Goal: Task Accomplishment & Management: Use online tool/utility

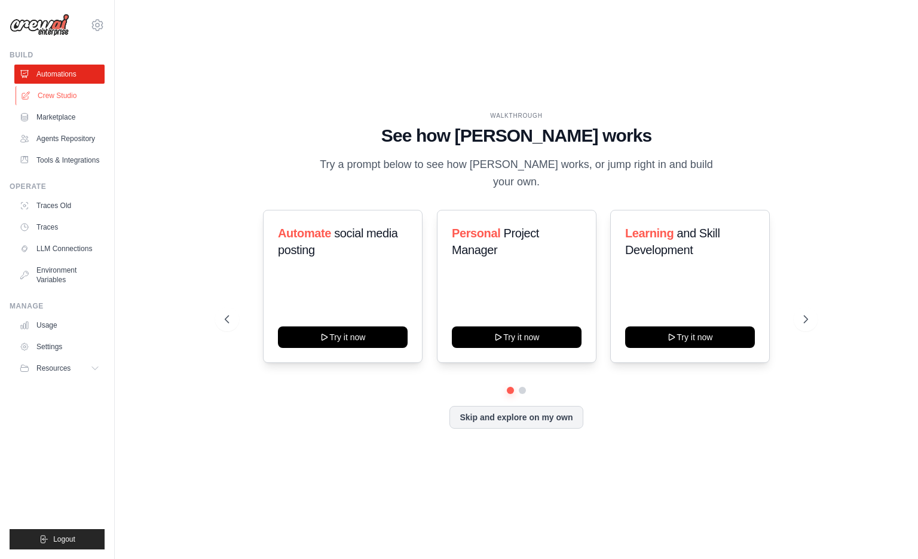
click at [73, 97] on link "Crew Studio" at bounding box center [61, 95] width 90 height 19
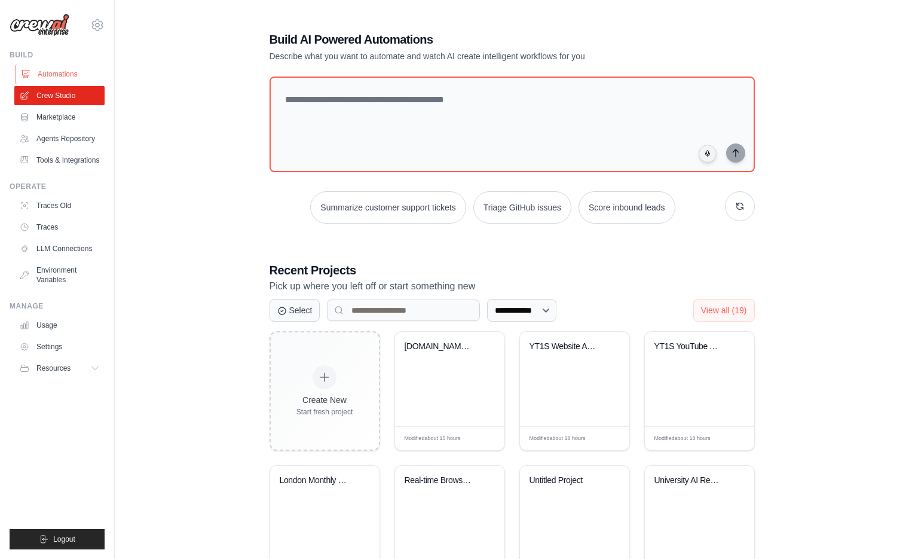
click at [73, 77] on link "Automations" at bounding box center [61, 74] width 90 height 19
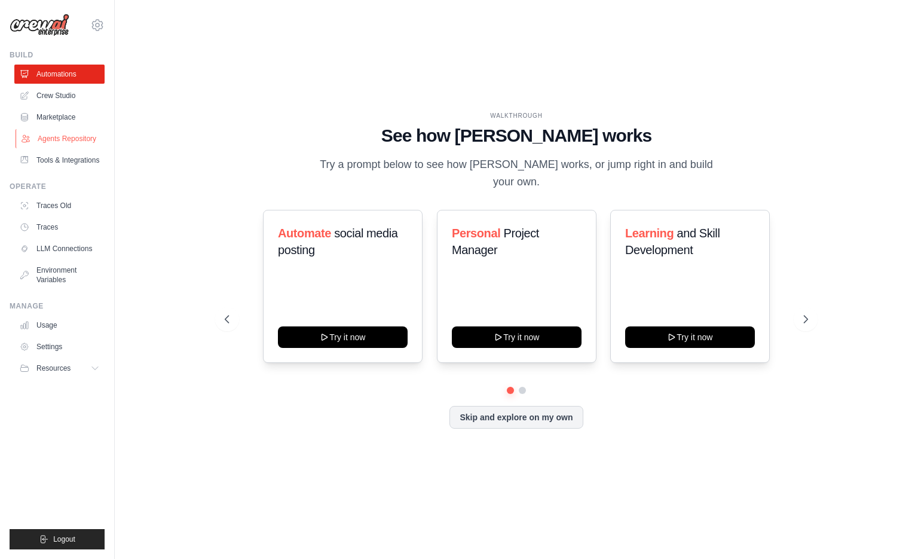
click at [80, 140] on link "Agents Repository" at bounding box center [61, 138] width 90 height 19
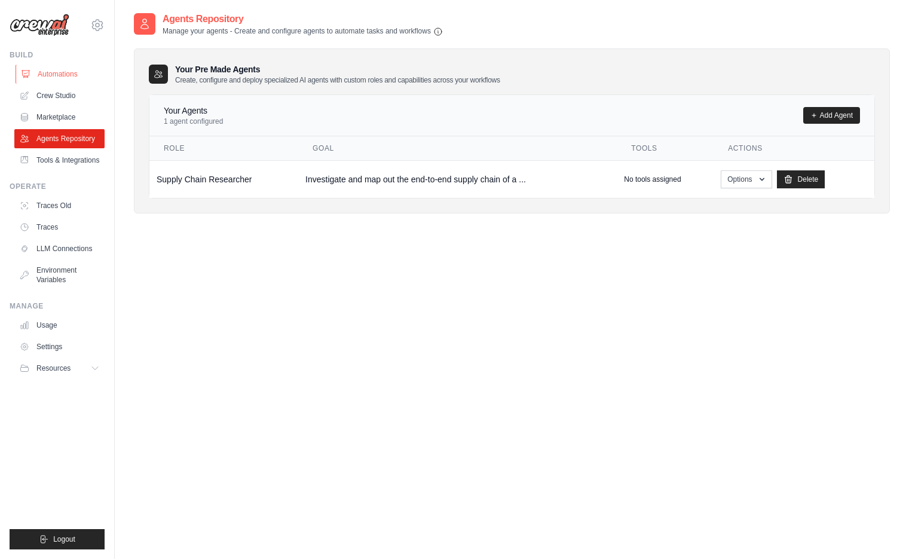
click at [85, 78] on link "Automations" at bounding box center [61, 74] width 90 height 19
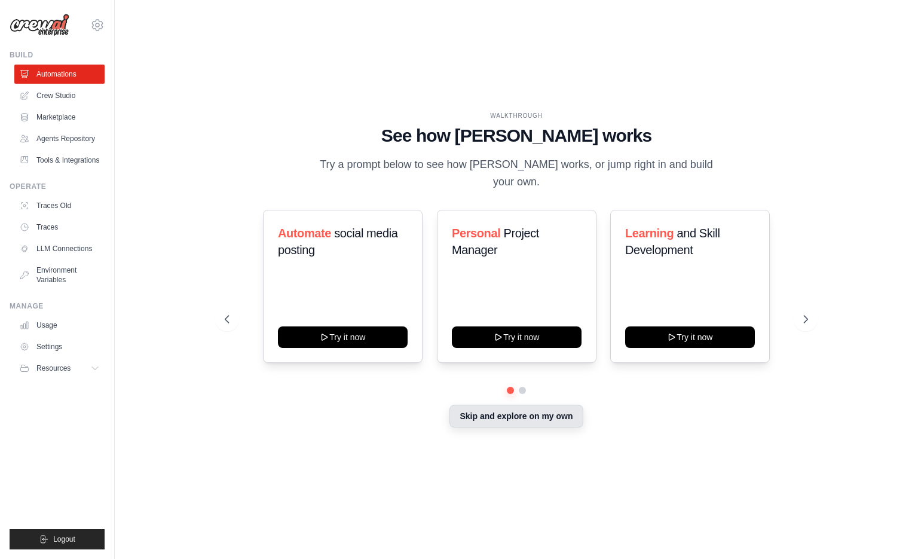
click at [469, 411] on button "Skip and explore on my own" at bounding box center [516, 416] width 133 height 23
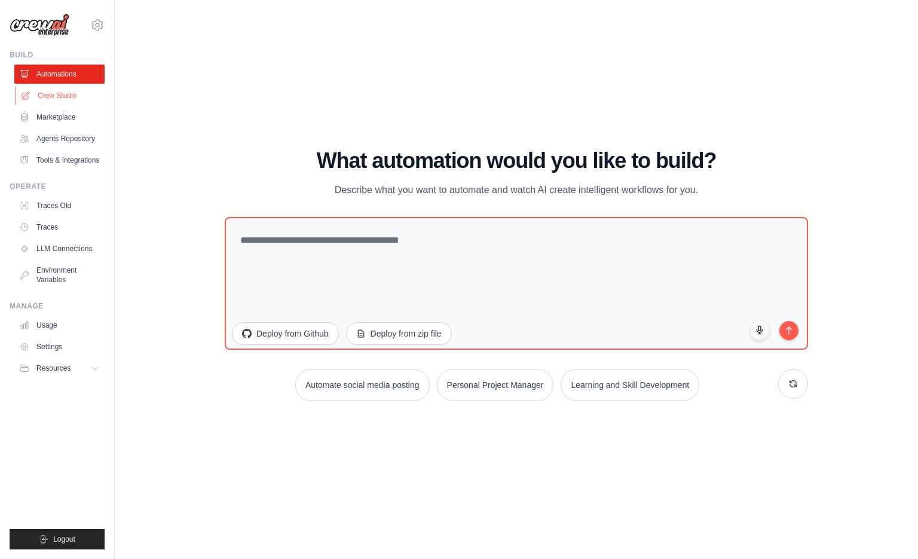
click at [71, 88] on link "Crew Studio" at bounding box center [61, 95] width 90 height 19
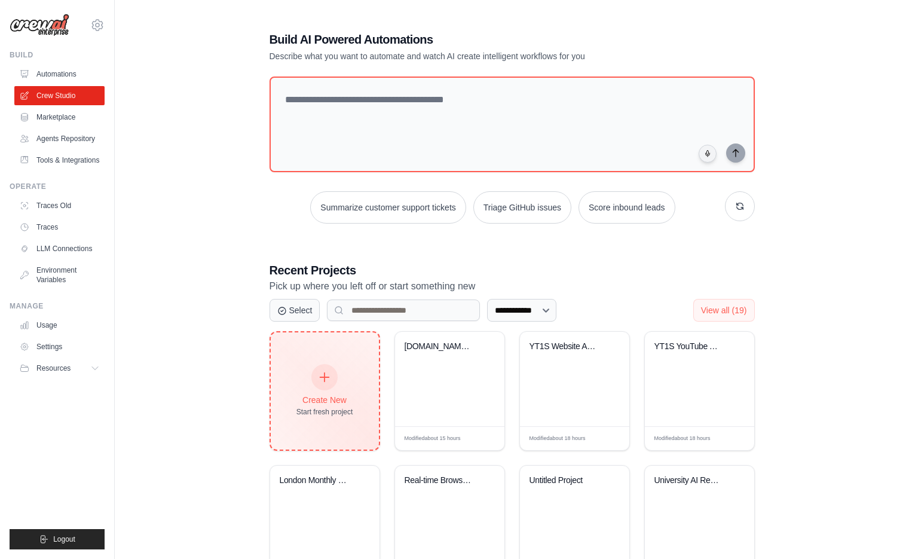
scroll to position [191, 0]
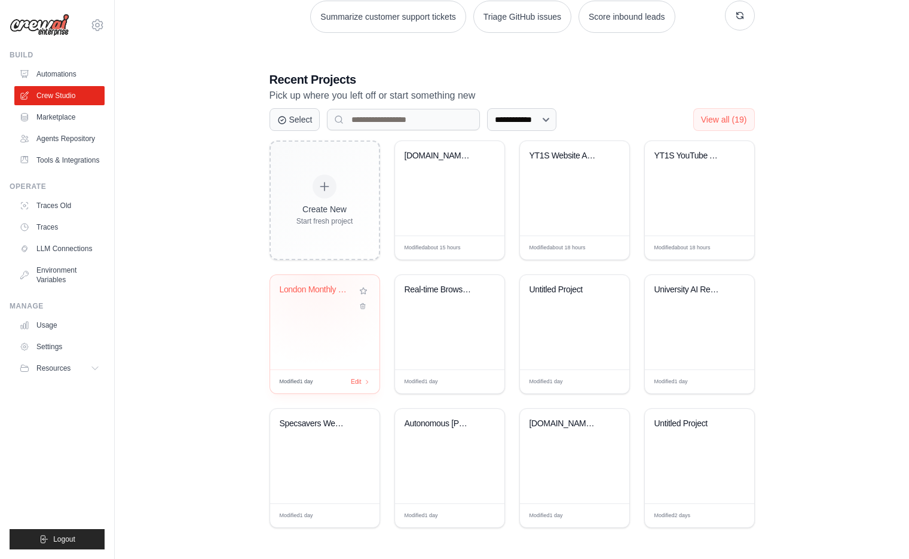
click at [314, 276] on div "London Monthly Music Events Guide" at bounding box center [324, 322] width 109 height 94
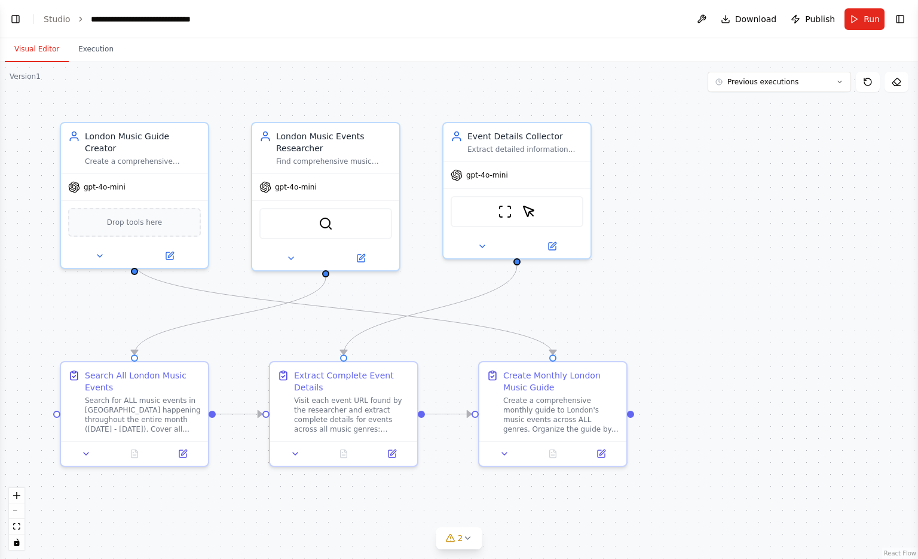
scroll to position [3018, 0]
click at [908, 17] on button "Toggle Right Sidebar" at bounding box center [900, 19] width 17 height 17
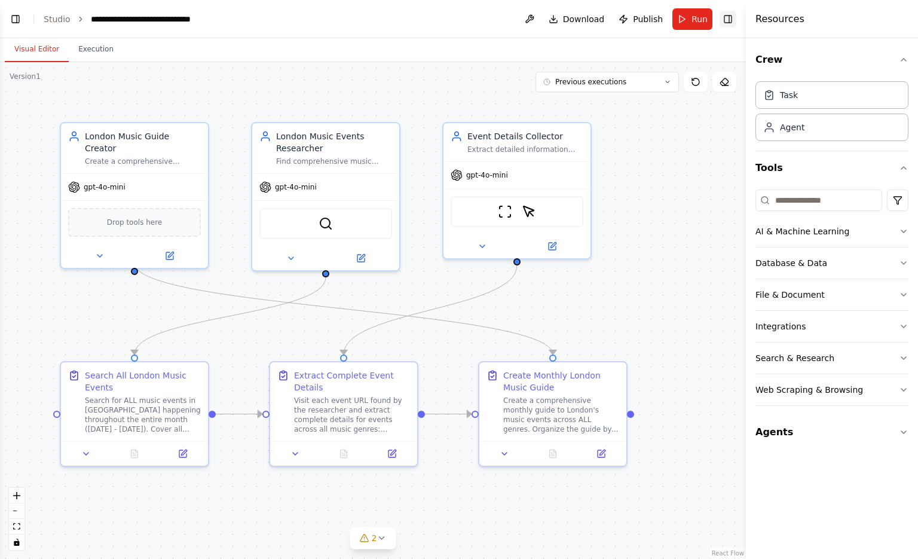
click at [731, 25] on button "Toggle Right Sidebar" at bounding box center [728, 19] width 17 height 17
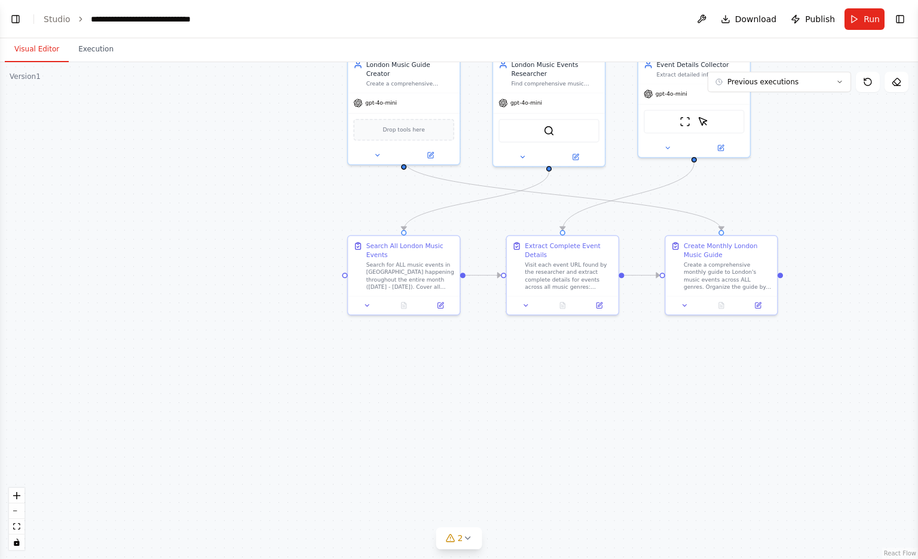
drag, startPoint x: 696, startPoint y: 234, endPoint x: 867, endPoint y: 172, distance: 182.0
click at [867, 172] on div ".deletable-edge-delete-btn { width: 20px; height: 20px; border: 0px solid #ffff…" at bounding box center [459, 310] width 918 height 497
click at [22, 23] on button "Toggle Left Sidebar" at bounding box center [15, 19] width 17 height 17
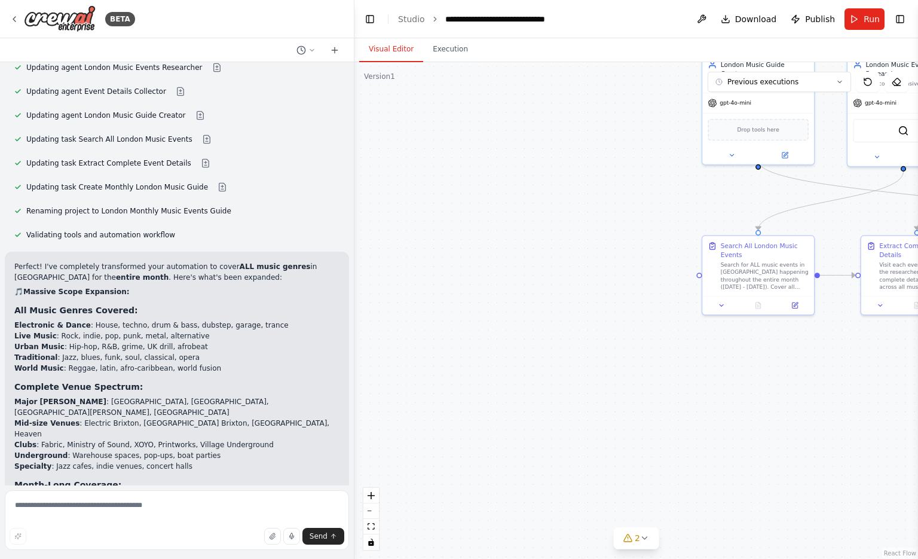
click at [863, 30] on header "**********" at bounding box center [637, 19] width 564 height 38
click at [867, 22] on span "Run" at bounding box center [872, 19] width 16 height 12
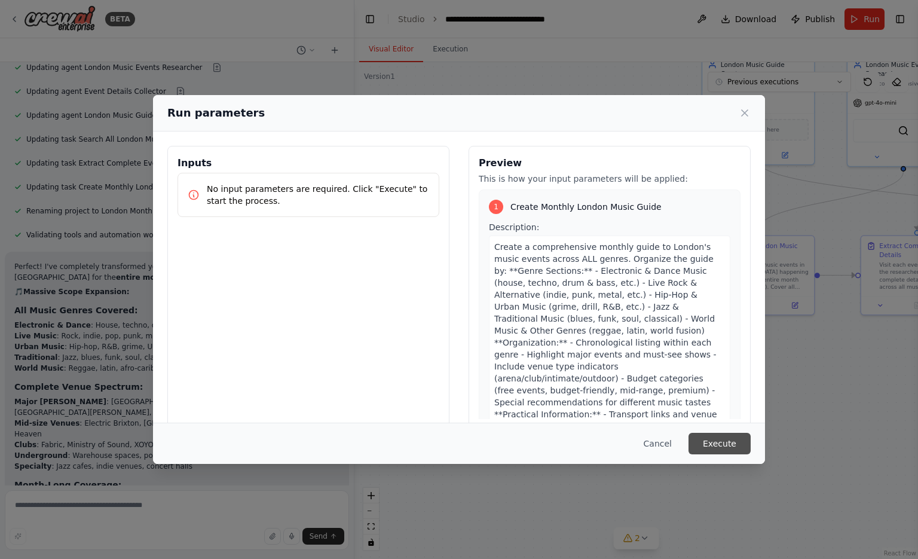
click at [714, 451] on button "Execute" at bounding box center [720, 444] width 62 height 22
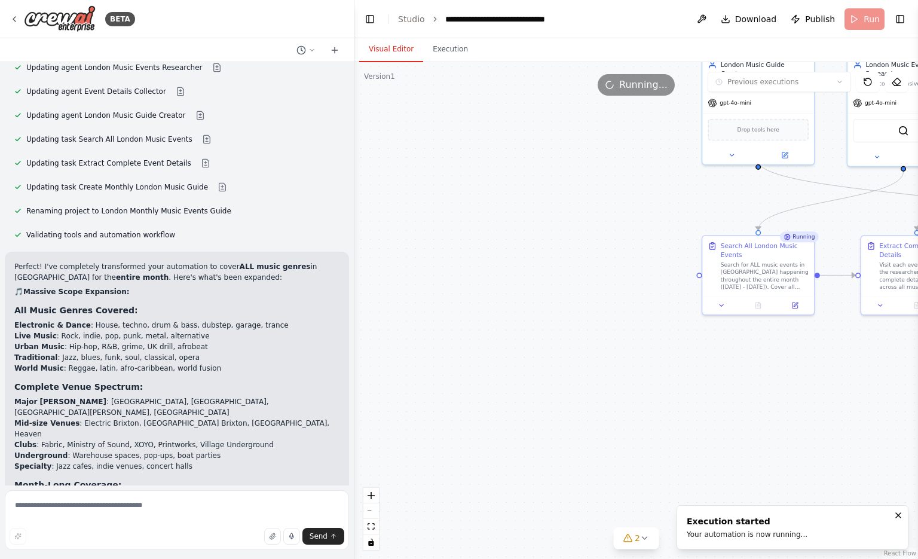
click at [377, 59] on button "Visual Editor" at bounding box center [391, 49] width 64 height 25
drag, startPoint x: 703, startPoint y: 362, endPoint x: 546, endPoint y: 354, distance: 156.8
drag, startPoint x: 546, startPoint y: 354, endPoint x: 607, endPoint y: 368, distance: 62.7
click at [607, 368] on div ".deletable-edge-delete-btn { width: 20px; height: 20px; border: 0px solid #ffff…" at bounding box center [637, 310] width 564 height 497
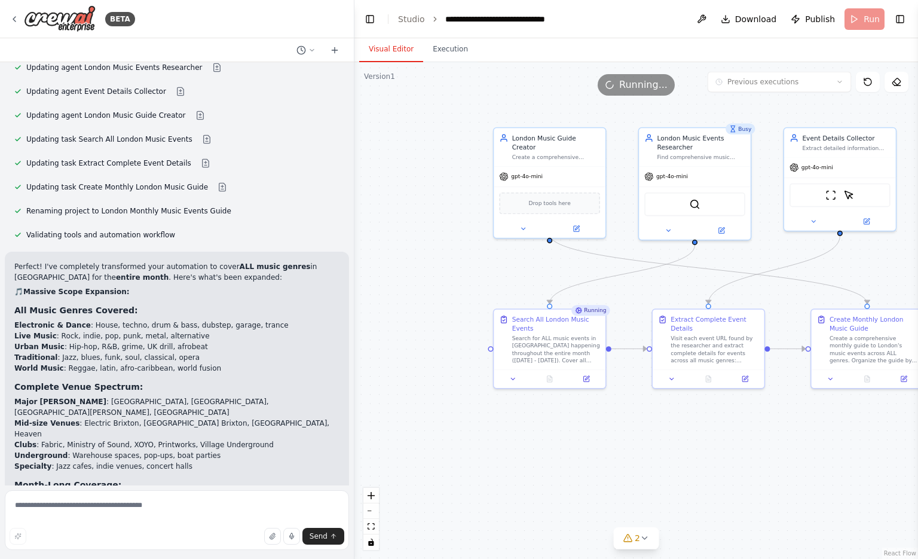
drag, startPoint x: 607, startPoint y: 368, endPoint x: 396, endPoint y: 442, distance: 223.5
click at [396, 442] on div ".deletable-edge-delete-btn { width: 20px; height: 20px; border: 0px solid #ffff…" at bounding box center [637, 310] width 564 height 497
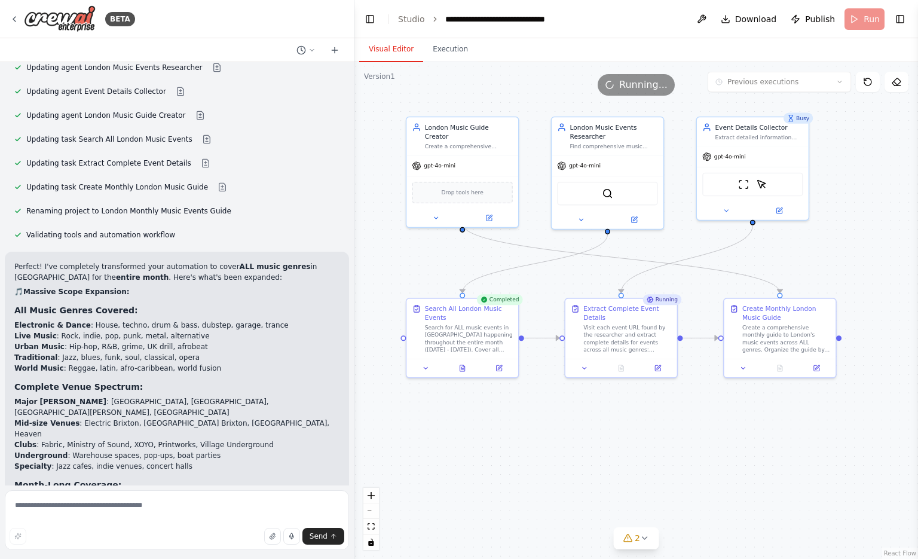
drag, startPoint x: 678, startPoint y: 426, endPoint x: 593, endPoint y: 416, distance: 85.6
click at [593, 416] on div ".deletable-edge-delete-btn { width: 20px; height: 20px; border: 0px solid #ffff…" at bounding box center [637, 310] width 564 height 497
click at [632, 539] on icon at bounding box center [628, 538] width 10 height 10
click at [697, 495] on button at bounding box center [703, 492] width 20 height 14
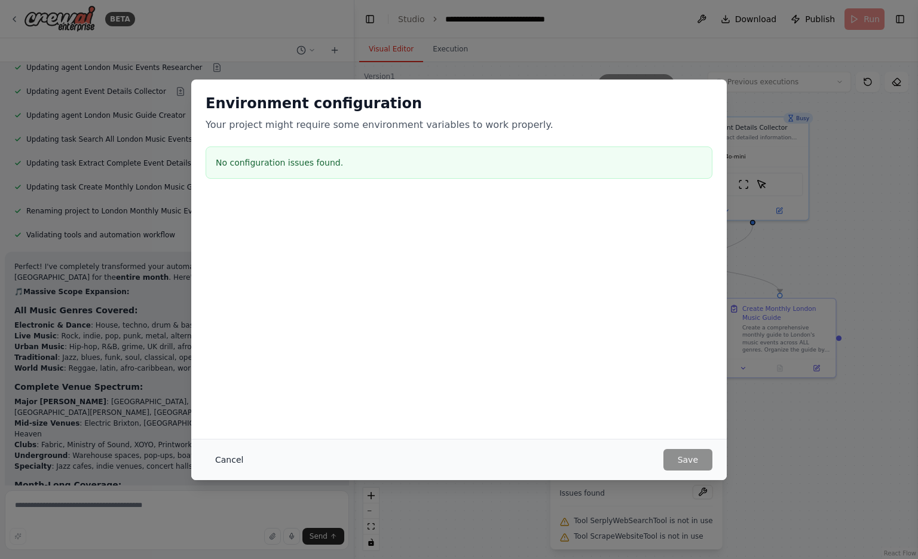
click at [225, 450] on button "Cancel" at bounding box center [229, 460] width 47 height 22
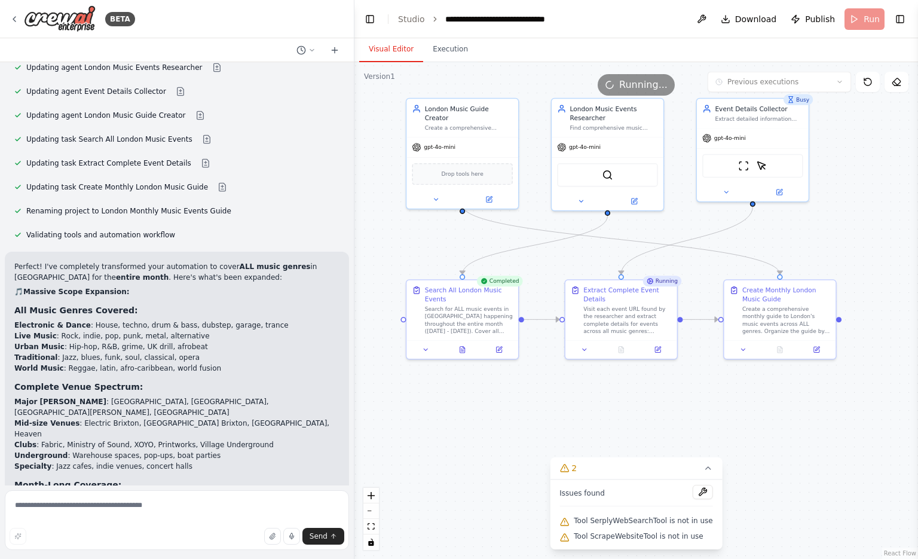
drag, startPoint x: 387, startPoint y: 248, endPoint x: 387, endPoint y: 229, distance: 18.5
click at [387, 229] on div ".deletable-edge-delete-btn { width: 20px; height: 20px; border: 0px solid #ffff…" at bounding box center [637, 310] width 564 height 497
click at [462, 350] on icon at bounding box center [462, 348] width 5 height 6
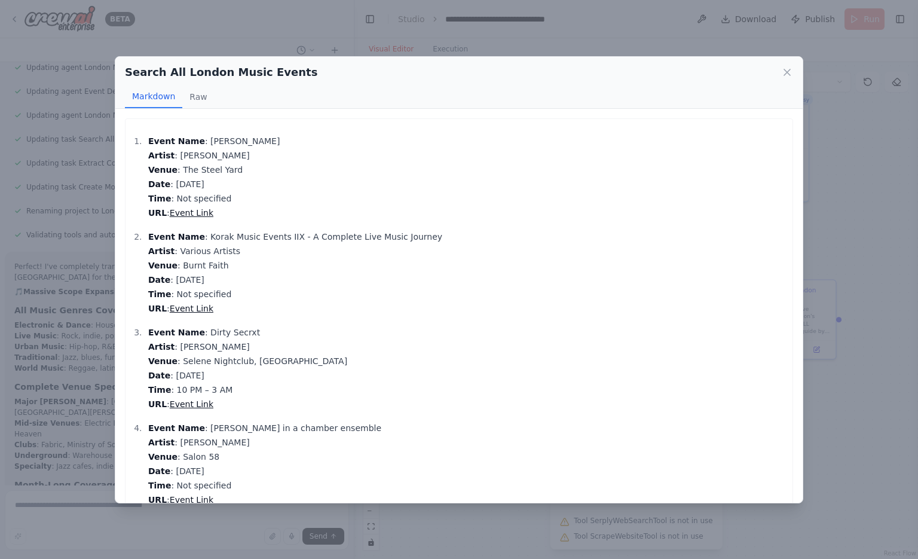
scroll to position [413, 0]
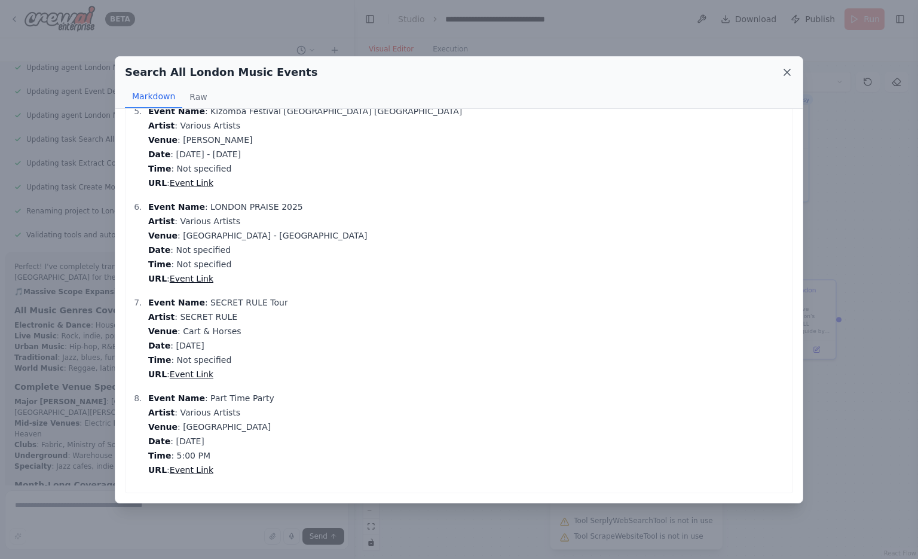
click at [783, 70] on icon at bounding box center [787, 72] width 12 height 12
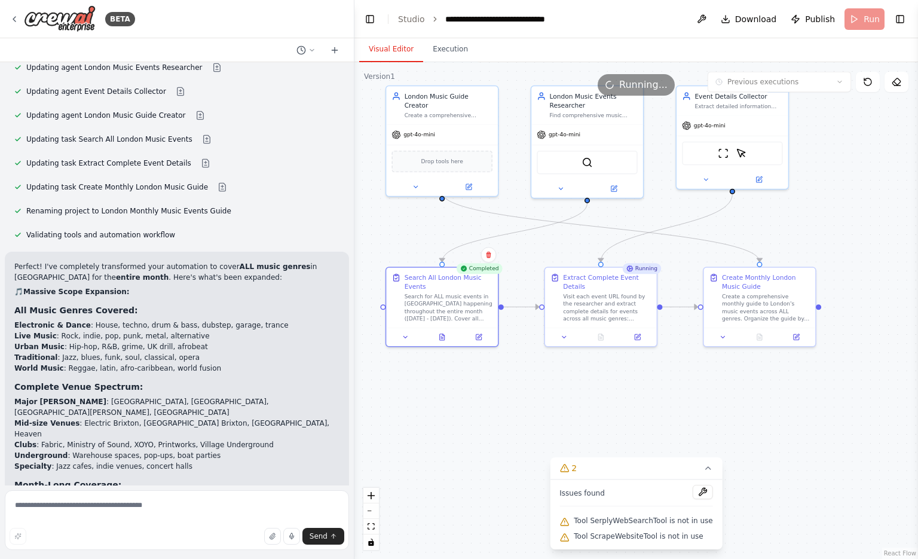
drag, startPoint x: 875, startPoint y: 236, endPoint x: 855, endPoint y: 223, distance: 23.9
click at [855, 223] on div ".deletable-edge-delete-btn { width: 20px; height: 20px; border: 0px solid #ffff…" at bounding box center [637, 310] width 564 height 497
click at [706, 469] on icon at bounding box center [708, 468] width 5 height 2
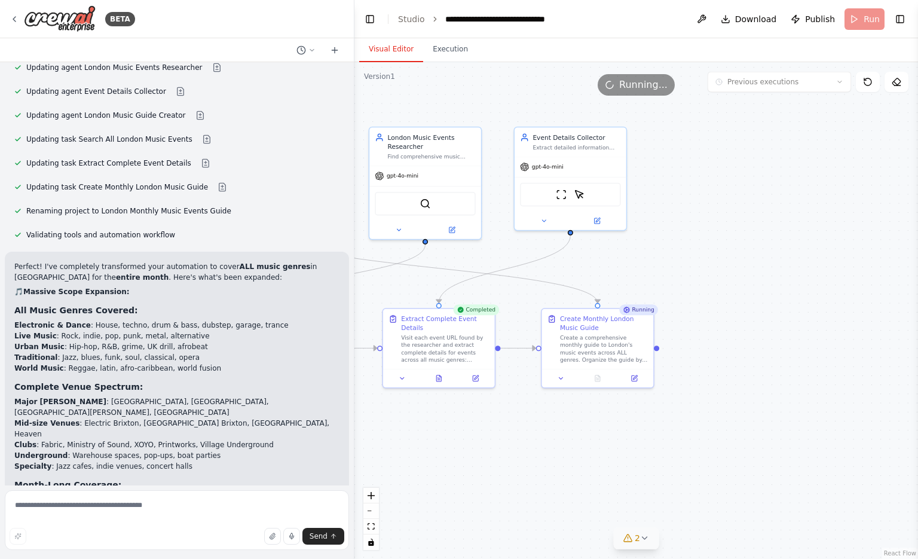
drag, startPoint x: 772, startPoint y: 460, endPoint x: 610, endPoint y: 501, distance: 167.2
click at [610, 501] on div ".deletable-edge-delete-btn { width: 20px; height: 20px; border: 0px solid #ffff…" at bounding box center [637, 310] width 564 height 497
click at [603, 378] on button at bounding box center [598, 376] width 38 height 11
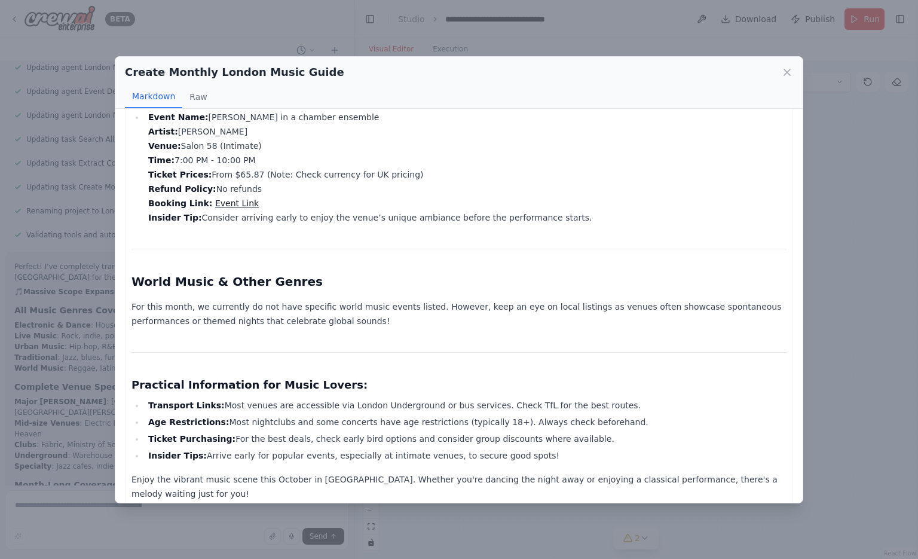
scroll to position [1004, 0]
click at [784, 75] on icon at bounding box center [787, 72] width 6 height 6
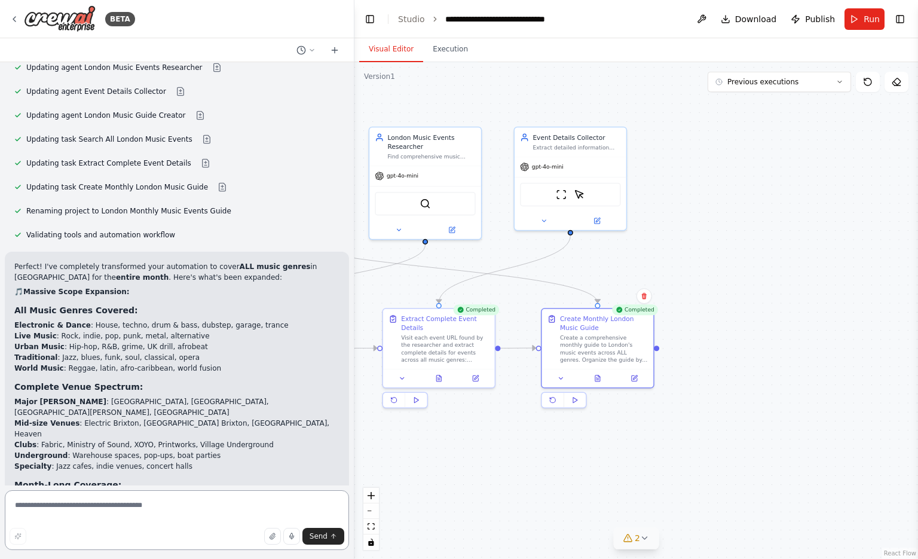
click at [84, 504] on textarea at bounding box center [177, 520] width 344 height 60
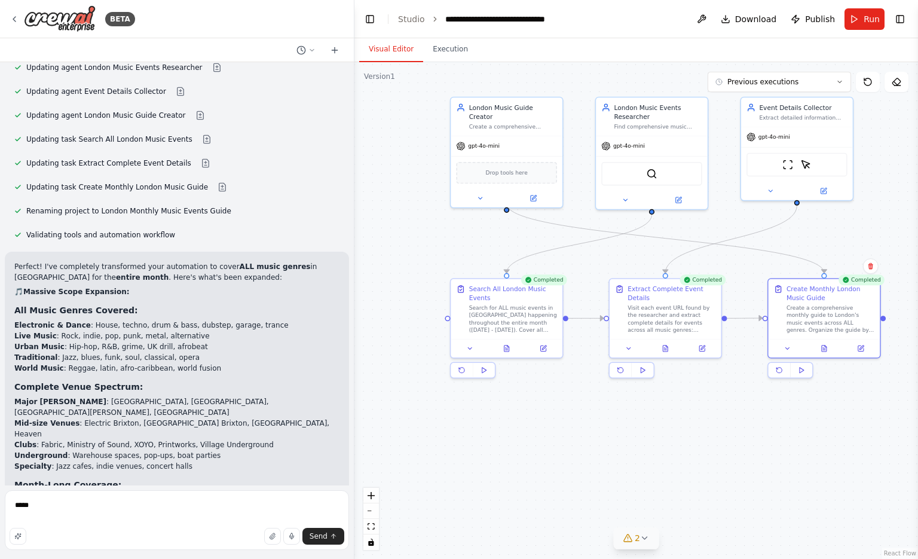
drag, startPoint x: 476, startPoint y: 490, endPoint x: 703, endPoint y: 460, distance: 228.6
click at [703, 460] on div ".deletable-edge-delete-btn { width: 20px; height: 20px; border: 0px solid #ffff…" at bounding box center [637, 310] width 564 height 497
click at [157, 514] on textarea "****" at bounding box center [177, 520] width 344 height 60
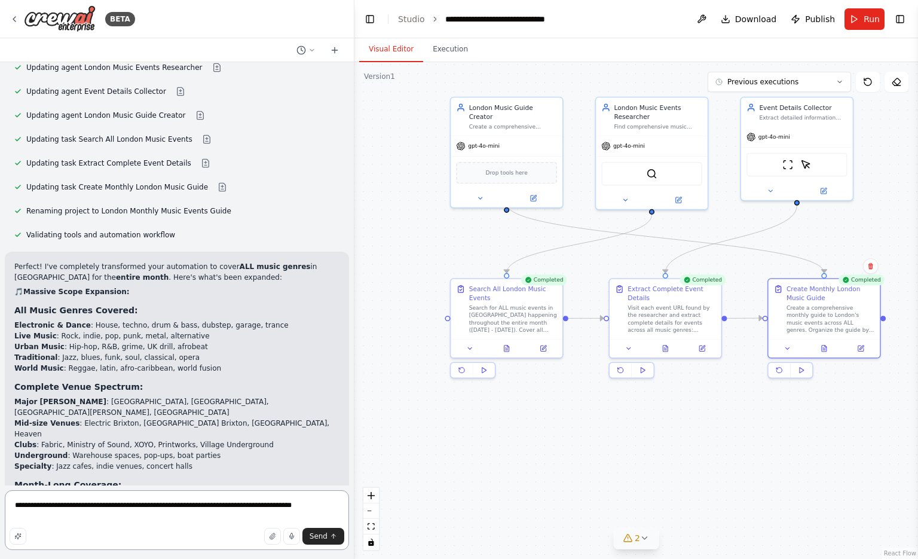
type textarea "**********"
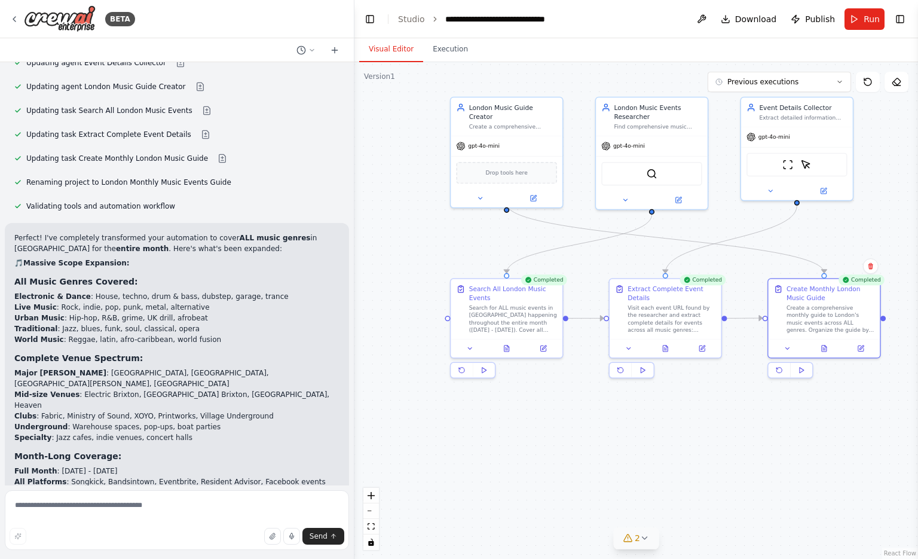
scroll to position [3123, 0]
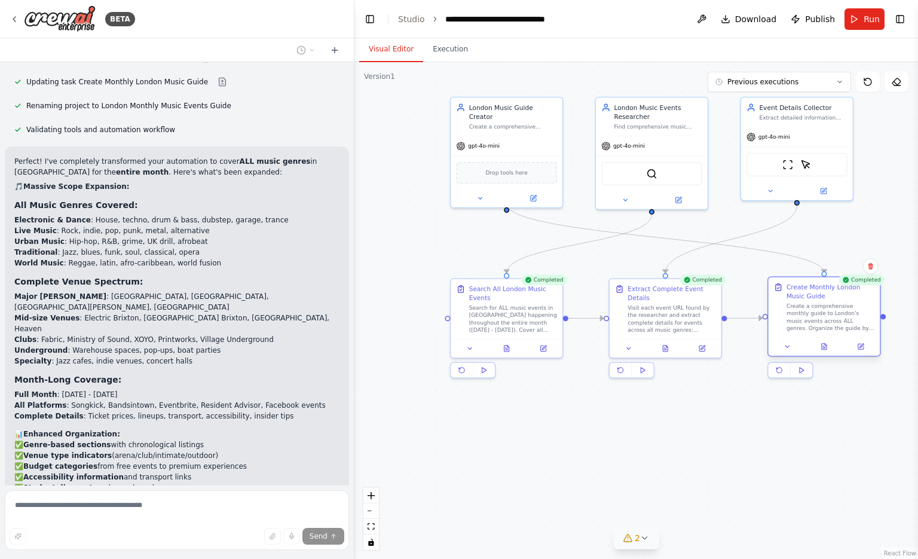
click at [827, 353] on div at bounding box center [825, 346] width 112 height 19
click at [826, 346] on icon at bounding box center [826, 345] width 2 height 2
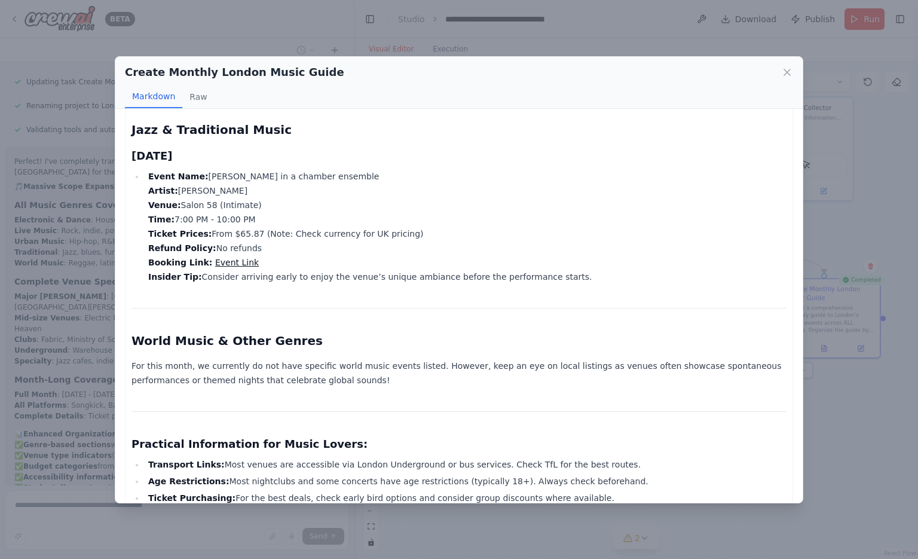
scroll to position [1004, 0]
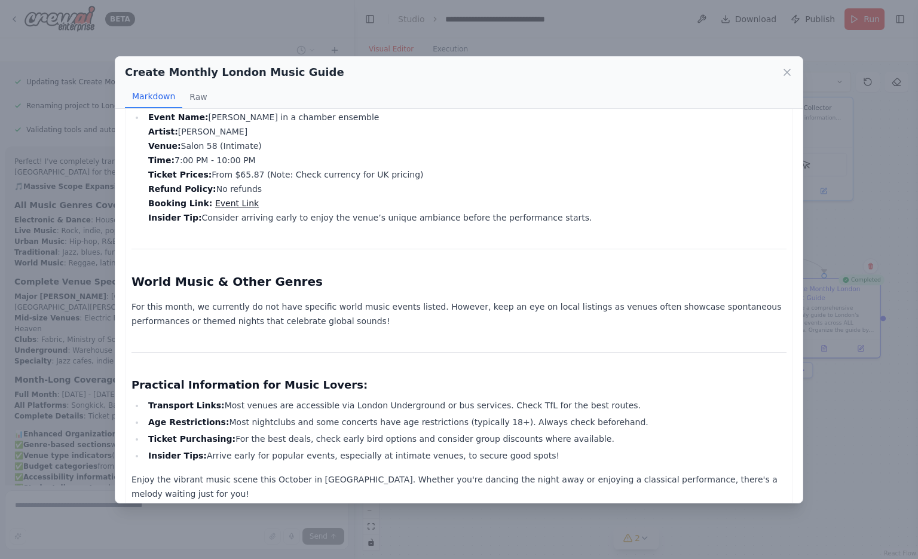
click at [789, 65] on div "Create Monthly London Music Guide" at bounding box center [459, 72] width 668 height 17
click at [787, 71] on icon at bounding box center [787, 72] width 12 height 12
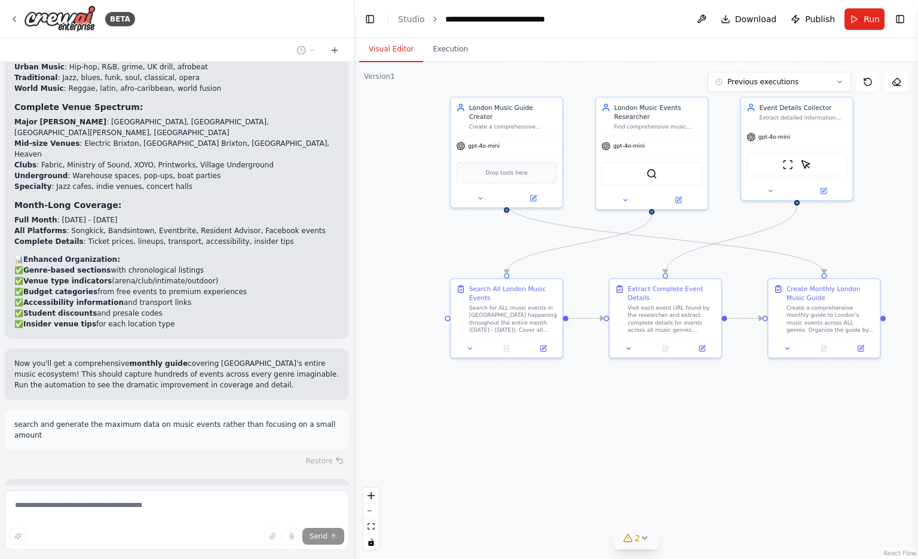
scroll to position [3308, 0]
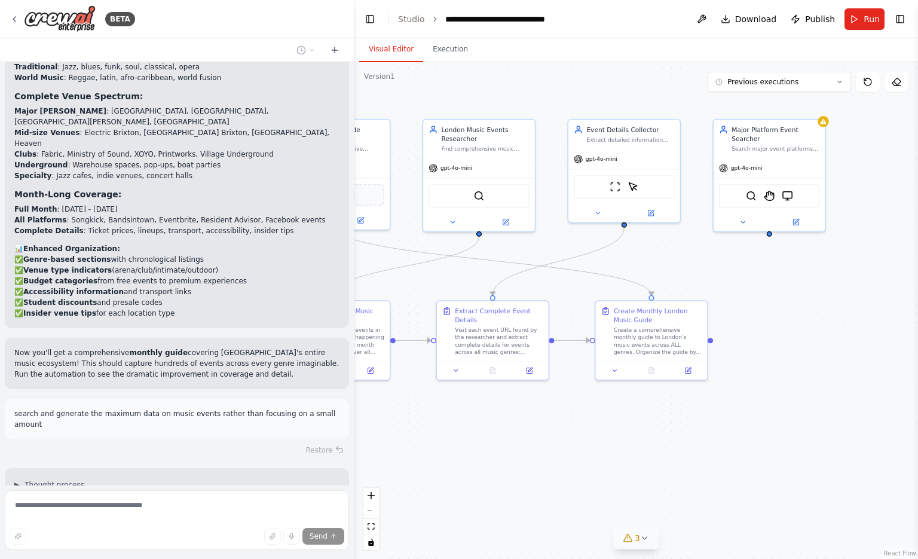
drag, startPoint x: 805, startPoint y: 469, endPoint x: 633, endPoint y: 490, distance: 172.8
click at [633, 490] on div ".deletable-edge-delete-btn { width: 20px; height: 20px; border: 0px solid #ffff…" at bounding box center [637, 310] width 564 height 497
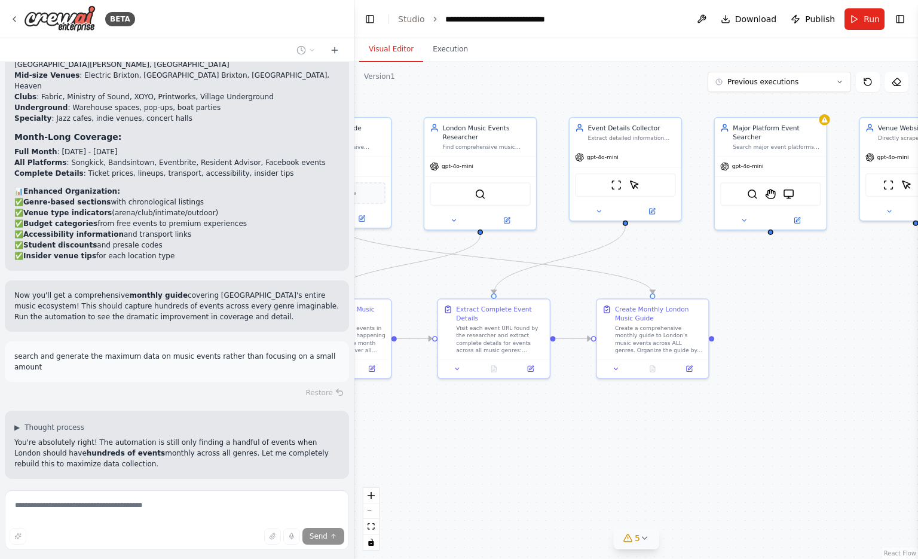
scroll to position [3429, 0]
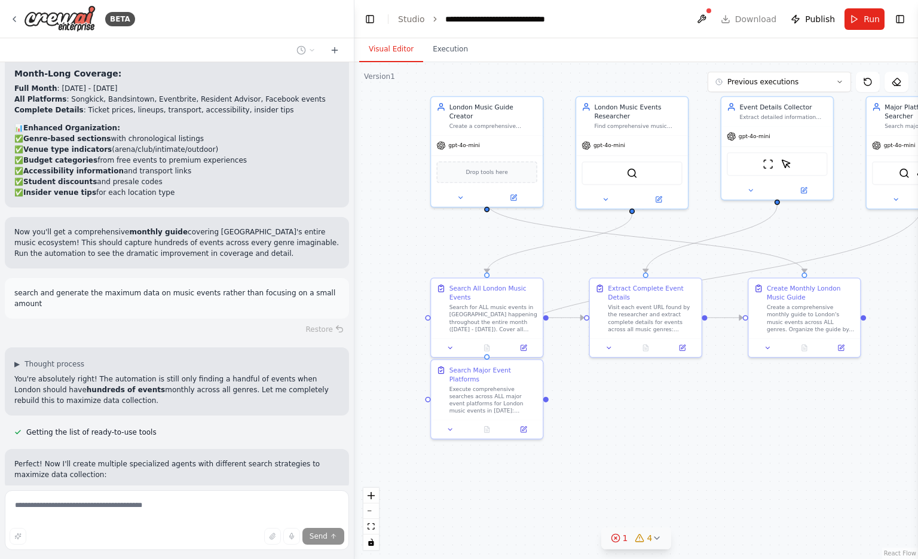
drag, startPoint x: 569, startPoint y: 458, endPoint x: 720, endPoint y: 436, distance: 153.4
click at [720, 436] on div ".deletable-edge-delete-btn { width: 20px; height: 20px; border: 0px solid #ffff…" at bounding box center [637, 310] width 564 height 497
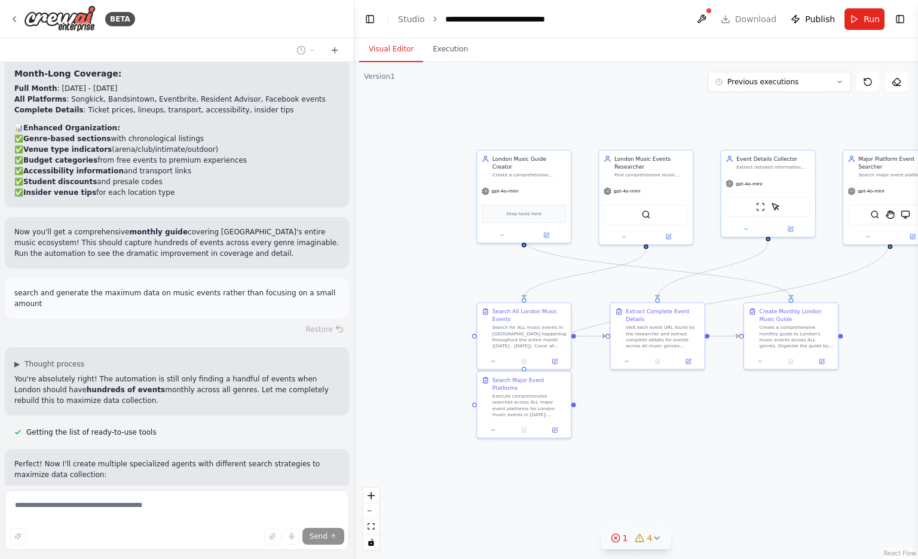
scroll to position [3453, 0]
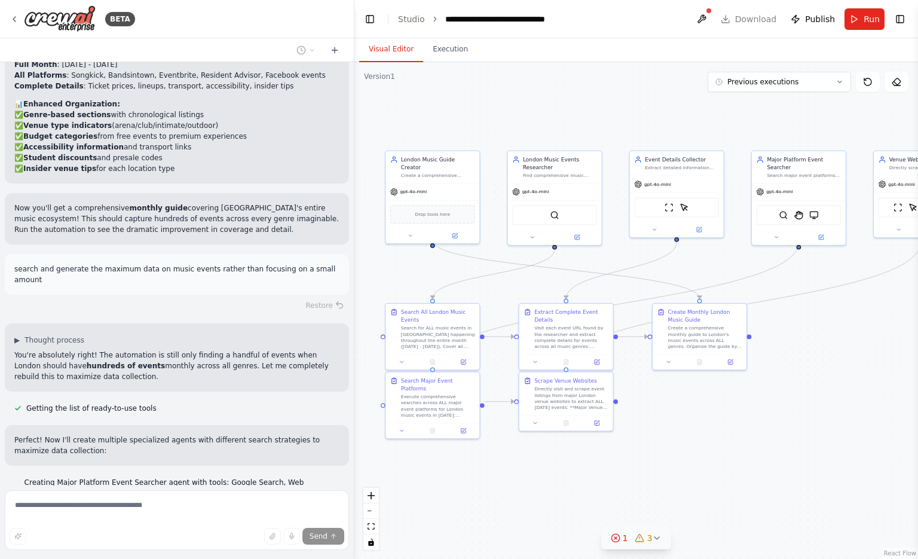
drag, startPoint x: 771, startPoint y: 453, endPoint x: 678, endPoint y: 453, distance: 92.7
click at [678, 453] on div ".deletable-edge-delete-btn { width: 20px; height: 20px; border: 0px solid #ffff…" at bounding box center [637, 310] width 564 height 497
drag, startPoint x: 721, startPoint y: 460, endPoint x: 688, endPoint y: 412, distance: 58.5
drag, startPoint x: 688, startPoint y: 412, endPoint x: 704, endPoint y: 444, distance: 35.3
click at [704, 444] on div ".deletable-edge-delete-btn { width: 20px; height: 20px; border: 0px solid #ffff…" at bounding box center [637, 310] width 564 height 497
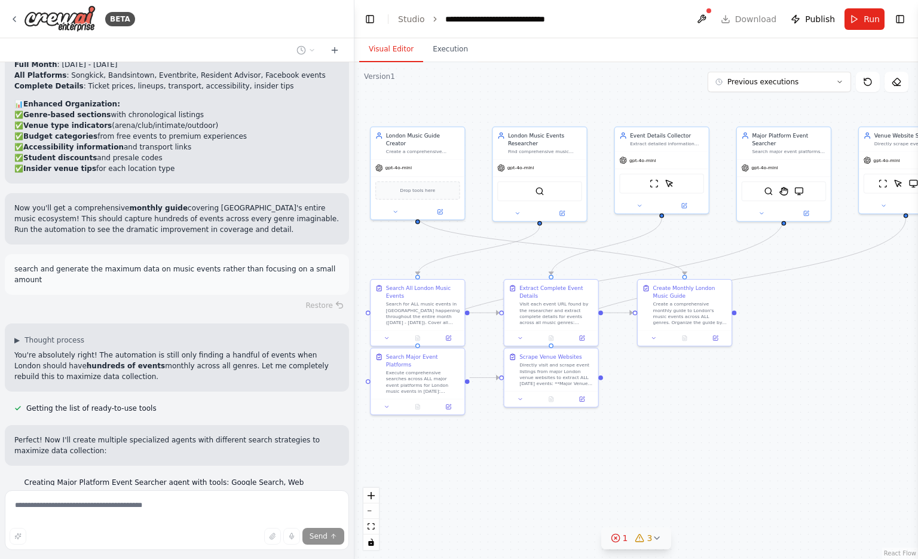
scroll to position [3477, 0]
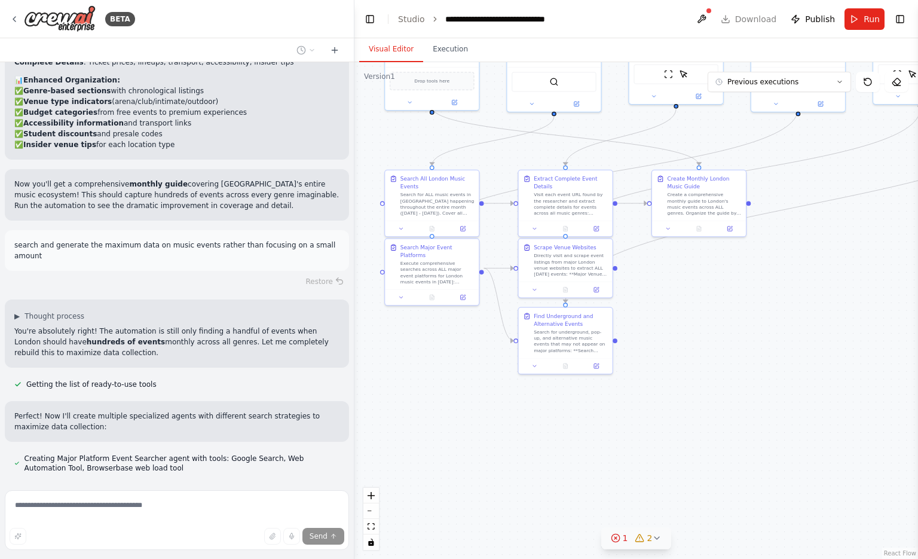
drag, startPoint x: 740, startPoint y: 466, endPoint x: 741, endPoint y: 332, distance: 133.3
click at [741, 332] on div ".deletable-edge-delete-btn { width: 20px; height: 20px; border: 0px solid #ffff…" at bounding box center [637, 310] width 564 height 497
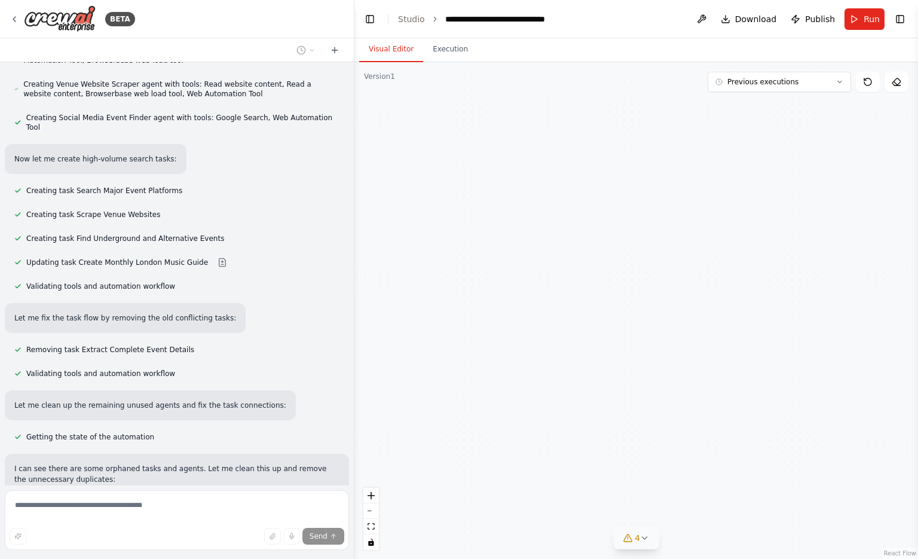
scroll to position [3908, 0]
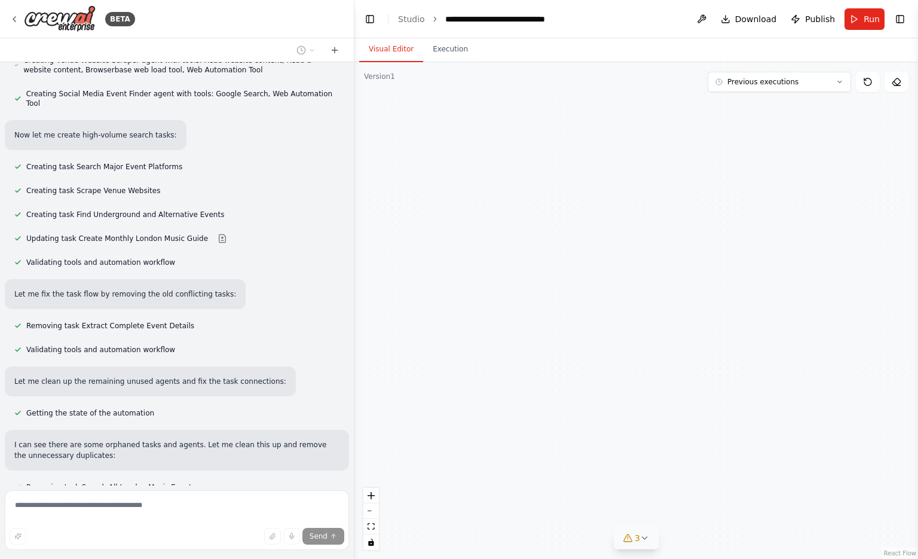
drag, startPoint x: 450, startPoint y: 130, endPoint x: 644, endPoint y: 353, distance: 295.8
click at [644, 353] on div "London Music Guide Creator Create a comprehensive monthly guide to London's mus…" at bounding box center [637, 310] width 564 height 497
drag, startPoint x: 644, startPoint y: 353, endPoint x: 607, endPoint y: 195, distance: 162.7
click at [607, 195] on div "London Music Guide Creator Create a comprehensive monthly guide to London's mus…" at bounding box center [637, 310] width 564 height 497
click at [865, 77] on button at bounding box center [868, 82] width 24 height 20
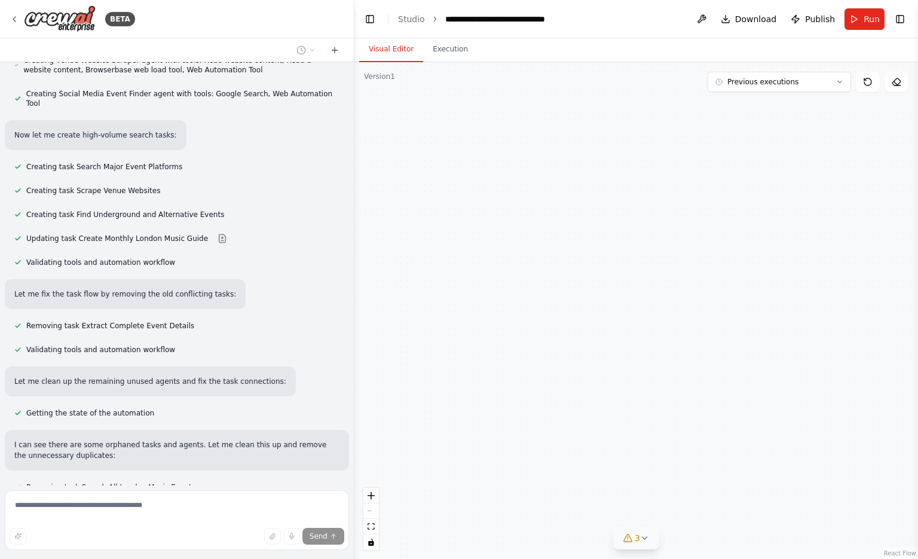
drag, startPoint x: 538, startPoint y: 332, endPoint x: 445, endPoint y: 107, distance: 243.2
click at [445, 107] on div "London Music Guide Creator Create a comprehensive monthly guide to London's mus…" at bounding box center [637, 310] width 564 height 497
drag, startPoint x: 548, startPoint y: 462, endPoint x: 637, endPoint y: 245, distance: 235.4
click at [637, 245] on div "London Music Guide Creator Create a comprehensive monthly guide to London's mus…" at bounding box center [637, 310] width 564 height 497
click at [454, 48] on button "Execution" at bounding box center [450, 49] width 54 height 25
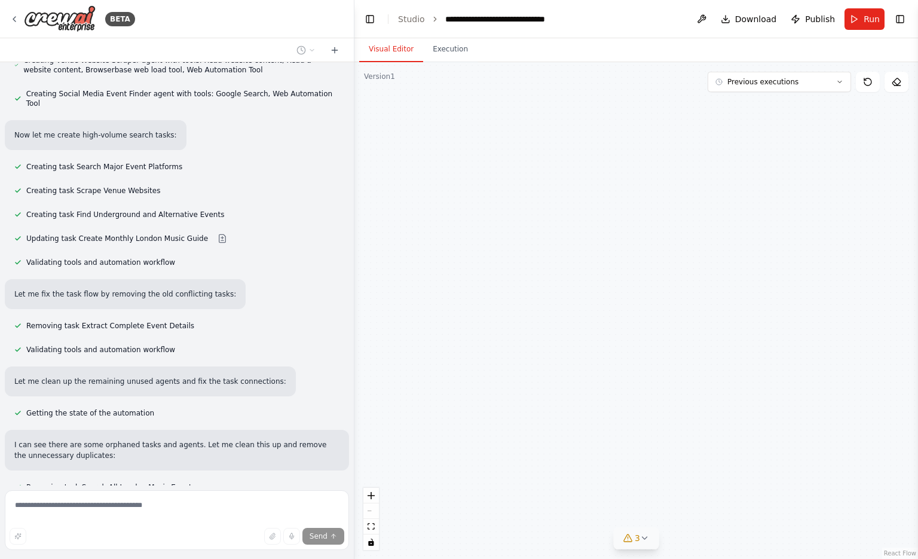
click at [397, 51] on button "Visual Editor" at bounding box center [391, 49] width 64 height 25
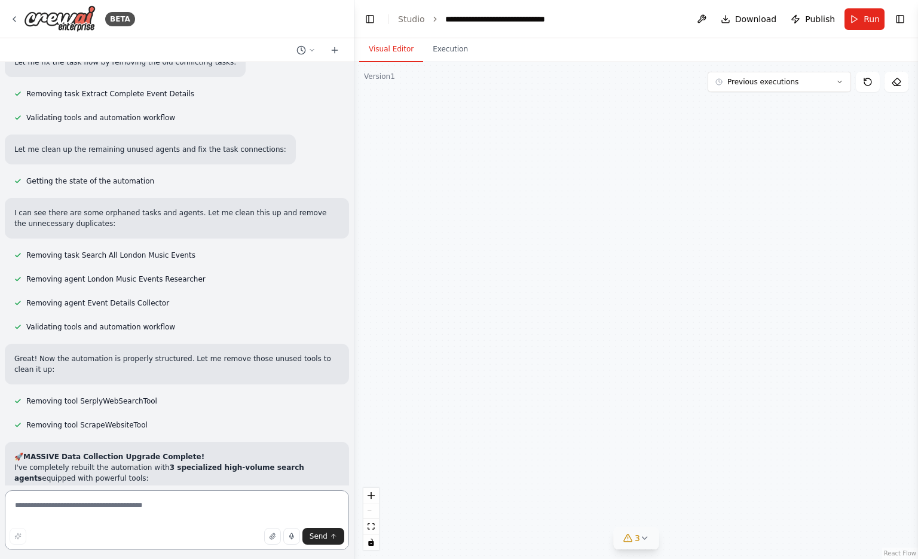
scroll to position [4151, 0]
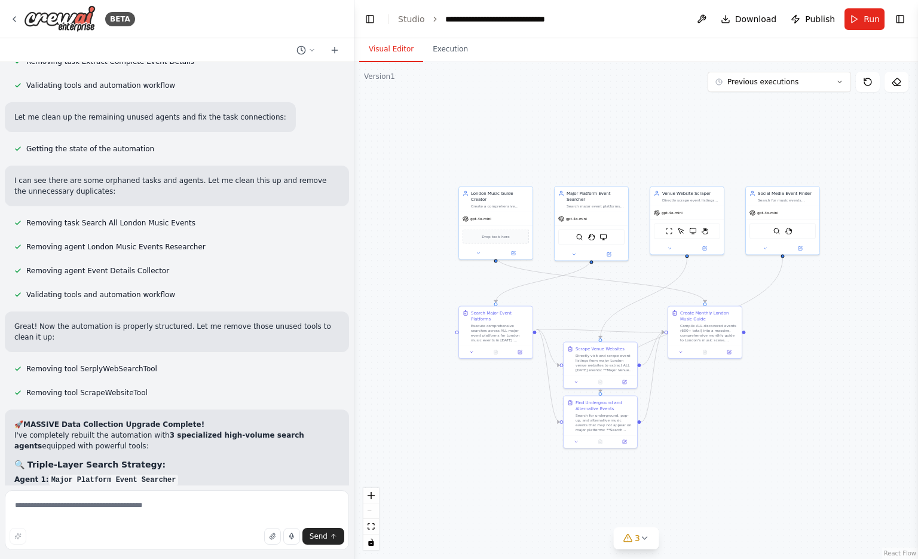
drag, startPoint x: 889, startPoint y: 490, endPoint x: 761, endPoint y: 444, distance: 136.2
click at [761, 444] on div ".deletable-edge-delete-btn { width: 20px; height: 20px; border: 0px solid #ffff…" at bounding box center [637, 310] width 564 height 497
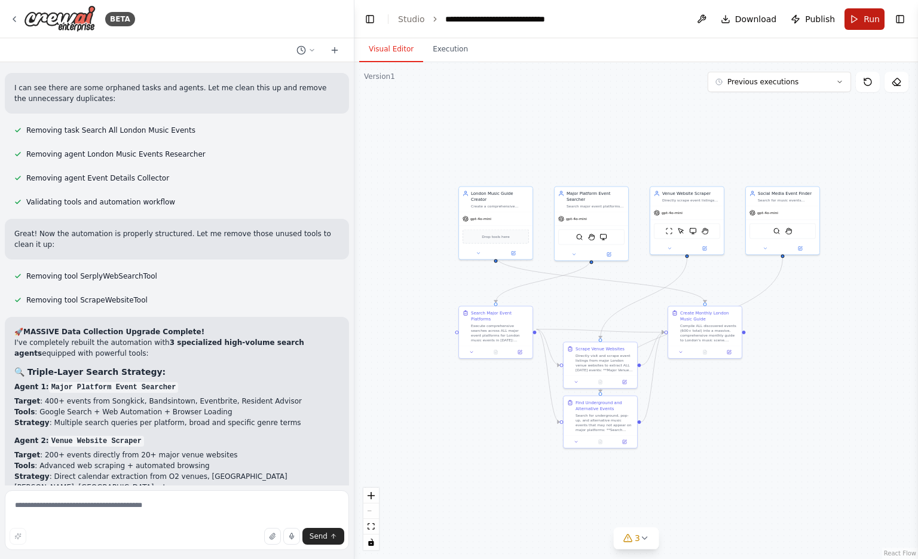
click at [884, 16] on button "Run" at bounding box center [865, 19] width 40 height 22
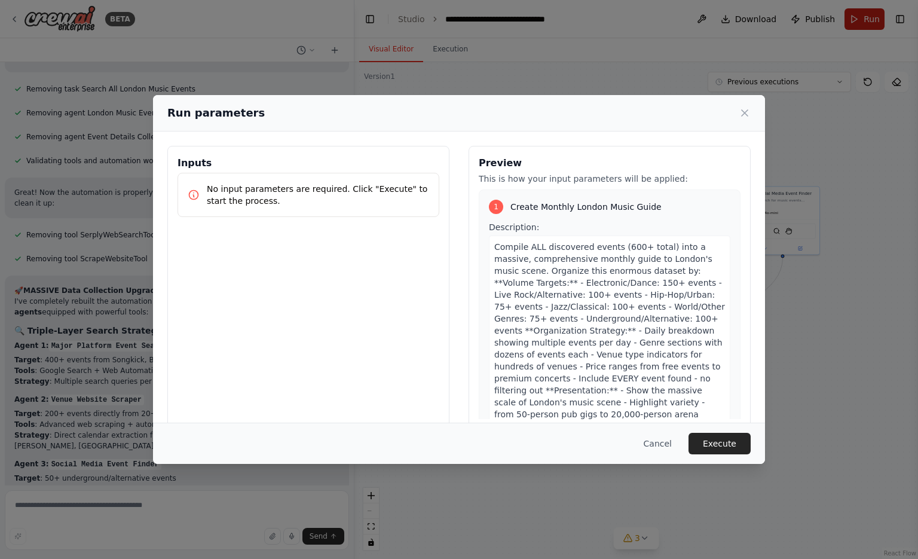
scroll to position [4317, 0]
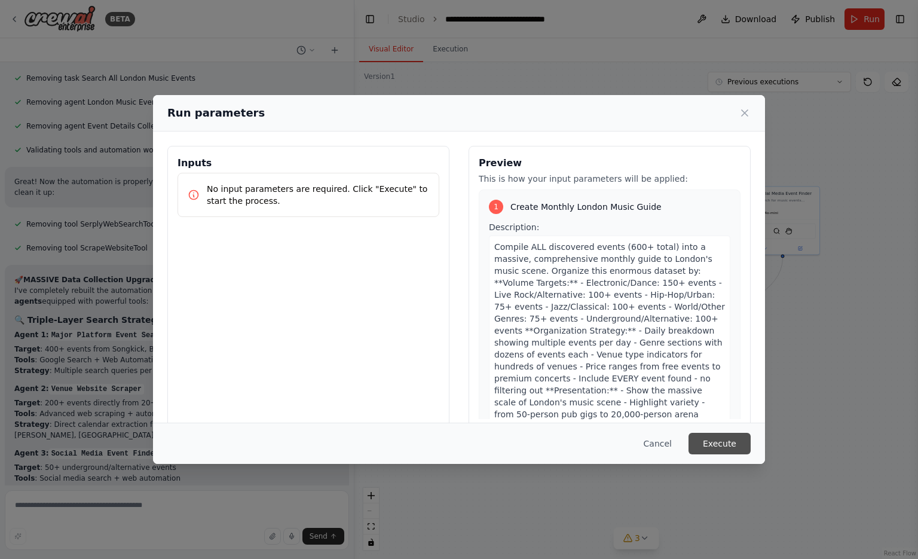
click at [728, 447] on button "Execute" at bounding box center [720, 444] width 62 height 22
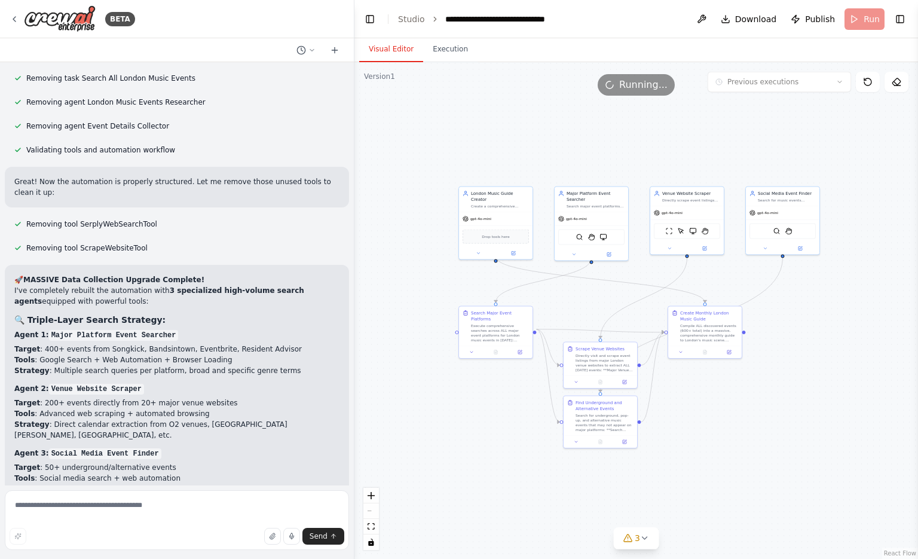
click at [390, 45] on button "Visual Editor" at bounding box center [391, 49] width 64 height 25
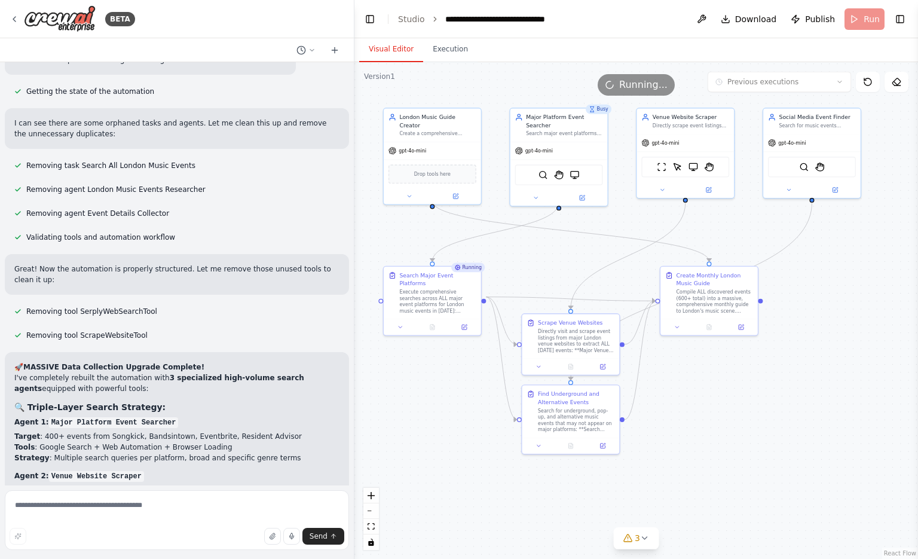
drag, startPoint x: 754, startPoint y: 427, endPoint x: 704, endPoint y: 421, distance: 50.1
click at [704, 421] on div ".deletable-edge-delete-btn { width: 20px; height: 20px; border: 0px solid #ffff…" at bounding box center [637, 310] width 564 height 497
click at [435, 323] on icon at bounding box center [433, 325] width 4 height 5
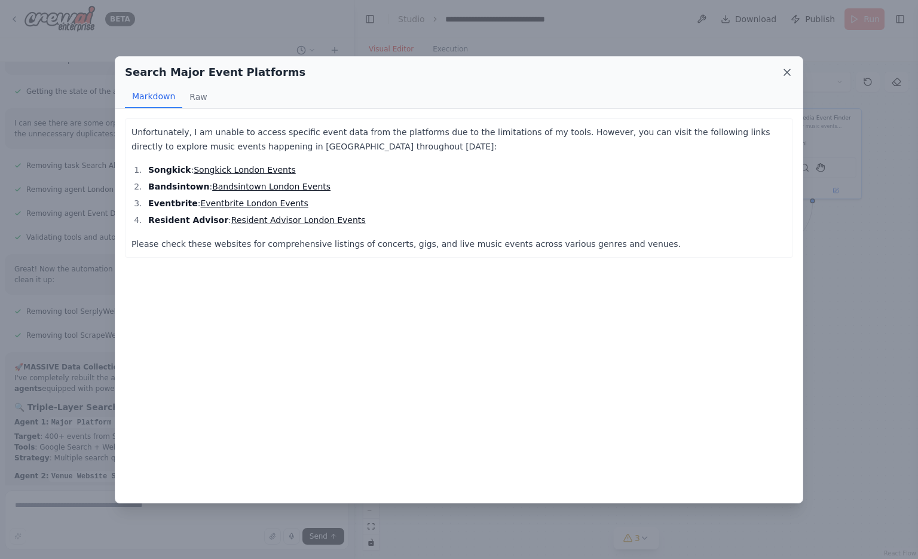
click at [787, 70] on icon at bounding box center [787, 72] width 12 height 12
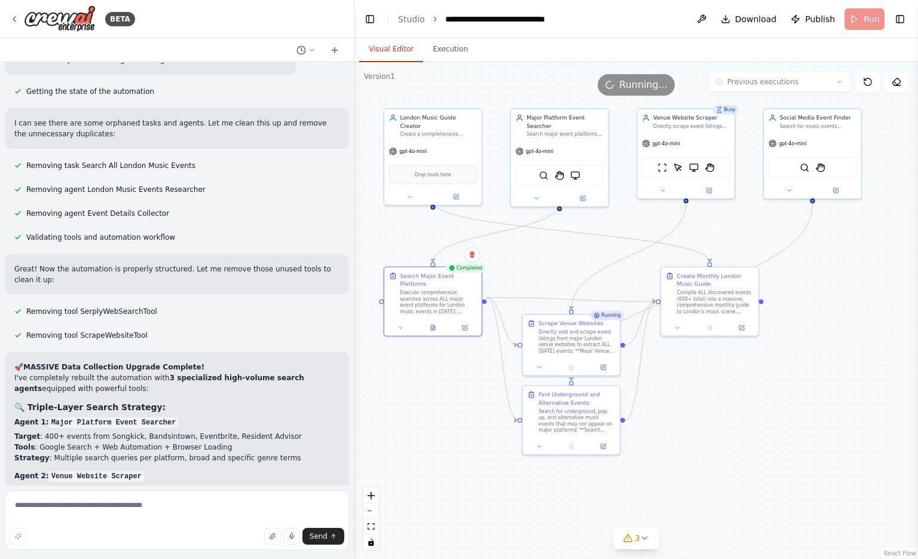
click at [797, 331] on div ".deletable-edge-delete-btn { width: 20px; height: 20px; border: 0px solid #ffff…" at bounding box center [637, 310] width 564 height 497
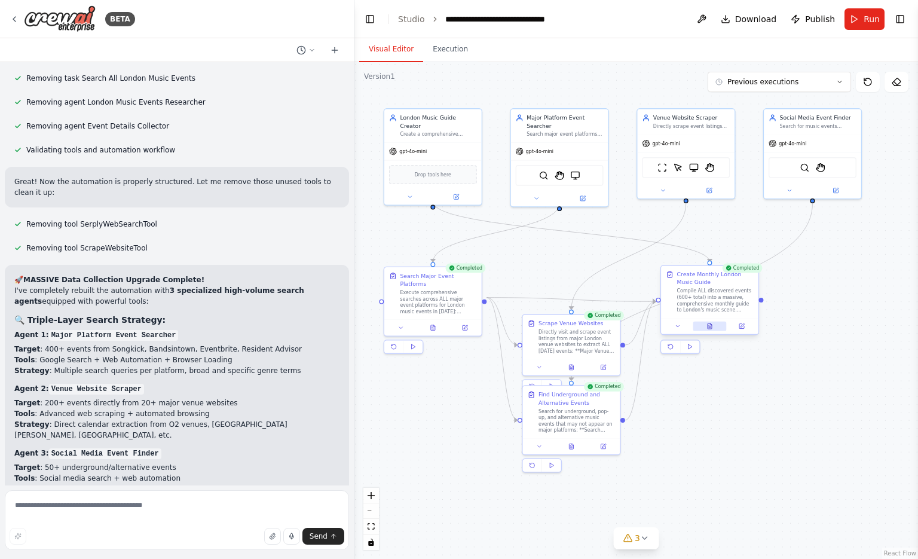
click at [716, 328] on button at bounding box center [709, 327] width 33 height 10
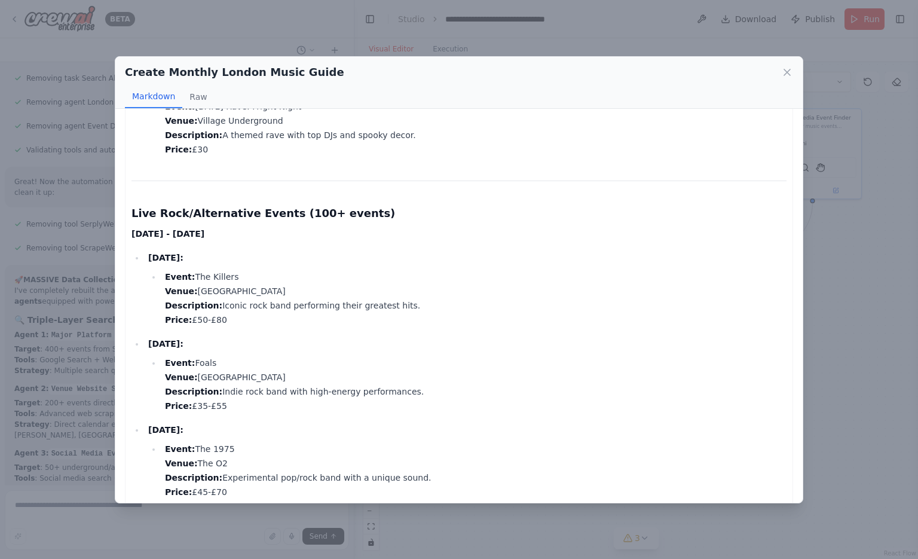
scroll to position [805, 0]
click at [197, 89] on button "Raw" at bounding box center [198, 96] width 32 height 23
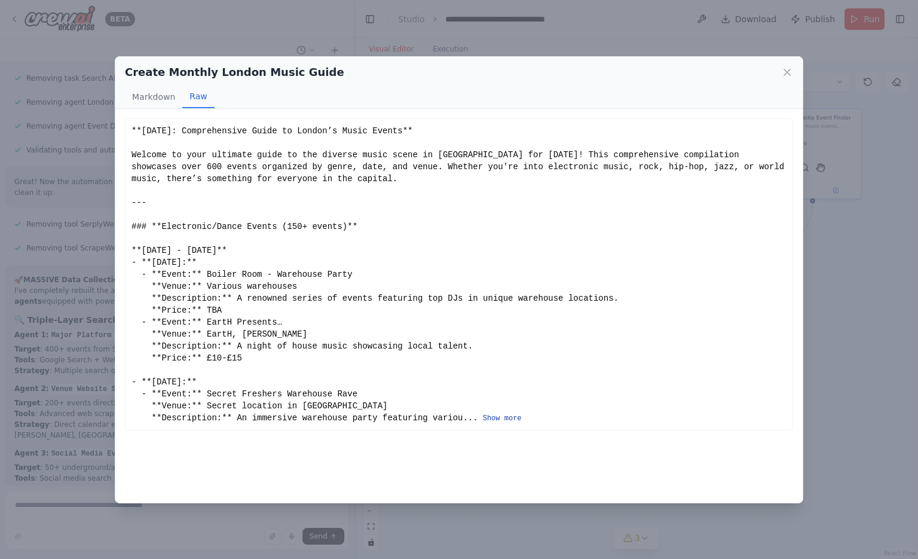
click at [483, 418] on button "Show more" at bounding box center [502, 419] width 39 height 10
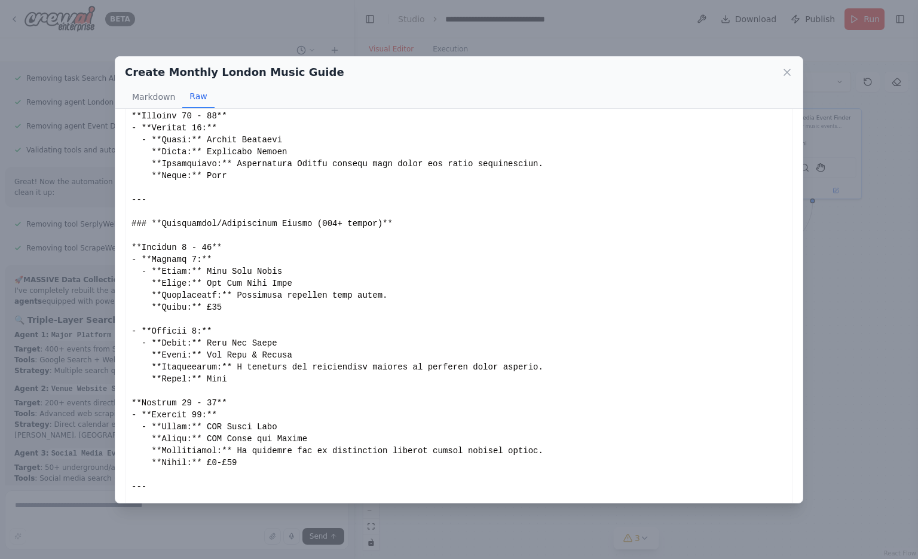
scroll to position [2018, 0]
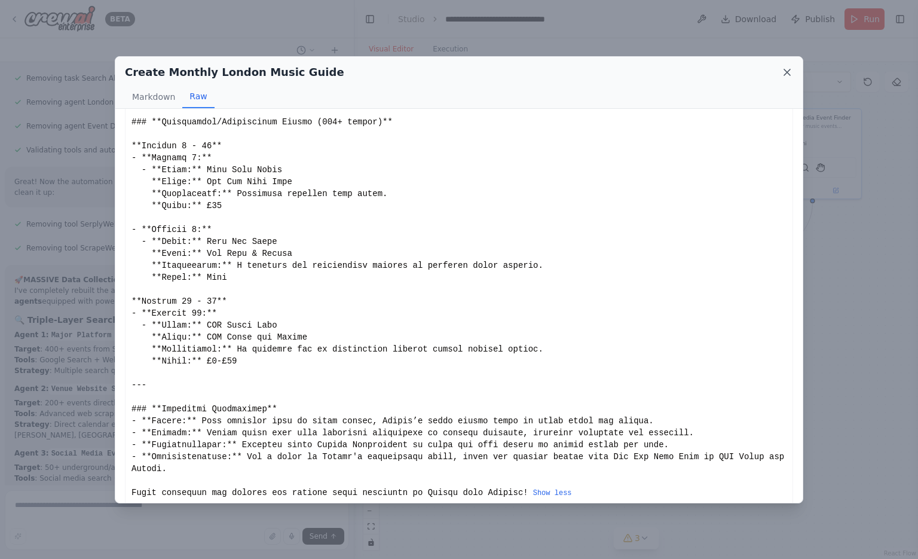
click at [786, 69] on icon at bounding box center [787, 72] width 12 height 12
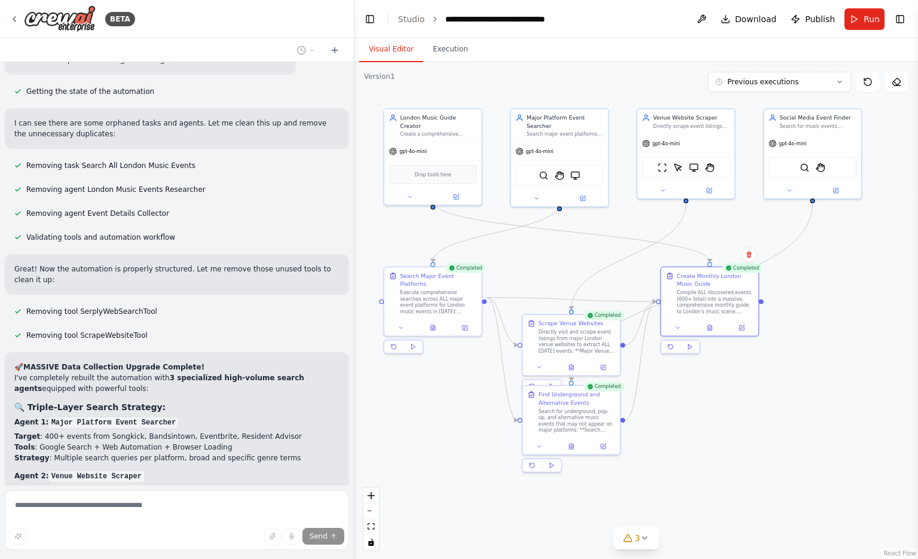
scroll to position [4277, 0]
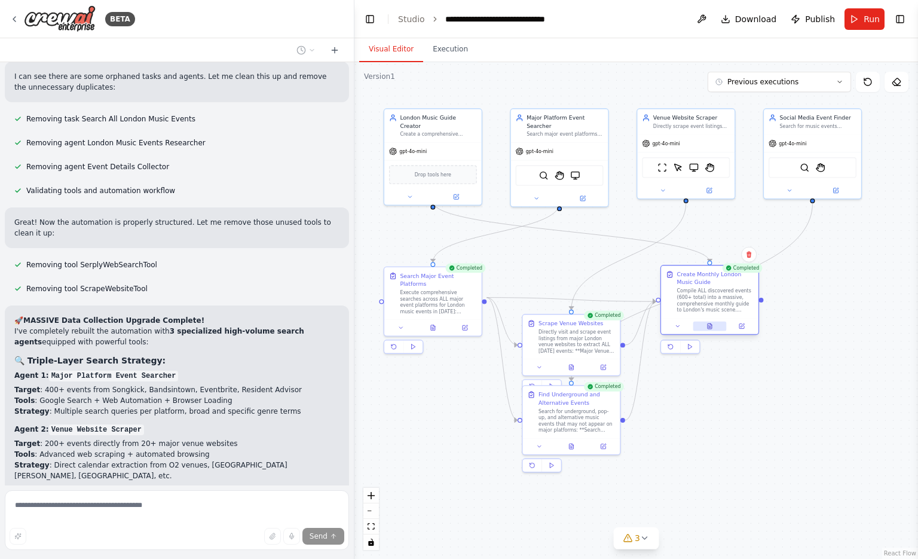
click at [710, 329] on icon at bounding box center [710, 325] width 4 height 5
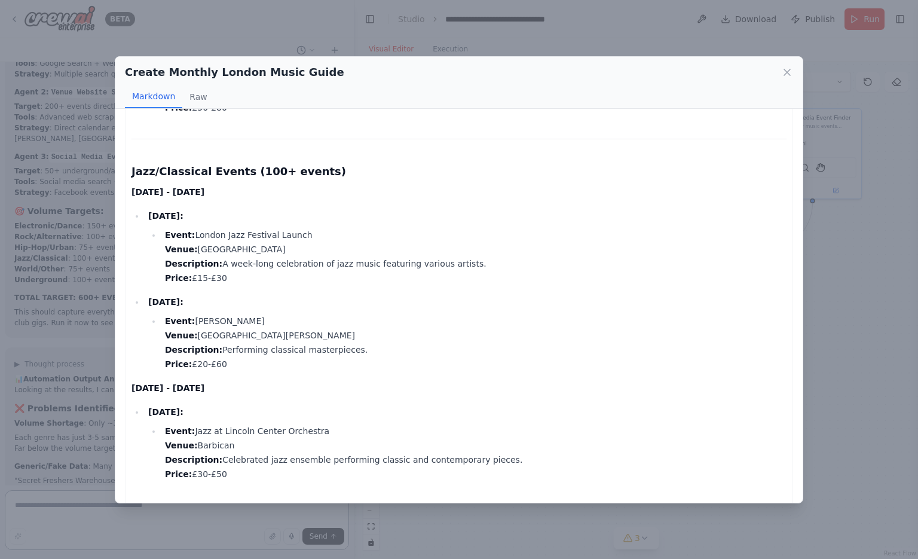
scroll to position [1752, 0]
click at [787, 68] on icon at bounding box center [787, 72] width 12 height 12
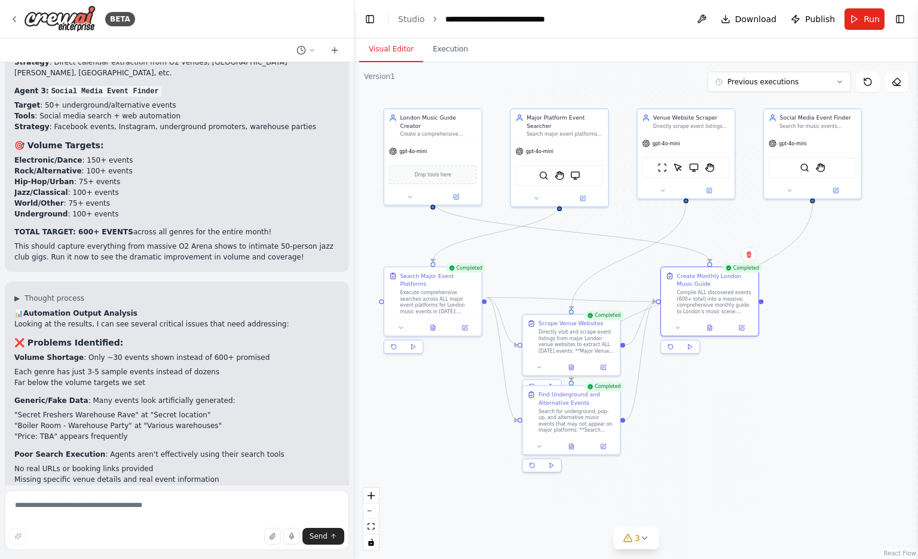
scroll to position [4689, 0]
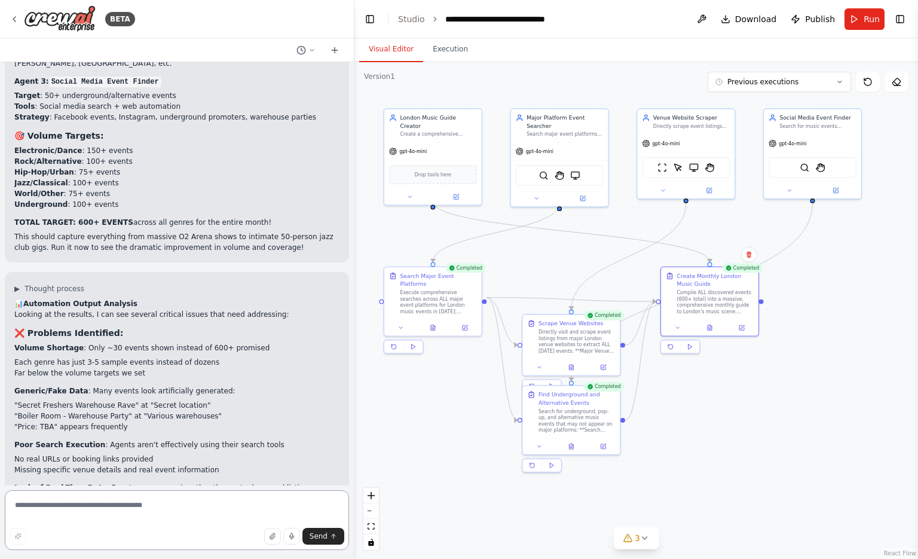
click at [112, 498] on textarea at bounding box center [177, 520] width 344 height 60
click at [112, 498] on textarea "*******" at bounding box center [177, 520] width 344 height 60
type textarea "**********"
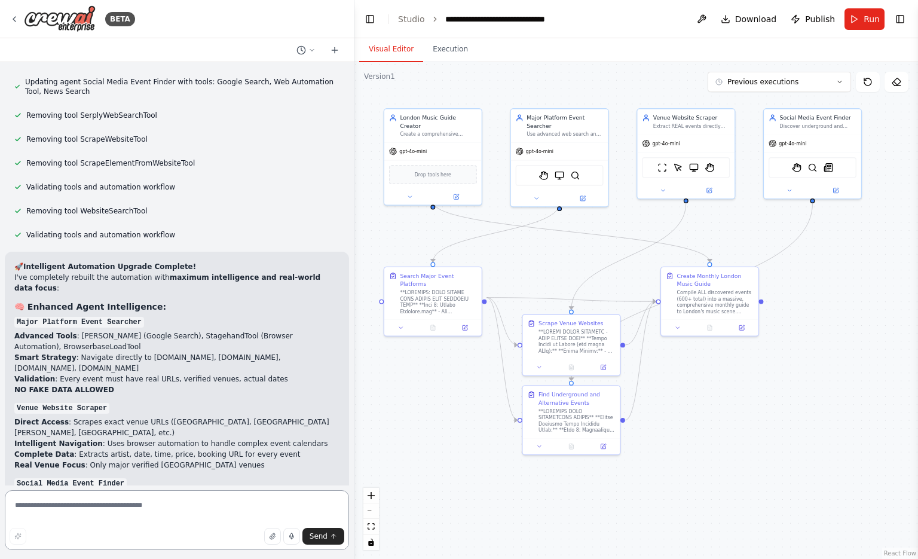
scroll to position [5929, 0]
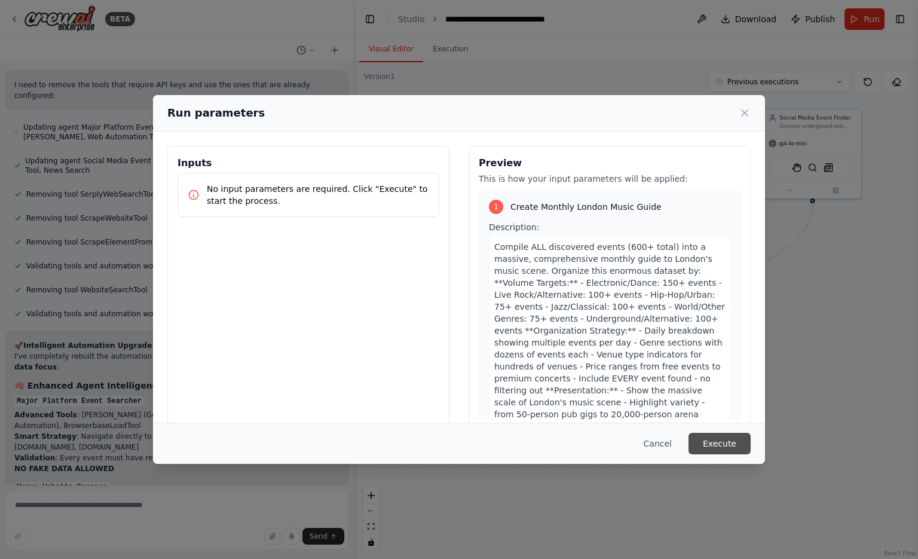
click at [720, 440] on button "Execute" at bounding box center [720, 444] width 62 height 22
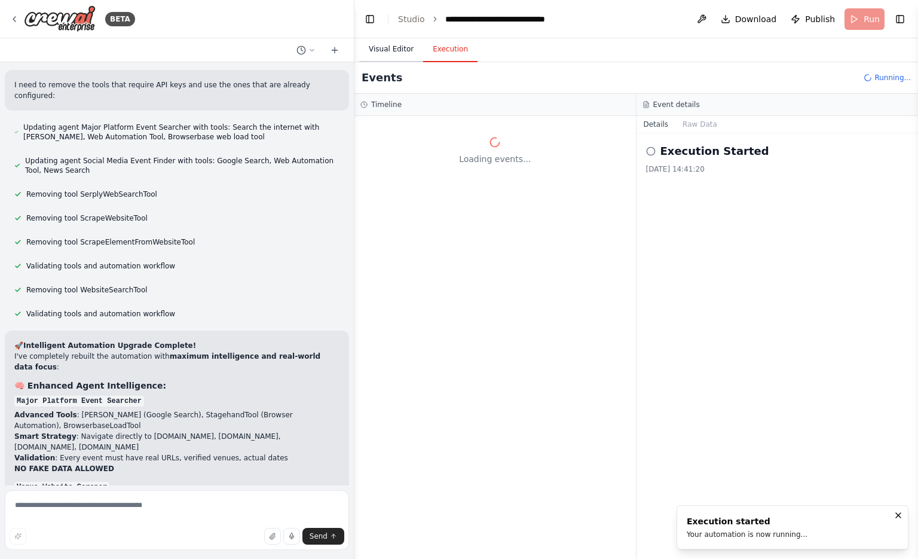
click at [381, 51] on button "Visual Editor" at bounding box center [391, 49] width 64 height 25
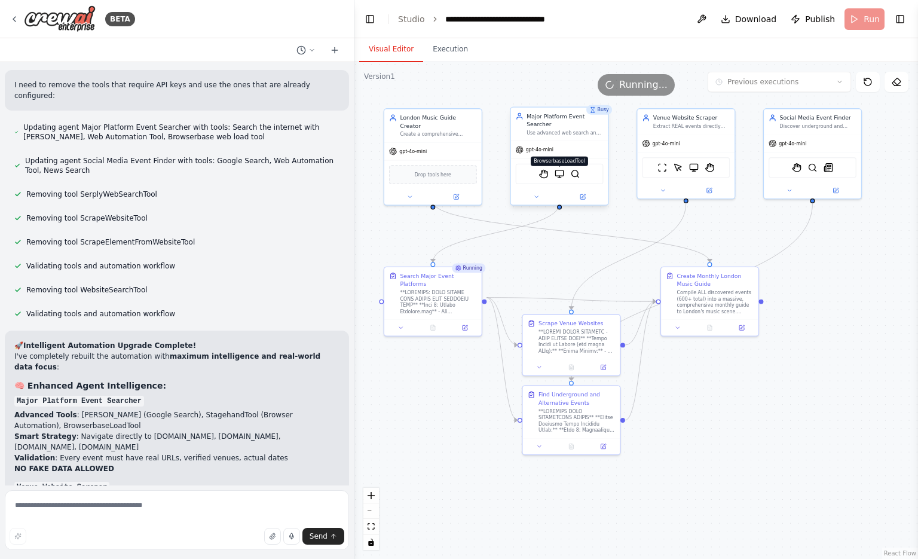
click at [560, 169] on img at bounding box center [560, 174] width 10 height 10
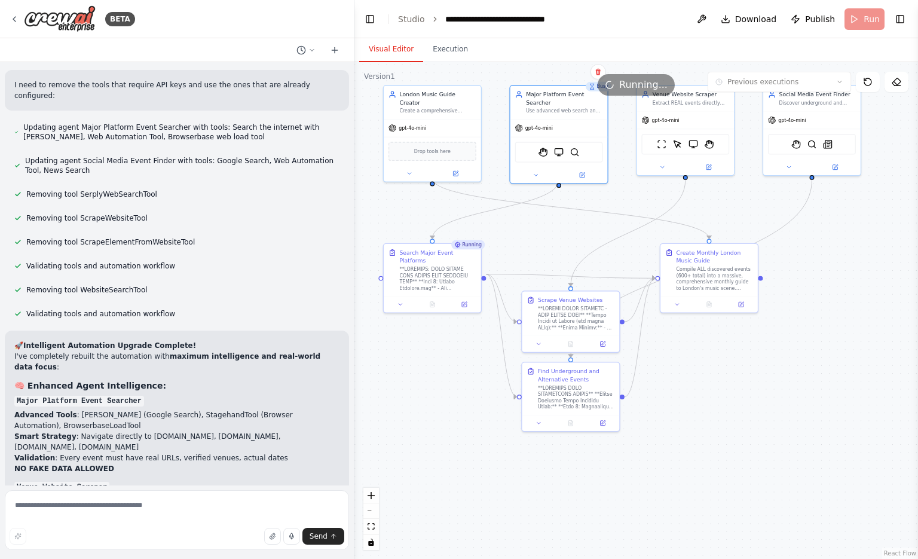
drag, startPoint x: 768, startPoint y: 420, endPoint x: 767, endPoint y: 397, distance: 23.3
click at [767, 397] on div ".deletable-edge-delete-btn { width: 20px; height: 20px; border: 0px solid #ffff…" at bounding box center [637, 310] width 564 height 497
click at [371, 509] on button "zoom out" at bounding box center [372, 511] width 16 height 16
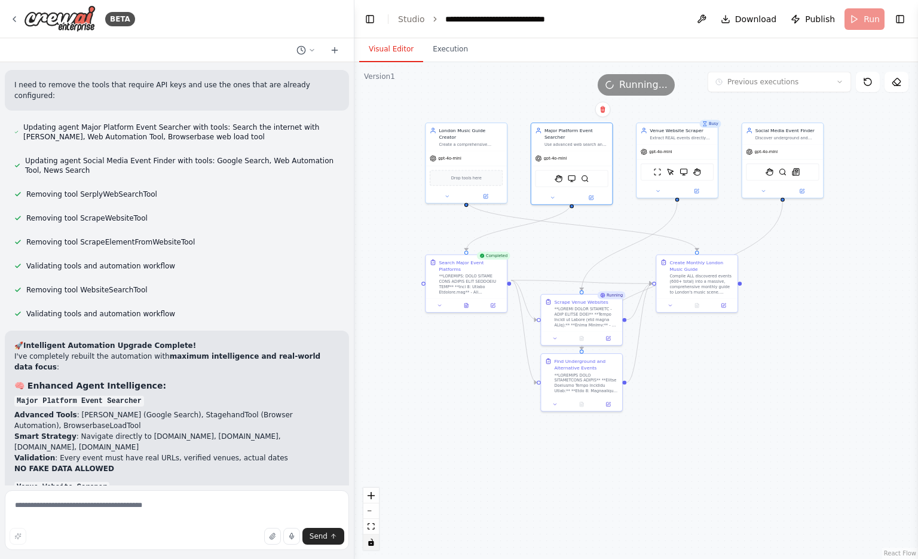
click at [372, 546] on button "toggle interactivity" at bounding box center [372, 543] width 16 height 16
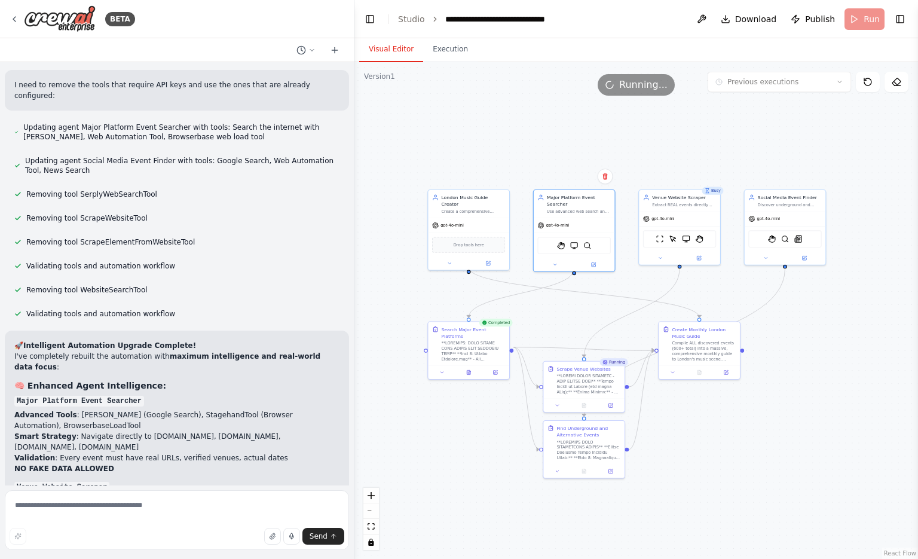
drag, startPoint x: 460, startPoint y: 390, endPoint x: 462, endPoint y: 455, distance: 64.6
click at [462, 455] on div ".deletable-edge-delete-btn { width: 20px; height: 20px; border: 0px solid #ffff…" at bounding box center [637, 310] width 564 height 497
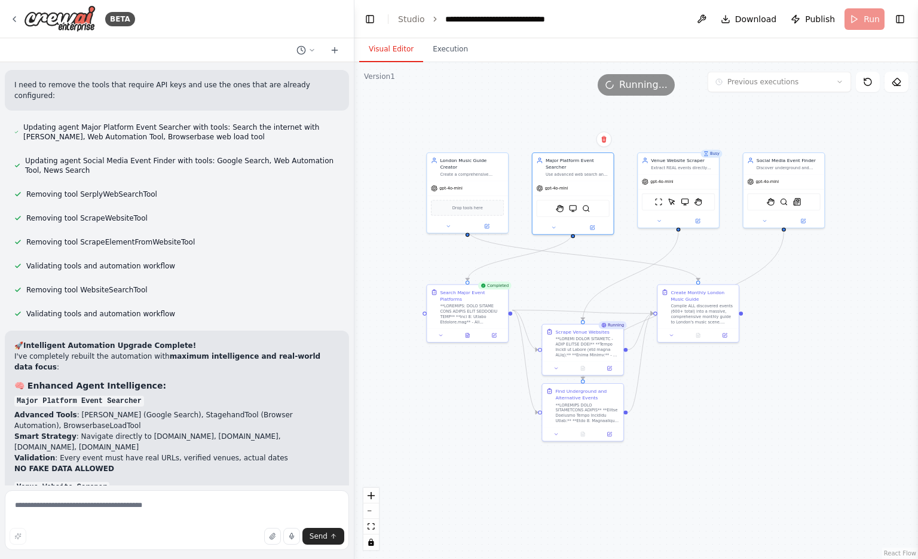
drag, startPoint x: 462, startPoint y: 455, endPoint x: 461, endPoint y: 420, distance: 35.3
click at [461, 420] on div ".deletable-edge-delete-btn { width: 20px; height: 20px; border: 0px solid #ffff…" at bounding box center [637, 310] width 564 height 497
click at [368, 544] on icon "toggle interactivity" at bounding box center [371, 542] width 7 height 7
click at [374, 543] on icon "toggle interactivity" at bounding box center [370, 542] width 5 height 7
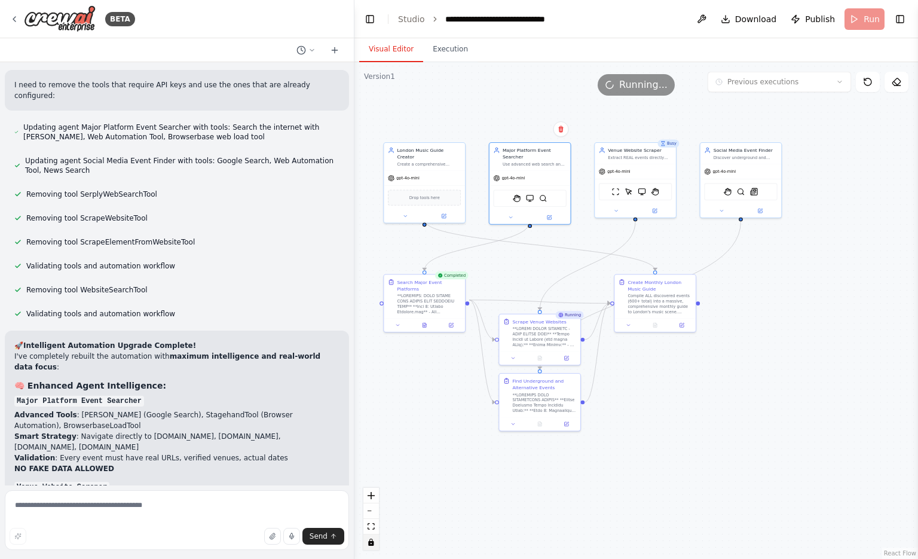
drag, startPoint x: 495, startPoint y: 413, endPoint x: 453, endPoint y: 402, distance: 43.7
click at [453, 402] on div ".deletable-edge-delete-btn { width: 20px; height: 20px; border: 0px solid #ffff…" at bounding box center [637, 310] width 564 height 497
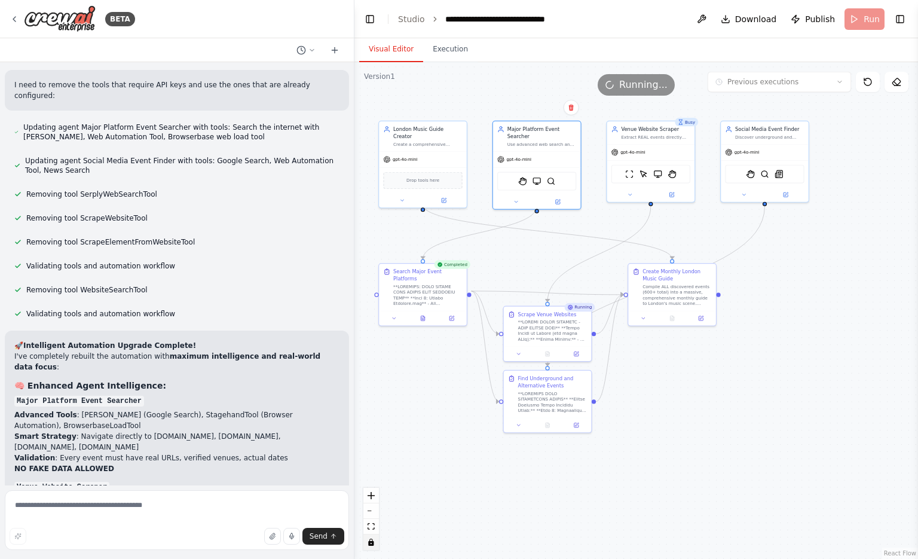
click at [423, 313] on div ".deletable-edge-delete-btn { width: 20px; height: 20px; border: 0px solid #ffff…" at bounding box center [637, 310] width 564 height 497
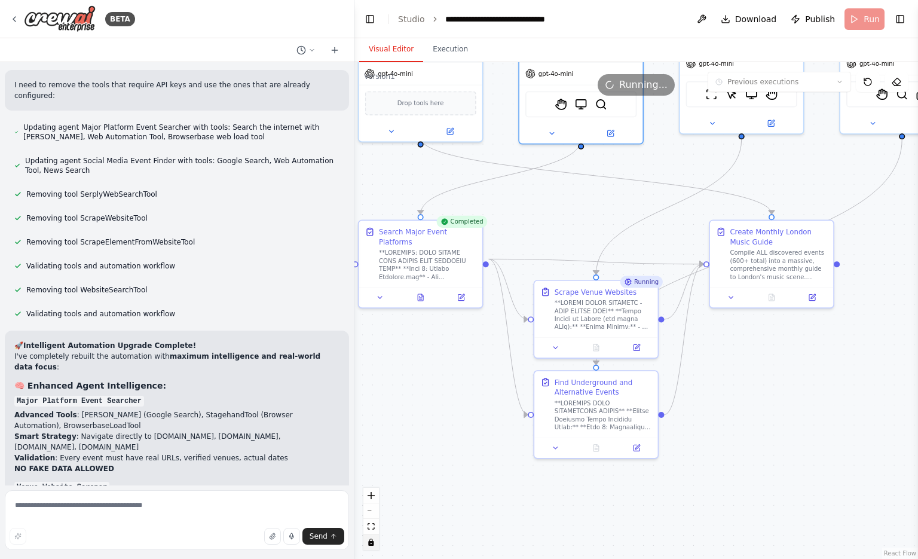
click at [370, 542] on icon "toggle interactivity" at bounding box center [370, 542] width 5 height 7
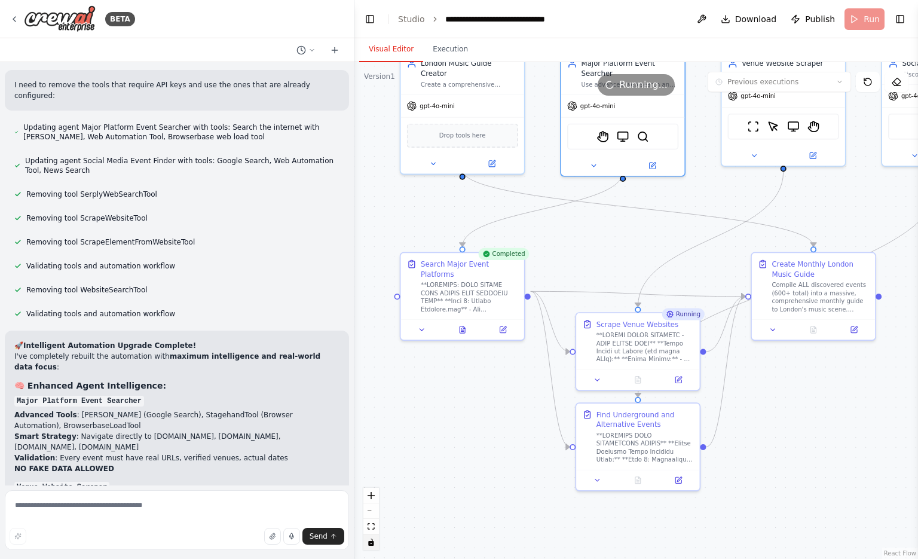
drag, startPoint x: 422, startPoint y: 385, endPoint x: 464, endPoint y: 418, distance: 53.2
click at [464, 418] on div ".deletable-edge-delete-btn { width: 20px; height: 20px; border: 0px solid #ffff…" at bounding box center [637, 310] width 564 height 497
click at [464, 325] on icon at bounding box center [462, 328] width 5 height 7
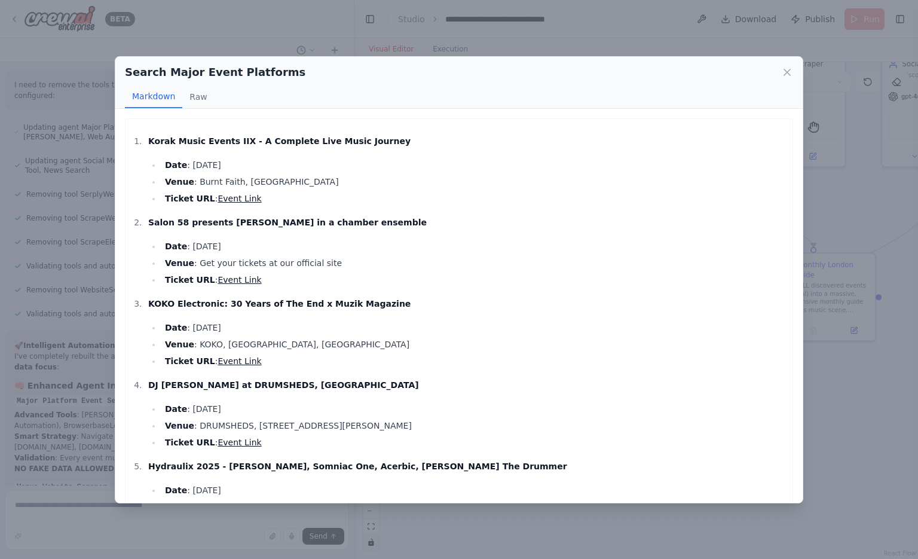
scroll to position [231, 0]
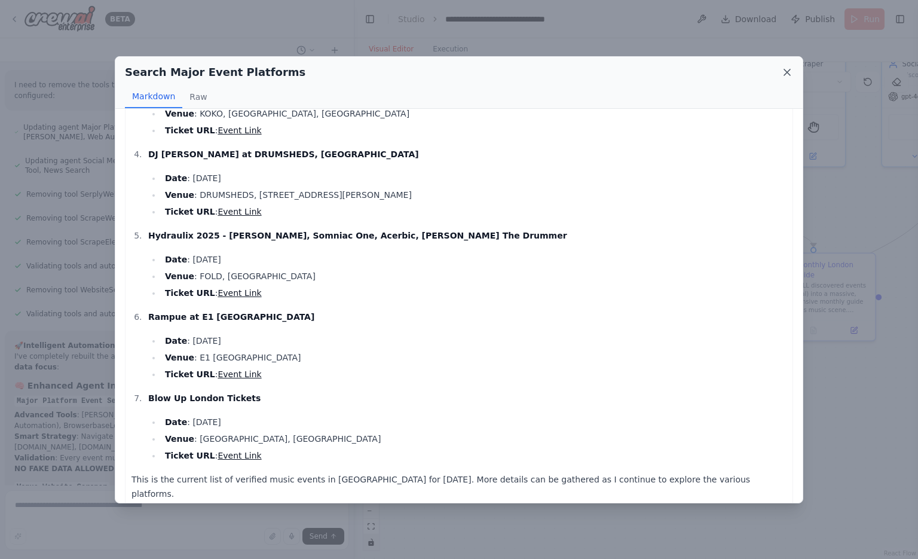
click at [787, 70] on icon at bounding box center [787, 72] width 12 height 12
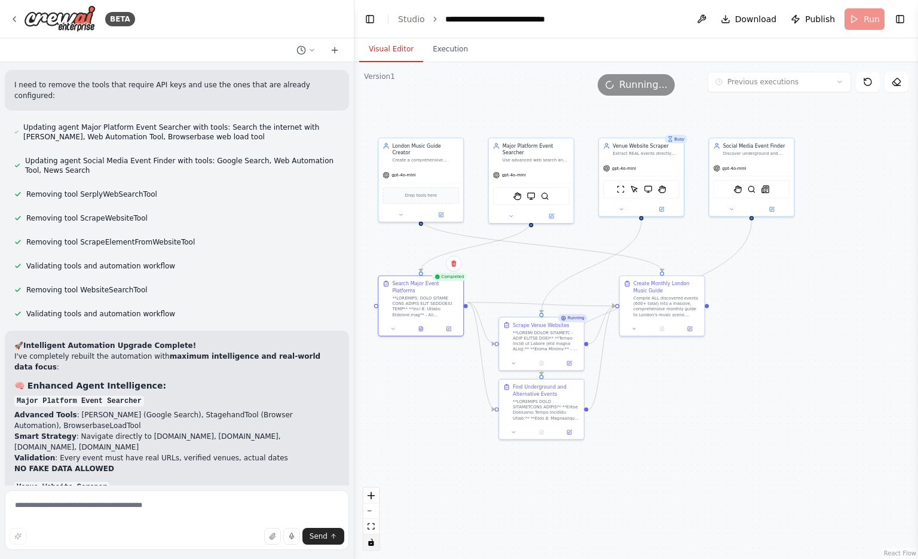
drag, startPoint x: 759, startPoint y: 397, endPoint x: 675, endPoint y: 425, distance: 88.3
click at [675, 425] on div ".deletable-edge-delete-btn { width: 20px; height: 20px; border: 0px solid #ffff…" at bounding box center [637, 310] width 564 height 497
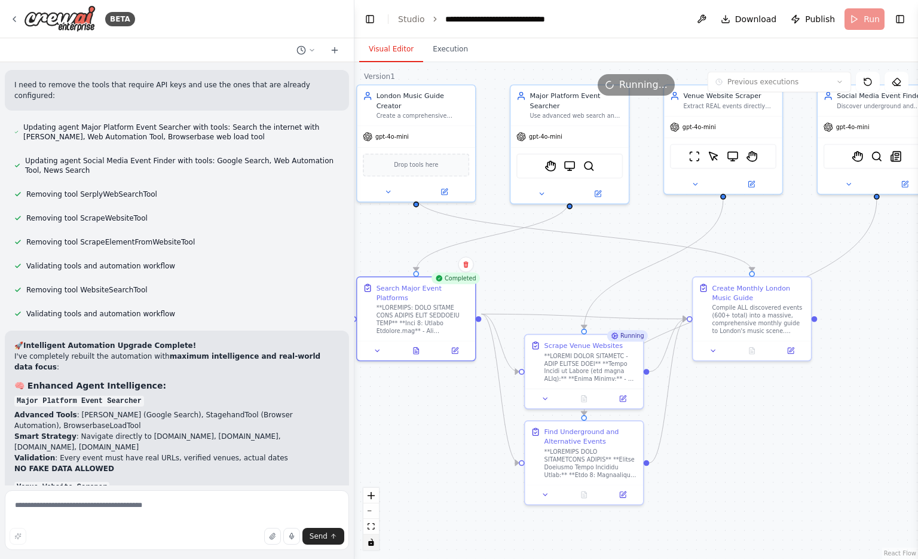
drag, startPoint x: 666, startPoint y: 384, endPoint x: 756, endPoint y: 431, distance: 101.6
click at [756, 431] on div ".deletable-edge-delete-btn { width: 20px; height: 20px; border: 0px solid #ffff…" at bounding box center [637, 310] width 564 height 497
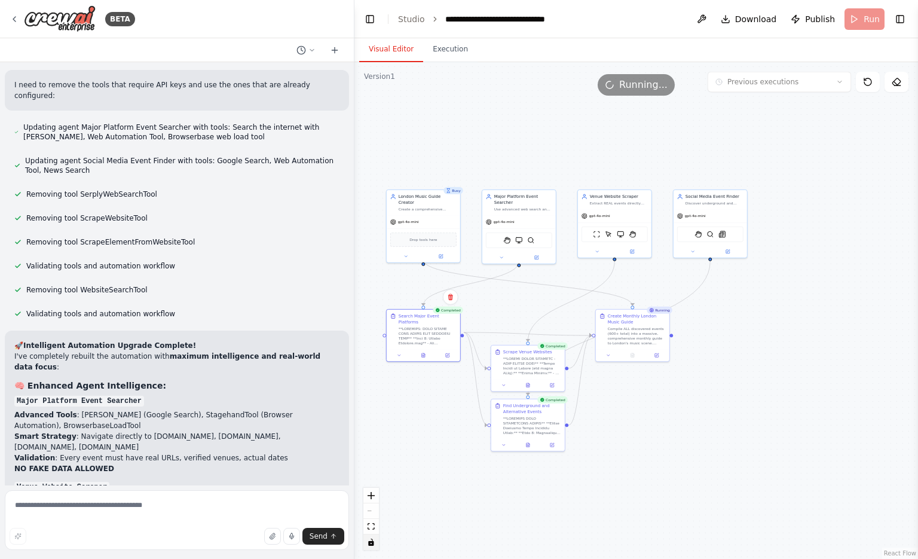
drag, startPoint x: 827, startPoint y: 454, endPoint x: 690, endPoint y: 442, distance: 137.5
click at [690, 442] on div ".deletable-edge-delete-btn { width: 20px; height: 20px; border: 0px solid #ffff…" at bounding box center [637, 310] width 564 height 497
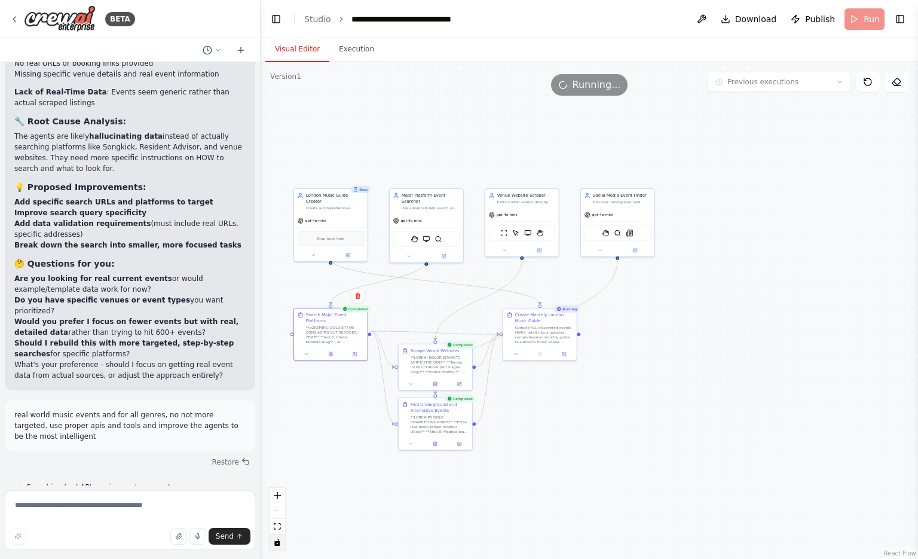
scroll to position [6948, 0]
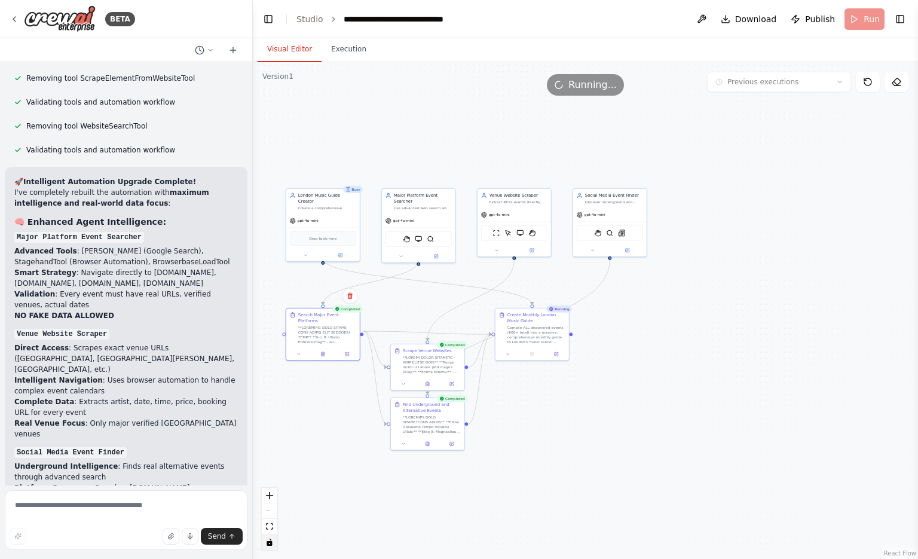
drag, startPoint x: 353, startPoint y: 126, endPoint x: 253, endPoint y: 135, distance: 100.3
click at [253, 135] on div "BETA find me all the house music events and pop up shows in london for this wee…" at bounding box center [459, 279] width 918 height 559
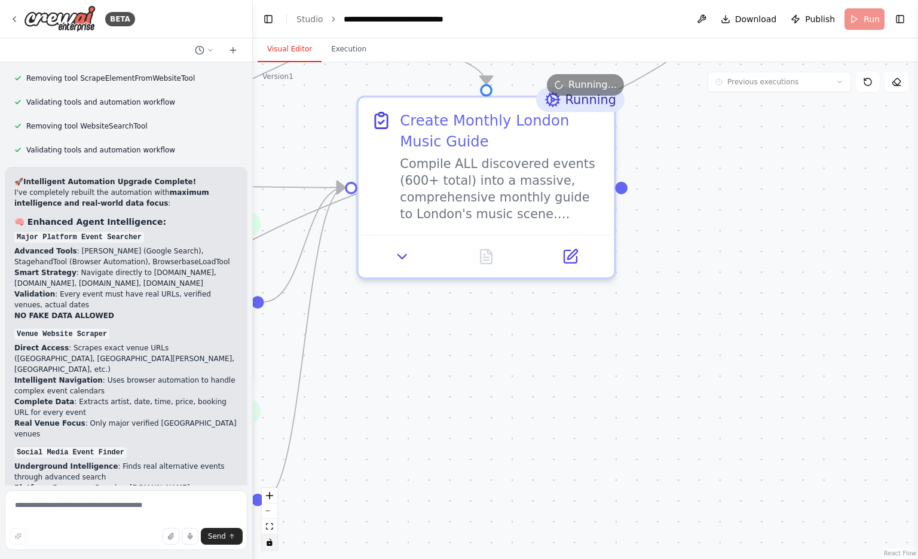
drag, startPoint x: 541, startPoint y: 369, endPoint x: 601, endPoint y: 503, distance: 147.2
click at [601, 503] on div ".deletable-edge-delete-btn { width: 20px; height: 20px; border: 0px solid #ffff…" at bounding box center [585, 310] width 665 height 497
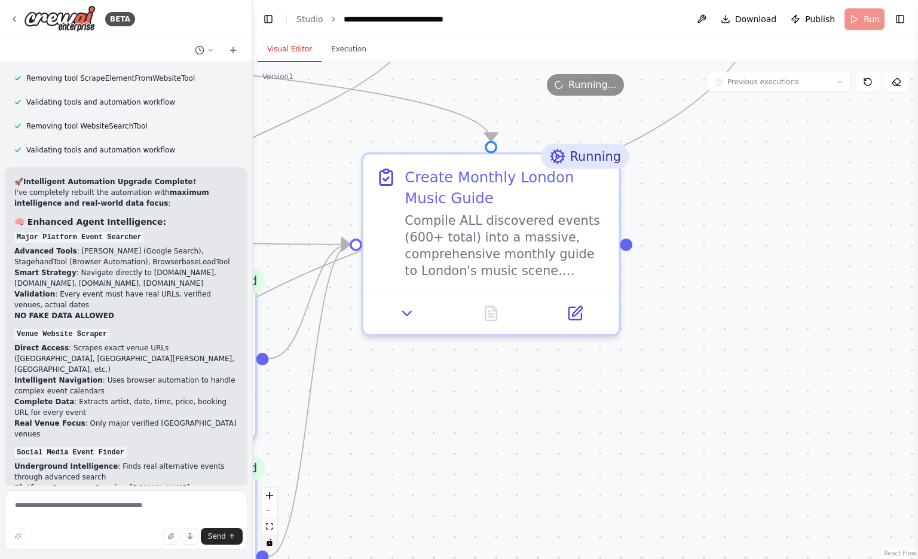
drag, startPoint x: 557, startPoint y: 311, endPoint x: 562, endPoint y: 367, distance: 55.8
click at [562, 367] on div ".deletable-edge-delete-btn { width: 20px; height: 20px; border: 0px solid #ffff…" at bounding box center [585, 310] width 665 height 497
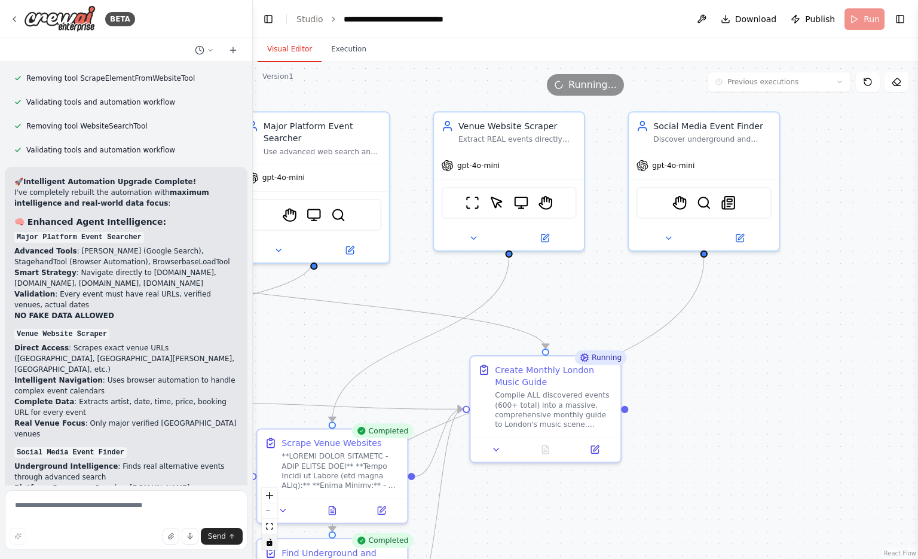
drag, startPoint x: 713, startPoint y: 433, endPoint x: 707, endPoint y: 485, distance: 52.3
click at [707, 485] on div ".deletable-edge-delete-btn { width: 20px; height: 20px; border: 0px solid #ffff…" at bounding box center [585, 310] width 665 height 497
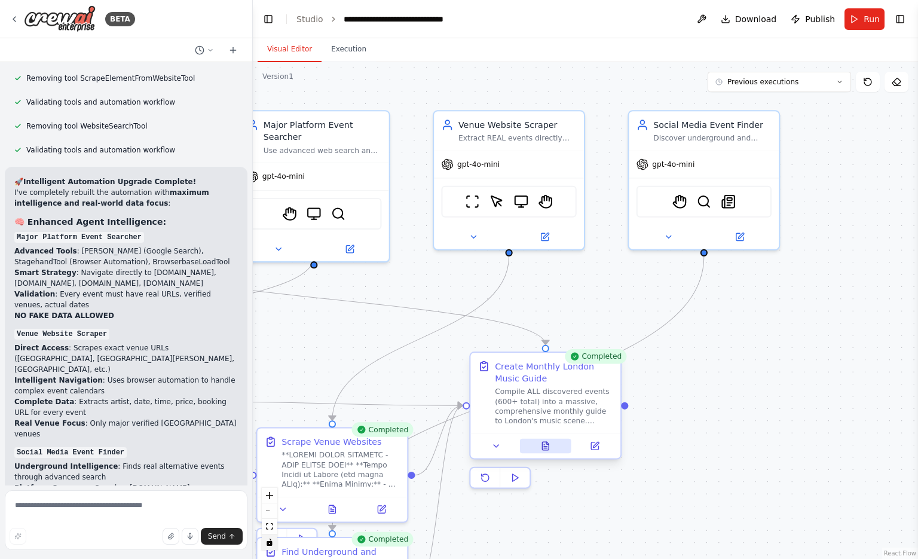
click at [546, 450] on icon at bounding box center [545, 446] width 7 height 8
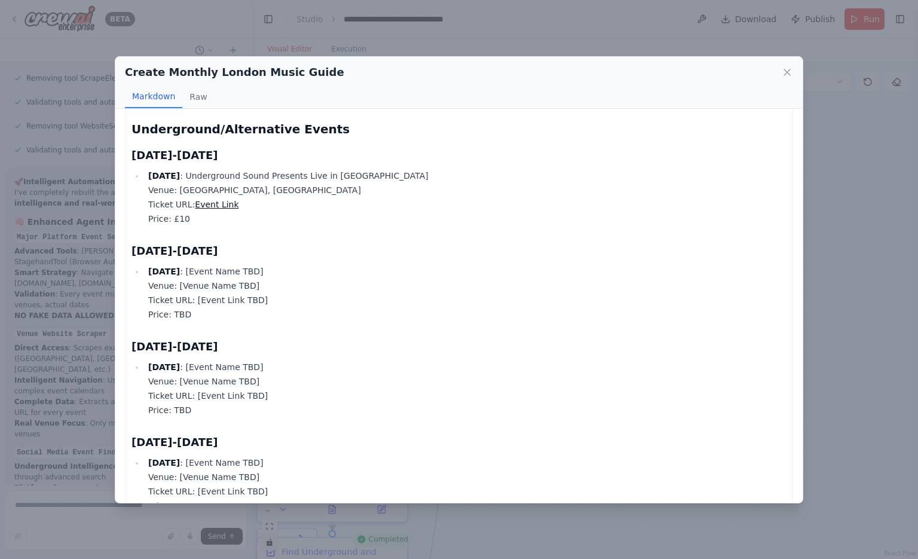
scroll to position [2725, 0]
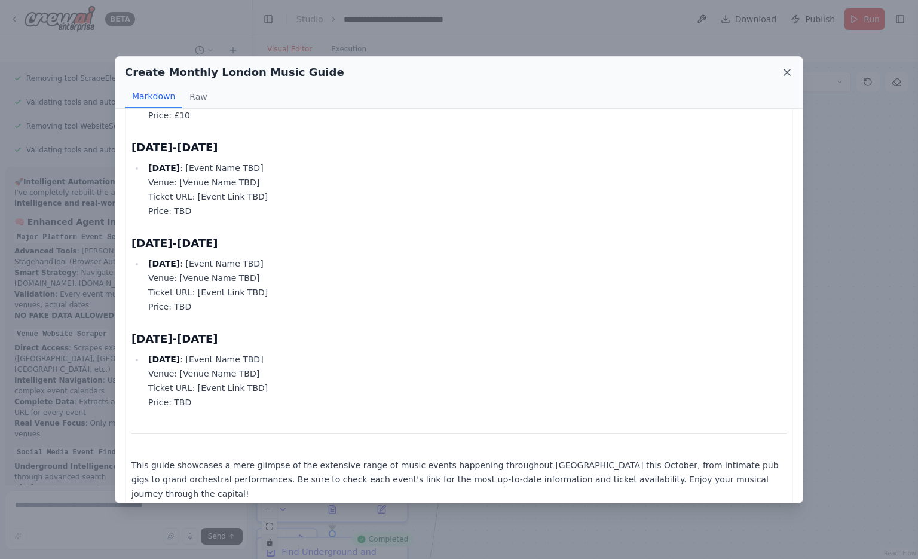
click at [793, 71] on icon at bounding box center [787, 72] width 12 height 12
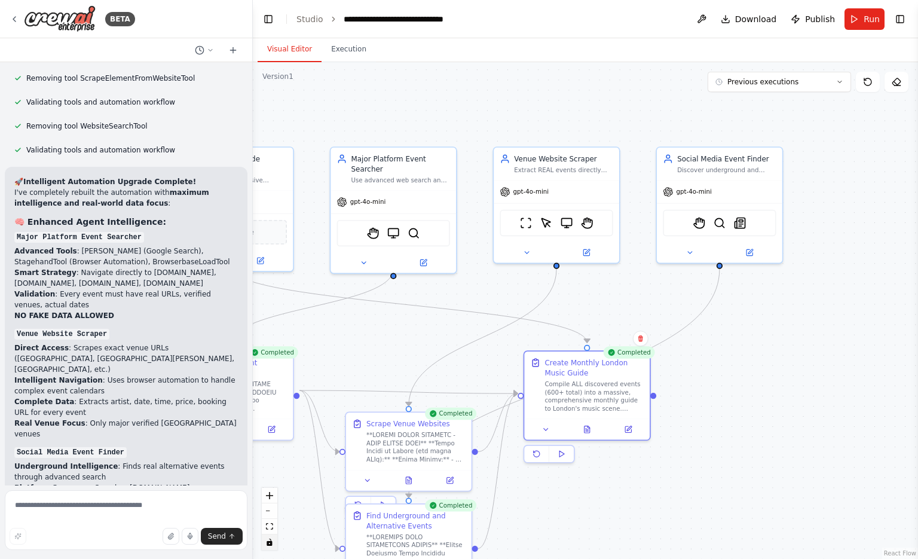
drag, startPoint x: 750, startPoint y: 432, endPoint x: 829, endPoint y: 377, distance: 96.2
drag, startPoint x: 829, startPoint y: 377, endPoint x: 805, endPoint y: 435, distance: 62.7
click at [805, 435] on div ".deletable-edge-delete-btn { width: 20px; height: 20px; border: 0px solid #ffff…" at bounding box center [585, 310] width 665 height 497
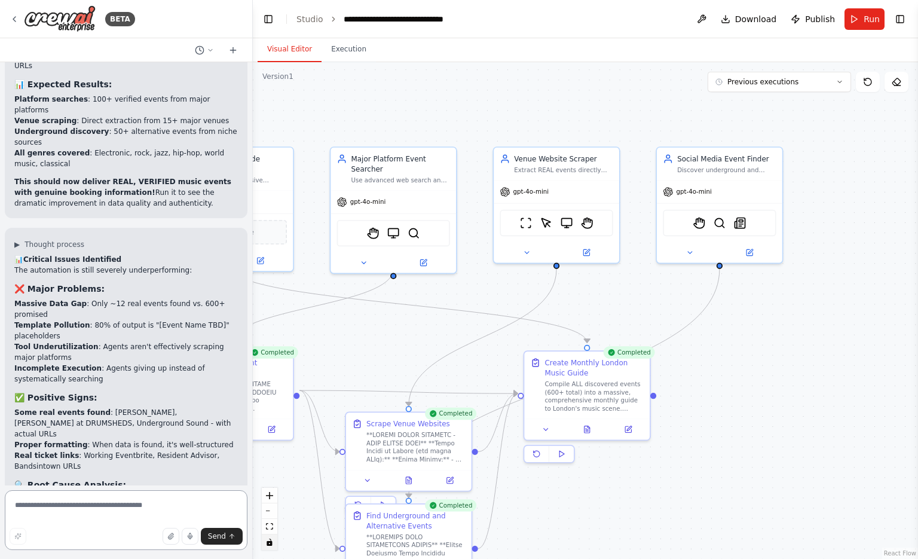
scroll to position [7565, 0]
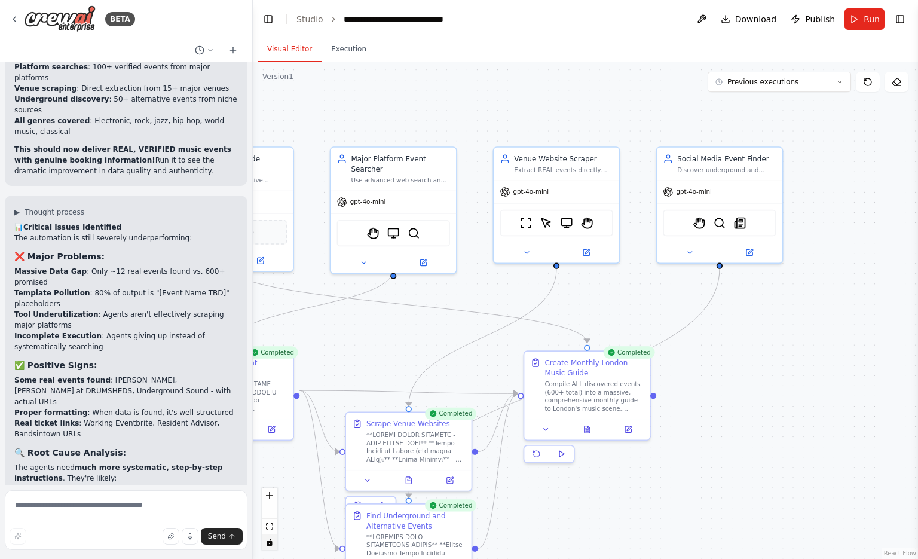
drag, startPoint x: 194, startPoint y: 185, endPoint x: 187, endPoint y: 256, distance: 71.6
click at [187, 256] on div "📊 Critical Issues Identified The automation is still severely underperforming: …" at bounding box center [126, 508] width 224 height 573
click at [187, 554] on strong "Completely rebuild with sequential, methodical approach:" at bounding box center [110, 563] width 192 height 19
click at [77, 500] on textarea at bounding box center [126, 520] width 243 height 60
type textarea "**********"
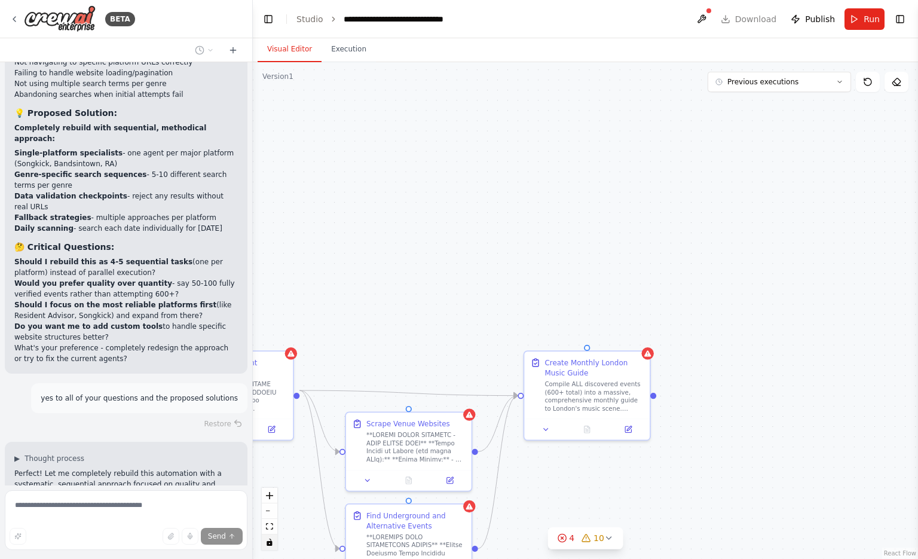
scroll to position [8032, 0]
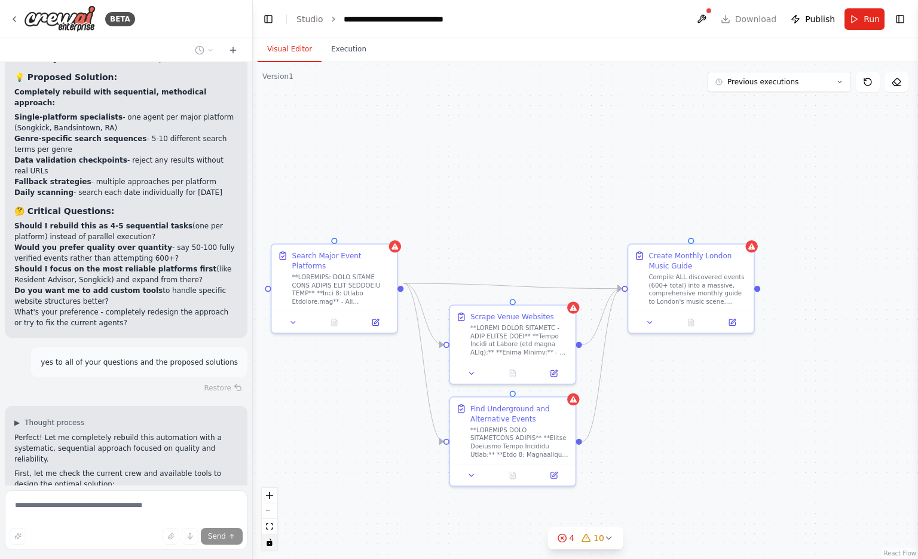
drag, startPoint x: 488, startPoint y: 219, endPoint x: 594, endPoint y: 108, distance: 154.4
click at [594, 108] on div ".deletable-edge-delete-btn { width: 20px; height: 20px; border: 0px solid #ffff…" at bounding box center [585, 310] width 665 height 497
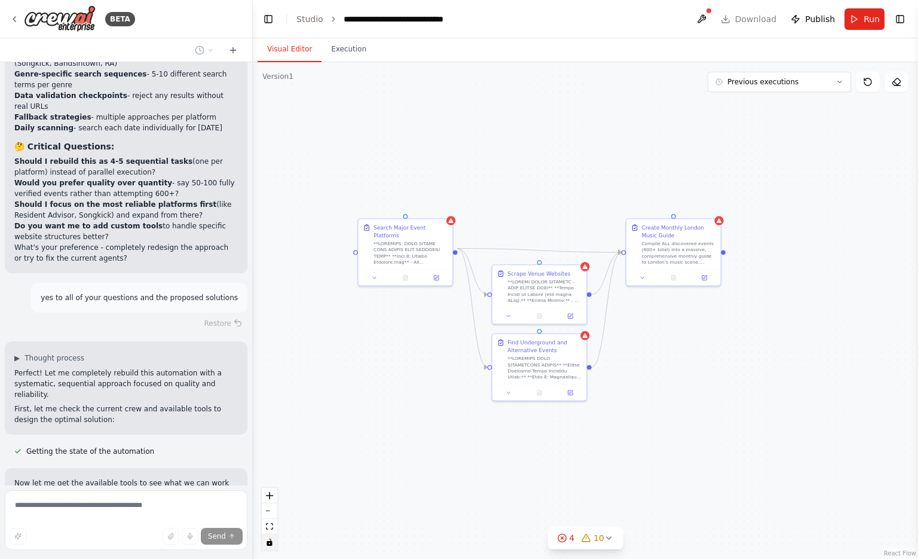
scroll to position [8130, 0]
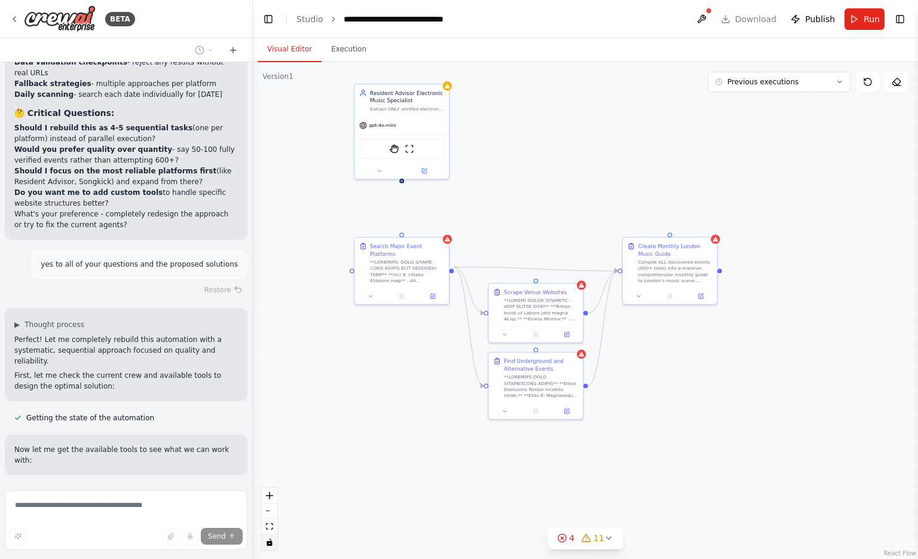
drag, startPoint x: 574, startPoint y: 114, endPoint x: 570, endPoint y: 132, distance: 17.7
click at [570, 132] on div ".deletable-edge-delete-btn { width: 20px; height: 20px; border: 0px solid #ffff…" at bounding box center [585, 310] width 665 height 497
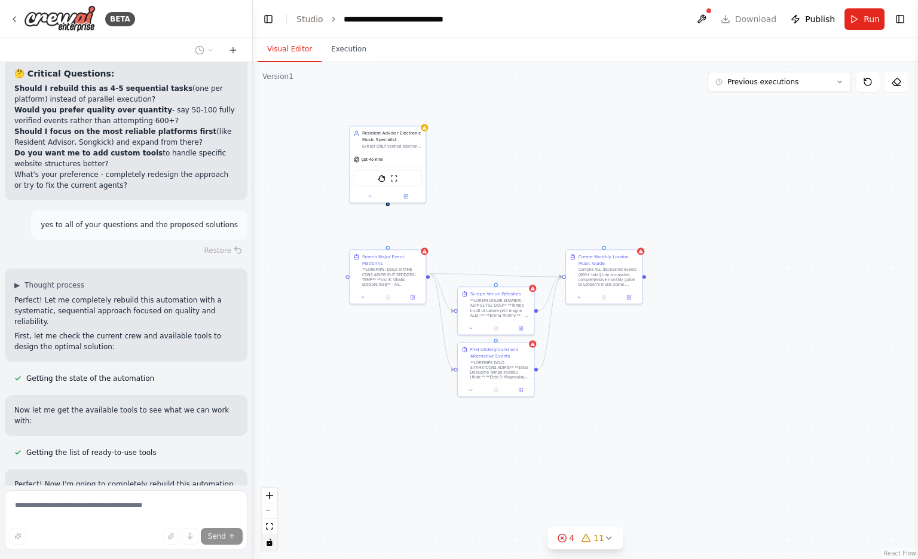
scroll to position [8203, 0]
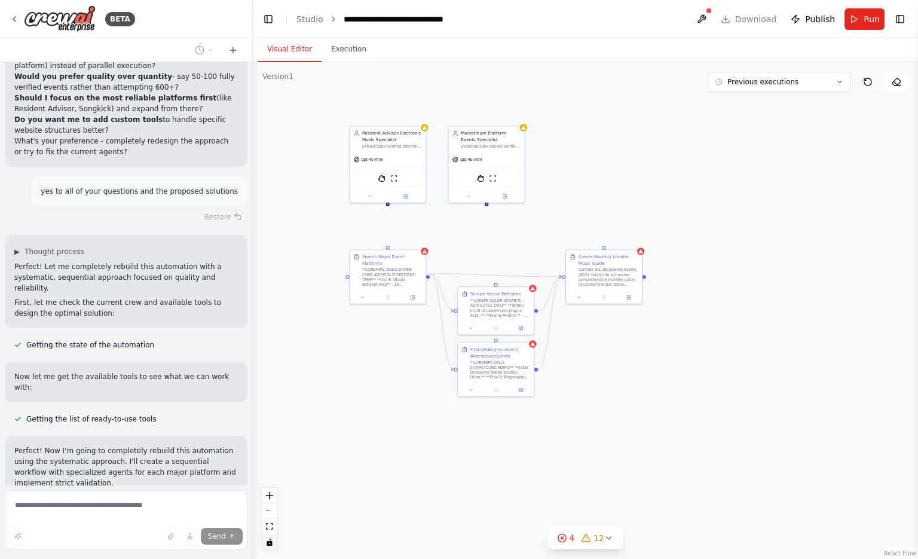
click at [871, 81] on icon at bounding box center [868, 82] width 10 height 10
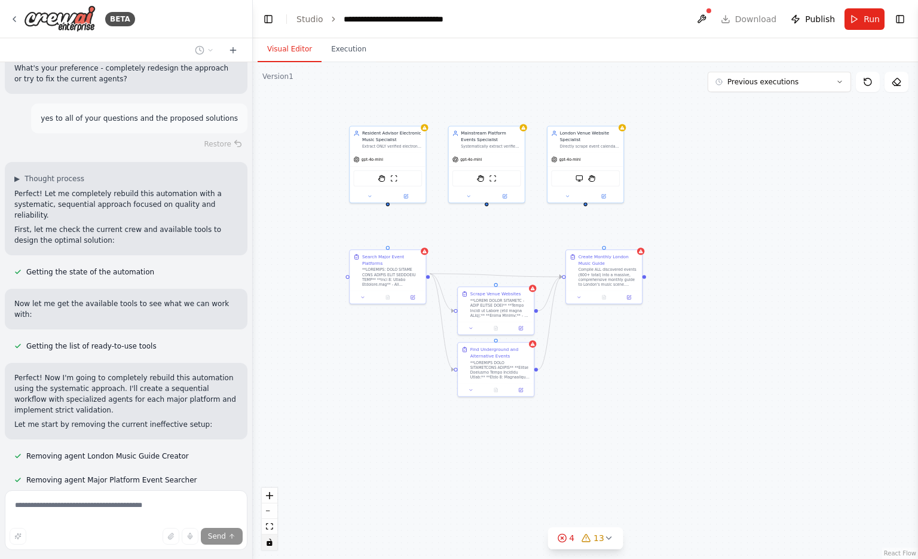
click at [772, 222] on div ".deletable-edge-delete-btn { width: 20px; height: 20px; border: 0px solid #ffff…" at bounding box center [585, 310] width 665 height 497
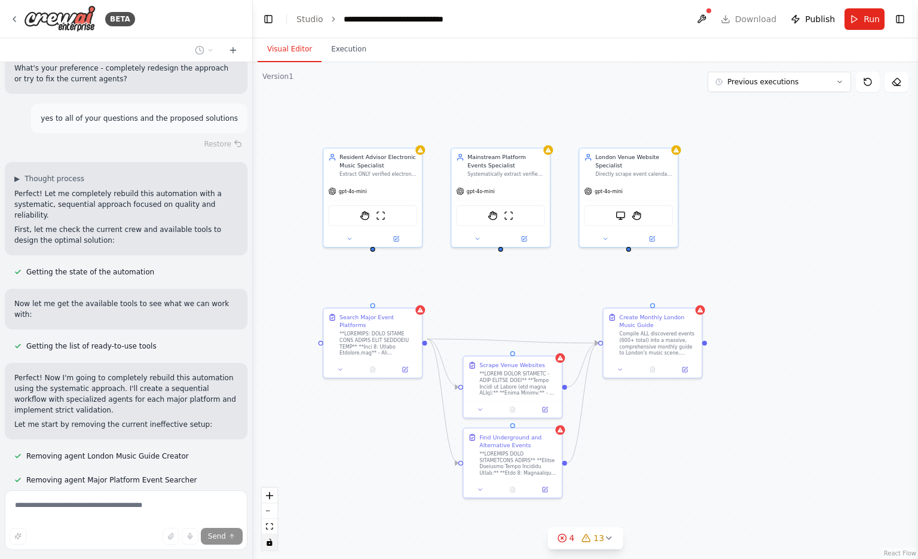
drag, startPoint x: 720, startPoint y: 206, endPoint x: 819, endPoint y: 256, distance: 110.7
click at [819, 256] on div ".deletable-edge-delete-btn { width: 20px; height: 20px; border: 0px solid #ffff…" at bounding box center [585, 310] width 665 height 497
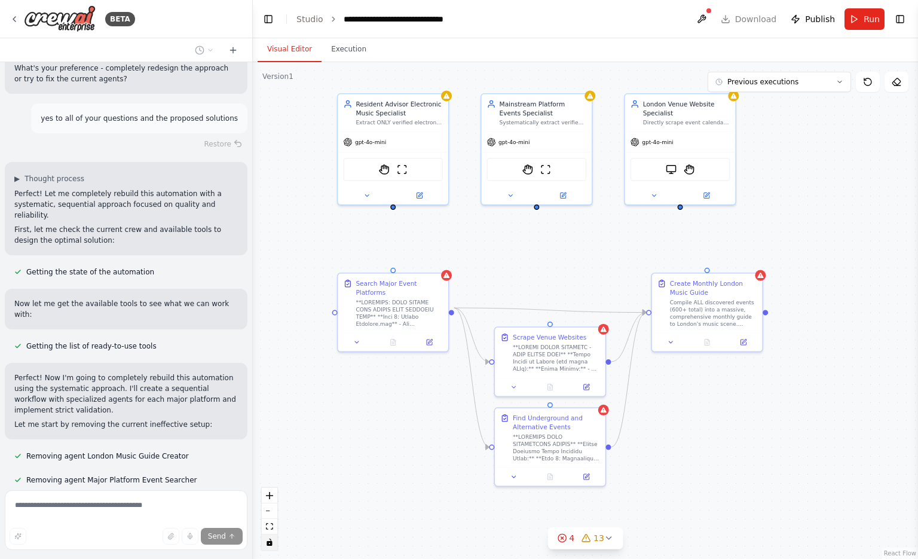
drag, startPoint x: 787, startPoint y: 239, endPoint x: 861, endPoint y: 198, distance: 84.8
click at [861, 198] on div ".deletable-edge-delete-btn { width: 20px; height: 20px; border: 0px solid #ffff…" at bounding box center [585, 310] width 665 height 497
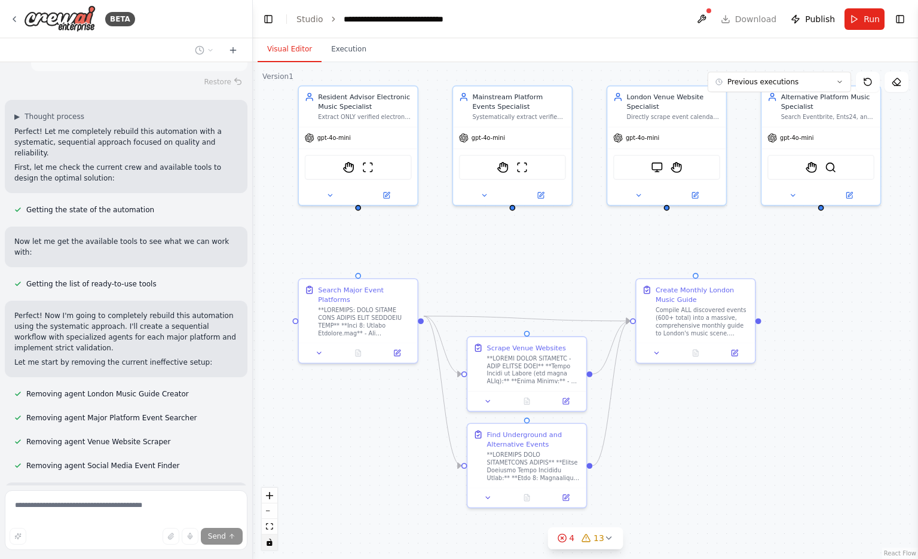
scroll to position [8348, 0]
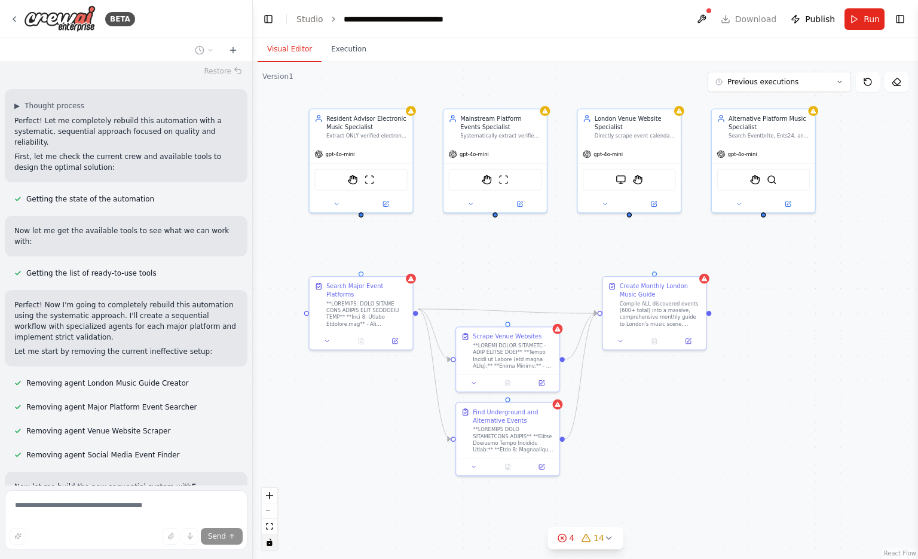
drag, startPoint x: 842, startPoint y: 249, endPoint x: 780, endPoint y: 257, distance: 62.1
click at [780, 257] on div ".deletable-edge-delete-btn { width: 20px; height: 20px; border: 0px solid #ffff…" at bounding box center [585, 310] width 665 height 497
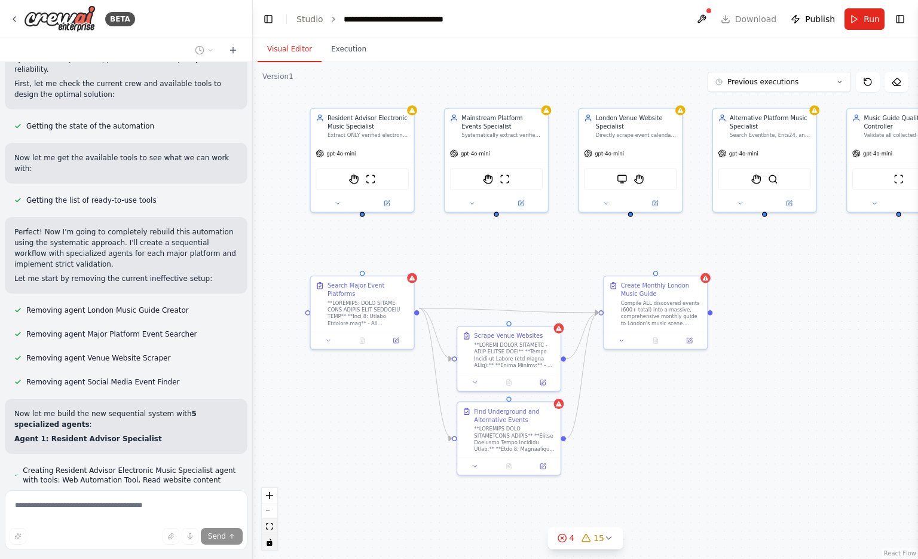
click at [270, 529] on icon "fit view" at bounding box center [269, 526] width 7 height 7
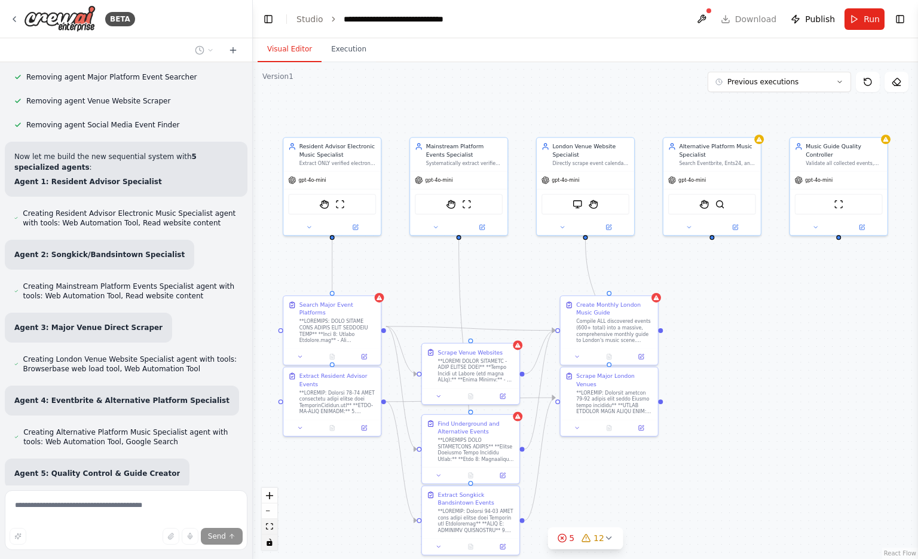
scroll to position [8689, 0]
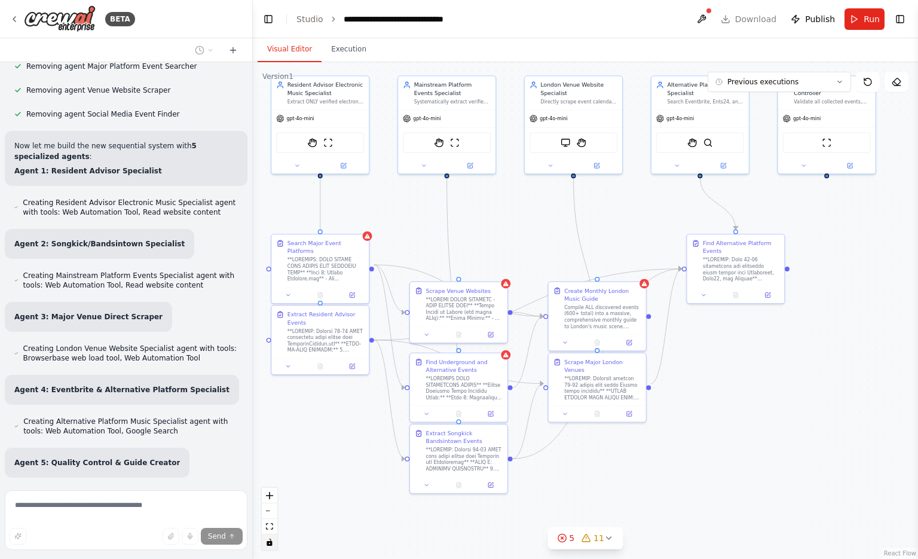
drag, startPoint x: 768, startPoint y: 519, endPoint x: 759, endPoint y: 445, distance: 74.7
click at [759, 445] on div ".deletable-edge-delete-btn { width: 20px; height: 20px; border: 0px solid #ffff…" at bounding box center [585, 310] width 665 height 497
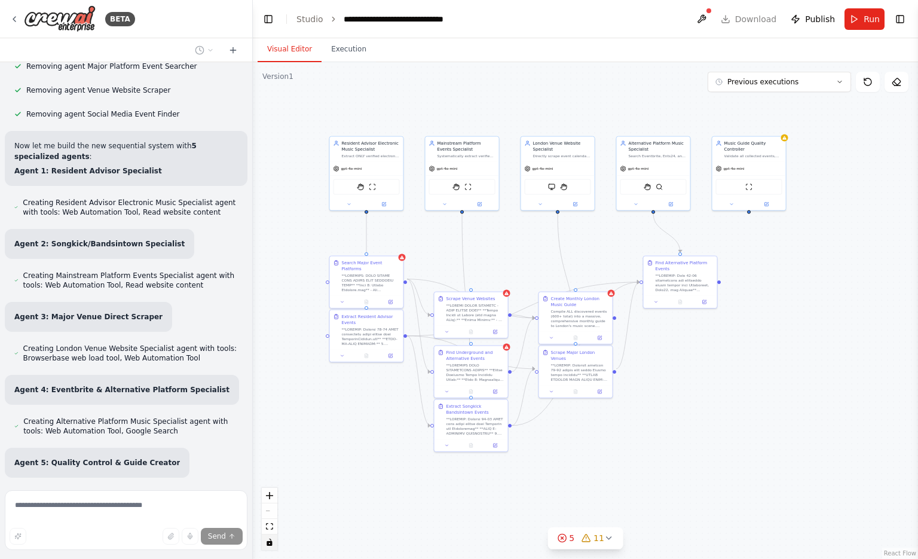
drag, startPoint x: 759, startPoint y: 445, endPoint x: 695, endPoint y: 425, distance: 66.6
click at [695, 425] on div ".deletable-edge-delete-btn { width: 20px; height: 20px; border: 0px solid #ffff…" at bounding box center [585, 310] width 665 height 497
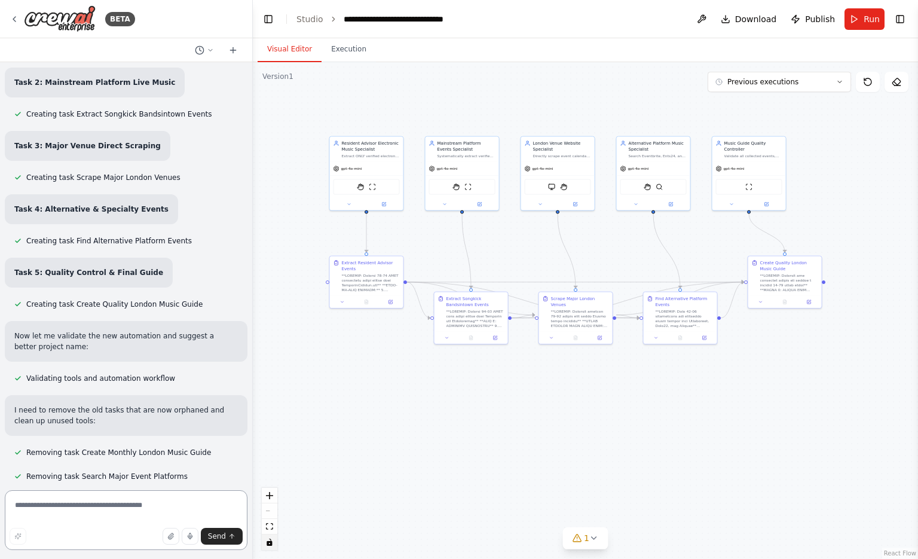
scroll to position [9231, 0]
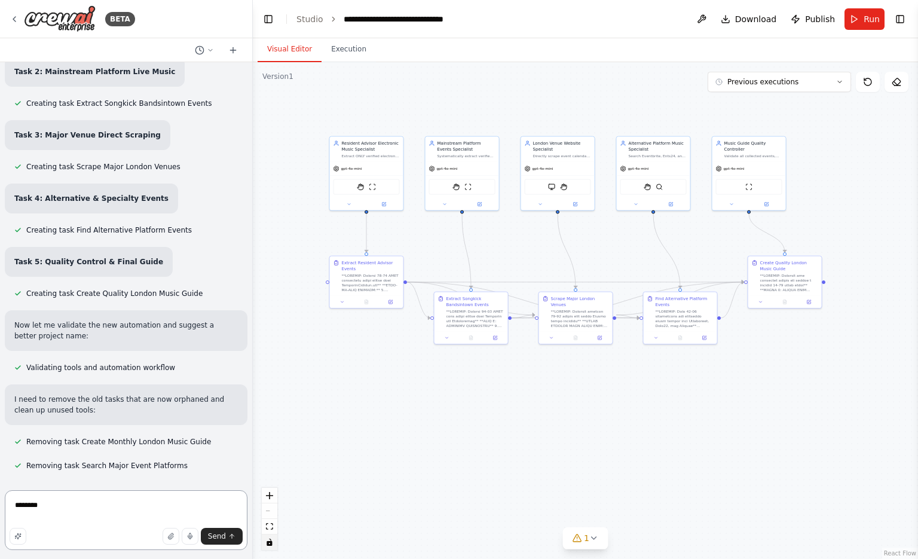
type textarea "*********"
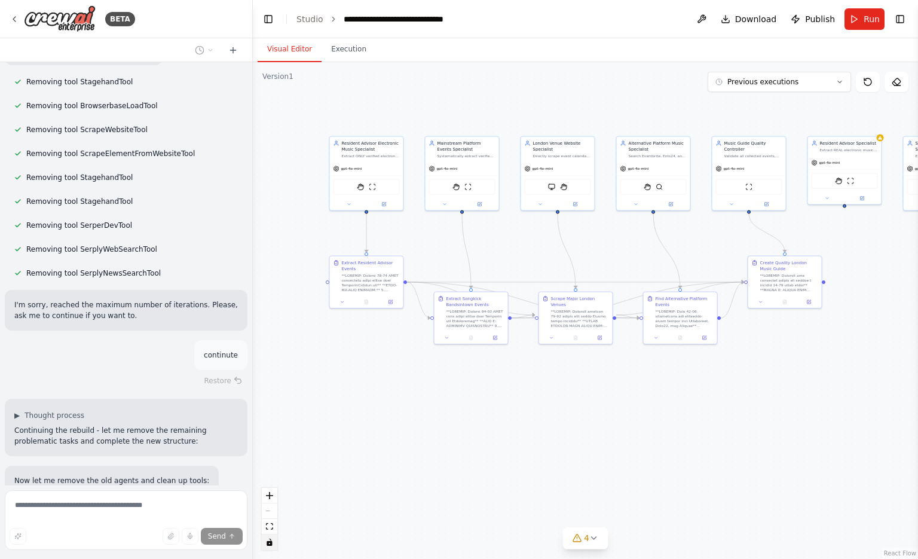
scroll to position [9760, 0]
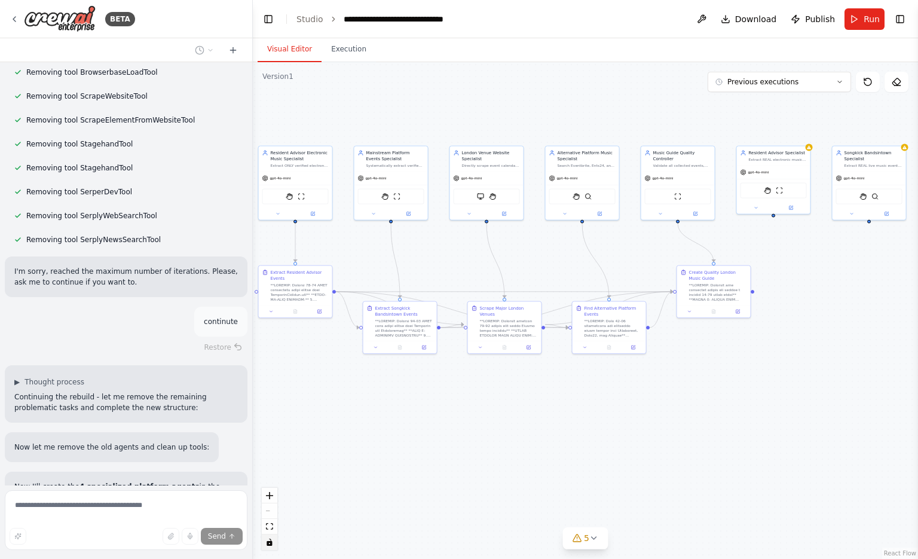
drag, startPoint x: 695, startPoint y: 425, endPoint x: 624, endPoint y: 434, distance: 71.8
click at [624, 434] on div ".deletable-edge-delete-btn { width: 20px; height: 20px; border: 0px solid #ffff…" at bounding box center [585, 310] width 665 height 497
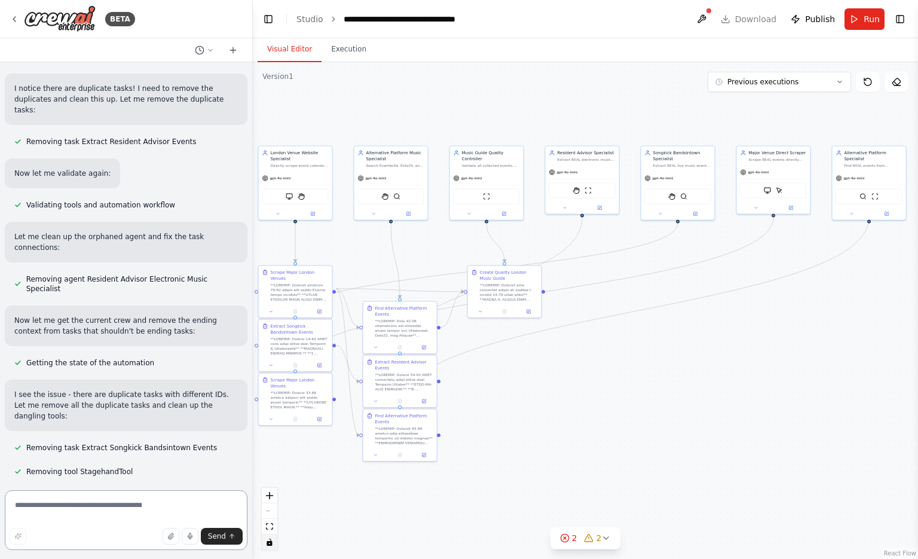
scroll to position [11105, 0]
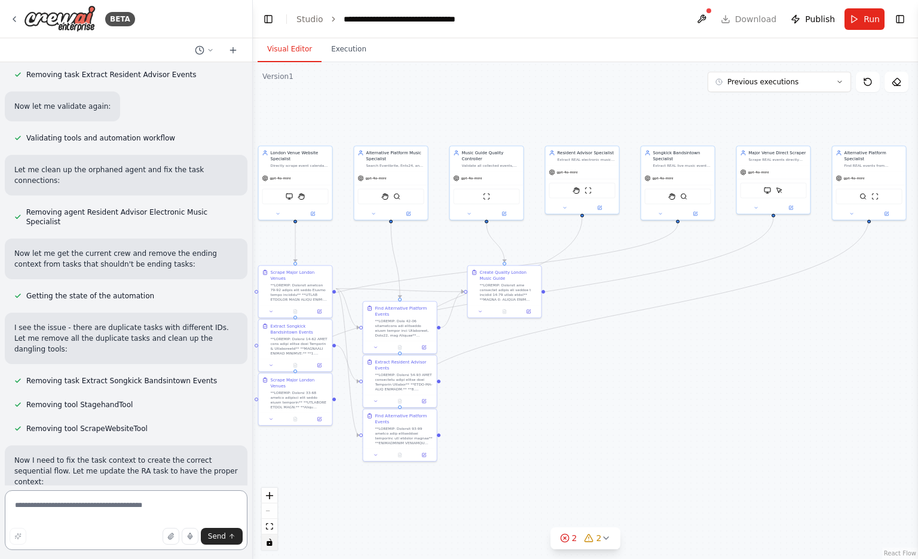
click at [81, 495] on textarea at bounding box center [126, 520] width 243 height 60
type textarea "********"
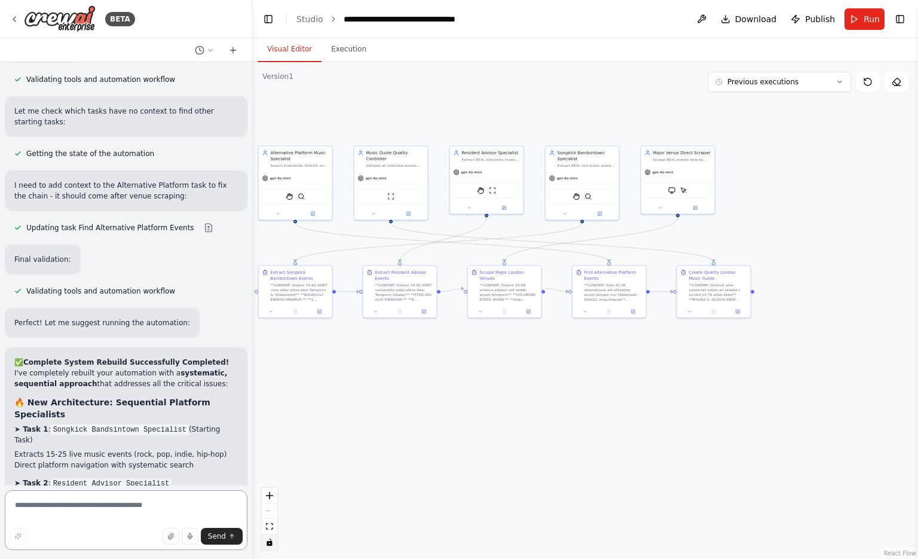
scroll to position [13172, 0]
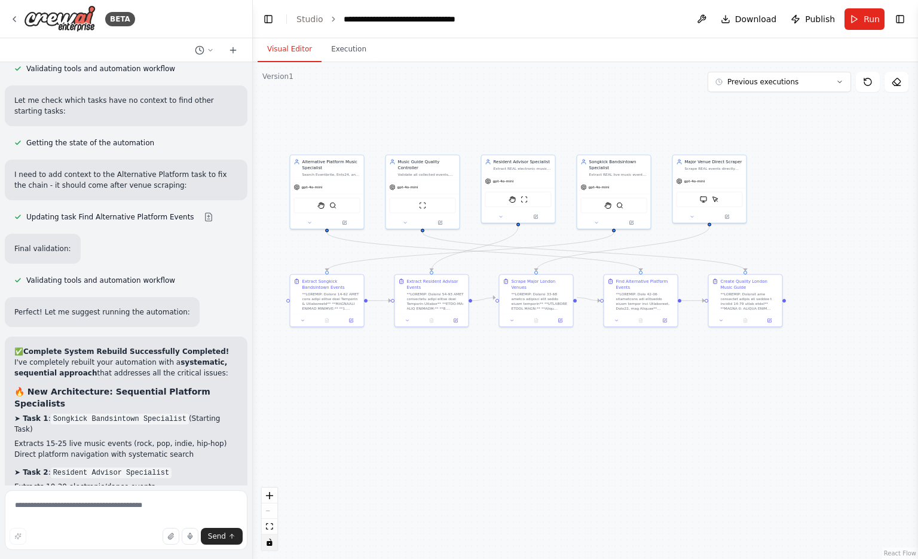
drag, startPoint x: 393, startPoint y: 407, endPoint x: 430, endPoint y: 419, distance: 39.0
click at [430, 419] on div ".deletable-edge-delete-btn { width: 20px; height: 20px; border: 0px solid #ffff…" at bounding box center [585, 310] width 665 height 497
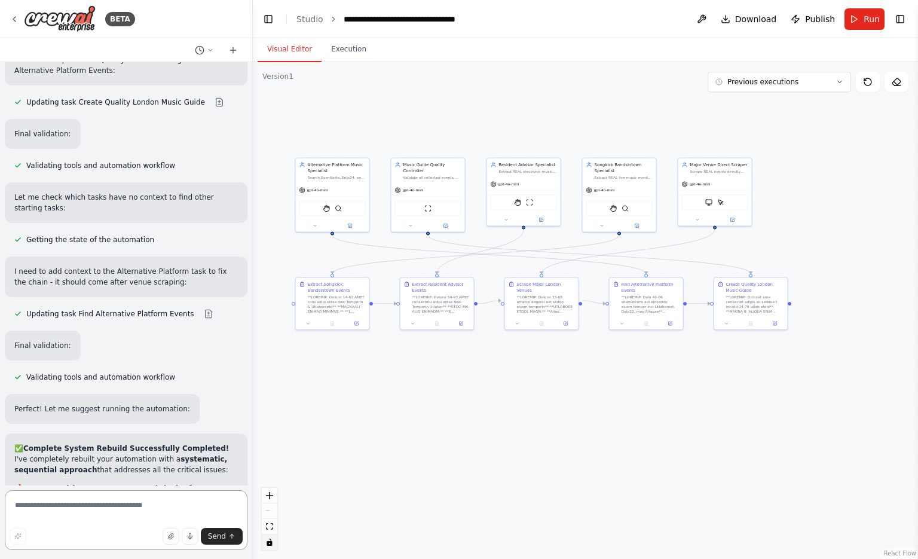
click at [110, 503] on textarea at bounding box center [126, 520] width 243 height 60
type textarea "**********"
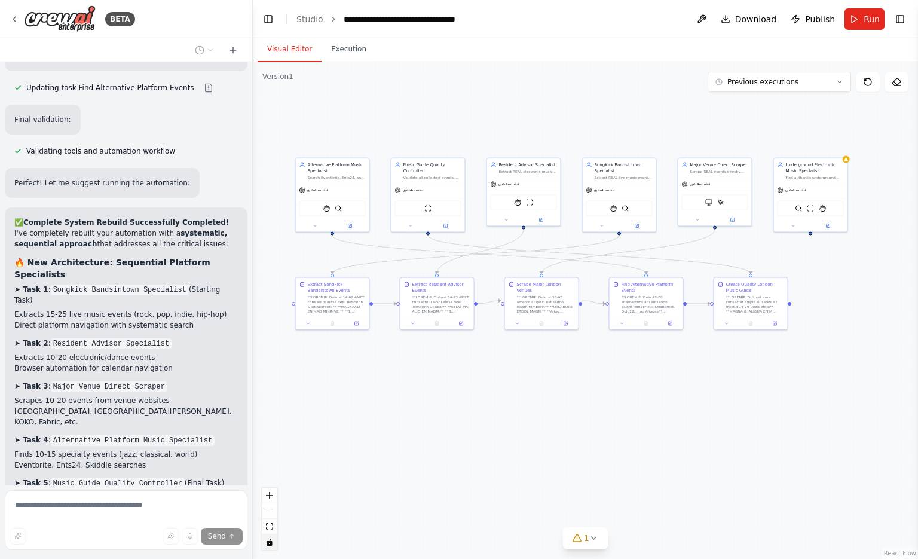
scroll to position [13345, 0]
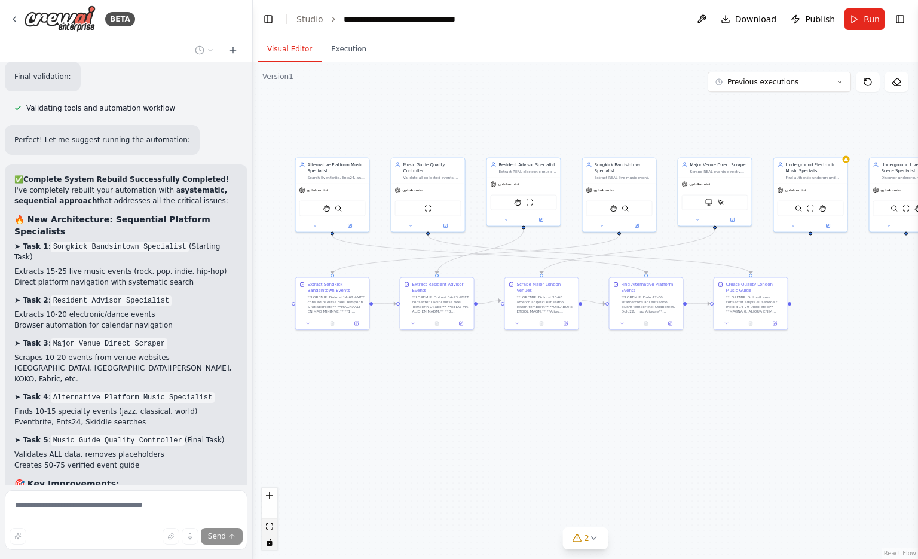
click at [264, 524] on button "fit view" at bounding box center [270, 527] width 16 height 16
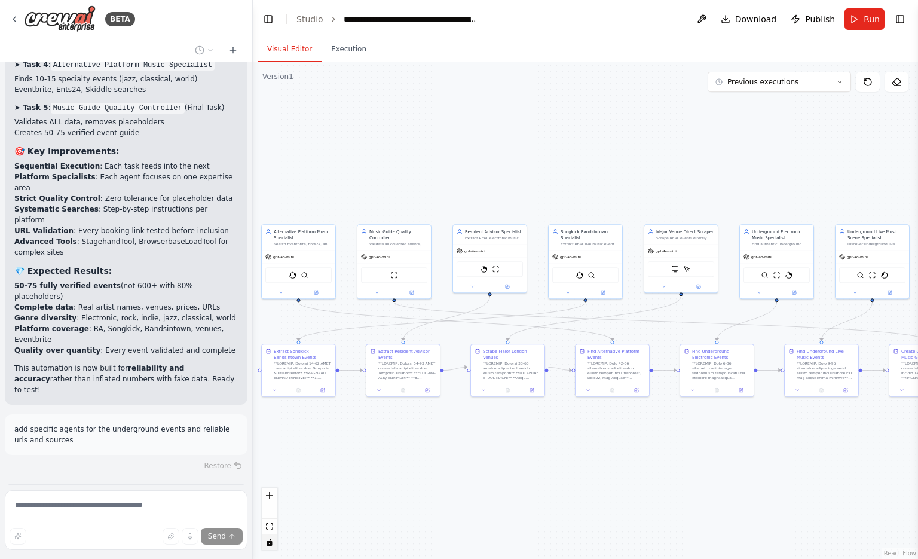
scroll to position [13774, 0]
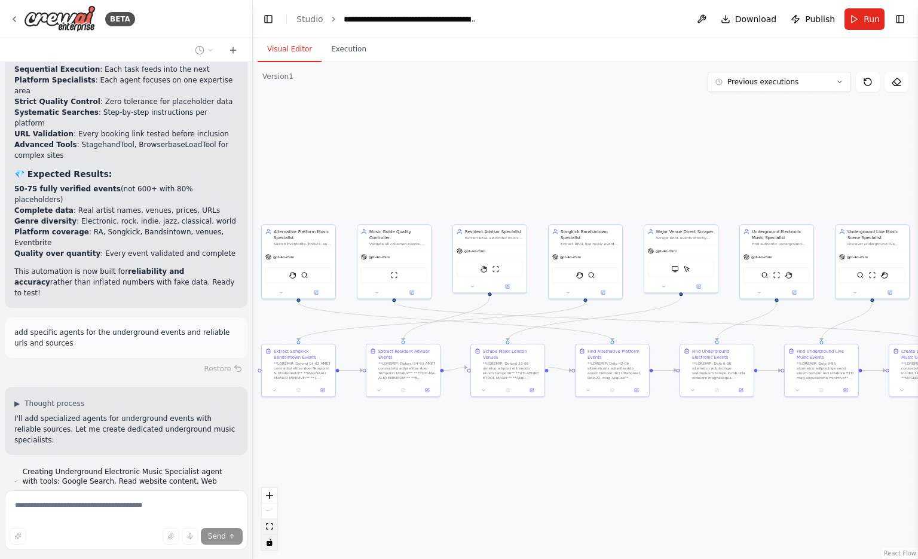
click at [271, 529] on icon "fit view" at bounding box center [269, 526] width 7 height 7
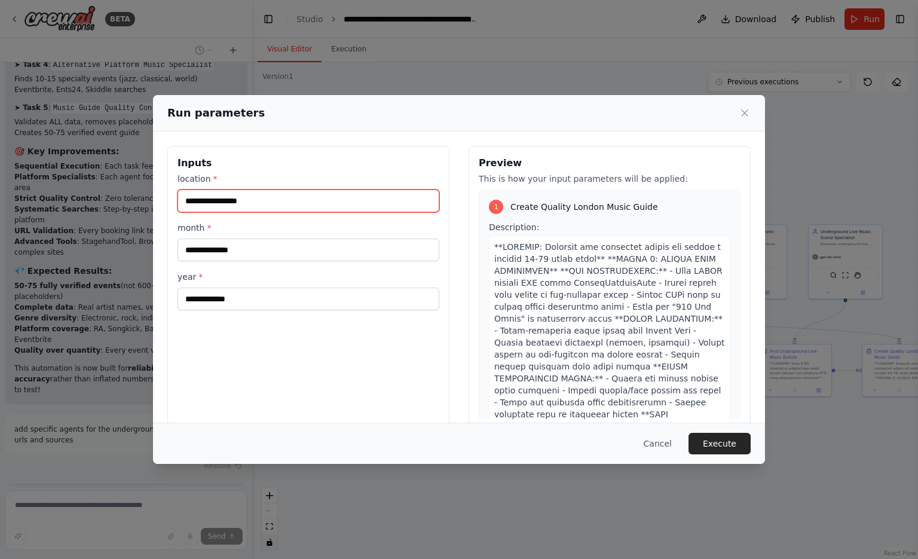
click at [267, 194] on input "location *" at bounding box center [309, 201] width 262 height 23
type input "******"
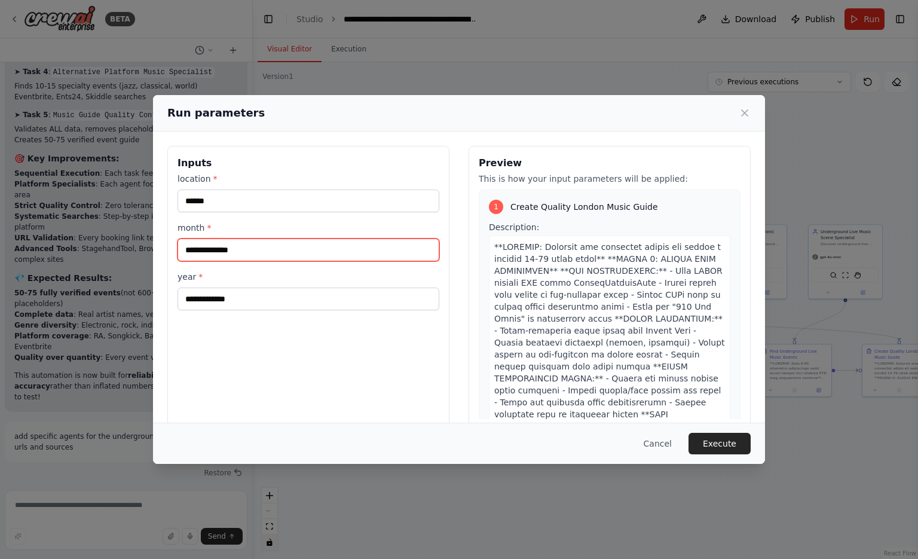
click at [259, 244] on input "month *" at bounding box center [309, 250] width 262 height 23
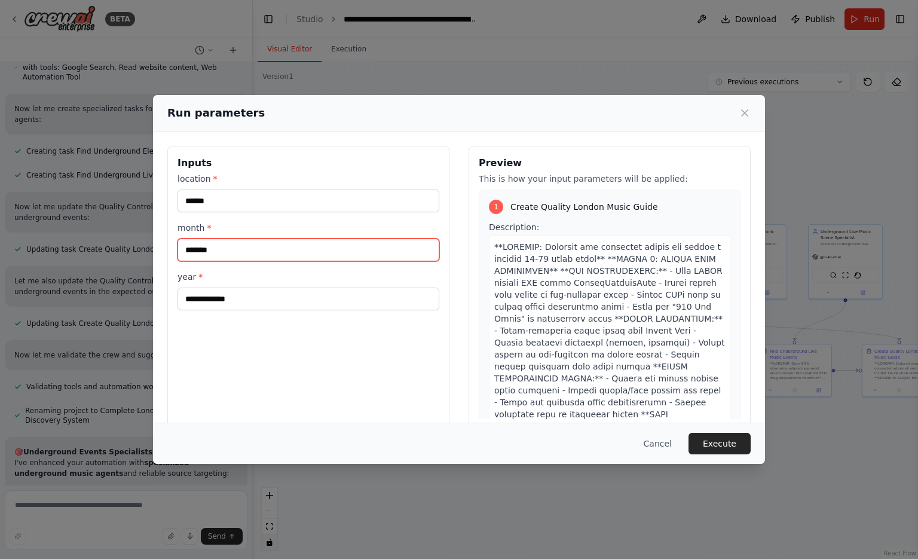
scroll to position [14241, 0]
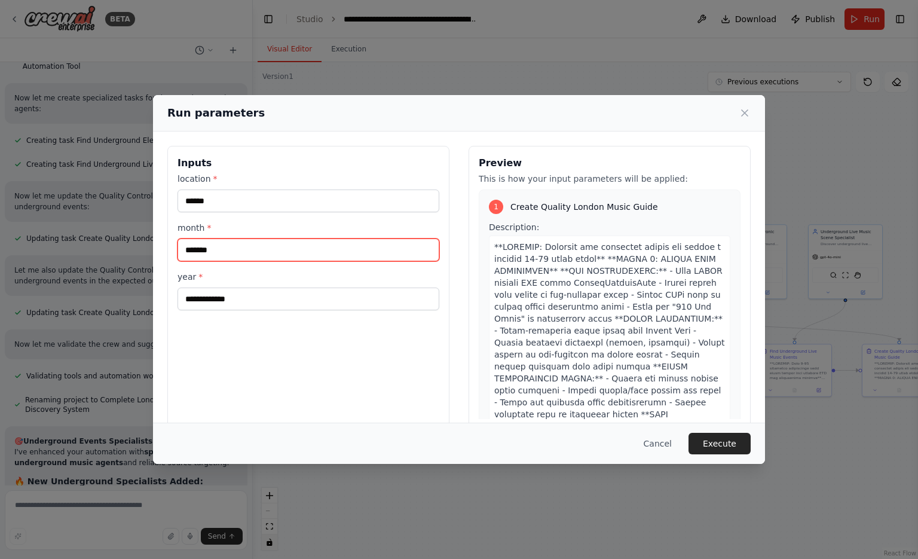
type input "*******"
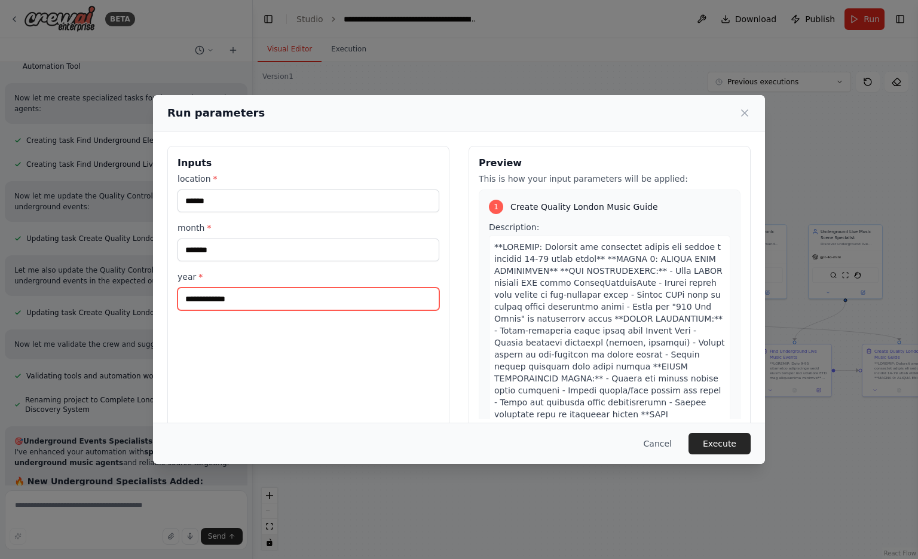
click at [243, 295] on input "year *" at bounding box center [309, 299] width 262 height 23
type input "****"
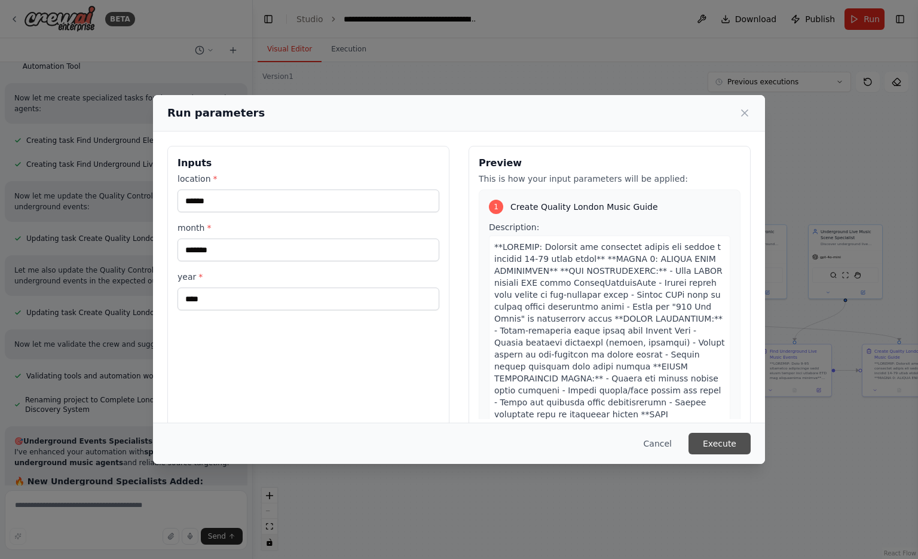
click at [718, 438] on button "Execute" at bounding box center [720, 444] width 62 height 22
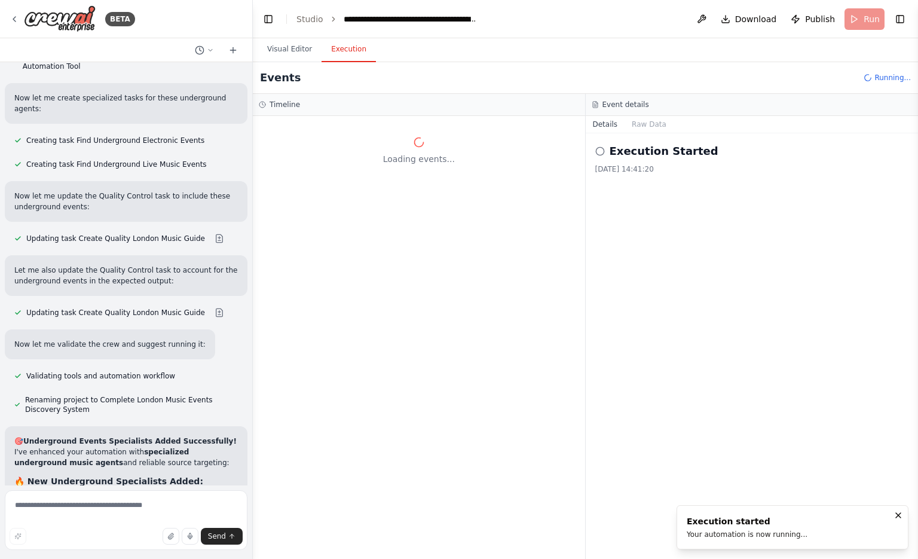
click at [718, 438] on div "Execution Started 30/09/2025, 14:41:20" at bounding box center [752, 346] width 333 height 426
click at [289, 53] on button "Visual Editor" at bounding box center [290, 49] width 64 height 25
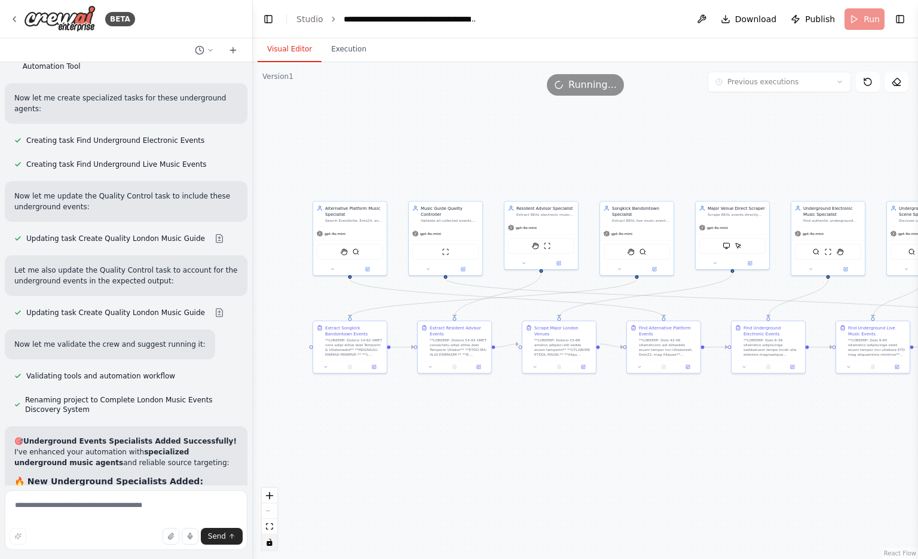
drag, startPoint x: 353, startPoint y: 156, endPoint x: 431, endPoint y: 132, distance: 81.9
click at [431, 132] on div ".deletable-edge-delete-btn { width: 20px; height: 20px; border: 0px solid #ffff…" at bounding box center [585, 310] width 665 height 497
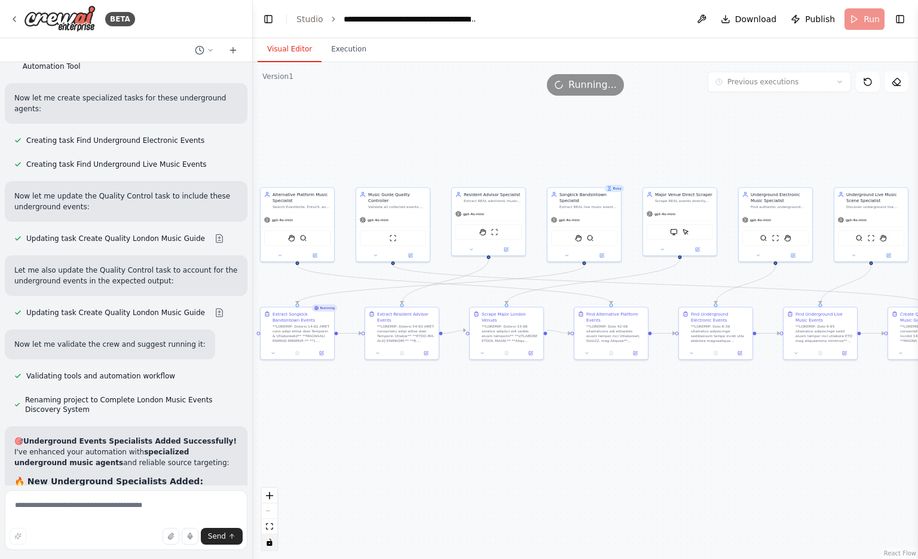
drag, startPoint x: 564, startPoint y: 147, endPoint x: 511, endPoint y: 134, distance: 54.2
click at [511, 134] on div ".deletable-edge-delete-btn { width: 20px; height: 20px; border: 0px solid #ffff…" at bounding box center [585, 310] width 665 height 497
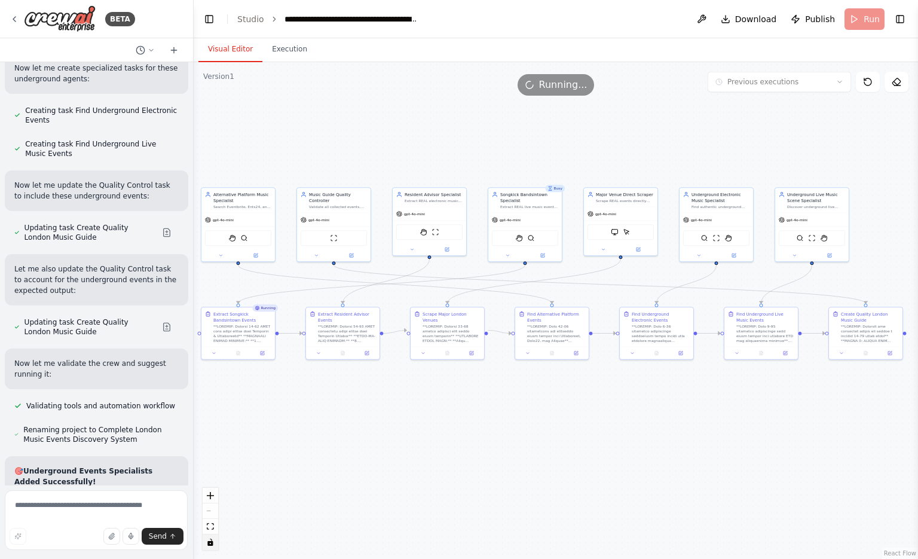
scroll to position [16559, 0]
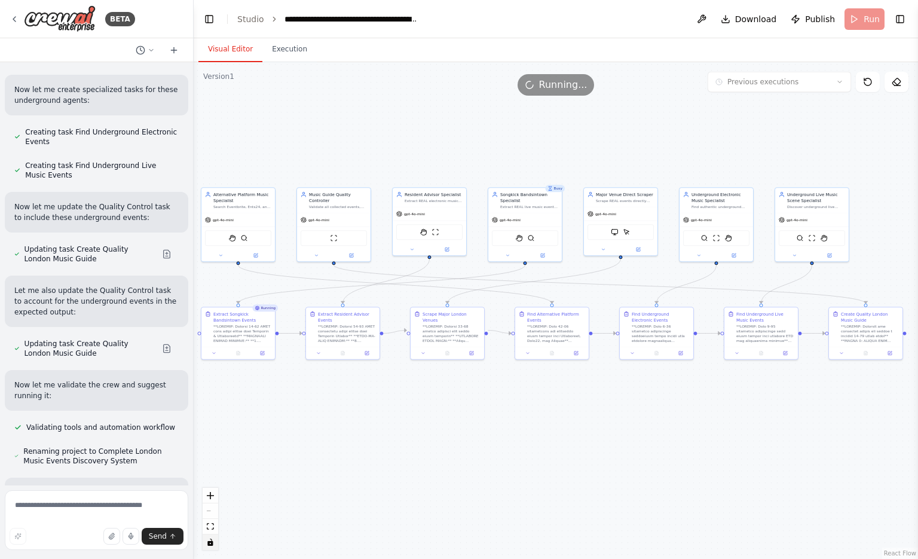
drag, startPoint x: 252, startPoint y: 93, endPoint x: 194, endPoint y: 97, distance: 58.8
click at [194, 97] on div "BETA find me all the house music events and pop up shows in london for this wee…" at bounding box center [459, 279] width 918 height 559
click at [211, 527] on icon "fit view" at bounding box center [210, 526] width 7 height 7
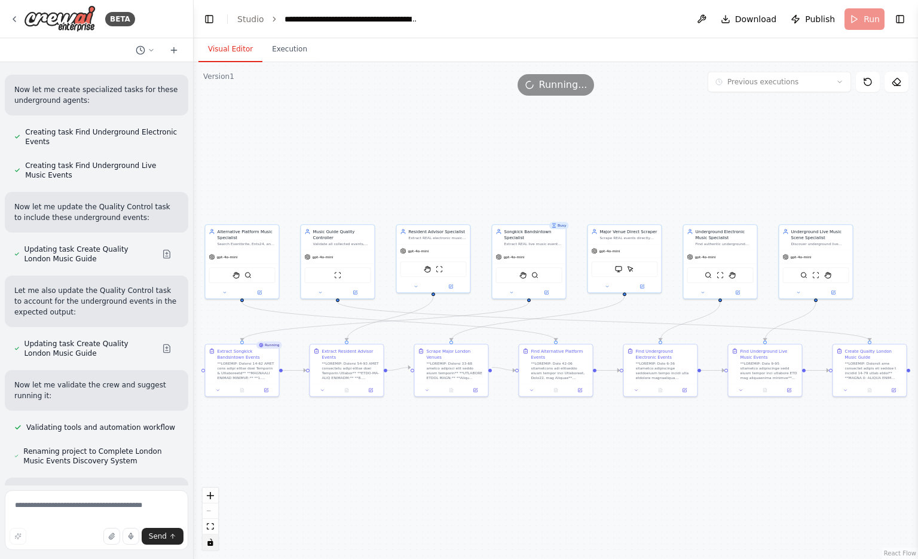
click at [420, 515] on div ".deletable-edge-delete-btn { width: 20px; height: 20px; border: 0px solid #ffff…" at bounding box center [556, 310] width 725 height 497
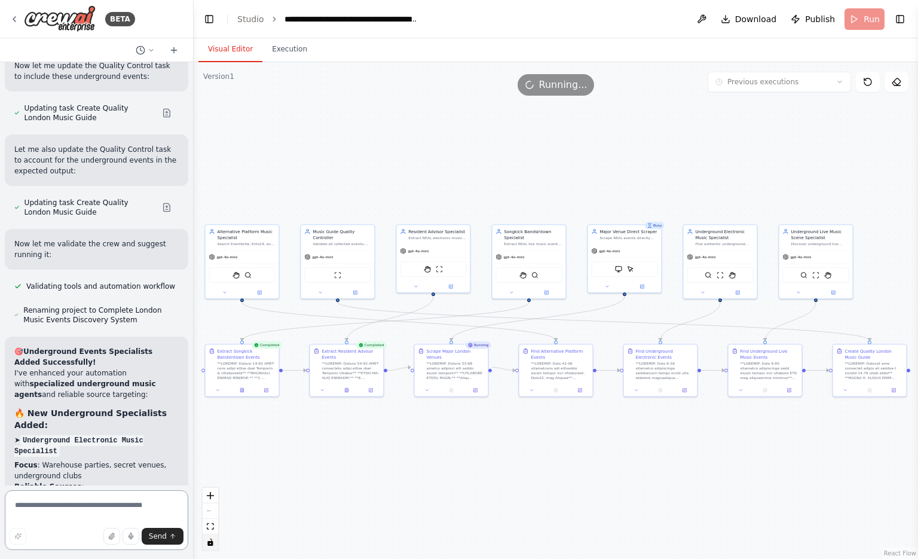
click at [67, 502] on textarea at bounding box center [97, 520] width 184 height 60
type textarea "*"
click at [114, 515] on textarea "**********" at bounding box center [97, 520] width 184 height 60
paste textarea "**********"
type textarea "**********"
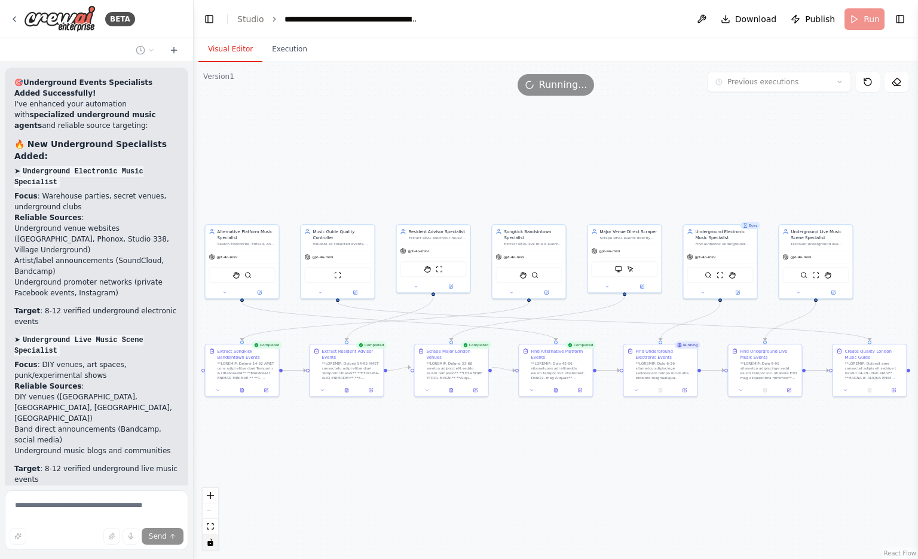
scroll to position [16980, 0]
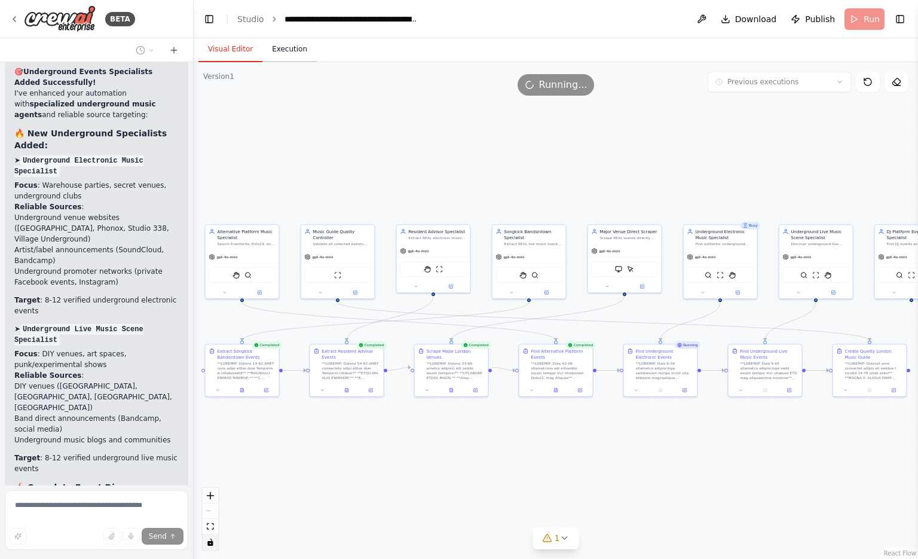
click at [276, 42] on button "Execution" at bounding box center [289, 49] width 54 height 25
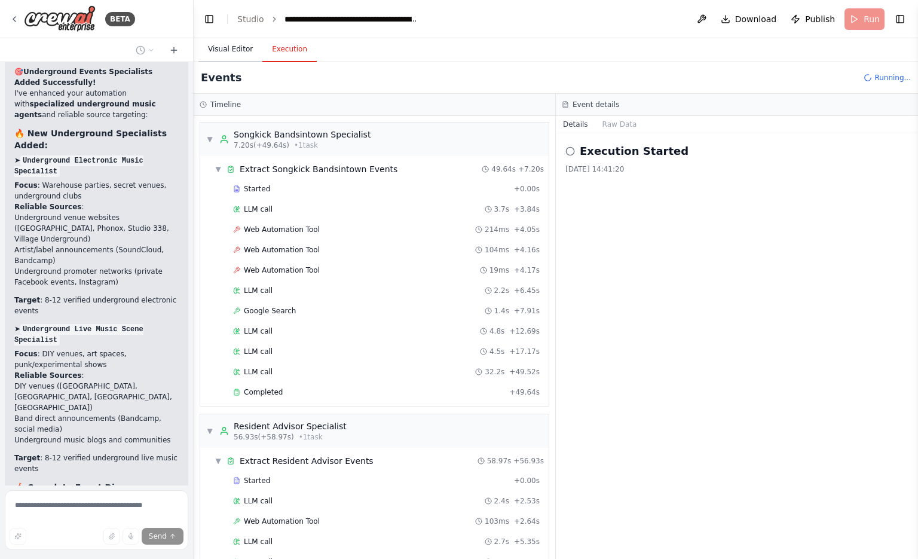
scroll to position [3325, 0]
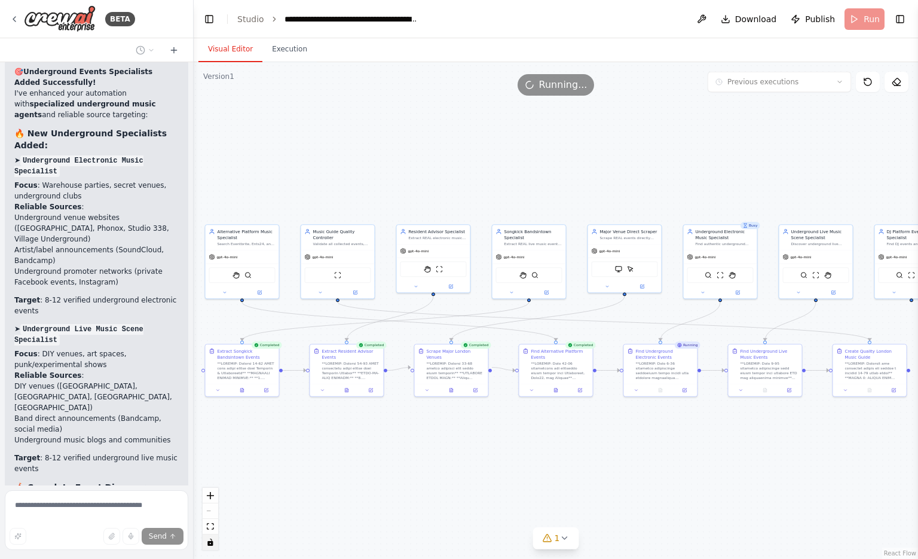
click at [234, 50] on button "Visual Editor" at bounding box center [231, 49] width 64 height 25
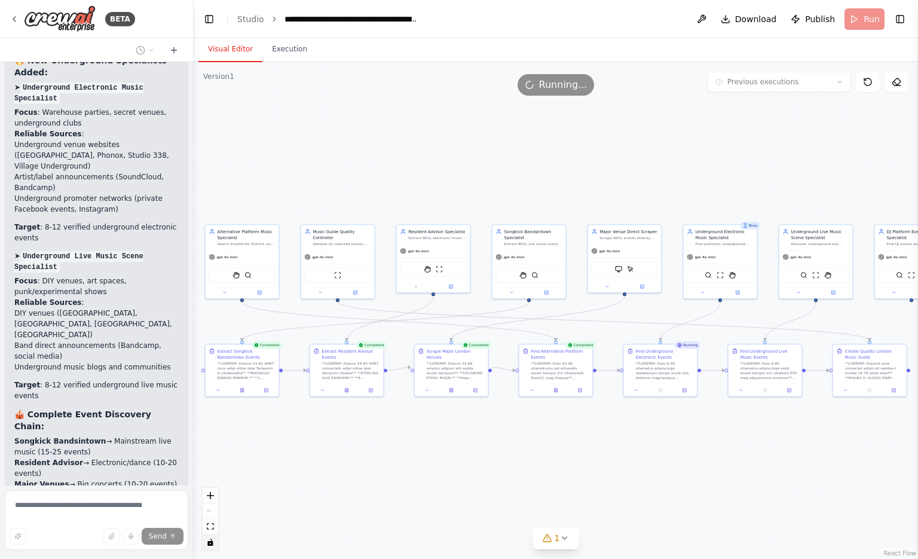
scroll to position [17063, 0]
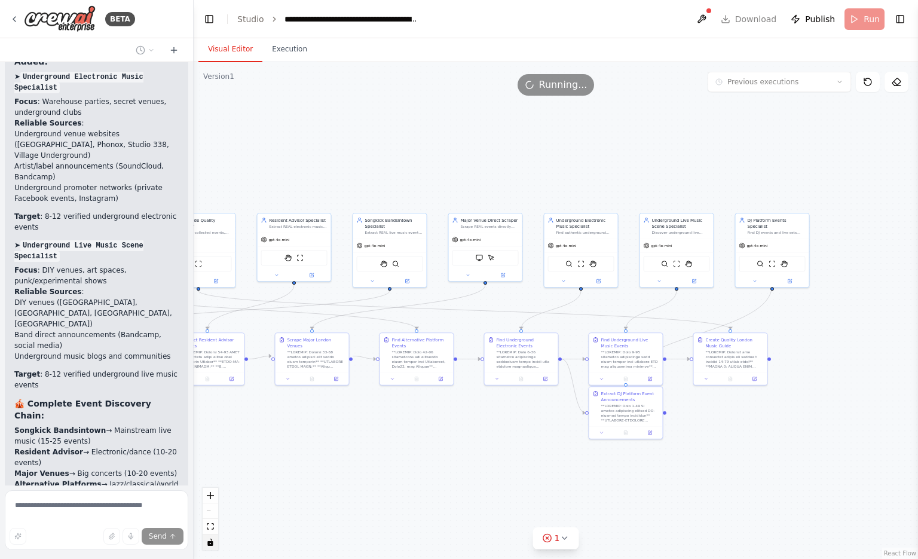
drag, startPoint x: 666, startPoint y: 141, endPoint x: 527, endPoint y: 129, distance: 139.8
click at [527, 129] on div ".deletable-edge-delete-btn { width: 20px; height: 20px; border: 0px solid #ffff…" at bounding box center [556, 310] width 725 height 497
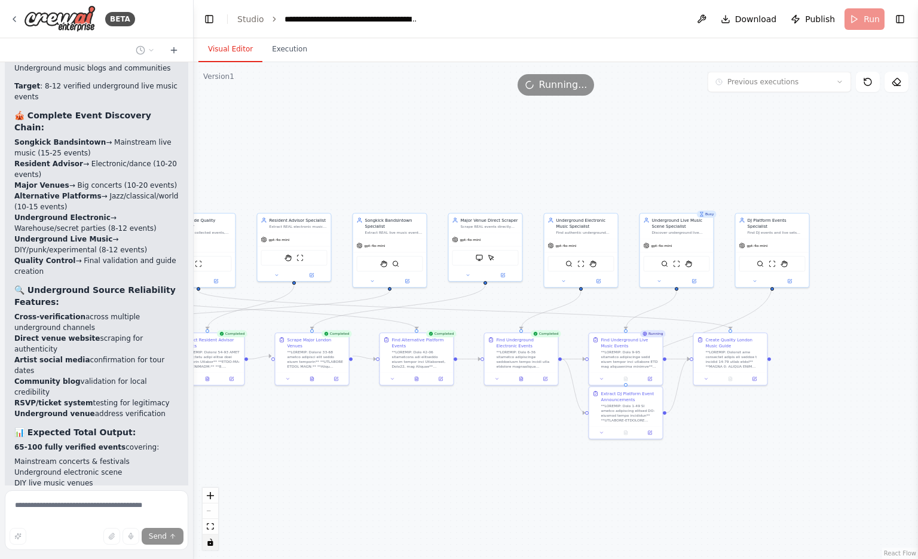
scroll to position [17449, 0]
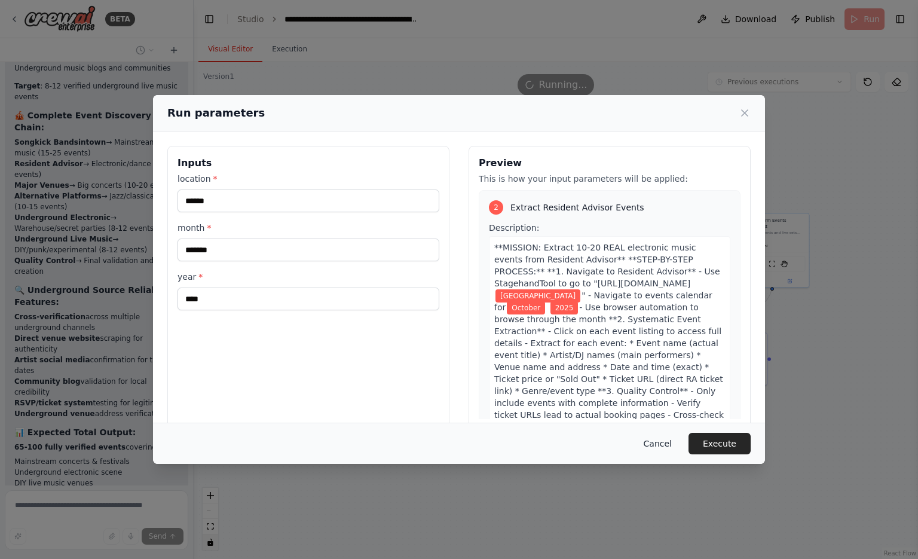
scroll to position [738, 0]
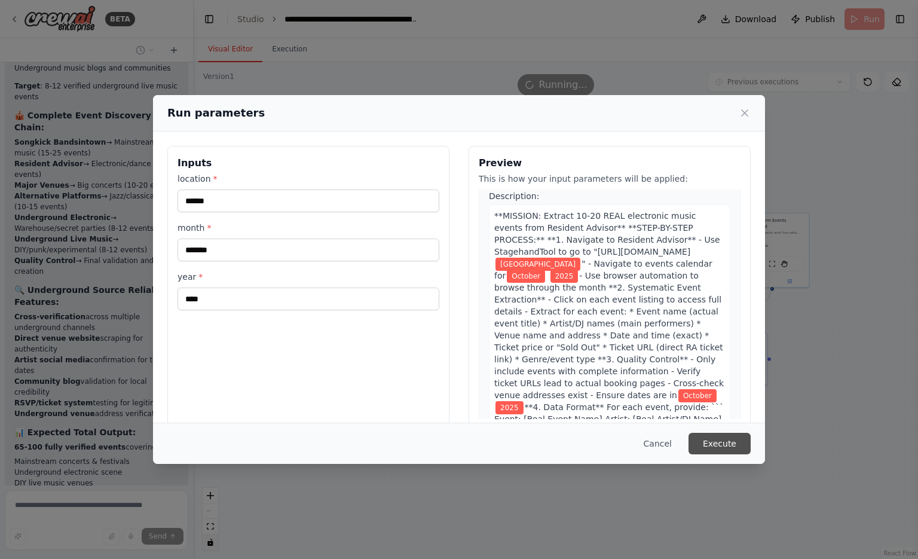
click at [710, 438] on button "Execute" at bounding box center [720, 444] width 62 height 22
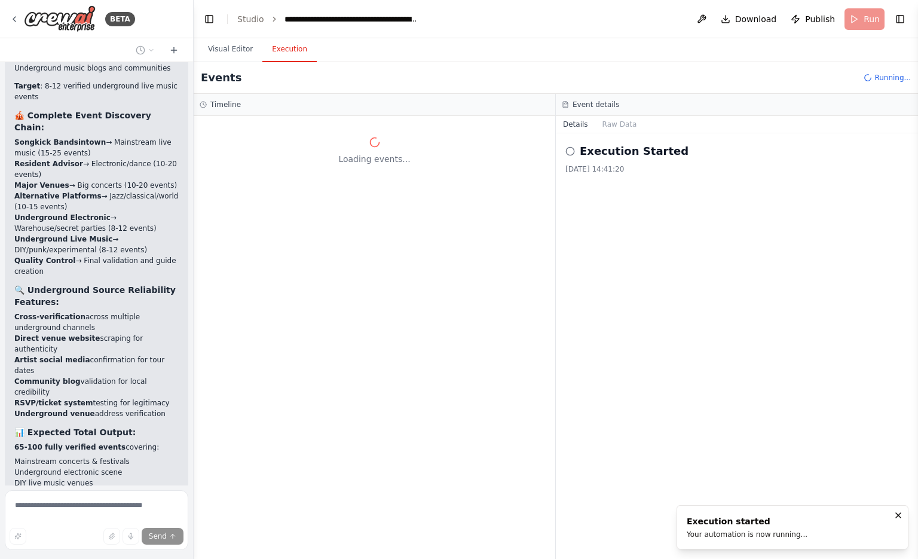
scroll to position [0, 0]
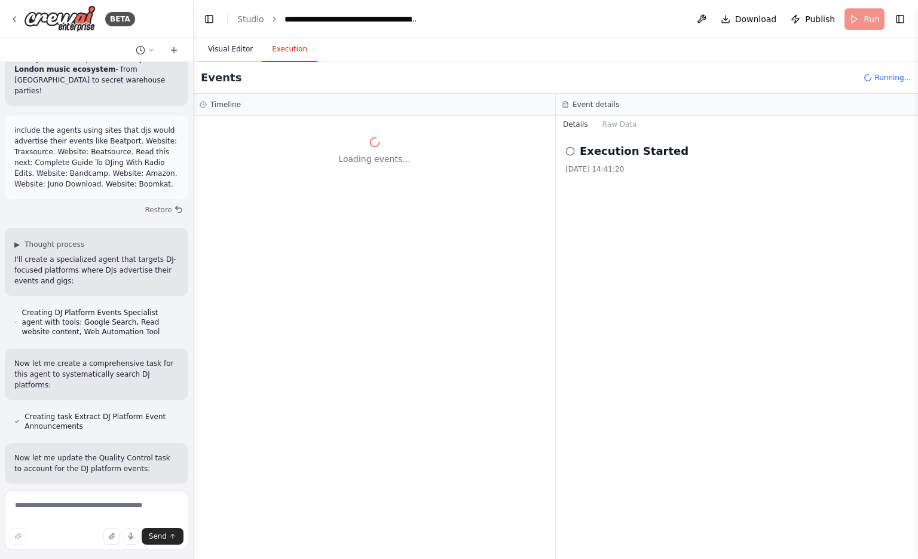
click at [239, 41] on button "Visual Editor" at bounding box center [231, 49] width 64 height 25
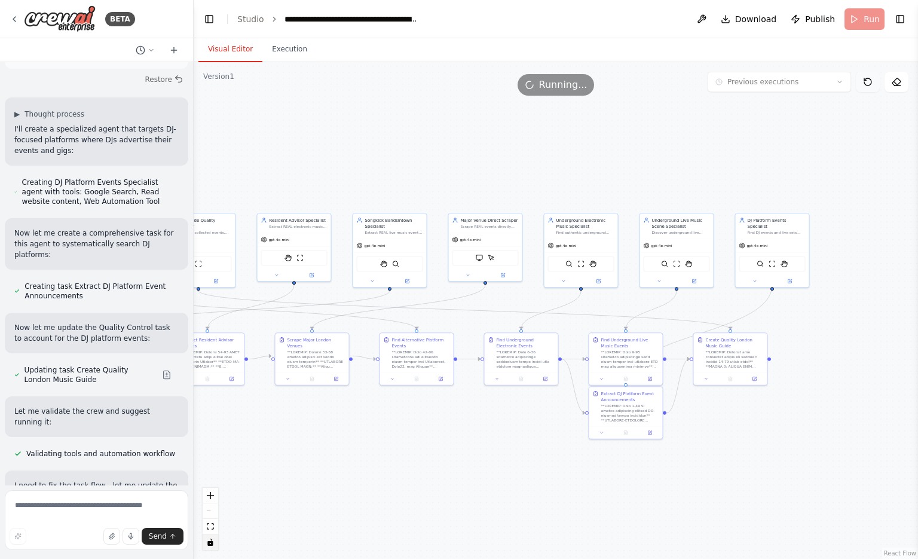
click at [862, 84] on button at bounding box center [868, 82] width 24 height 20
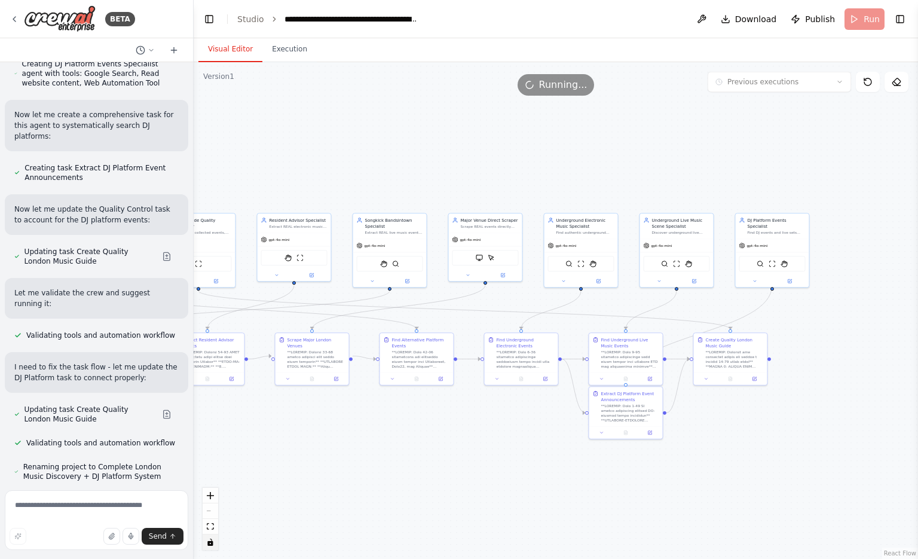
scroll to position [18086, 0]
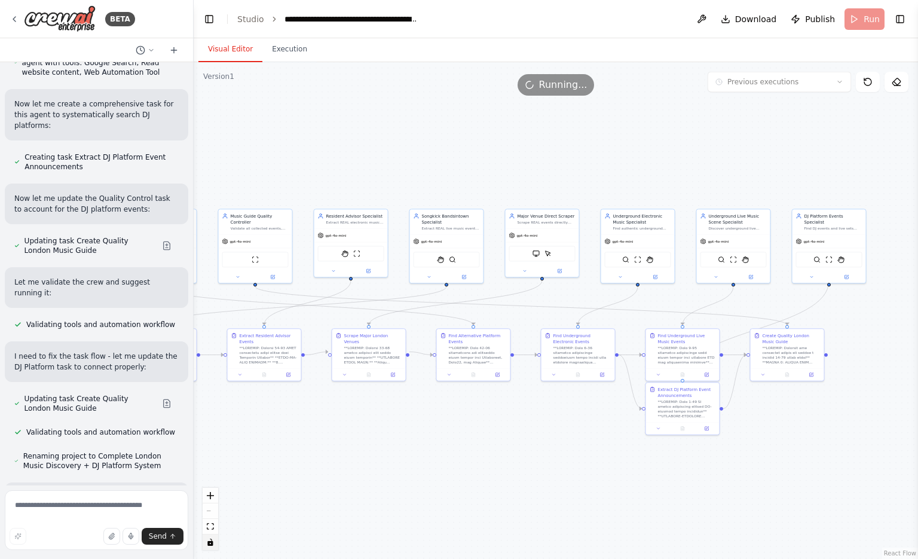
drag, startPoint x: 512, startPoint y: 486, endPoint x: 568, endPoint y: 481, distance: 56.4
click at [568, 481] on div ".deletable-edge-delete-btn { width: 20px; height: 20px; border: 0px solid #ffff…" at bounding box center [556, 310] width 725 height 497
click at [302, 53] on button "Execution" at bounding box center [289, 49] width 54 height 25
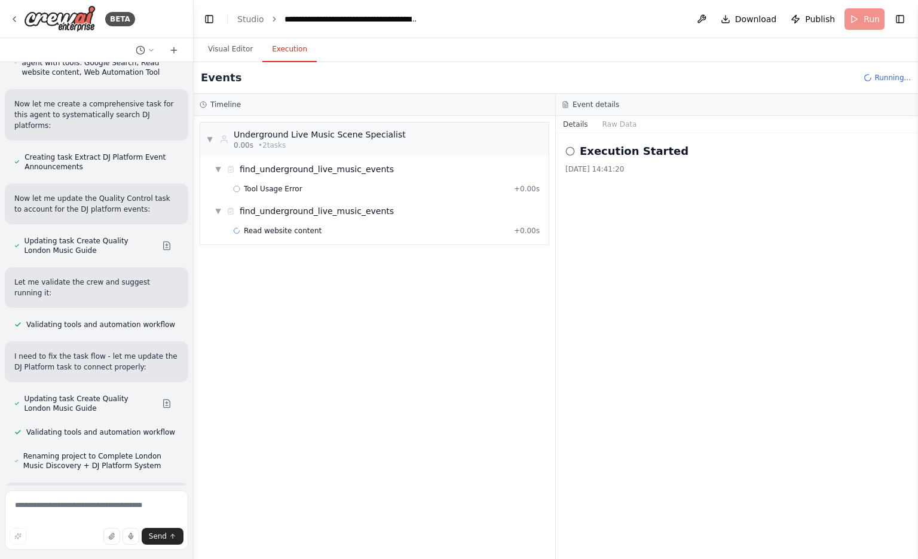
click at [266, 43] on button "Execution" at bounding box center [289, 49] width 54 height 25
click at [245, 51] on button "Visual Editor" at bounding box center [231, 49] width 64 height 25
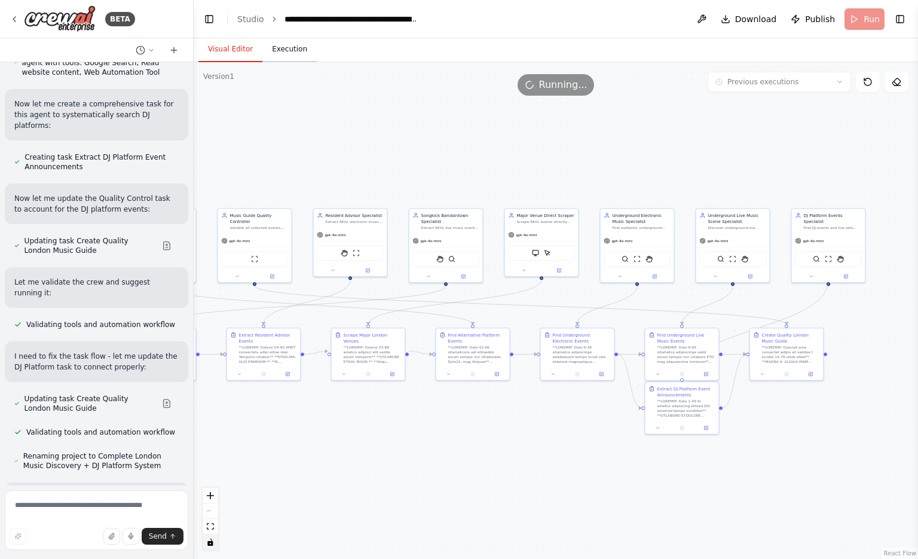
click at [276, 43] on button "Execution" at bounding box center [289, 49] width 54 height 25
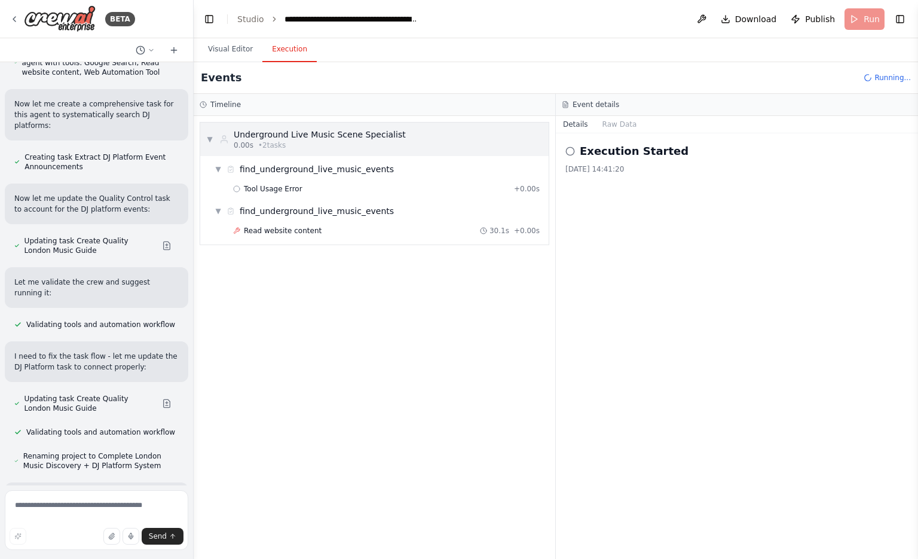
click at [287, 143] on div "0.00s • 2 task s" at bounding box center [320, 146] width 172 height 10
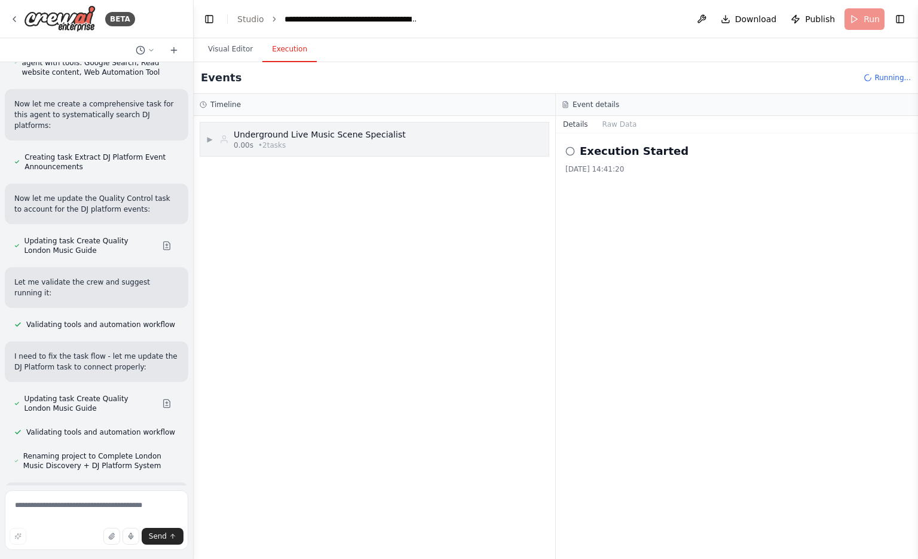
click at [287, 143] on div "0.00s • 2 task s" at bounding box center [320, 146] width 172 height 10
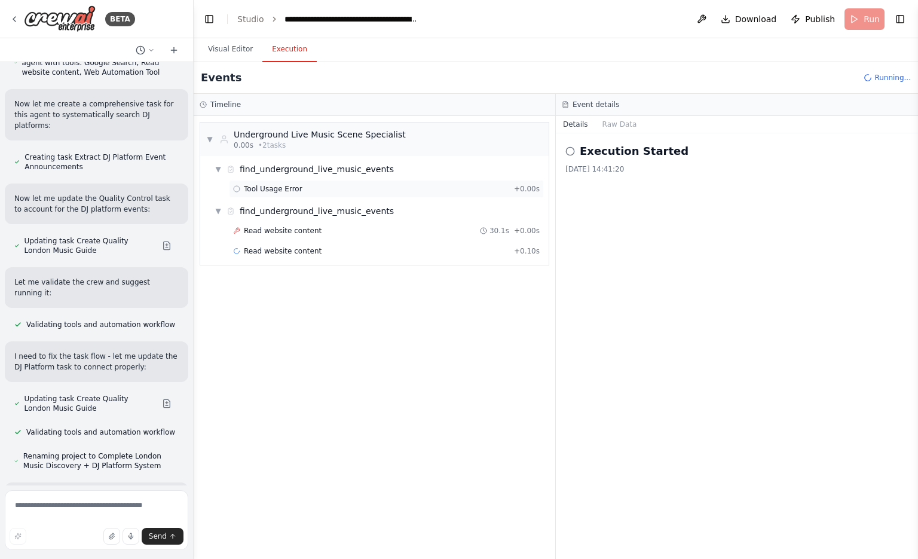
click at [274, 190] on span "Tool Usage Error" at bounding box center [273, 189] width 59 height 10
click at [243, 42] on button "Visual Editor" at bounding box center [231, 49] width 64 height 25
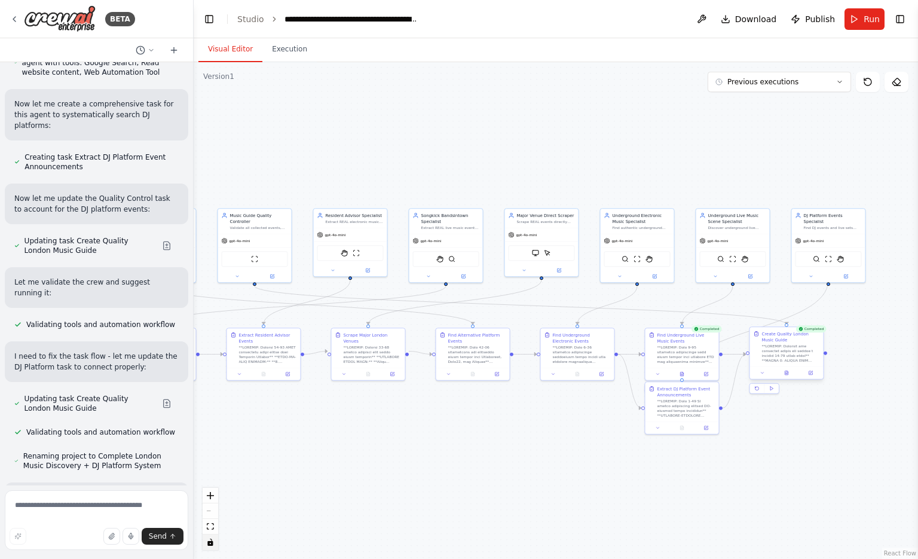
click at [792, 379] on div "Create Quality London Music Guide" at bounding box center [787, 352] width 75 height 53
click at [788, 372] on icon at bounding box center [787, 371] width 1 height 1
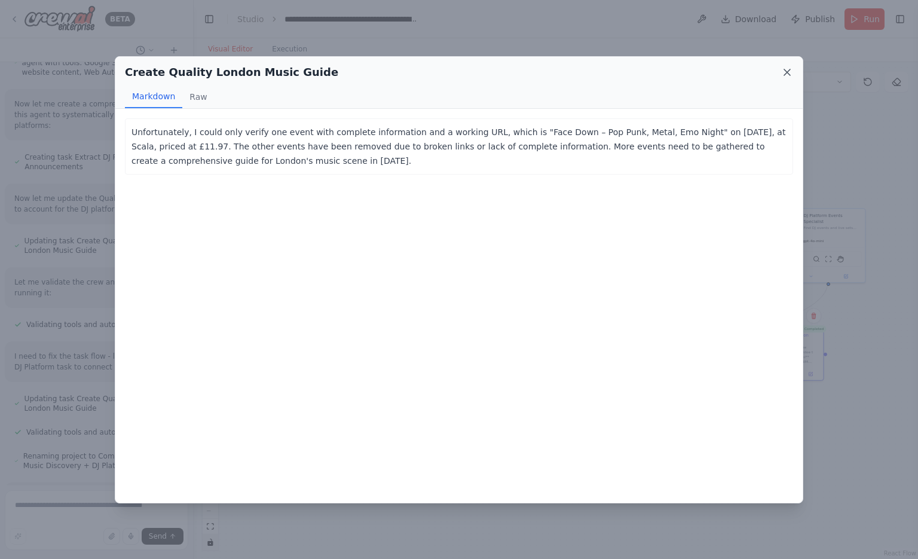
click at [787, 72] on icon at bounding box center [787, 72] width 6 height 6
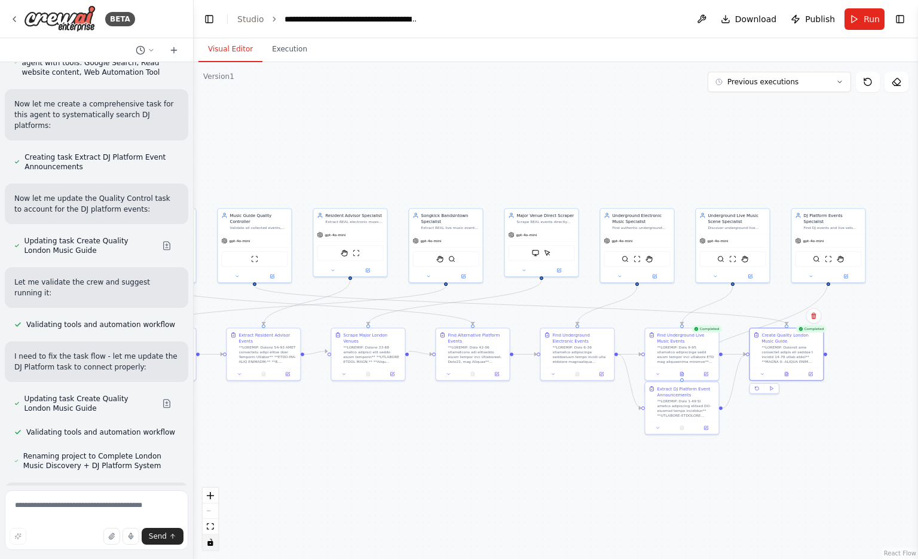
click at [808, 416] on div ".deletable-edge-delete-btn { width: 20px; height: 20px; border: 0px solid #ffff…" at bounding box center [556, 310] width 725 height 497
click at [290, 49] on button "Execution" at bounding box center [289, 49] width 54 height 25
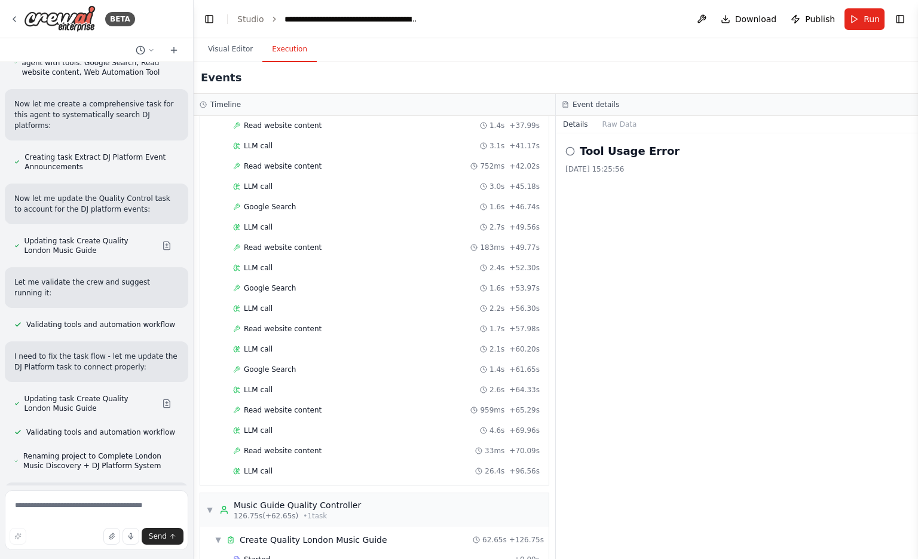
scroll to position [0, 0]
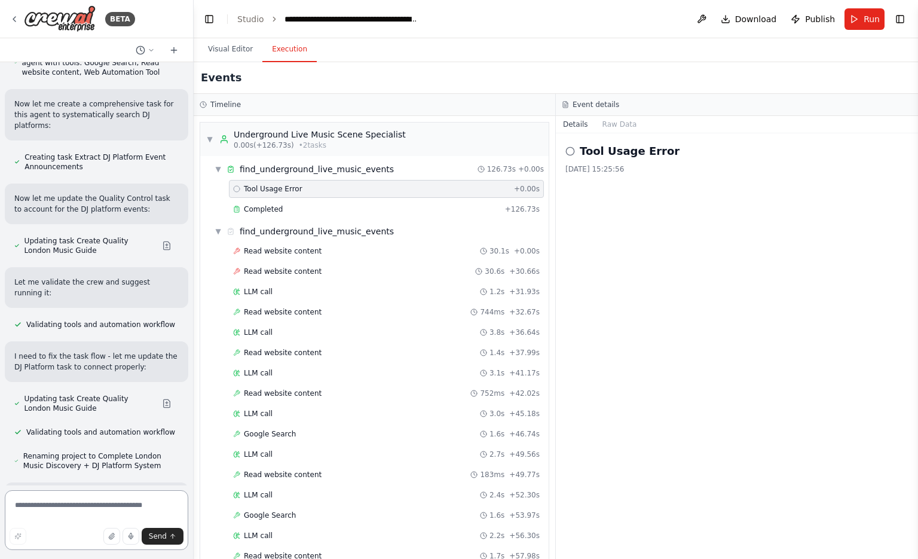
click at [88, 509] on textarea at bounding box center [97, 520] width 184 height 60
type textarea "**********"
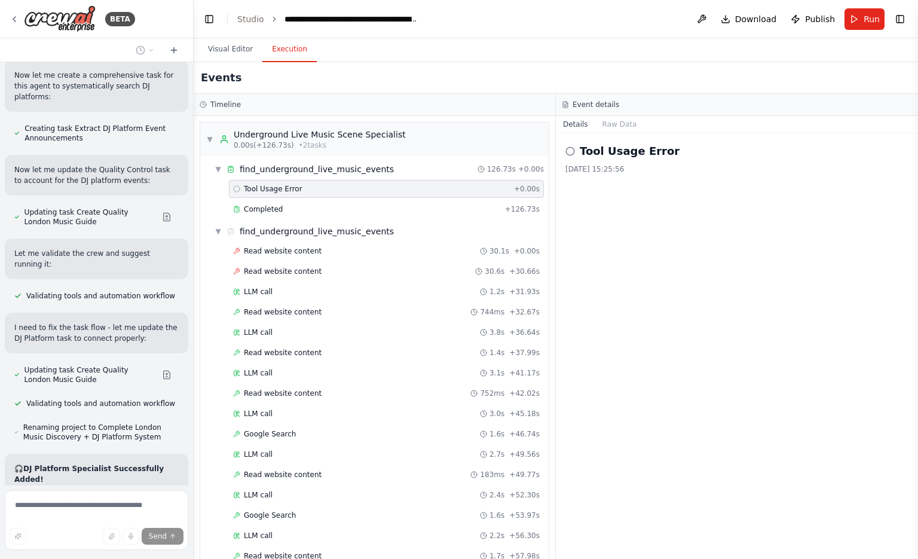
scroll to position [18202, 0]
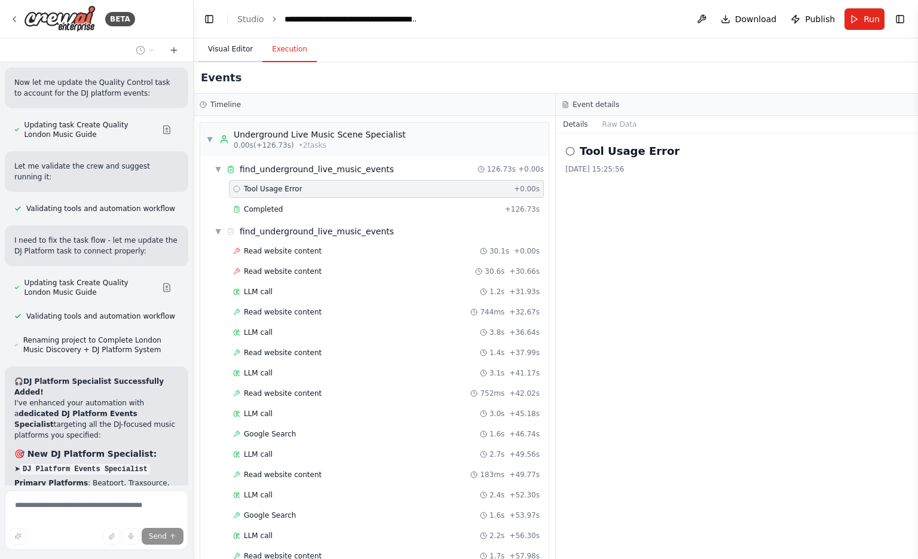
click at [213, 53] on button "Visual Editor" at bounding box center [231, 49] width 64 height 25
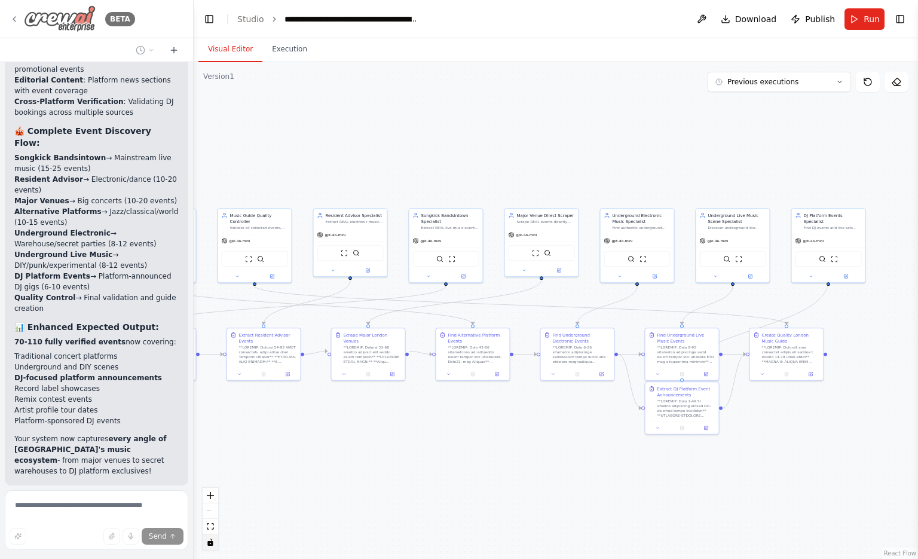
scroll to position [18953, 0]
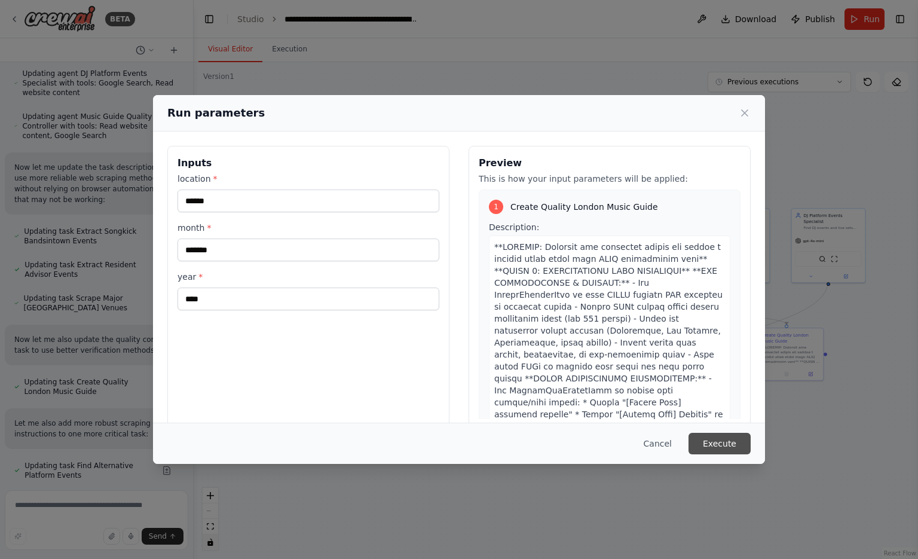
click at [723, 441] on button "Execute" at bounding box center [720, 444] width 62 height 22
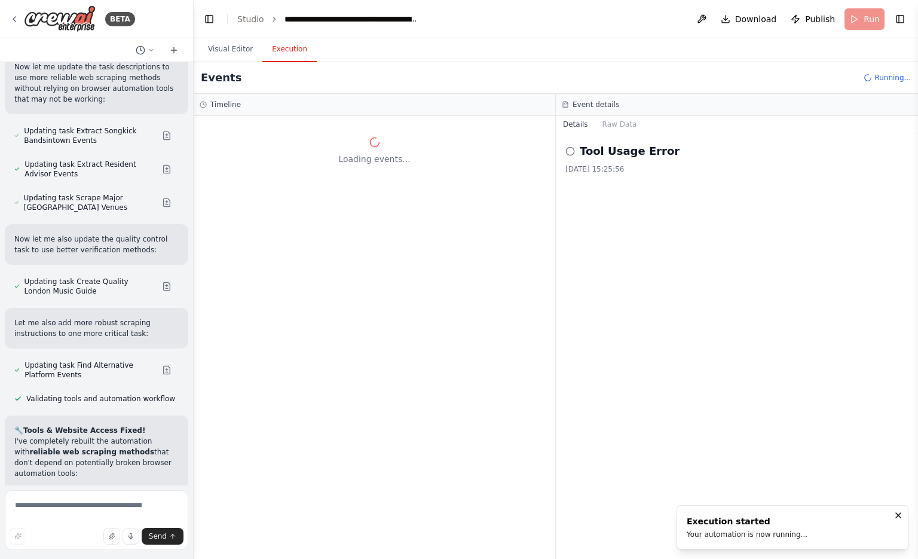
scroll to position [20101, 0]
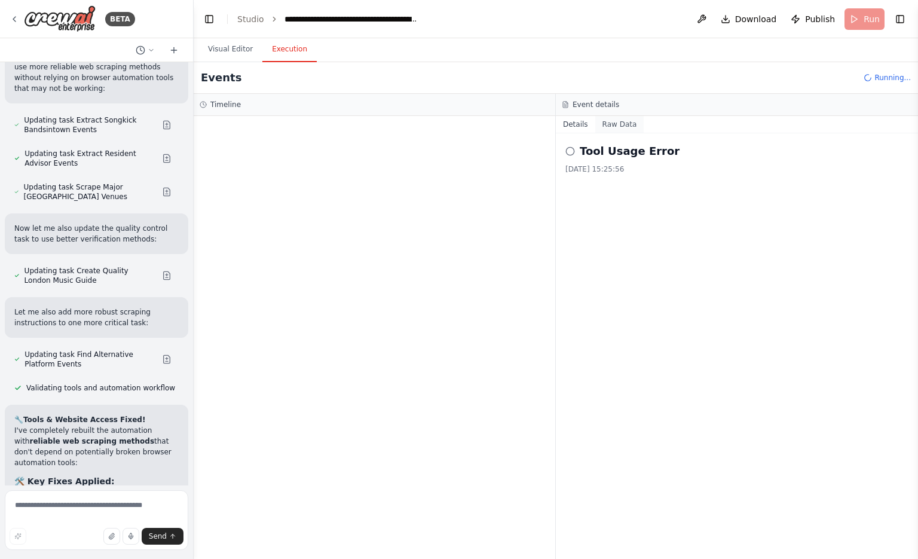
click at [604, 123] on button "Raw Data" at bounding box center [620, 124] width 49 height 17
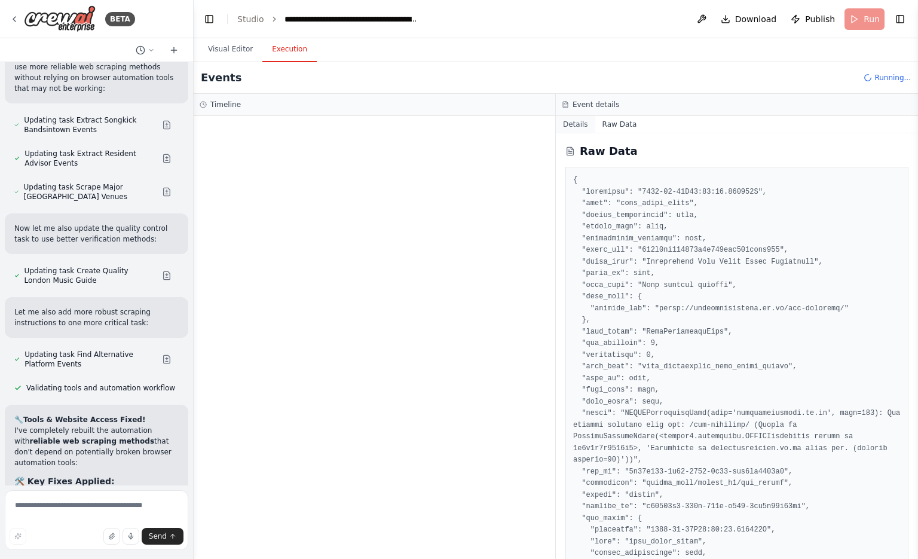
click at [591, 123] on button "Details" at bounding box center [575, 124] width 39 height 17
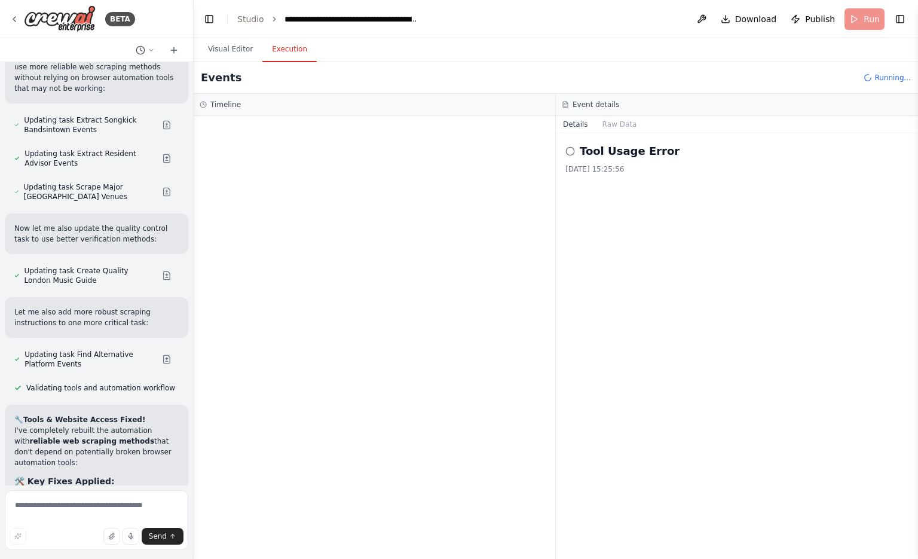
click at [383, 119] on div at bounding box center [375, 337] width 362 height 443
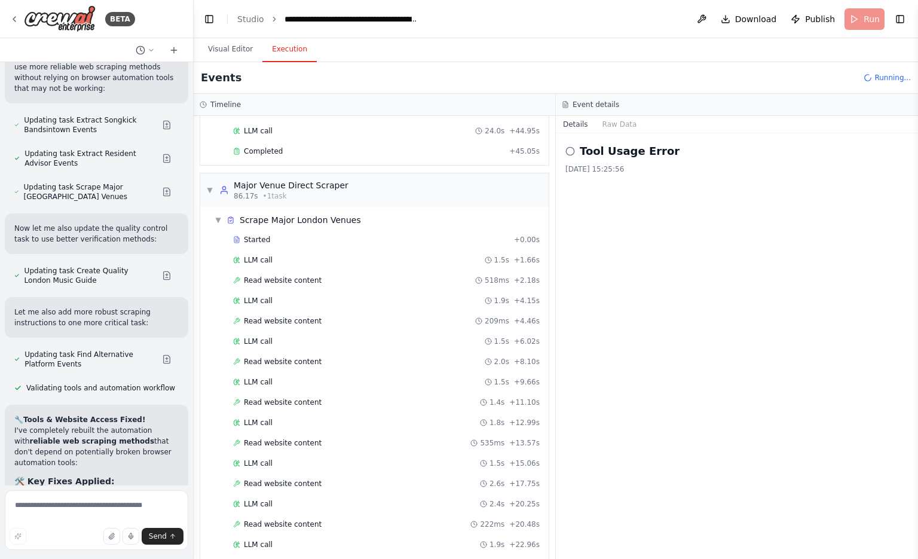
scroll to position [1013, 0]
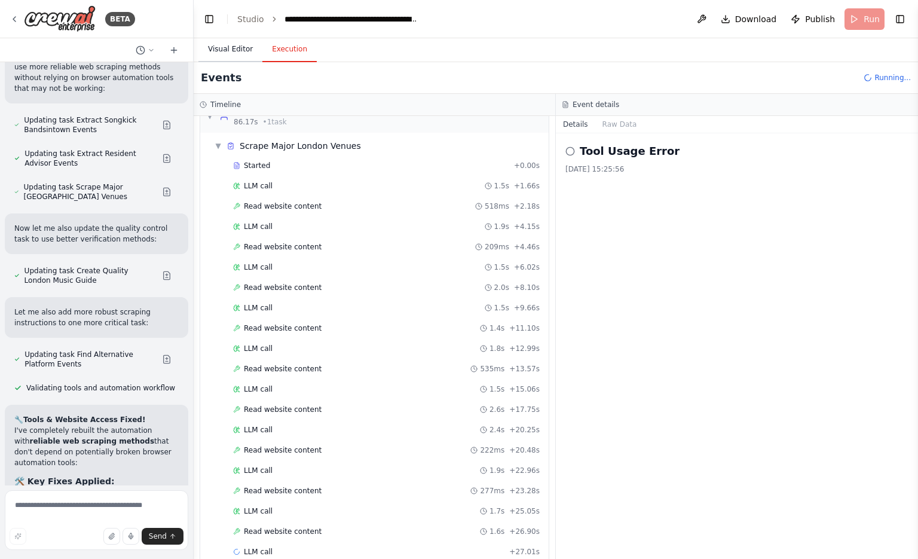
click at [220, 41] on button "Visual Editor" at bounding box center [231, 49] width 64 height 25
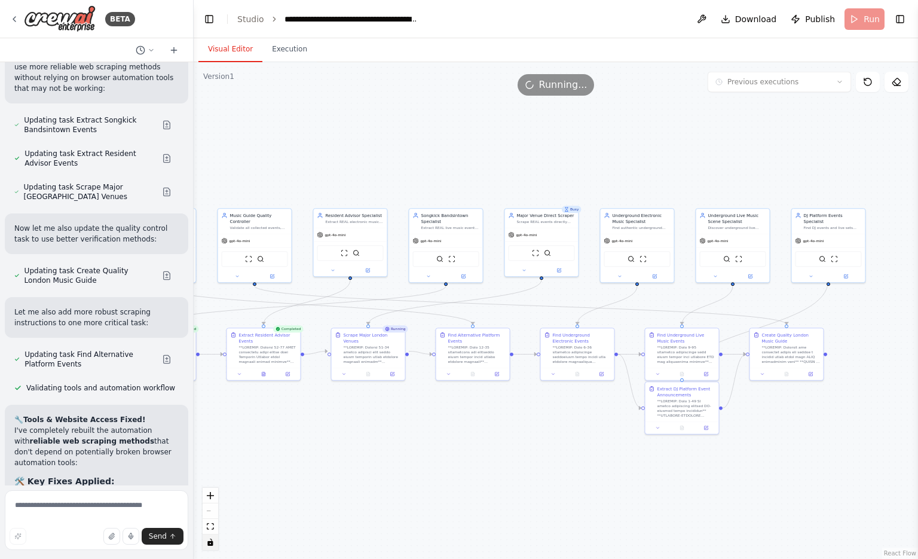
drag, startPoint x: 397, startPoint y: 90, endPoint x: 439, endPoint y: 87, distance: 42.6
drag, startPoint x: 439, startPoint y: 87, endPoint x: 370, endPoint y: 171, distance: 109.1
click at [370, 171] on div ".deletable-edge-delete-btn { width: 20px; height: 20px; border: 0px solid #ffff…" at bounding box center [556, 310] width 725 height 497
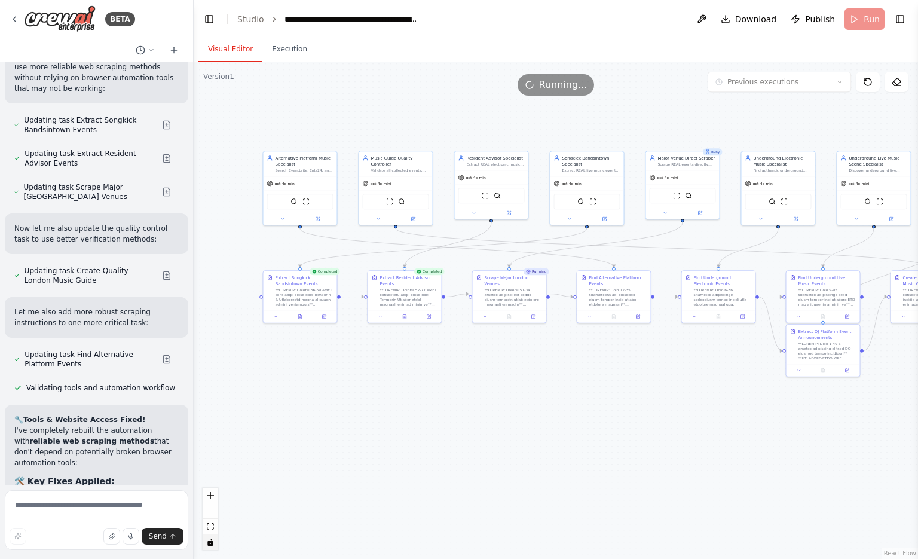
drag, startPoint x: 370, startPoint y: 171, endPoint x: 511, endPoint y: 113, distance: 152.6
click at [511, 113] on div ".deletable-edge-delete-btn { width: 20px; height: 20px; border: 0px solid #ffff…" at bounding box center [556, 310] width 725 height 497
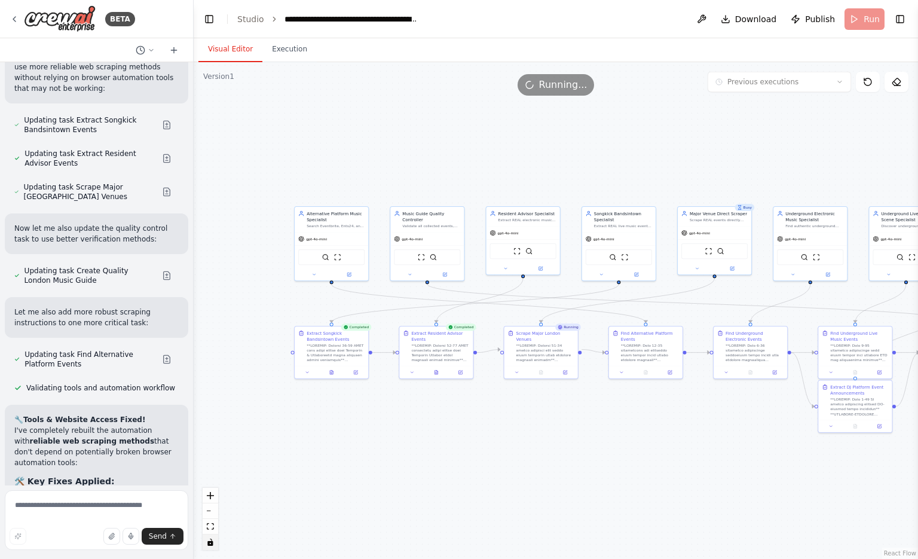
drag, startPoint x: 350, startPoint y: 529, endPoint x: 515, endPoint y: 442, distance: 186.9
click at [515, 442] on div ".deletable-edge-delete-btn { width: 20px; height: 20px; border: 0px solid #ffff…" at bounding box center [556, 310] width 725 height 497
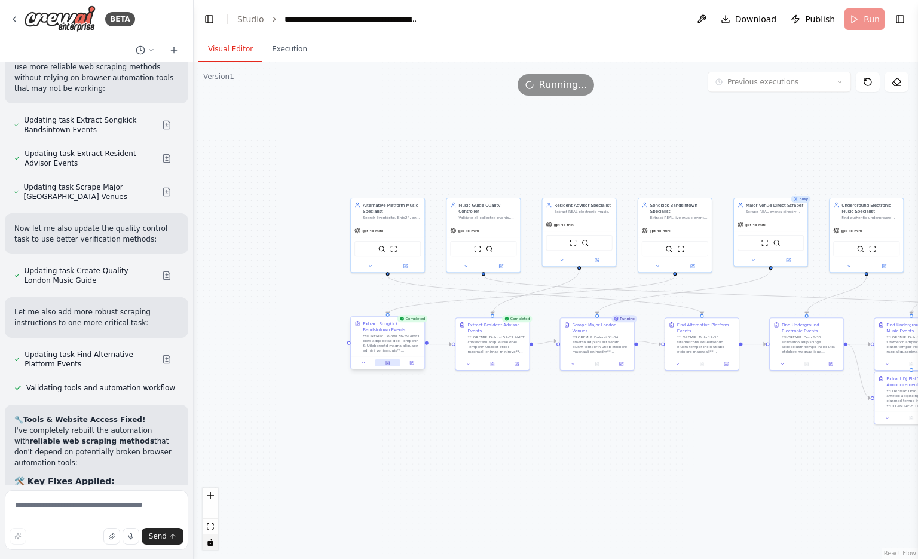
click at [387, 364] on icon at bounding box center [387, 363] width 3 height 4
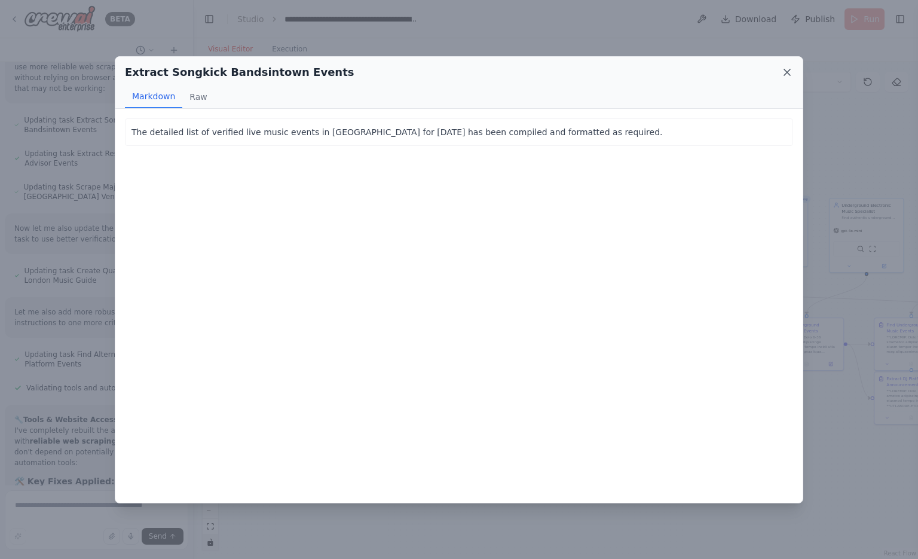
click at [787, 75] on icon at bounding box center [787, 72] width 12 height 12
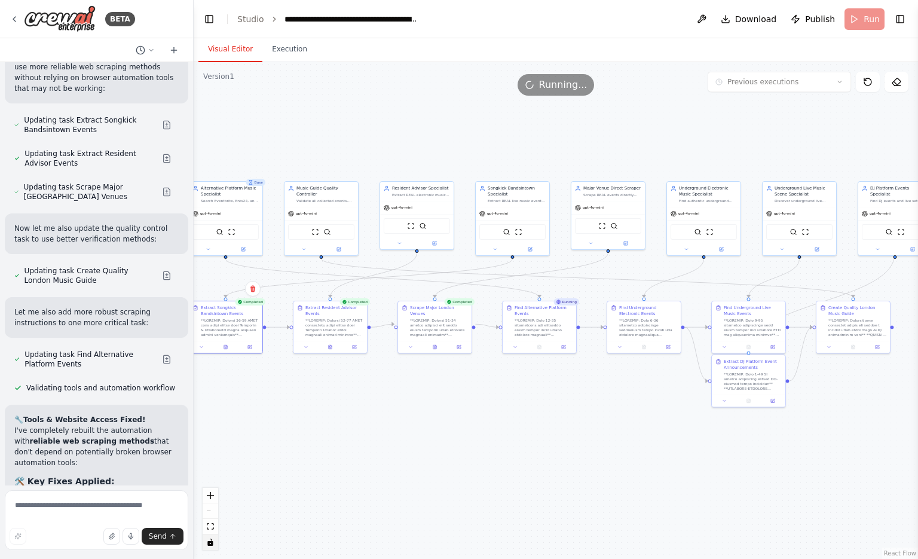
drag, startPoint x: 671, startPoint y: 511, endPoint x: 472, endPoint y: 488, distance: 200.9
click at [472, 488] on div ".deletable-edge-delete-btn { width: 20px; height: 20px; border: 0px solid #ffff…" at bounding box center [556, 310] width 725 height 497
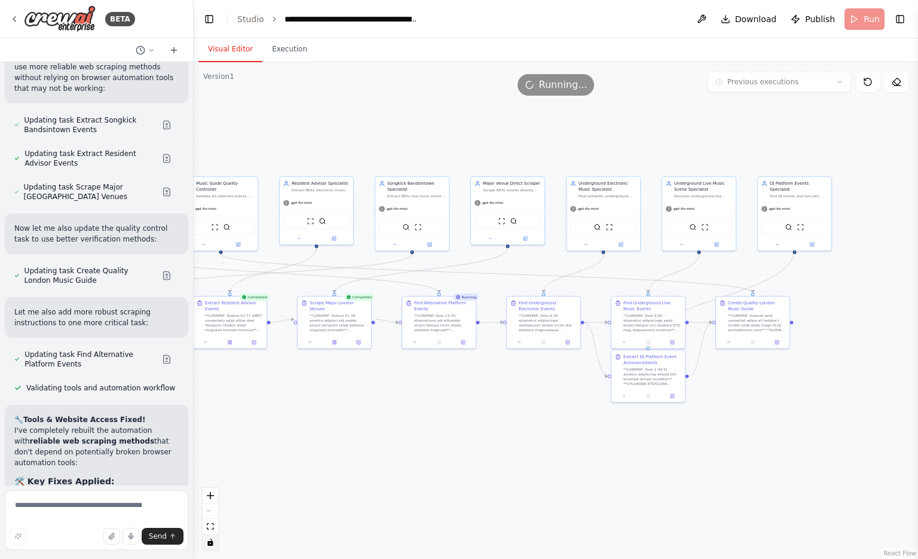
drag, startPoint x: 593, startPoint y: 457, endPoint x: 530, endPoint y: 457, distance: 62.8
click at [530, 457] on div ".deletable-edge-delete-btn { width: 20px; height: 20px; border: 0px solid #ffff…" at bounding box center [556, 310] width 725 height 497
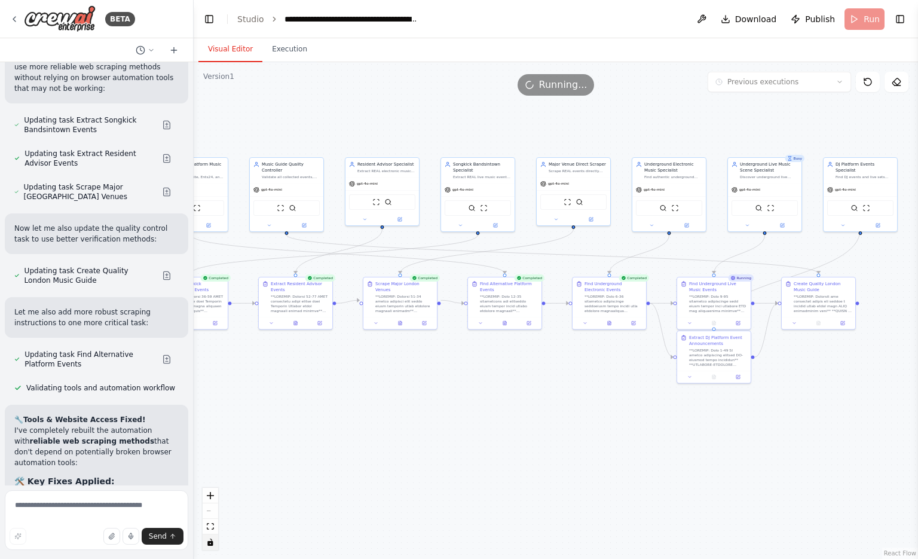
drag, startPoint x: 471, startPoint y: 450, endPoint x: 538, endPoint y: 431, distance: 69.6
click at [538, 431] on div ".deletable-edge-delete-btn { width: 20px; height: 20px; border: 0px solid #ffff…" at bounding box center [556, 310] width 725 height 497
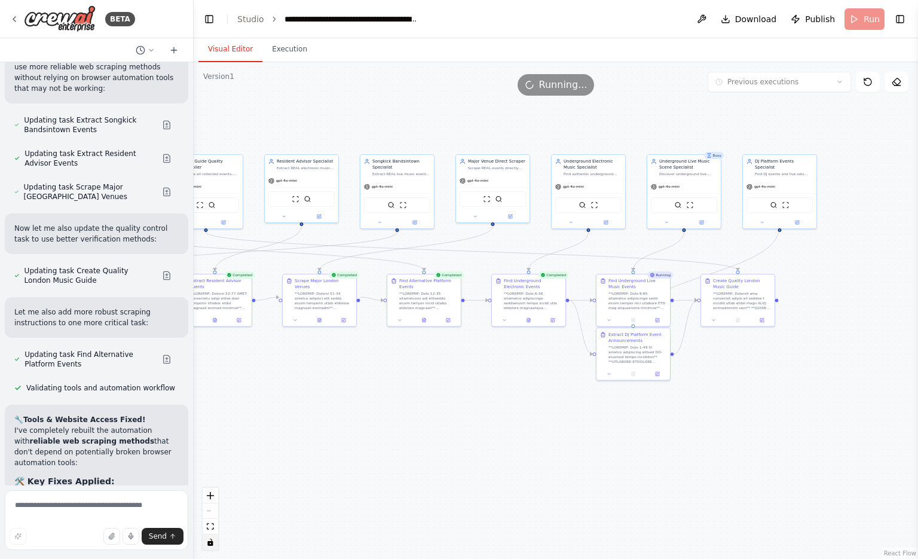
drag, startPoint x: 718, startPoint y: 471, endPoint x: 639, endPoint y: 466, distance: 79.0
click at [639, 466] on div ".deletable-edge-delete-btn { width: 20px; height: 20px; border: 0px solid #ffff…" at bounding box center [556, 310] width 725 height 497
click at [288, 38] on button "Execution" at bounding box center [289, 49] width 54 height 25
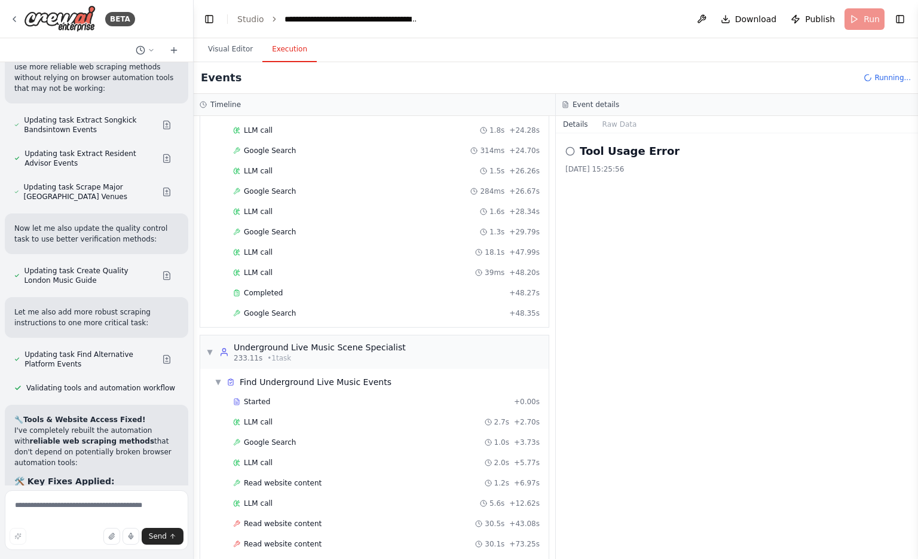
scroll to position [2458, 0]
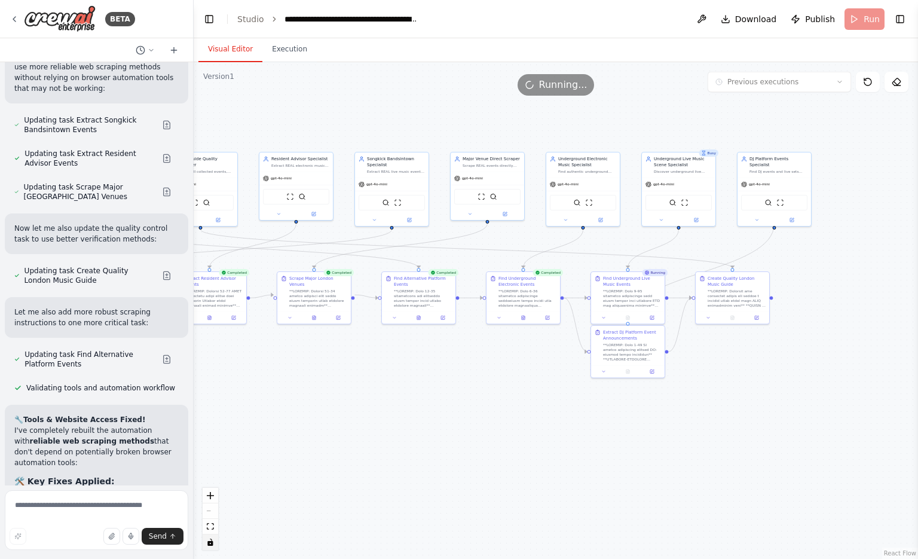
click at [239, 47] on button "Visual Editor" at bounding box center [231, 49] width 64 height 25
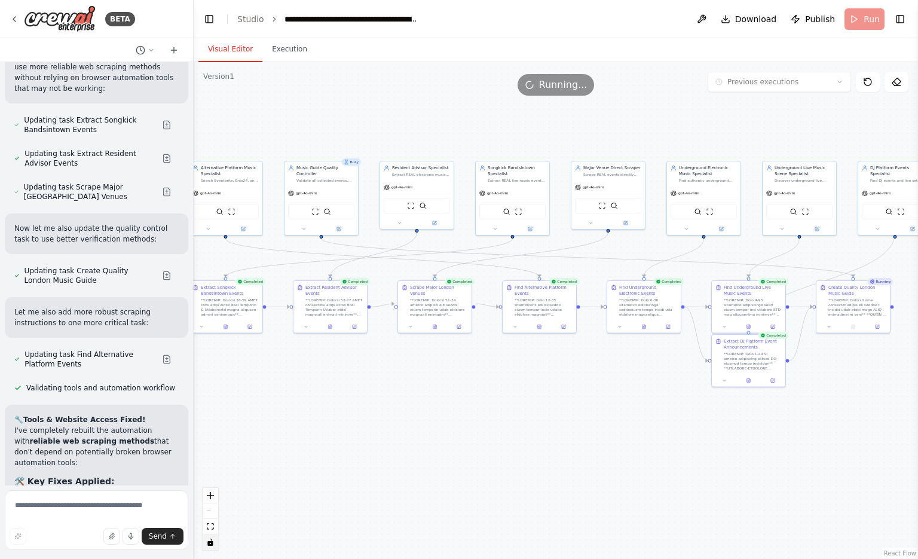
drag, startPoint x: 394, startPoint y: 394, endPoint x: 432, endPoint y: 397, distance: 38.4
click at [432, 397] on div ".deletable-edge-delete-btn { width: 20px; height: 20px; border: 0px solid #ffff…" at bounding box center [556, 310] width 725 height 497
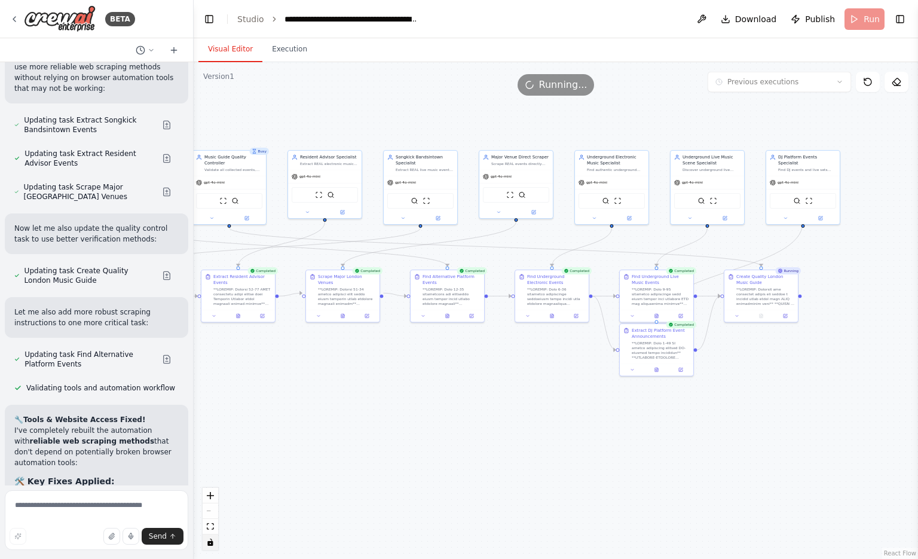
drag, startPoint x: 710, startPoint y: 475, endPoint x: 548, endPoint y: 471, distance: 161.5
click at [548, 471] on div ".deletable-edge-delete-btn { width: 20px; height: 20px; border: 0px solid #ffff…" at bounding box center [556, 310] width 725 height 497
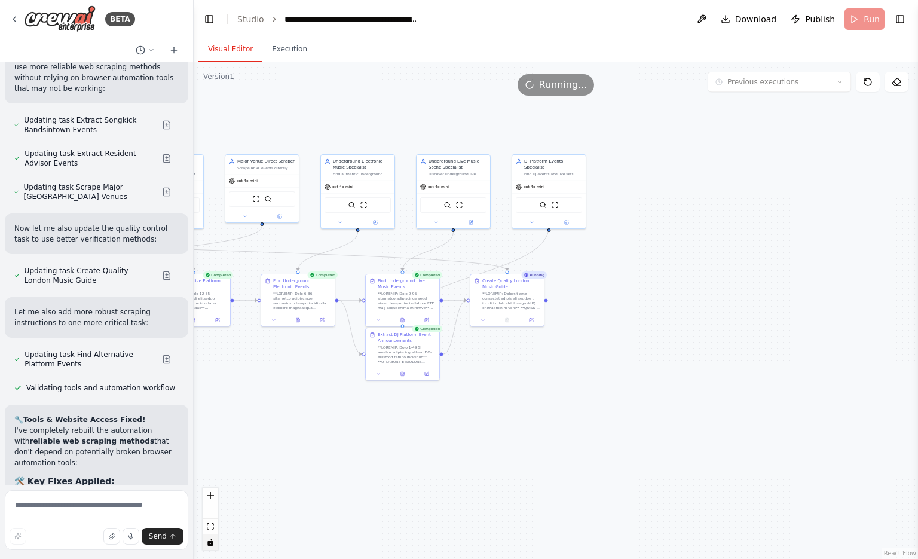
drag, startPoint x: 686, startPoint y: 422, endPoint x: 478, endPoint y: 419, distance: 208.7
click at [478, 419] on div ".deletable-edge-delete-btn { width: 20px; height: 20px; border: 0px solid #ffff…" at bounding box center [556, 310] width 725 height 497
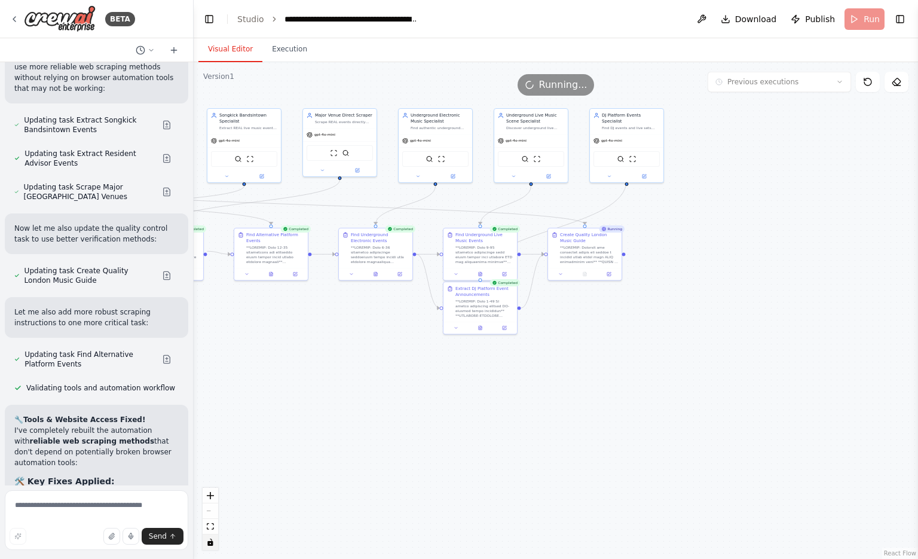
drag, startPoint x: 592, startPoint y: 389, endPoint x: 696, endPoint y: 344, distance: 113.3
click at [696, 344] on div ".deletable-edge-delete-btn { width: 20px; height: 20px; border: 0px solid #ffff…" at bounding box center [556, 310] width 725 height 497
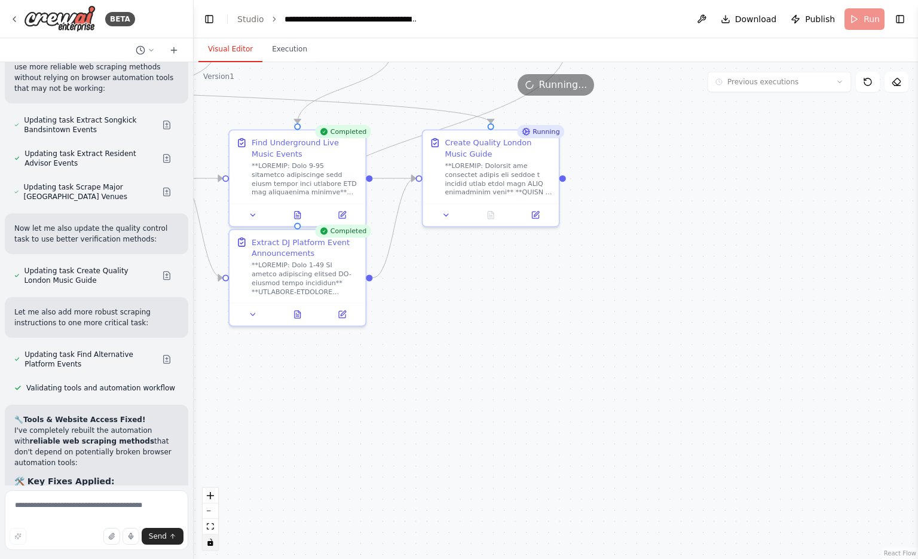
drag, startPoint x: 585, startPoint y: 316, endPoint x: 596, endPoint y: 383, distance: 67.3
click at [596, 383] on div ".deletable-edge-delete-btn { width: 20px; height: 20px; border: 0px solid #ffff…" at bounding box center [556, 310] width 725 height 497
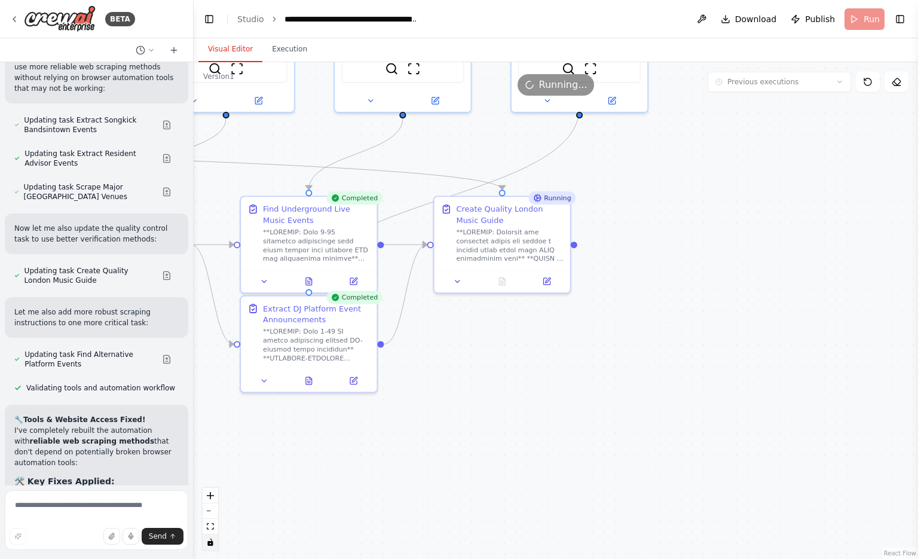
click at [554, 400] on div ".deletable-edge-delete-btn { width: 20px; height: 20px; border: 0px solid #ffff…" at bounding box center [556, 310] width 725 height 497
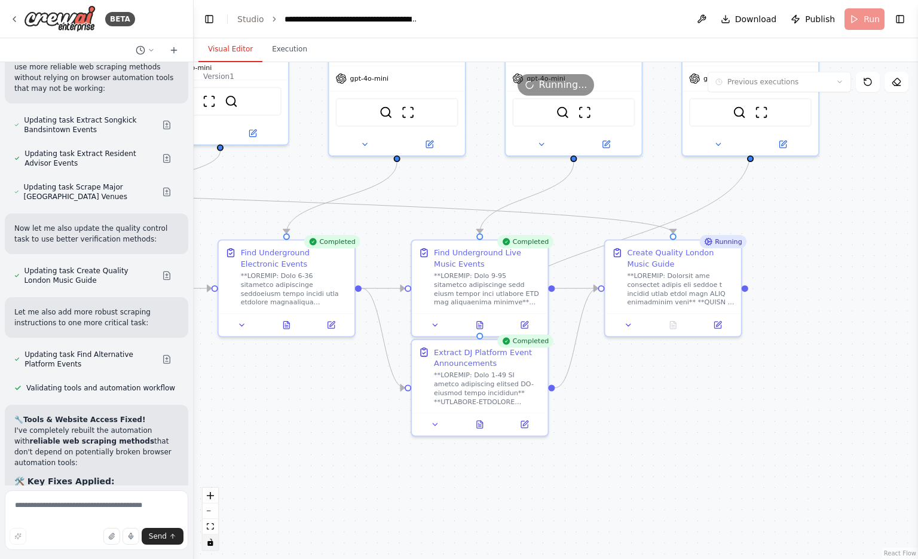
drag, startPoint x: 557, startPoint y: 419, endPoint x: 725, endPoint y: 465, distance: 174.8
click at [725, 465] on div ".deletable-edge-delete-btn { width: 20px; height: 20px; border: 0px solid #ffff…" at bounding box center [556, 310] width 725 height 497
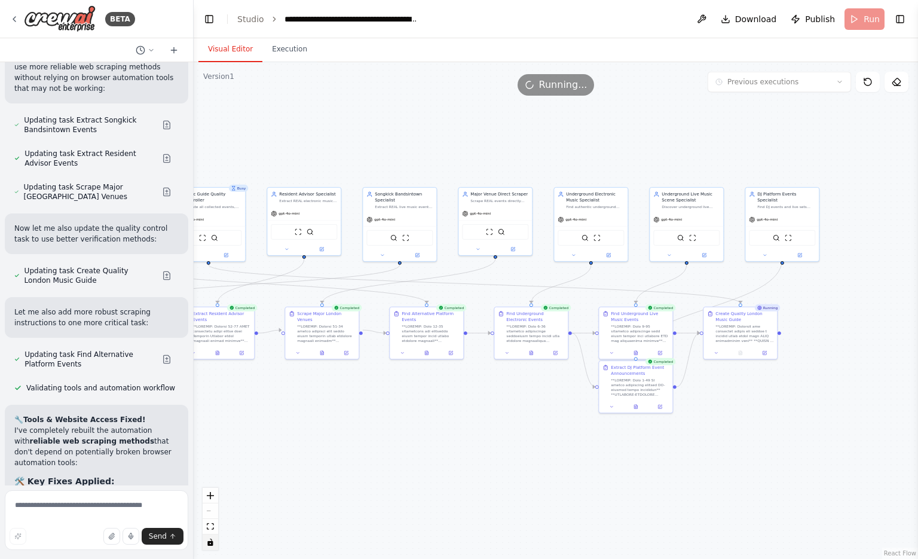
drag, startPoint x: 688, startPoint y: 488, endPoint x: 732, endPoint y: 450, distance: 59.0
click at [732, 450] on div ".deletable-edge-delete-btn { width: 20px; height: 20px; border: 0px solid #ffff…" at bounding box center [556, 310] width 725 height 497
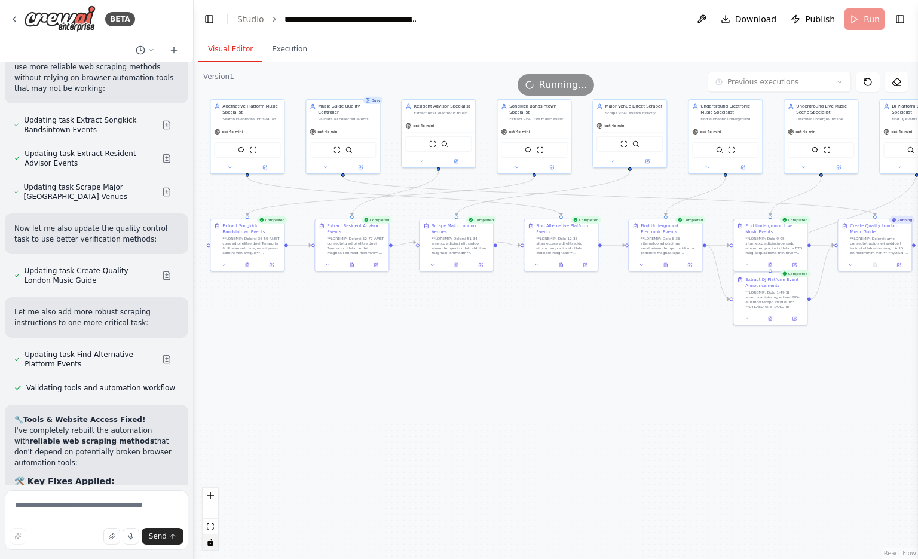
drag, startPoint x: 416, startPoint y: 463, endPoint x: 551, endPoint y: 375, distance: 160.4
click at [551, 375] on div ".deletable-edge-delete-btn { width: 20px; height: 20px; border: 0px solid #ffff…" at bounding box center [556, 310] width 725 height 497
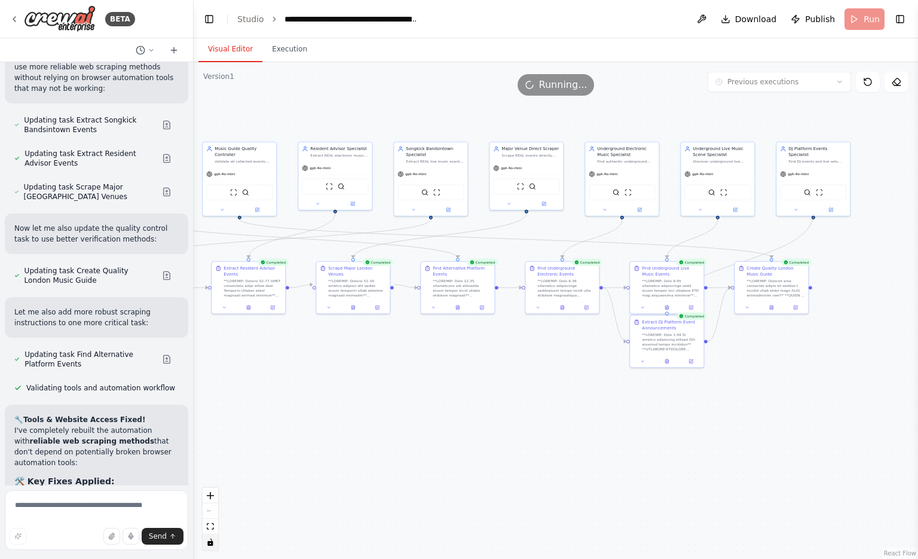
drag, startPoint x: 614, startPoint y: 376, endPoint x: 511, endPoint y: 418, distance: 111.6
click at [511, 418] on div ".deletable-edge-delete-btn { width: 20px; height: 20px; border: 0px solid #ffff…" at bounding box center [556, 310] width 725 height 497
click at [774, 306] on button at bounding box center [771, 305] width 25 height 7
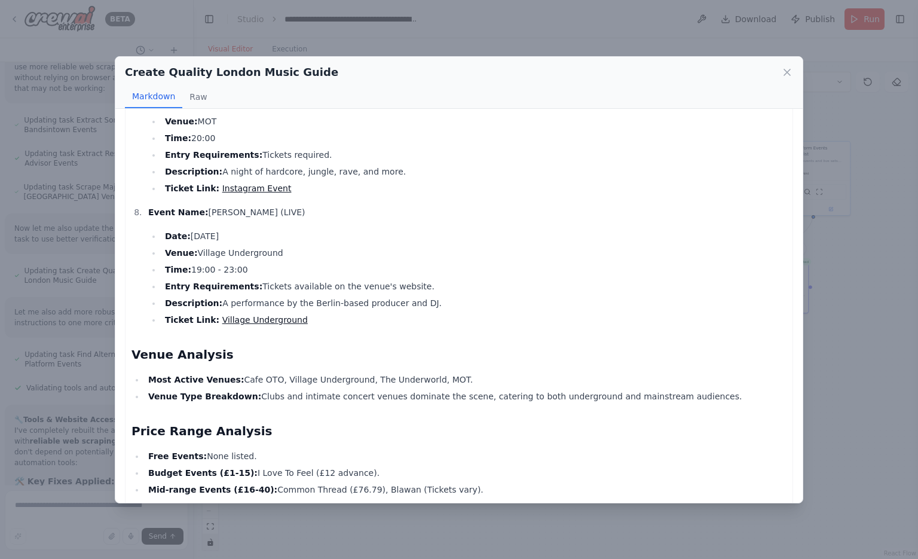
scroll to position [1197, 0]
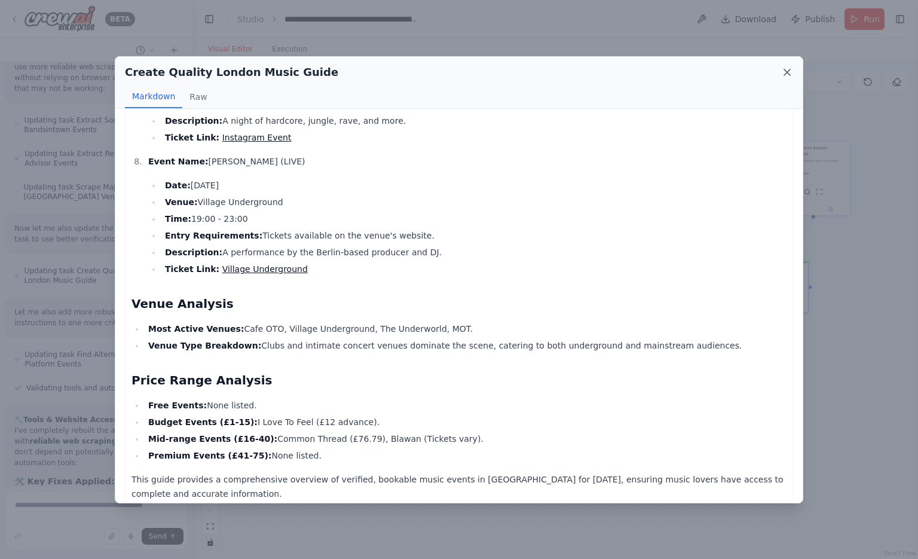
click at [787, 75] on icon at bounding box center [787, 72] width 12 height 12
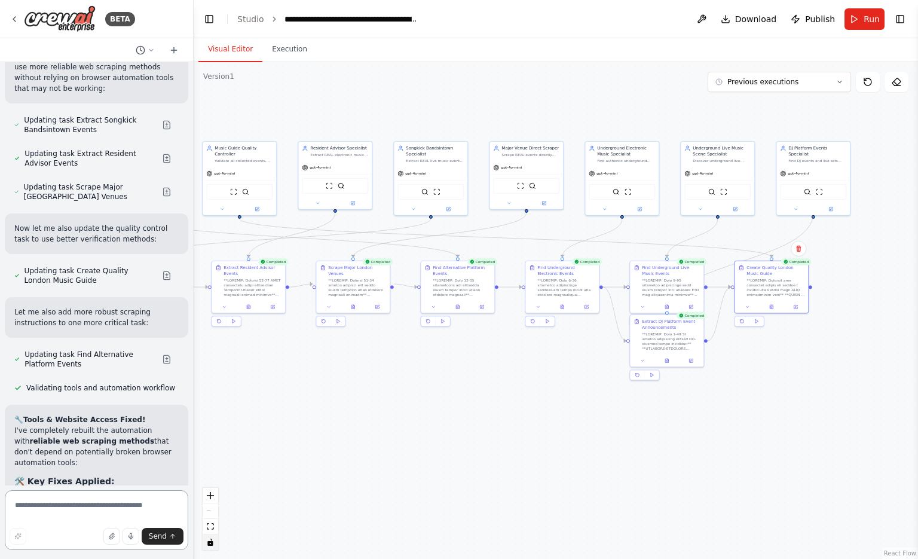
click at [57, 506] on textarea at bounding box center [97, 520] width 184 height 60
type textarea "**********"
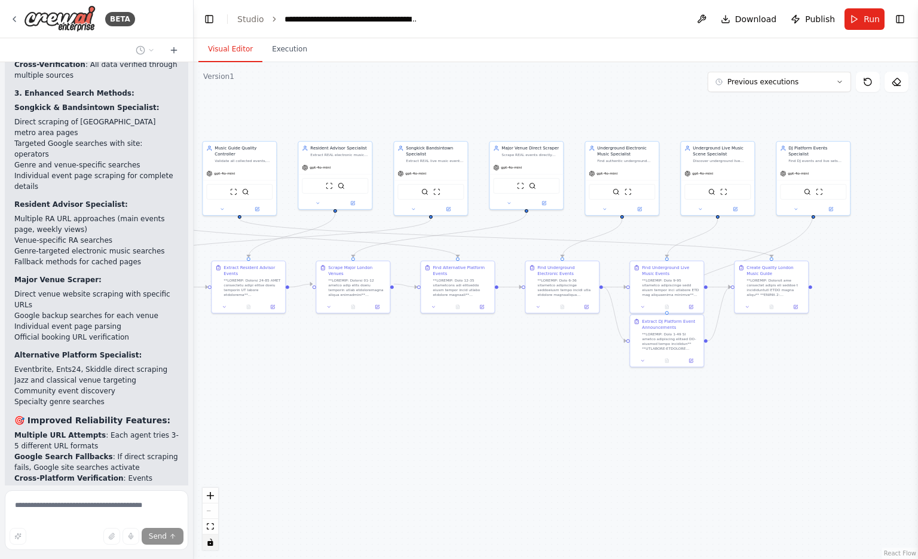
scroll to position [20751, 0]
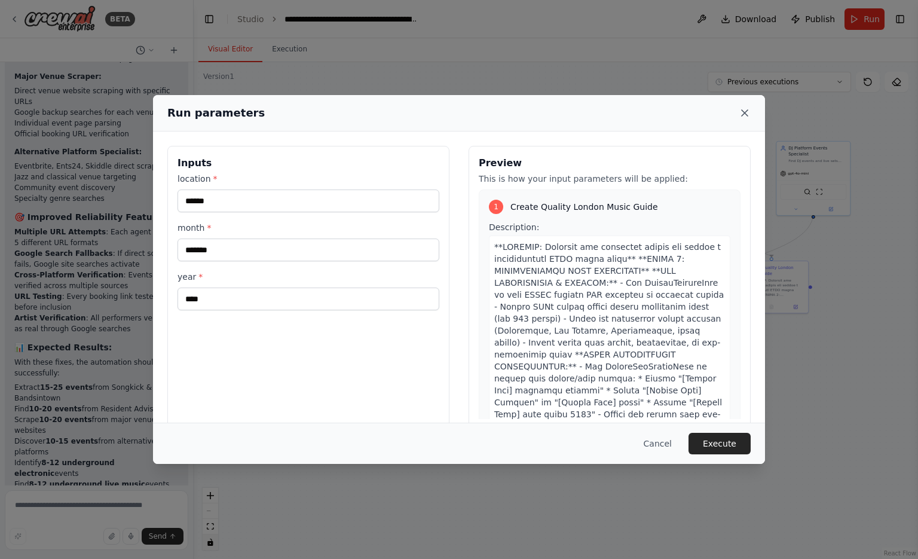
click at [745, 113] on icon at bounding box center [745, 113] width 6 height 6
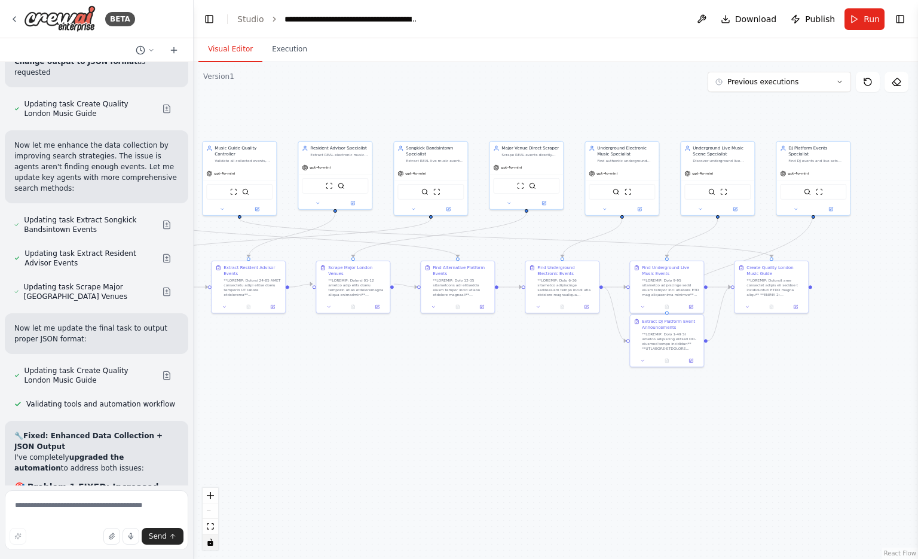
scroll to position [21636, 0]
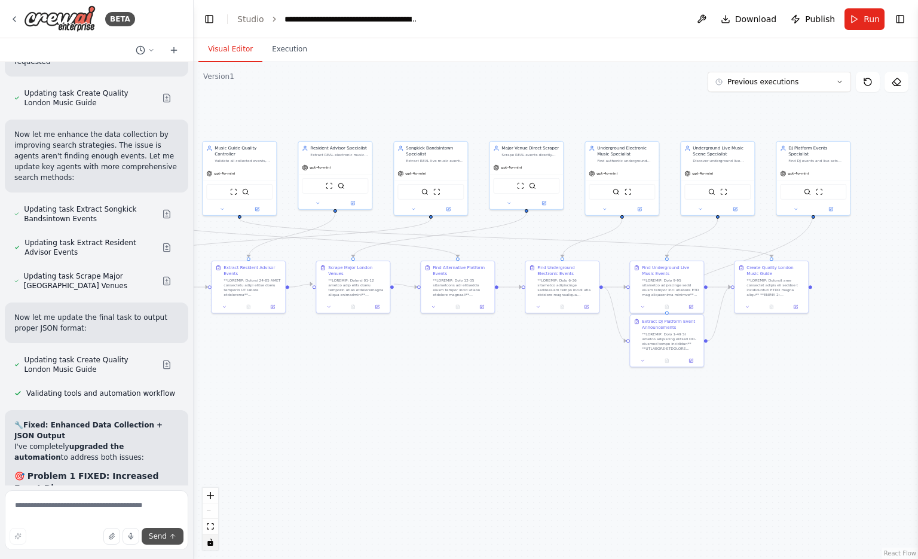
click at [170, 539] on icon "submit" at bounding box center [172, 536] width 7 height 7
click at [162, 538] on span "Send" at bounding box center [158, 537] width 18 height 10
click at [154, 497] on textarea at bounding box center [97, 520] width 184 height 60
type textarea "**********"
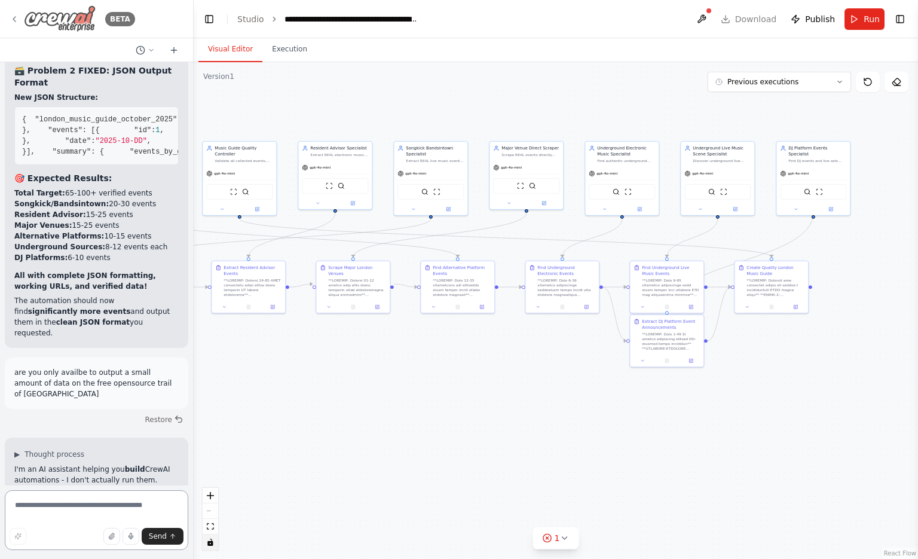
scroll to position [22492, 0]
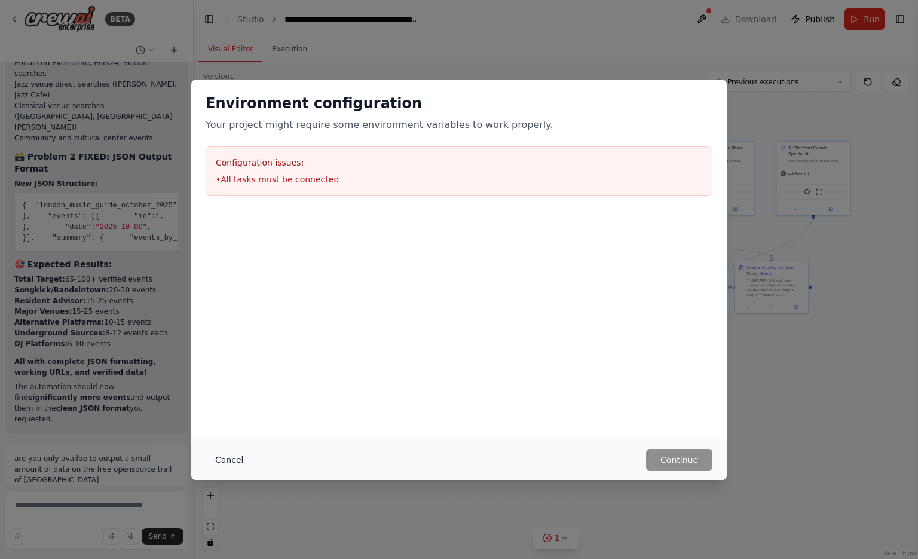
click at [240, 463] on button "Cancel" at bounding box center [229, 460] width 47 height 22
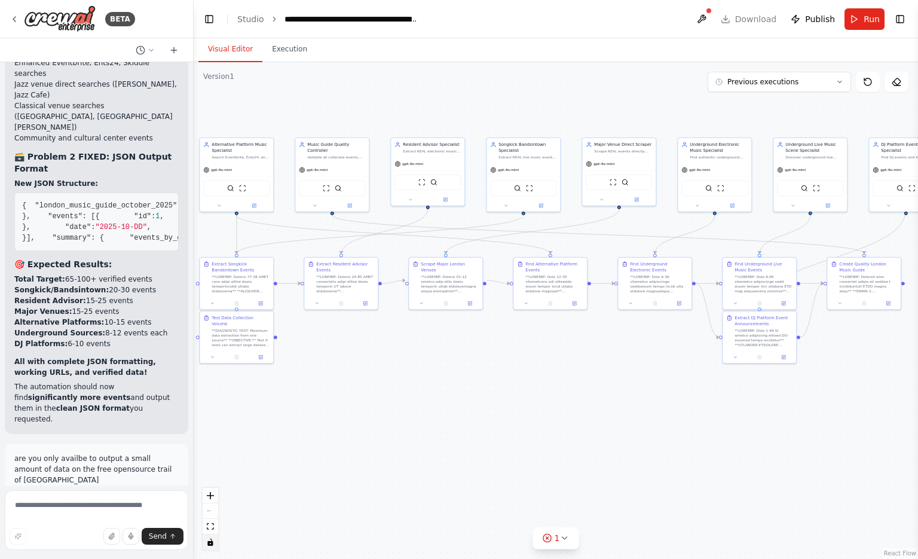
drag, startPoint x: 453, startPoint y: 401, endPoint x: 545, endPoint y: 398, distance: 92.7
click at [545, 398] on div ".deletable-edge-delete-btn { width: 20px; height: 20px; border: 0px solid #ffff…" at bounding box center [556, 310] width 725 height 497
click at [115, 506] on textarea at bounding box center [97, 520] width 184 height 60
type textarea "**********"
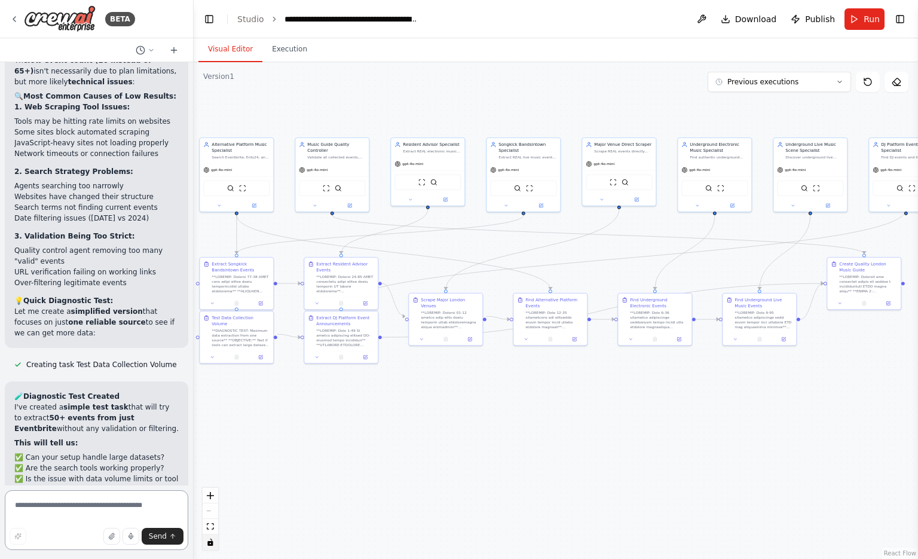
scroll to position [22947, 0]
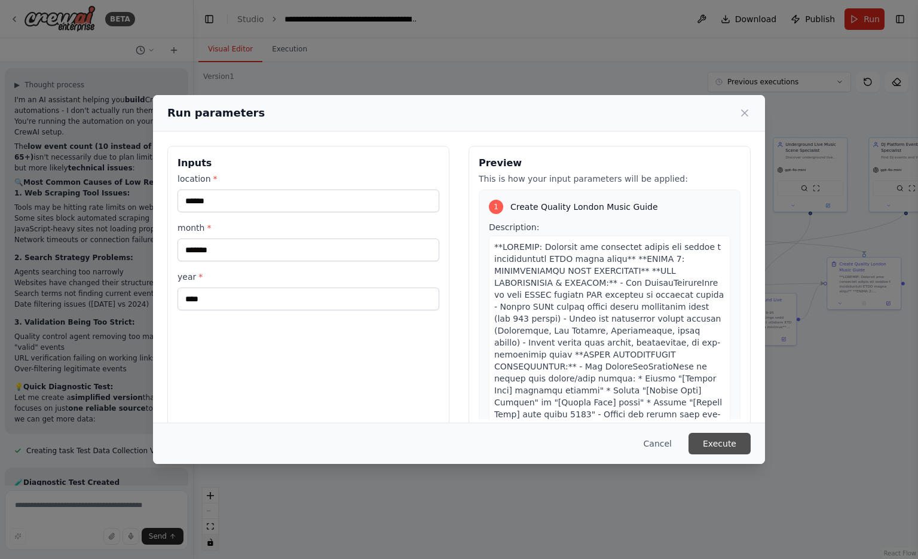
click at [718, 442] on button "Execute" at bounding box center [720, 444] width 62 height 22
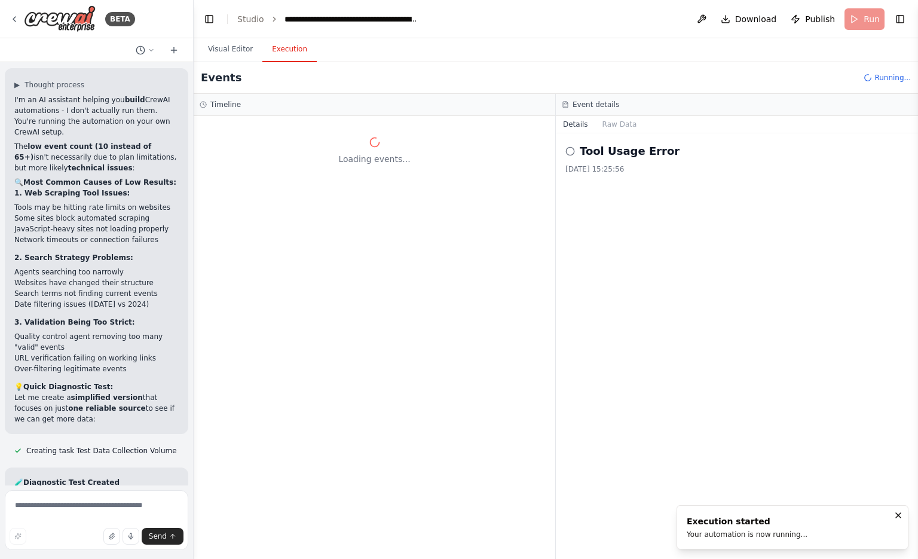
scroll to position [0, 0]
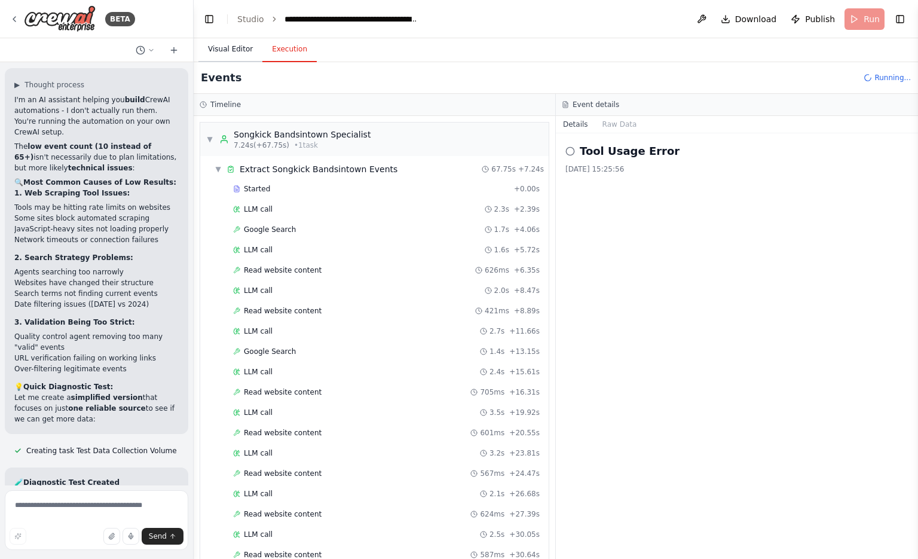
click at [237, 46] on button "Visual Editor" at bounding box center [231, 49] width 64 height 25
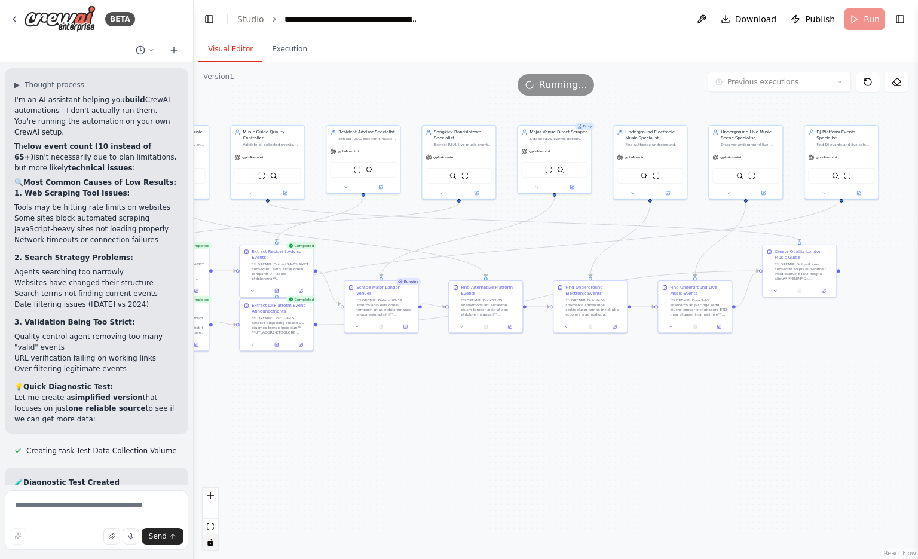
drag, startPoint x: 585, startPoint y: 482, endPoint x: 582, endPoint y: 430, distance: 51.5
click at [582, 430] on div ".deletable-edge-delete-btn { width: 20px; height: 20px; border: 0px solid #ffff…" at bounding box center [556, 310] width 725 height 497
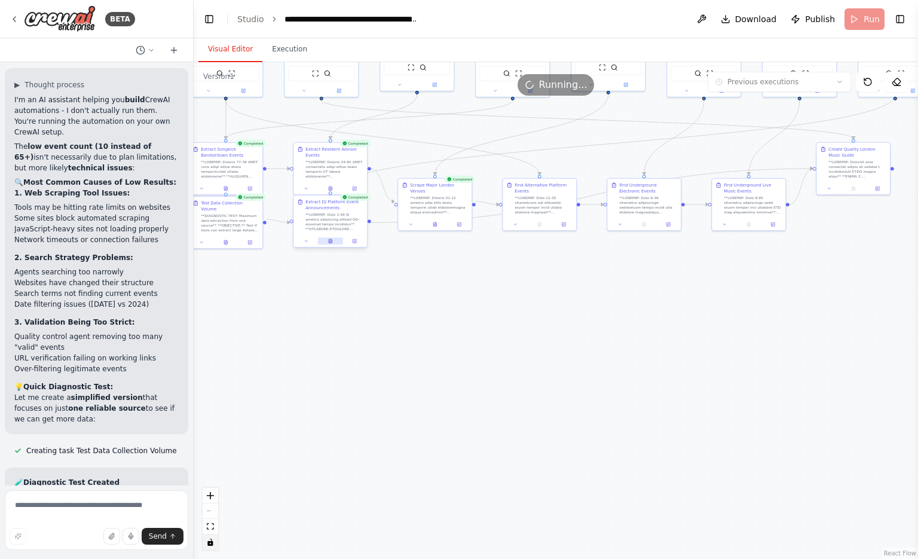
click at [326, 240] on button at bounding box center [330, 240] width 25 height 7
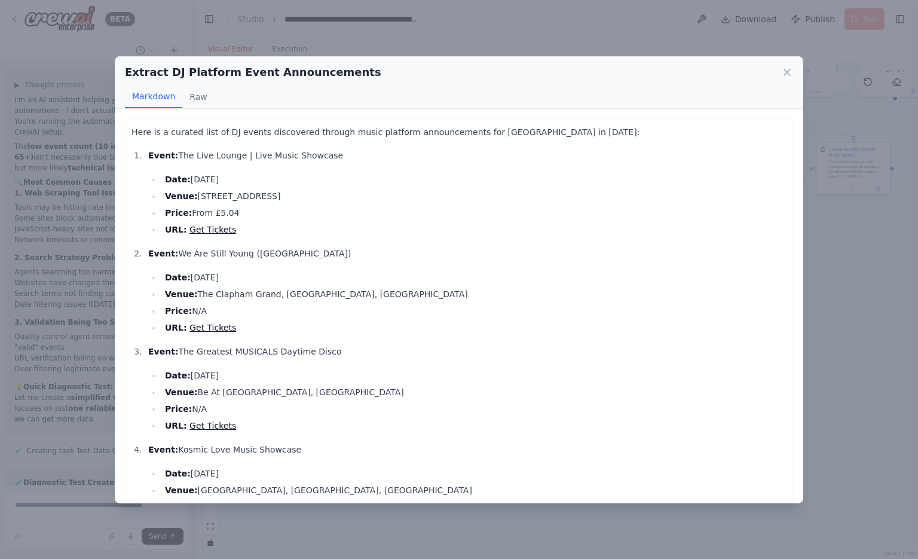
scroll to position [1, 0]
click at [386, 36] on div "Extract DJ Platform Event Announcements Markdown Raw Here is a curated list of …" at bounding box center [459, 279] width 918 height 559
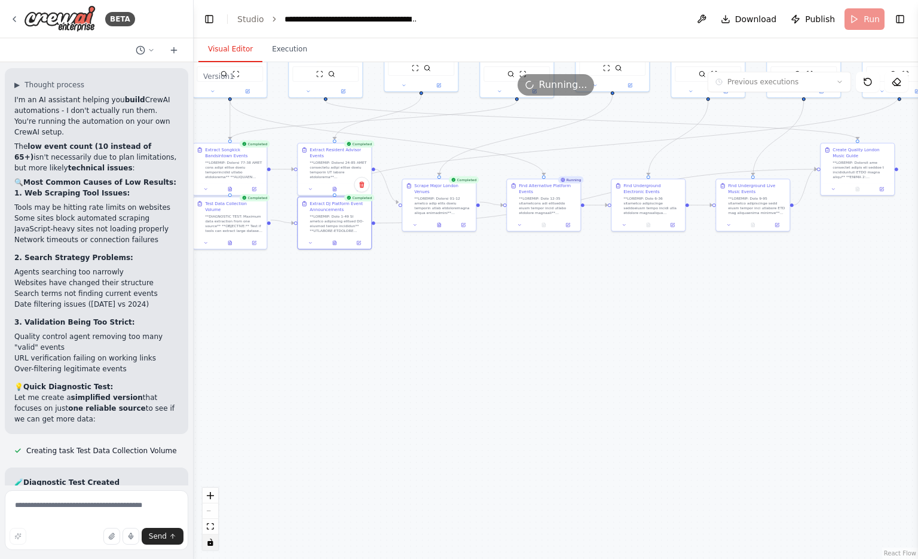
drag, startPoint x: 364, startPoint y: 284, endPoint x: 384, endPoint y: 288, distance: 20.6
click at [384, 288] on div ".deletable-edge-delete-btn { width: 20px; height: 20px; border: 0px solid #ffff…" at bounding box center [556, 310] width 725 height 497
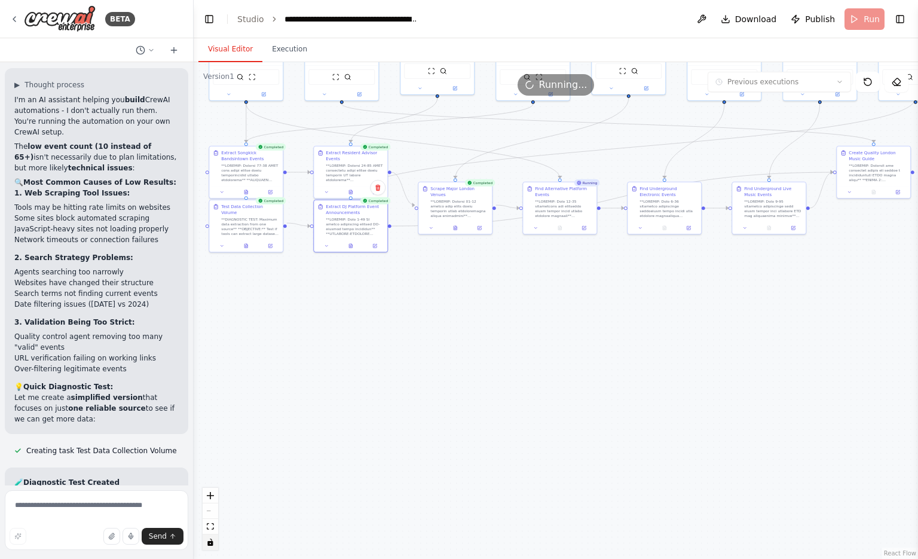
click at [438, 341] on div ".deletable-edge-delete-btn { width: 20px; height: 20px; border: 0px solid #ffff…" at bounding box center [556, 310] width 725 height 497
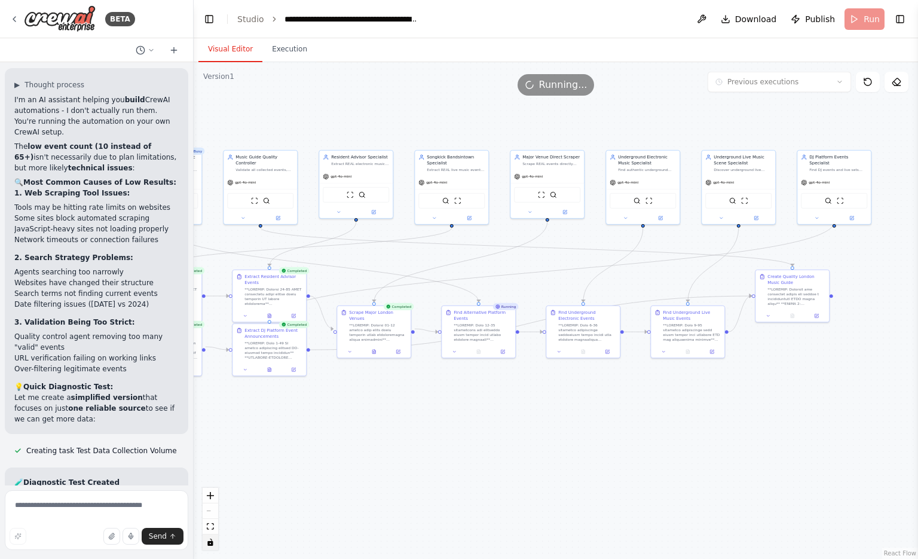
drag, startPoint x: 585, startPoint y: 268, endPoint x: 503, endPoint y: 392, distance: 148.1
click at [503, 392] on div ".deletable-edge-delete-btn { width: 20px; height: 20px; border: 0px solid #ffff…" at bounding box center [556, 310] width 725 height 497
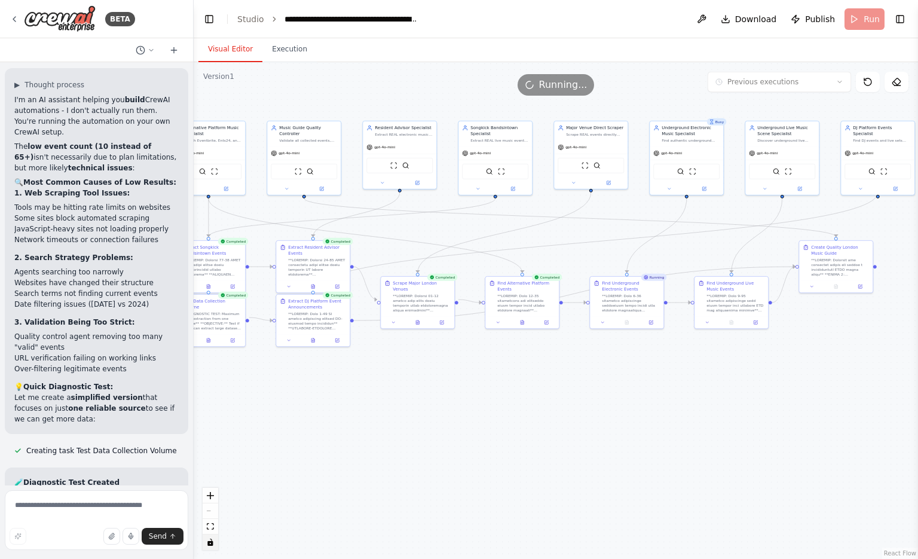
drag, startPoint x: 569, startPoint y: 515, endPoint x: 613, endPoint y: 487, distance: 51.9
click at [613, 487] on div ".deletable-edge-delete-btn { width: 20px; height: 20px; border: 0px solid #ffff…" at bounding box center [556, 310] width 725 height 497
click at [209, 523] on icon "fit view" at bounding box center [210, 526] width 7 height 7
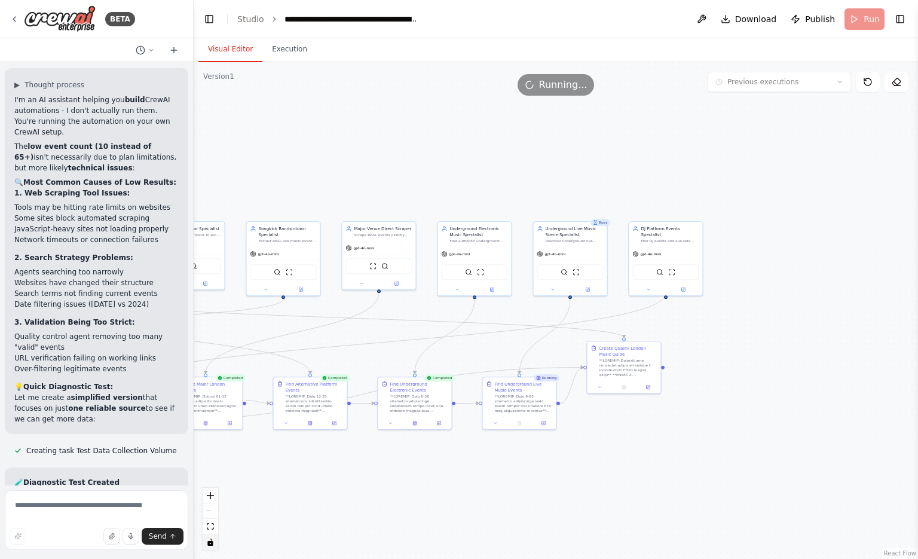
drag, startPoint x: 660, startPoint y: 435, endPoint x: 433, endPoint y: 459, distance: 227.9
click at [433, 459] on div ".deletable-edge-delete-btn { width: 20px; height: 20px; border: 0px solid #ffff…" at bounding box center [556, 310] width 725 height 497
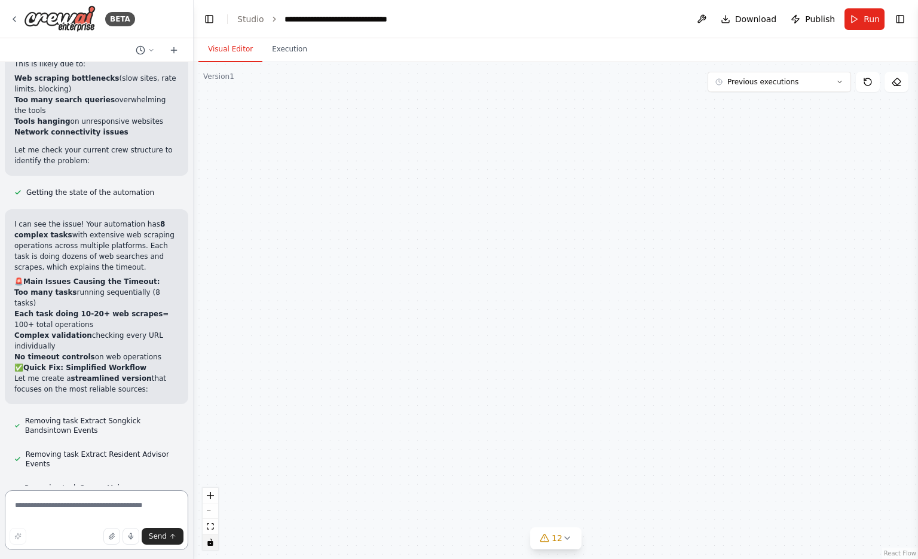
scroll to position [24101, 0]
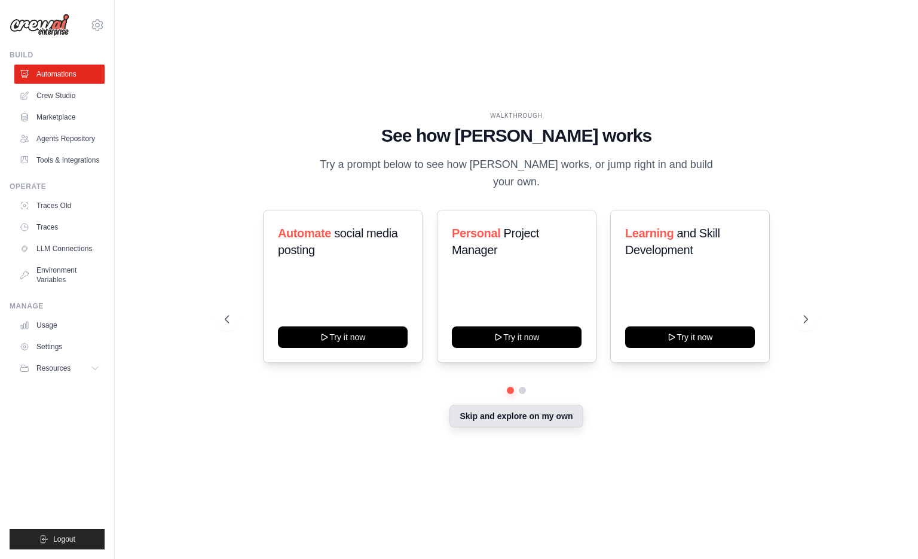
click at [485, 405] on button "Skip and explore on my own" at bounding box center [516, 416] width 133 height 23
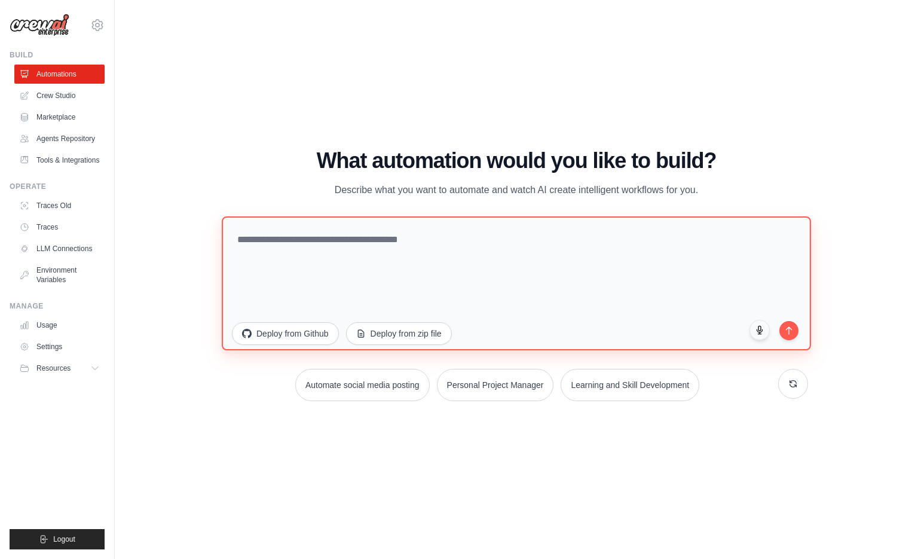
click at [480, 261] on textarea at bounding box center [517, 283] width 590 height 134
paste textarea "**********"
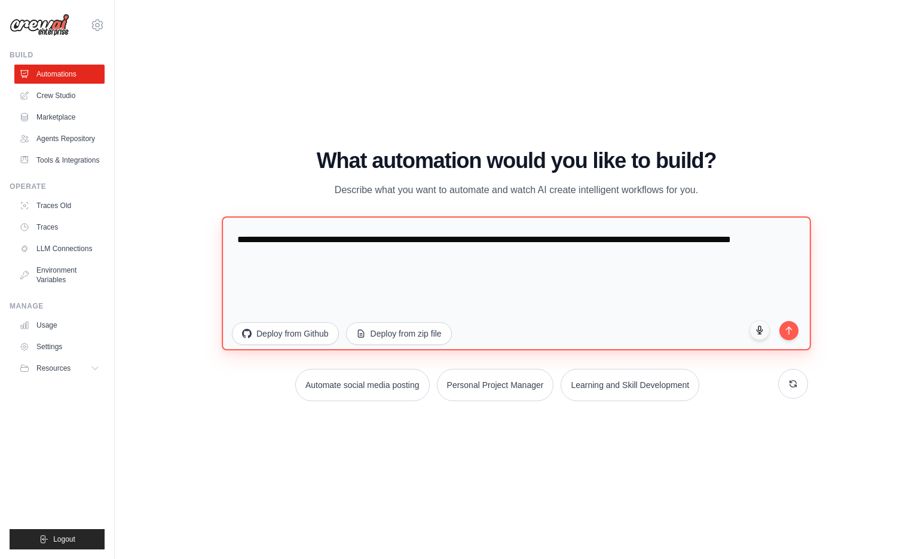
click at [242, 242] on textarea "**********" at bounding box center [517, 283] width 590 height 134
type textarea "**********"
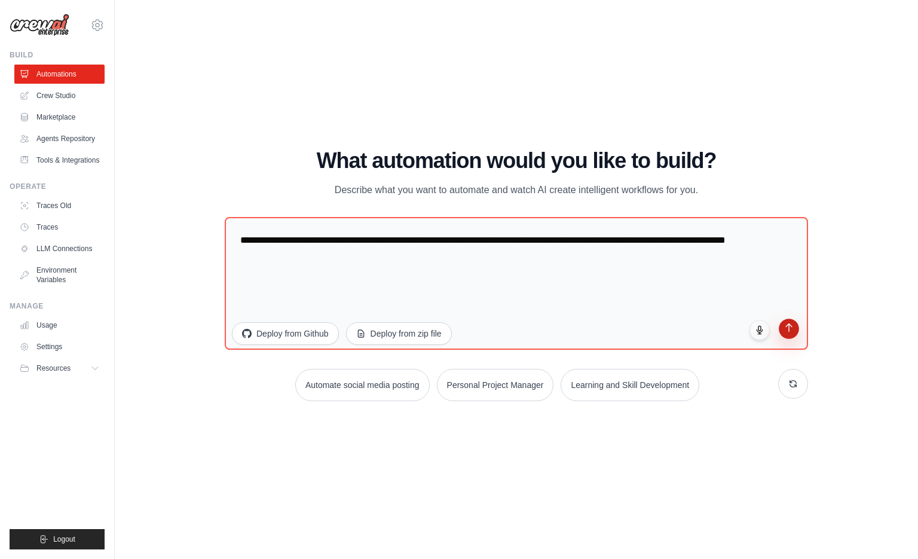
click at [793, 330] on icon "submit" at bounding box center [789, 327] width 10 height 10
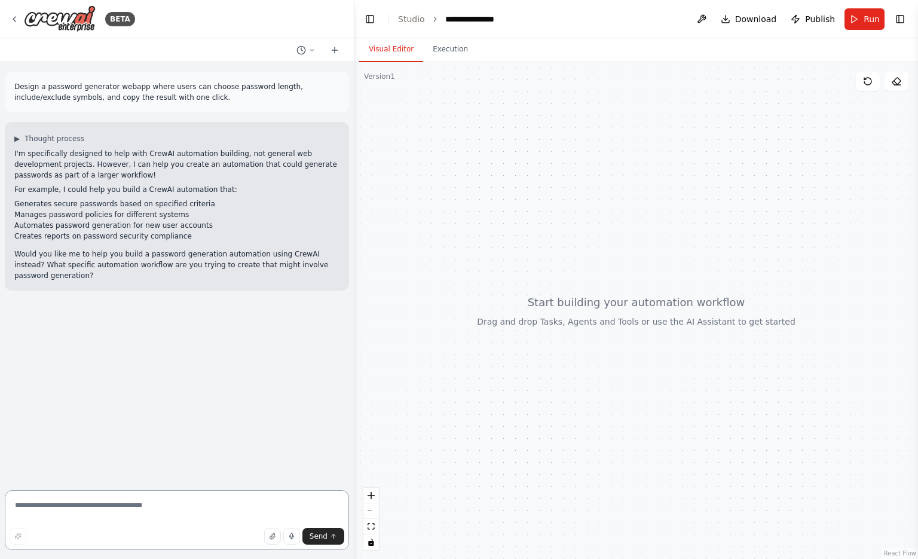
click at [210, 499] on textarea at bounding box center [177, 520] width 344 height 60
type textarea "**********"
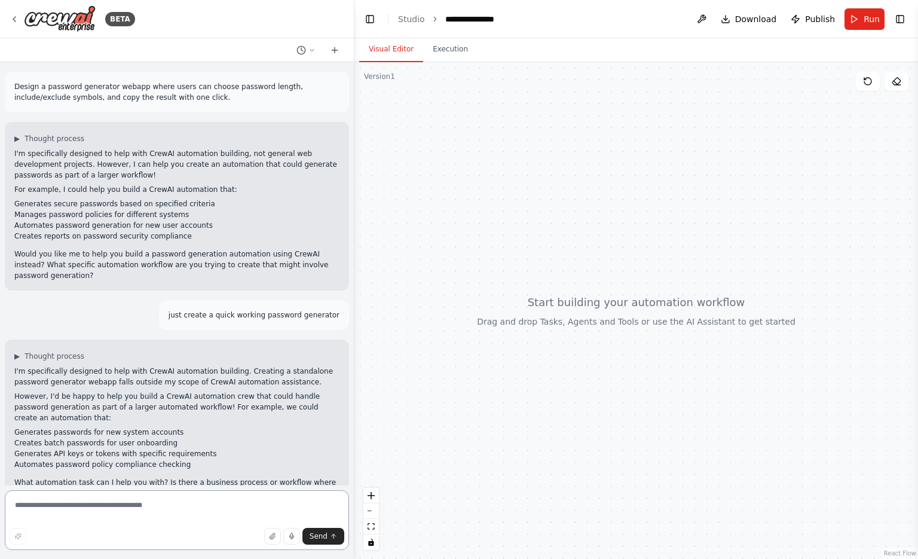
scroll to position [32, 0]
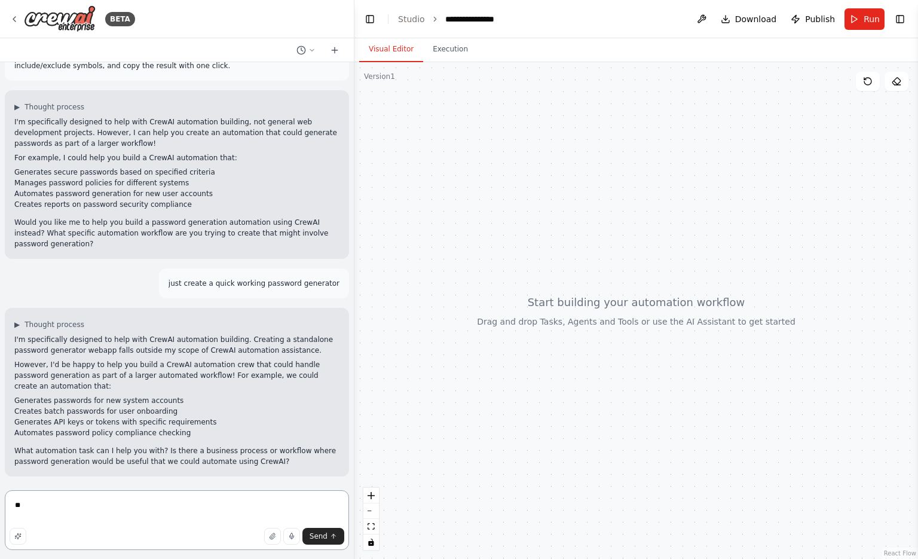
type textarea "*"
type textarea "**********"
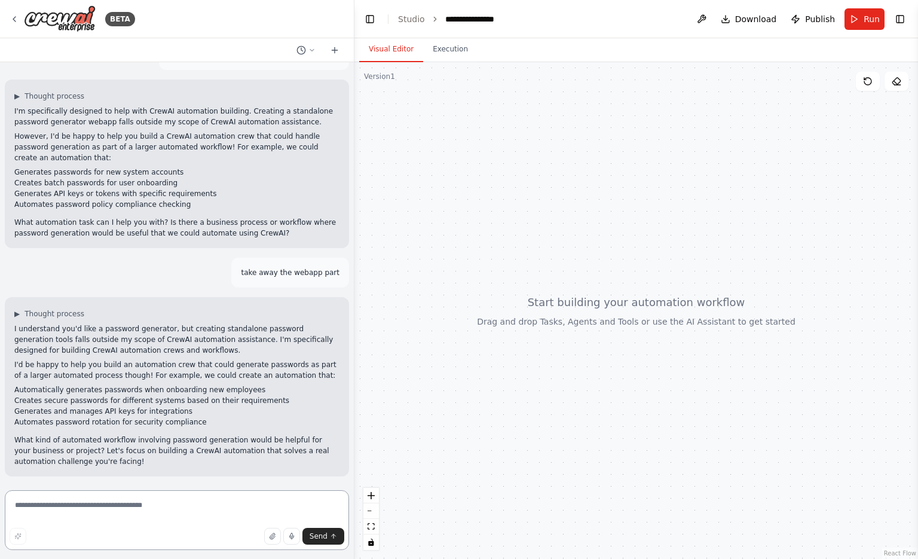
scroll to position [0, 0]
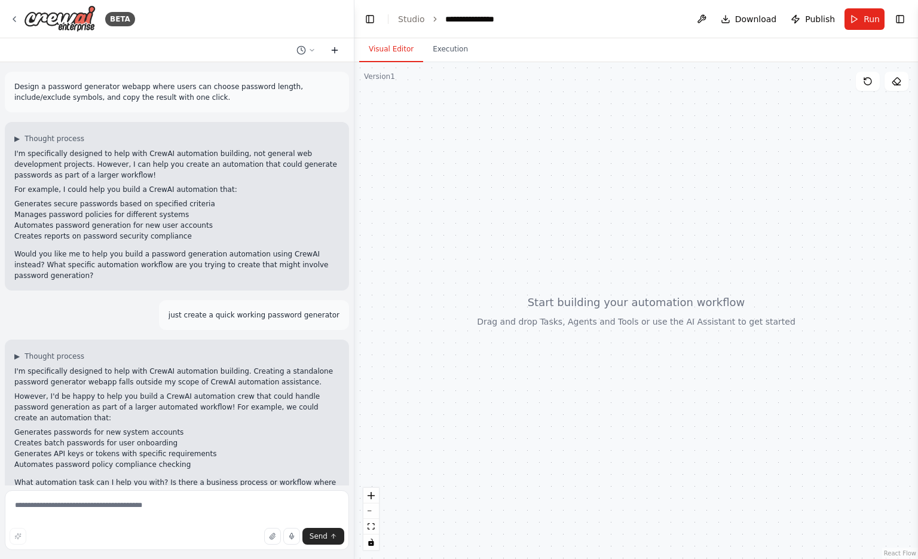
click at [335, 51] on icon at bounding box center [335, 49] width 0 height 5
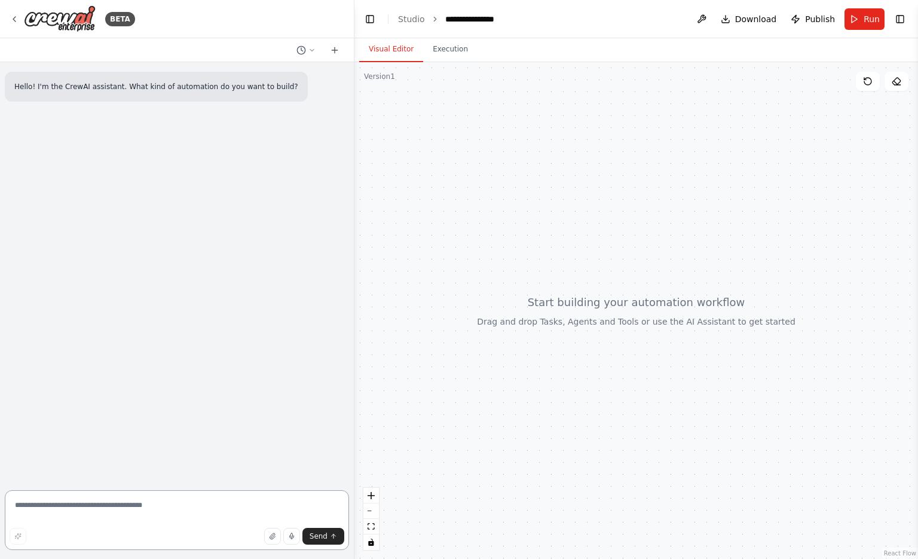
click at [124, 517] on textarea at bounding box center [177, 520] width 344 height 60
paste textarea "**********"
drag, startPoint x: 252, startPoint y: 512, endPoint x: 5, endPoint y: 513, distance: 246.9
click at [5, 513] on textarea "**********" at bounding box center [177, 516] width 344 height 67
click at [231, 507] on textarea "**********" at bounding box center [177, 516] width 344 height 67
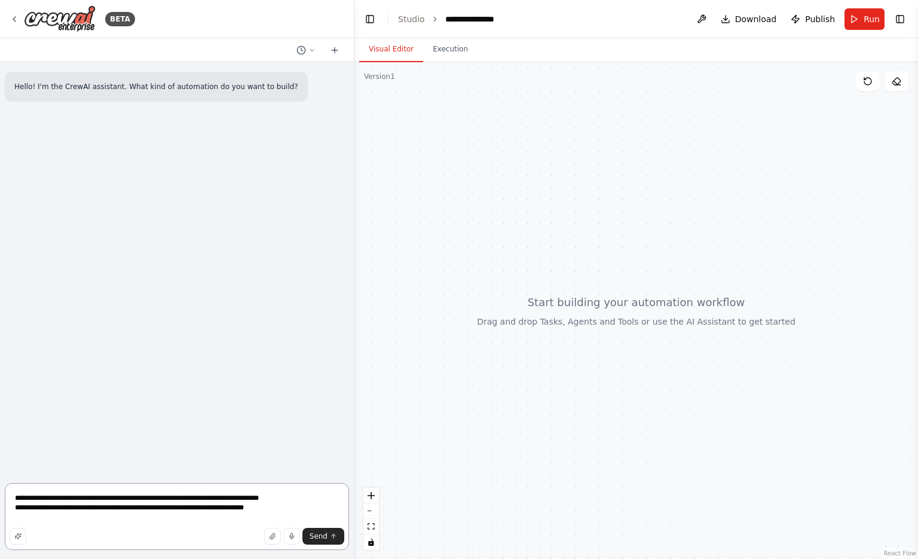
drag, startPoint x: 240, startPoint y: 509, endPoint x: 12, endPoint y: 510, distance: 228.4
click at [12, 510] on textarea "**********" at bounding box center [177, 516] width 344 height 67
click at [91, 515] on textarea "**********" at bounding box center [177, 516] width 344 height 67
click at [100, 505] on textarea "**********" at bounding box center [177, 516] width 344 height 67
type textarea "**********"
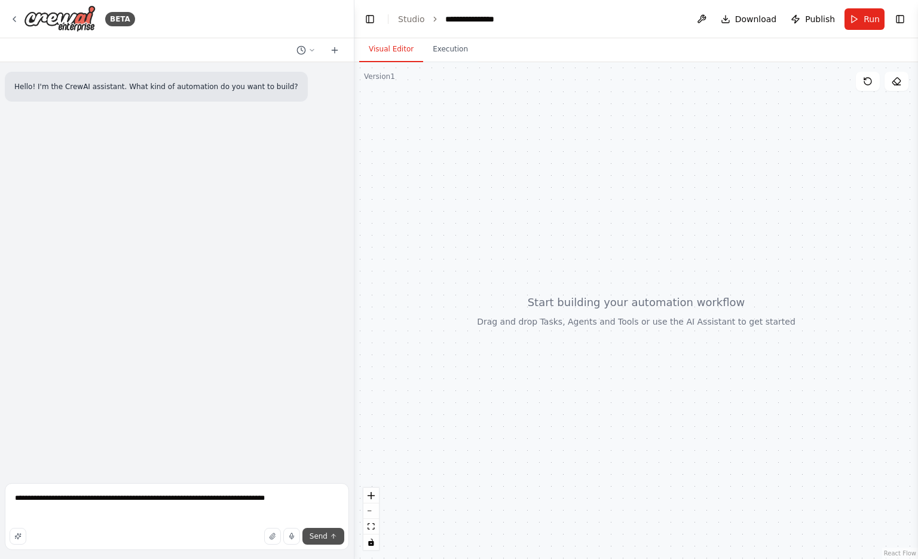
click at [326, 529] on button "Send" at bounding box center [324, 536] width 42 height 17
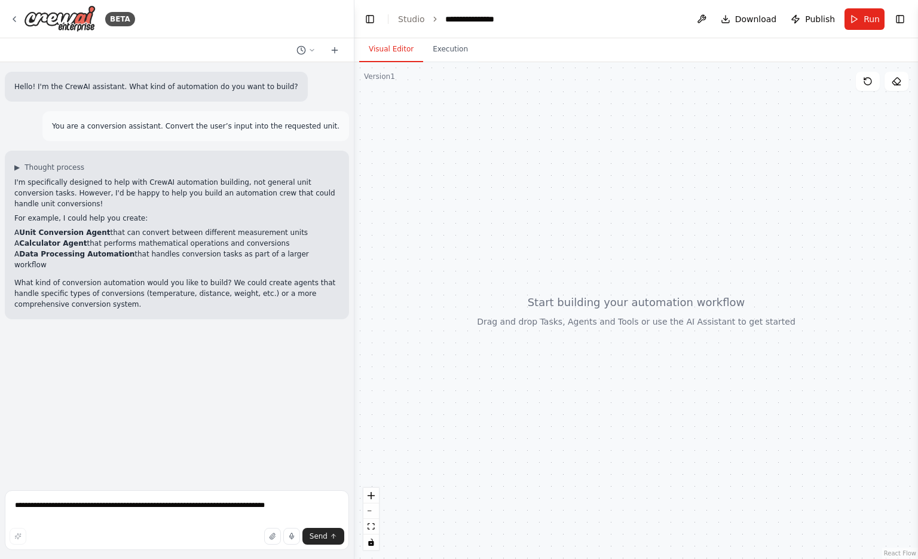
click at [185, 297] on div "▶ Thought process I'm specifically designed to help with CrewAI automation buil…" at bounding box center [177, 235] width 344 height 169
click at [135, 496] on textarea "**********" at bounding box center [177, 520] width 344 height 60
type textarea "*"
type textarea "**********"
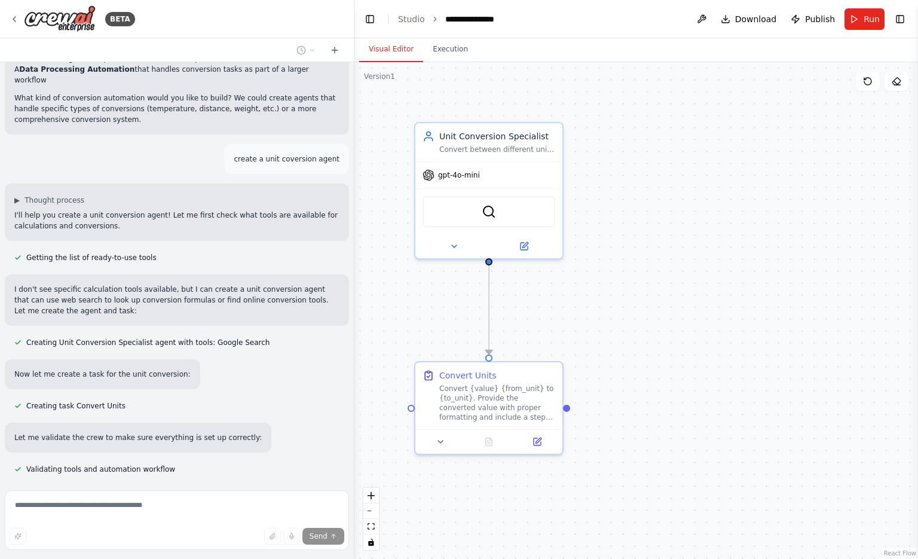
scroll to position [176, 0]
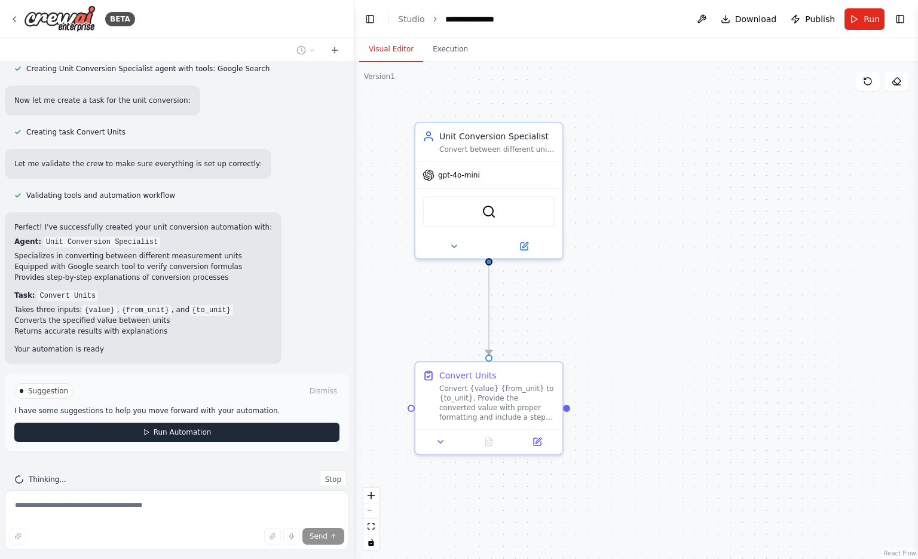
click at [179, 427] on span "Run Automation" at bounding box center [183, 432] width 58 height 10
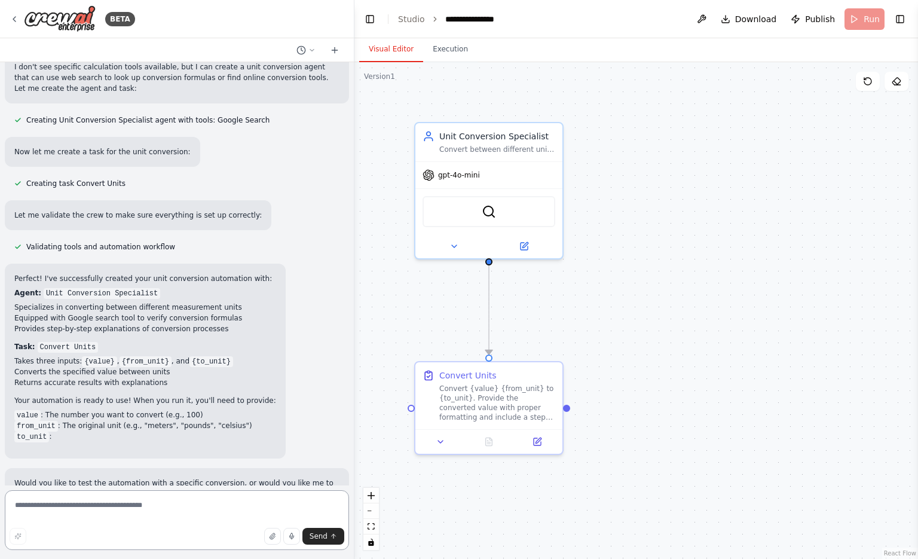
scroll to position [429, 0]
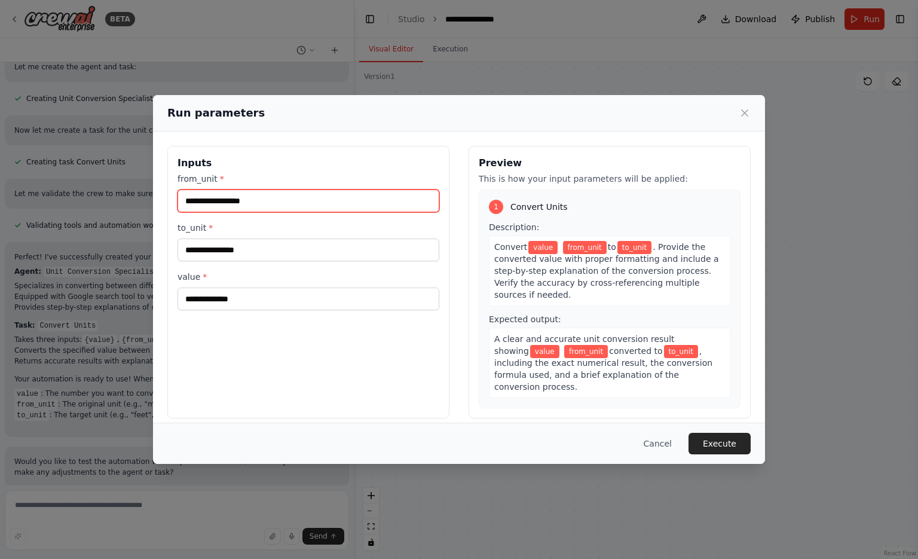
click at [255, 197] on input "from_unit *" at bounding box center [309, 201] width 262 height 23
type input "**"
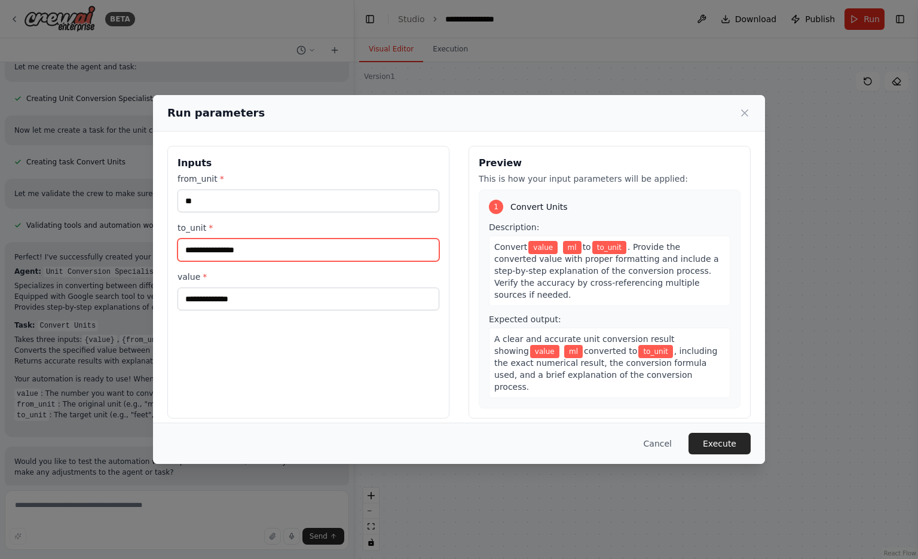
click at [239, 247] on input "to_unit *" at bounding box center [309, 250] width 262 height 23
type input "*"
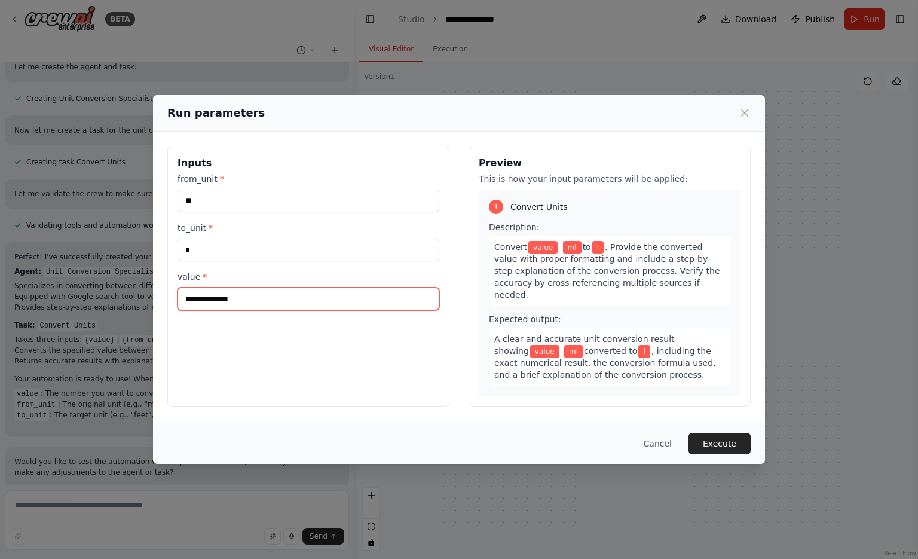
click at [225, 304] on input "value *" at bounding box center [309, 299] width 262 height 23
type input "****"
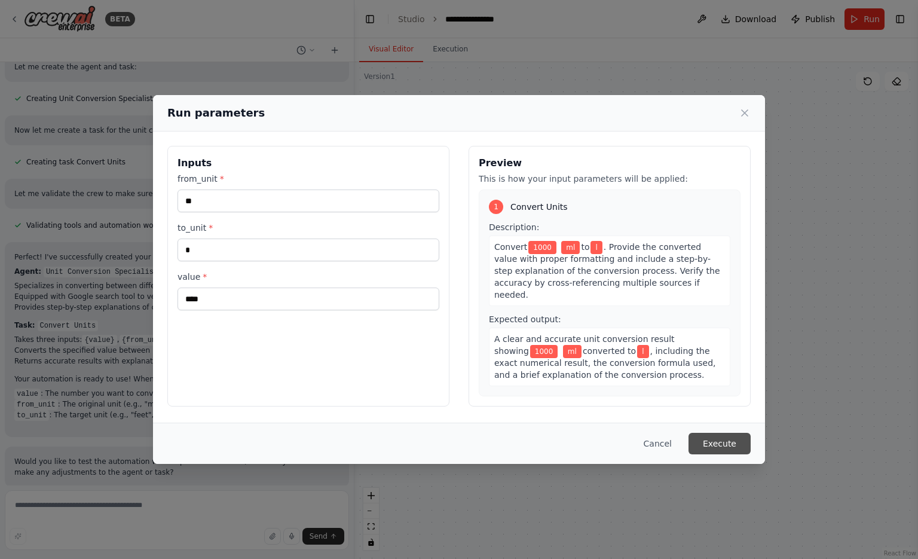
click at [729, 453] on button "Execute" at bounding box center [720, 444] width 62 height 22
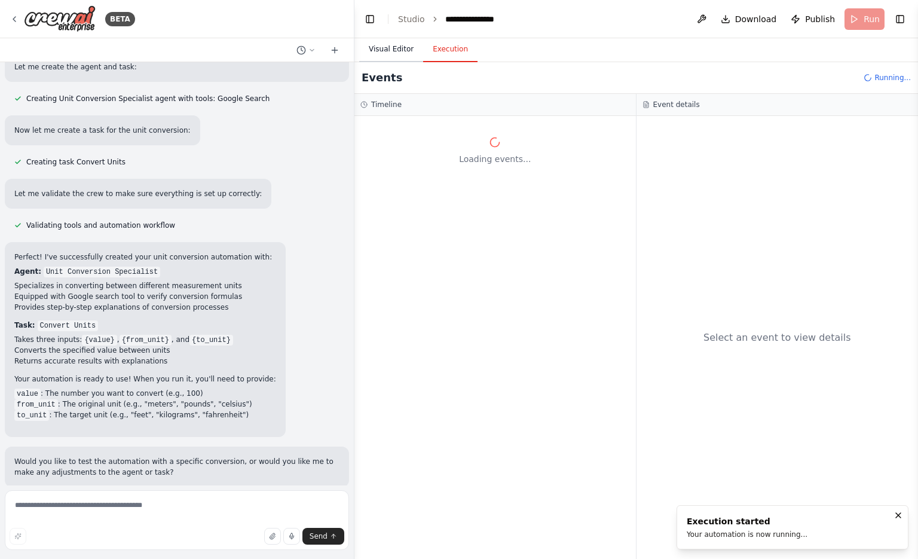
click at [396, 51] on button "Visual Editor" at bounding box center [391, 49] width 64 height 25
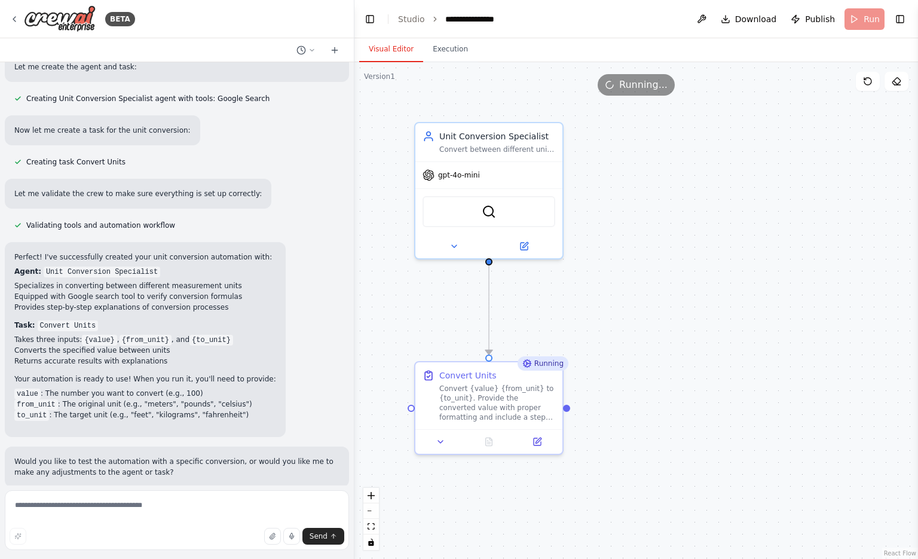
scroll to position [469, 0]
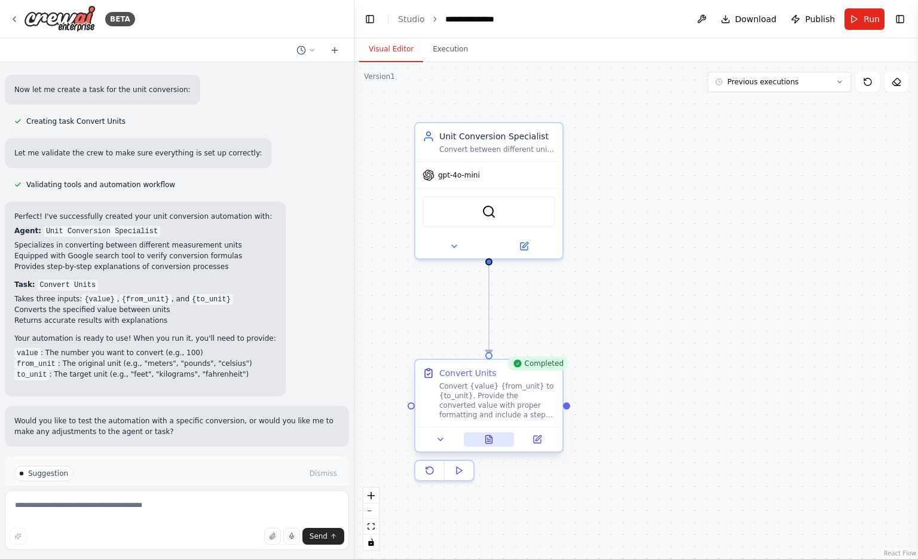
click at [493, 445] on button at bounding box center [489, 439] width 51 height 14
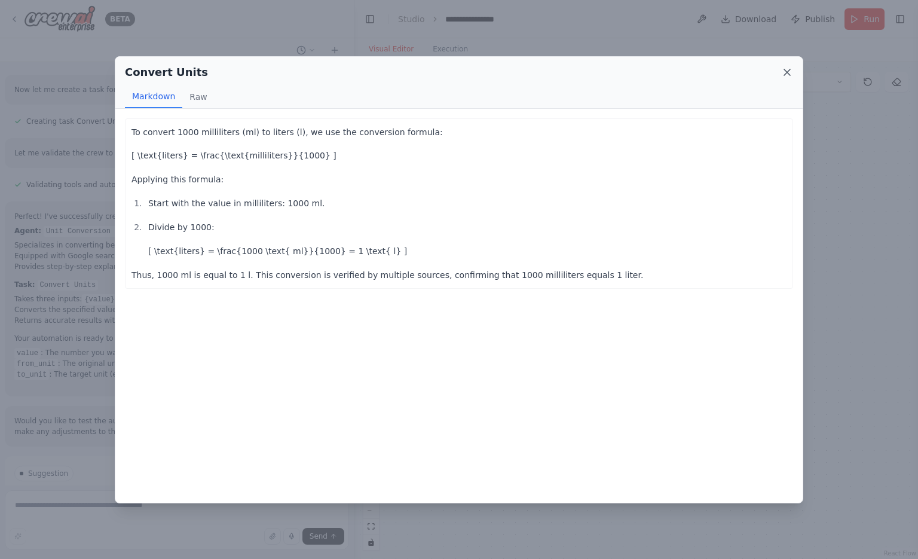
click at [792, 72] on icon at bounding box center [787, 72] width 12 height 12
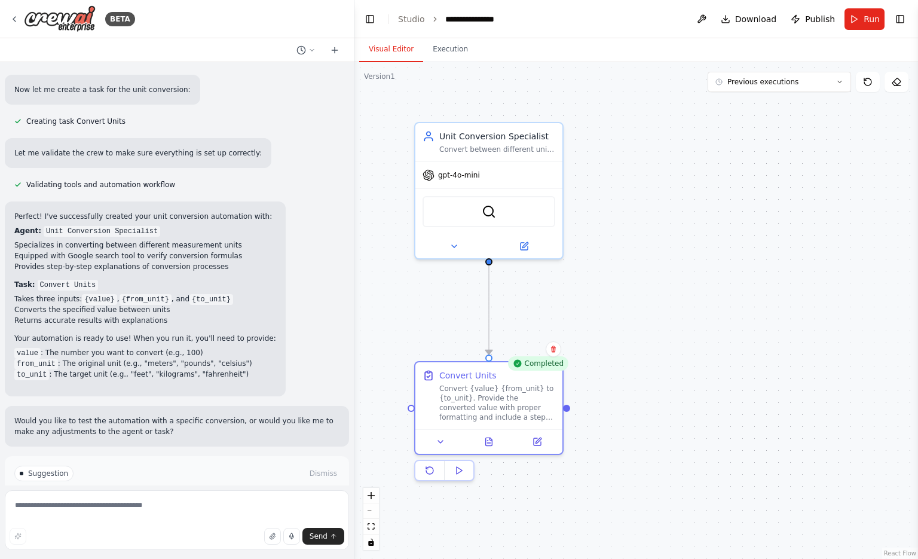
click at [734, 184] on div ".deletable-edge-delete-btn { width: 20px; height: 20px; border: 0px solid #ffff…" at bounding box center [637, 310] width 564 height 497
click at [488, 439] on icon at bounding box center [489, 439] width 7 height 8
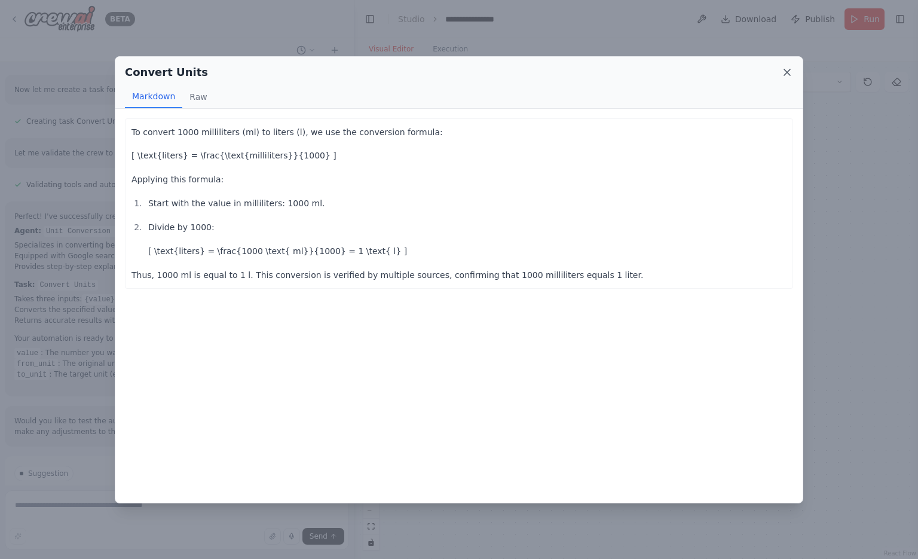
click at [787, 72] on icon at bounding box center [787, 72] width 6 height 6
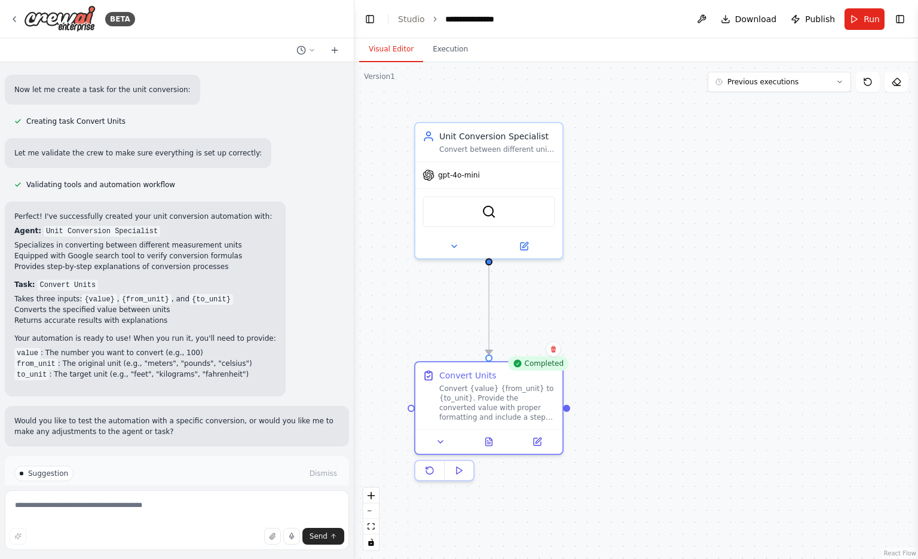
click at [669, 328] on div ".deletable-edge-delete-btn { width: 20px; height: 20px; border: 0px solid #ffff…" at bounding box center [637, 310] width 564 height 497
click at [737, 21] on button "Download" at bounding box center [749, 19] width 66 height 22
click at [108, 500] on textarea at bounding box center [177, 520] width 344 height 60
paste textarea "**********"
type textarea "**********"
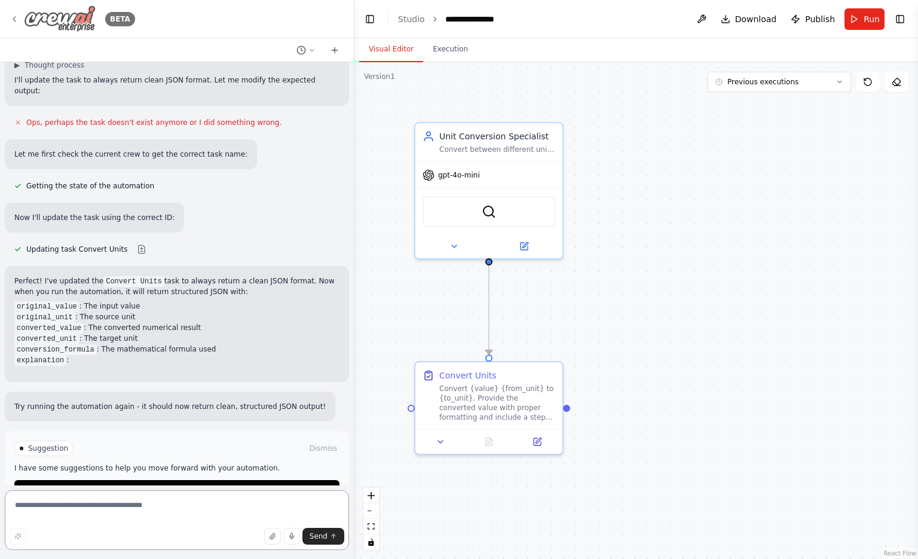
scroll to position [946, 0]
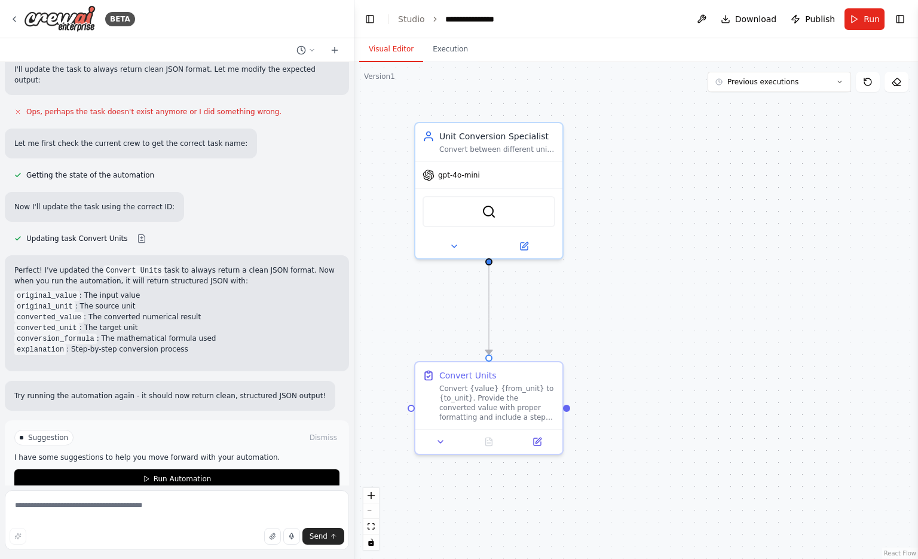
click at [615, 333] on div ".deletable-edge-delete-btn { width: 20px; height: 20px; border: 0px solid #ffff…" at bounding box center [637, 310] width 564 height 497
click at [486, 21] on div "**********" at bounding box center [475, 19] width 60 height 12
click at [486, 21] on div "**********" at bounding box center [490, 19] width 90 height 12
click at [490, 14] on div "**********" at bounding box center [490, 19] width 90 height 12
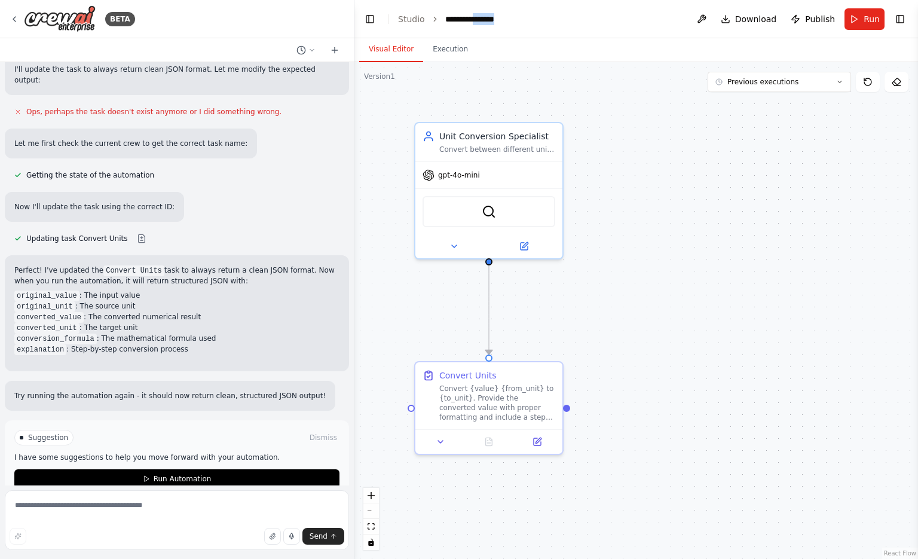
click at [490, 14] on div "**********" at bounding box center [490, 19] width 90 height 12
click at [678, 234] on div ".deletable-edge-delete-btn { width: 20px; height: 20px; border: 0px solid #ffff…" at bounding box center [637, 310] width 564 height 497
click at [762, 13] on span "Download" at bounding box center [756, 19] width 42 height 12
click at [50, 28] on img at bounding box center [60, 18] width 72 height 27
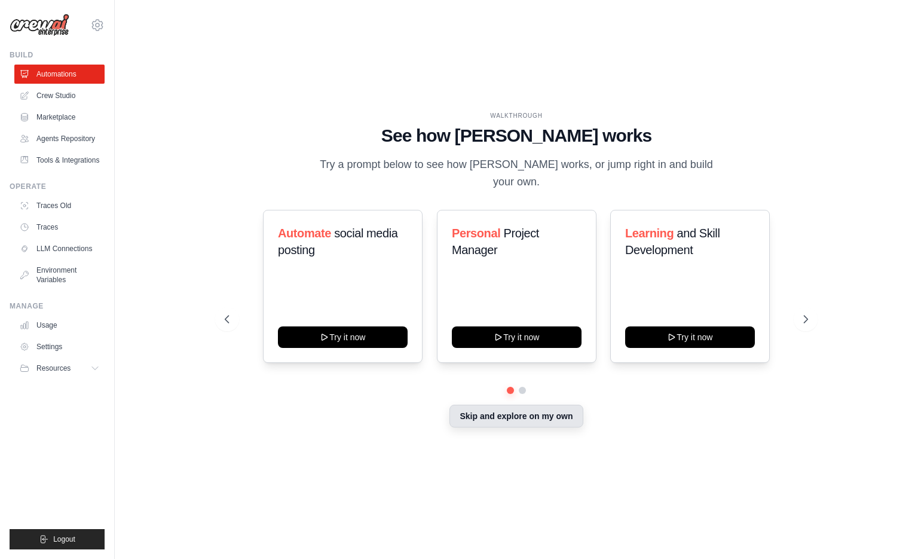
click at [478, 405] on button "Skip and explore on my own" at bounding box center [516, 416] width 133 height 23
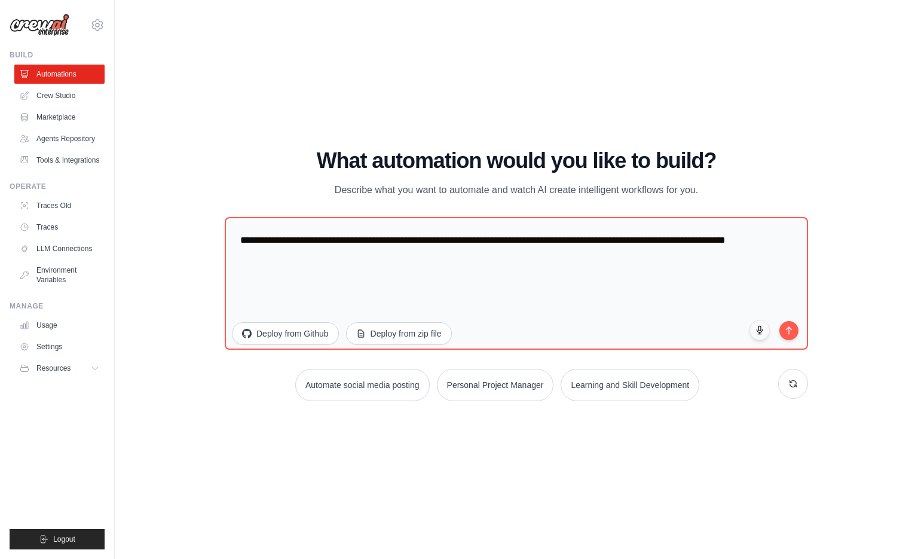
click at [443, 297] on body "[EMAIL_ADDRESS][DOMAIN_NAME] Settings Build Automations" at bounding box center [459, 279] width 918 height 559
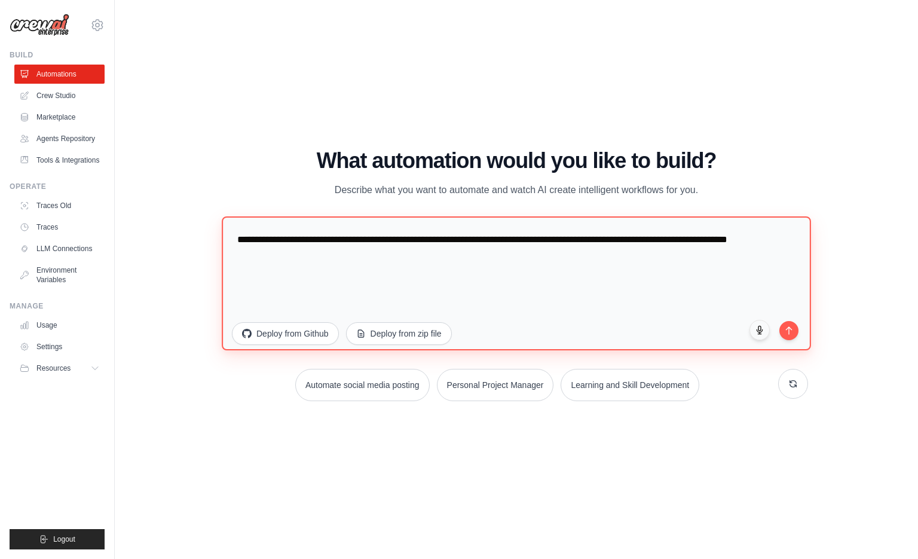
click at [307, 216] on textarea "**********" at bounding box center [517, 283] width 590 height 134
paste textarea "**********"
type textarea "**********"
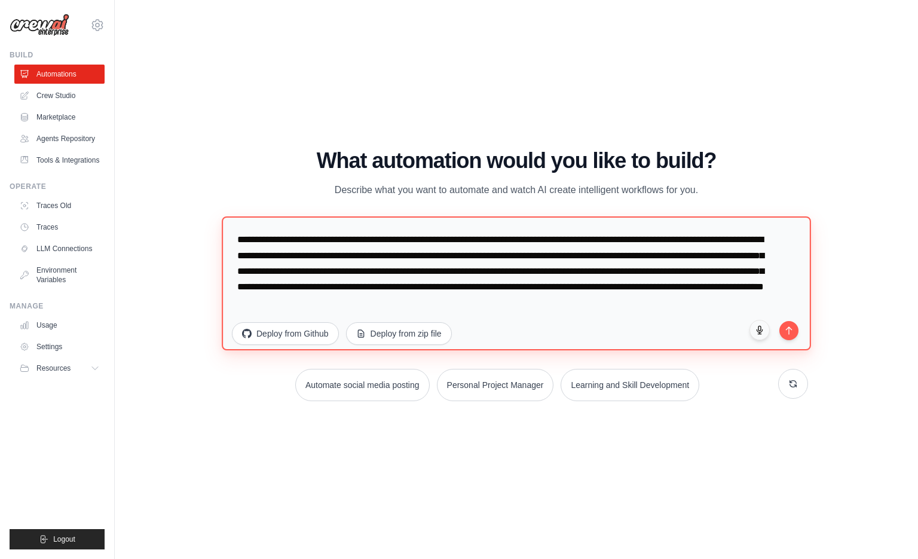
click at [566, 216] on textarea "**********" at bounding box center [517, 283] width 590 height 134
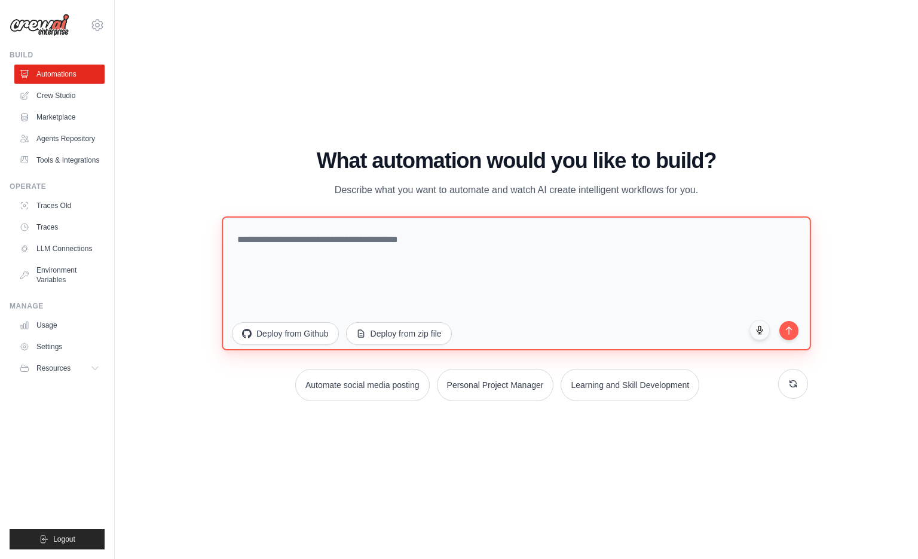
paste textarea "**********"
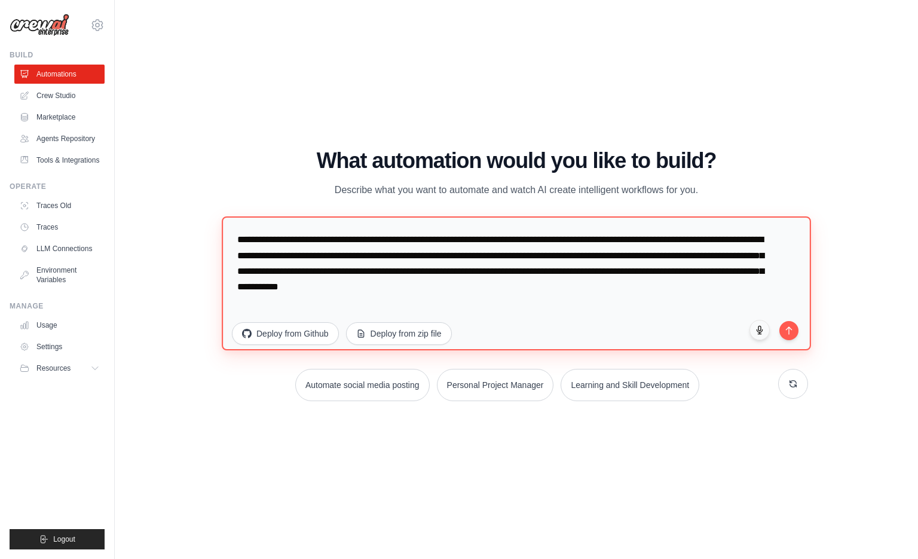
type textarea "**********"
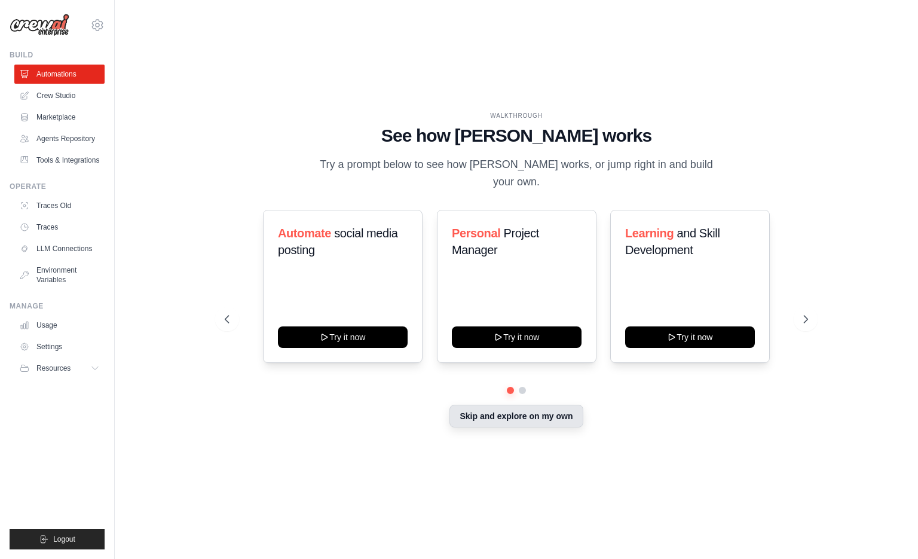
click at [501, 405] on button "Skip and explore on my own" at bounding box center [516, 416] width 133 height 23
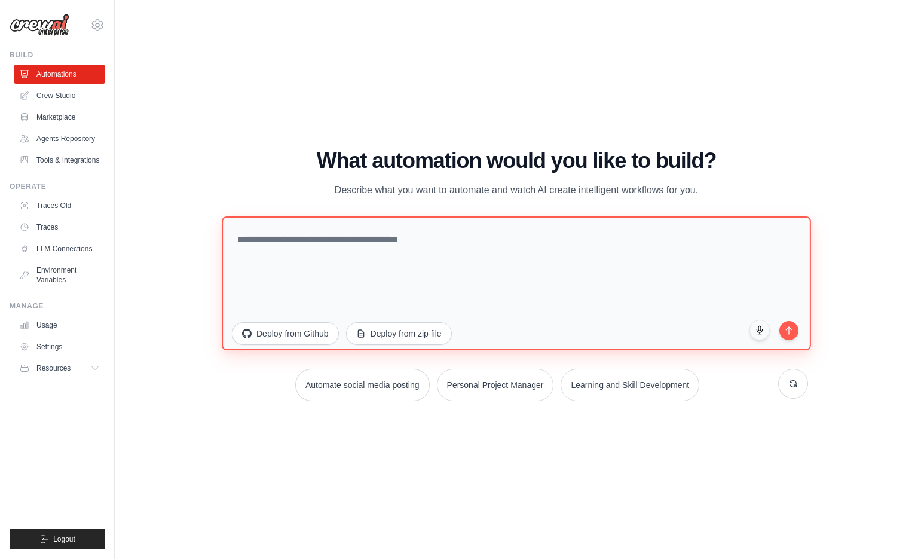
click at [477, 267] on textarea at bounding box center [517, 283] width 590 height 134
paste textarea "**********"
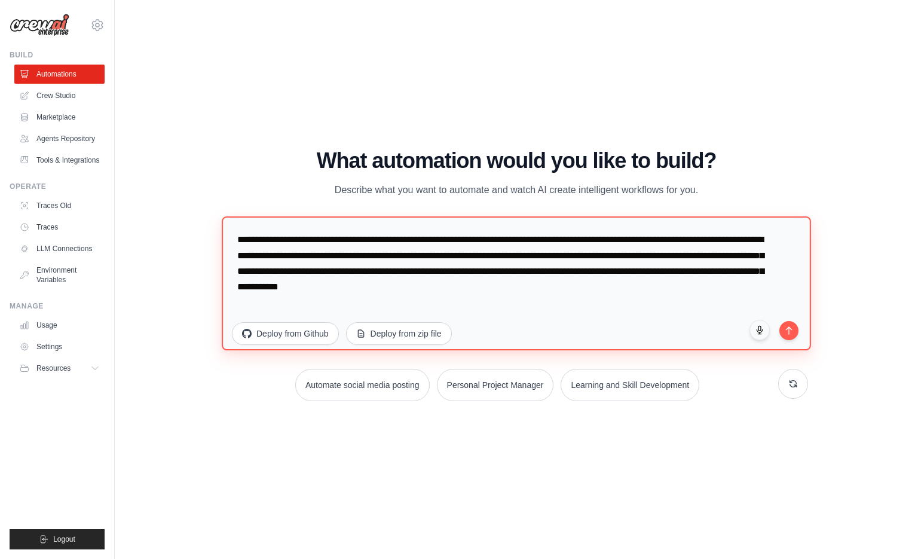
click at [796, 340] on textarea "**********" at bounding box center [517, 283] width 590 height 134
type textarea "**********"
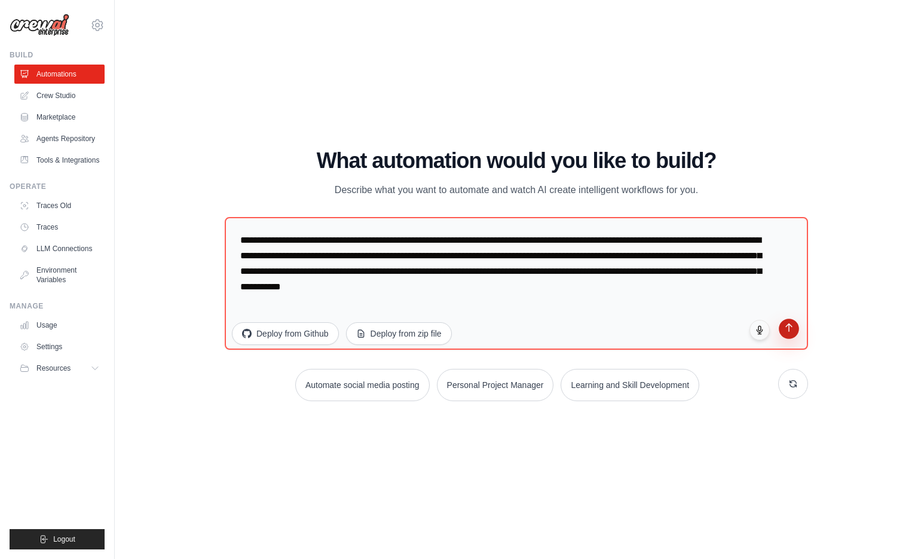
click at [791, 334] on button "submit" at bounding box center [789, 329] width 20 height 20
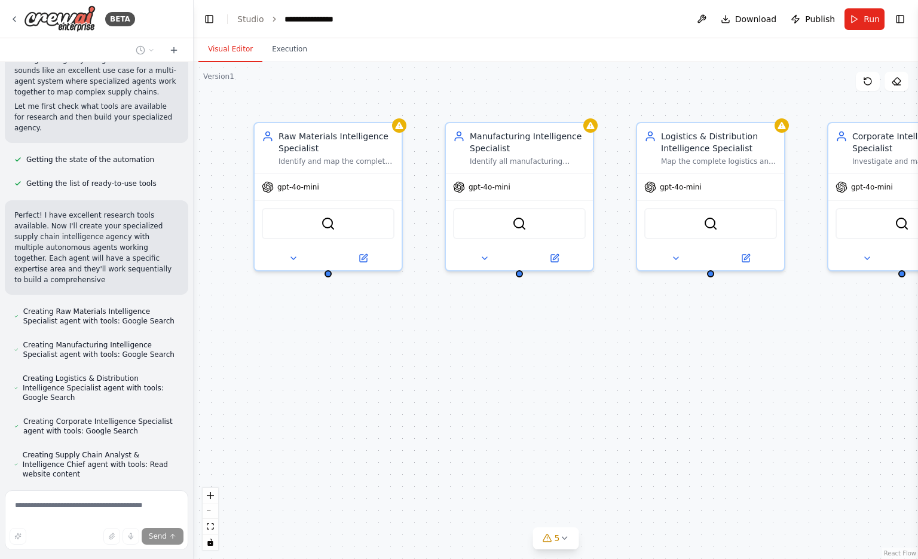
scroll to position [212, 0]
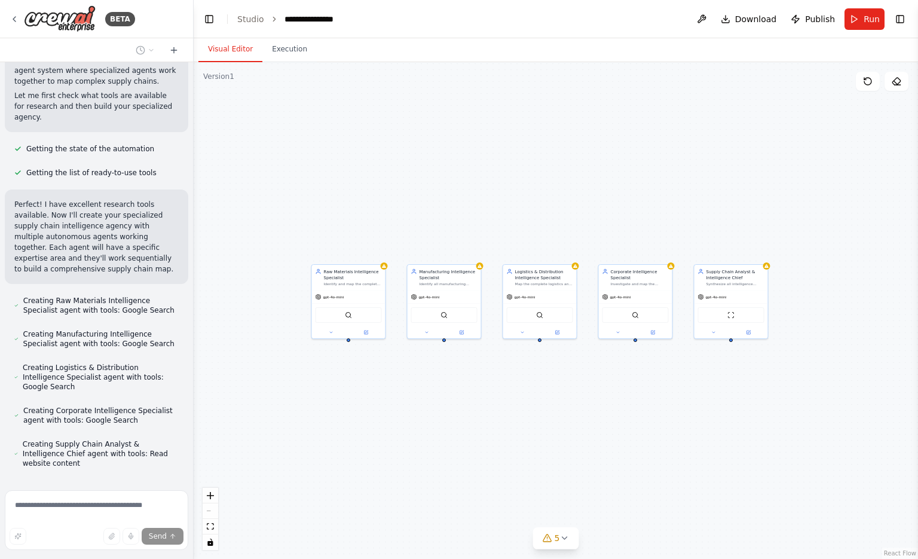
drag, startPoint x: 571, startPoint y: 366, endPoint x: 520, endPoint y: 392, distance: 57.8
click at [520, 392] on div "Raw Materials Intelligence Specialist Identify and map the complete raw materia…" at bounding box center [556, 310] width 725 height 497
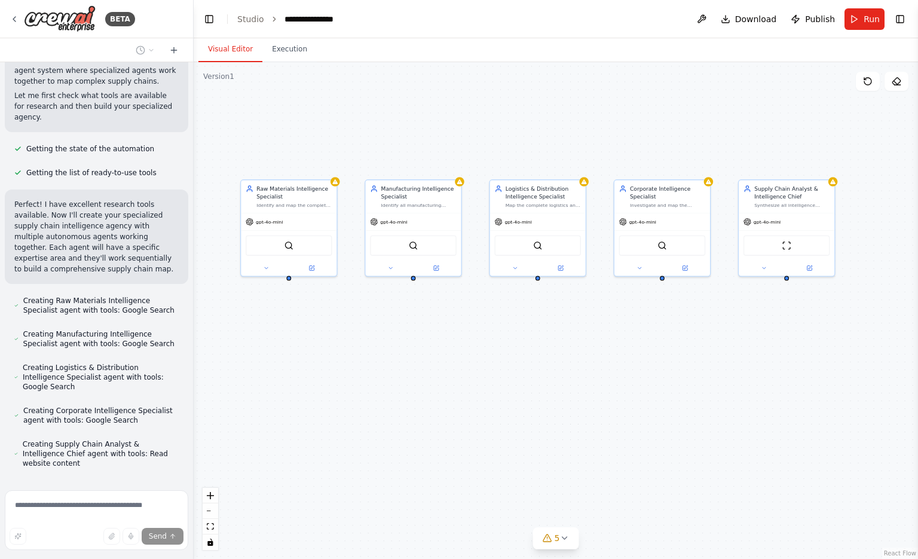
drag, startPoint x: 520, startPoint y: 392, endPoint x: 515, endPoint y: 344, distance: 48.0
click at [515, 344] on div "Raw Materials Intelligence Specialist Identify and map the complete raw materia…" at bounding box center [556, 310] width 725 height 497
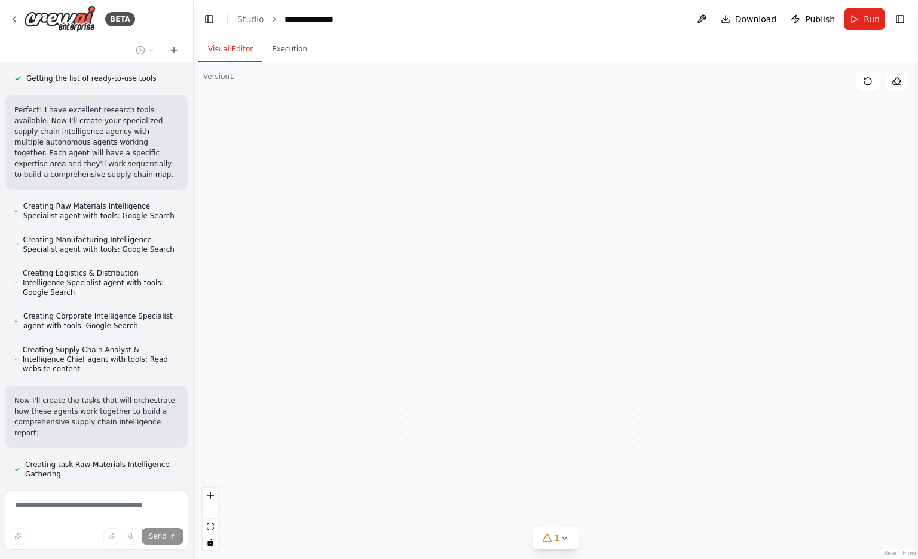
scroll to position [407, 0]
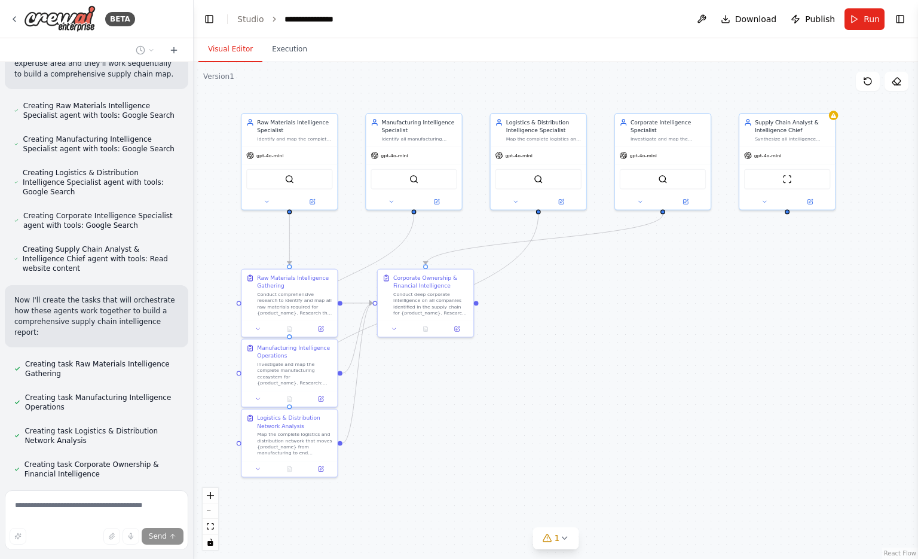
drag, startPoint x: 610, startPoint y: 448, endPoint x: 610, endPoint y: 382, distance: 65.8
click at [610, 382] on div ".deletable-edge-delete-btn { width: 20px; height: 20px; border: 0px solid #ffff…" at bounding box center [556, 310] width 725 height 497
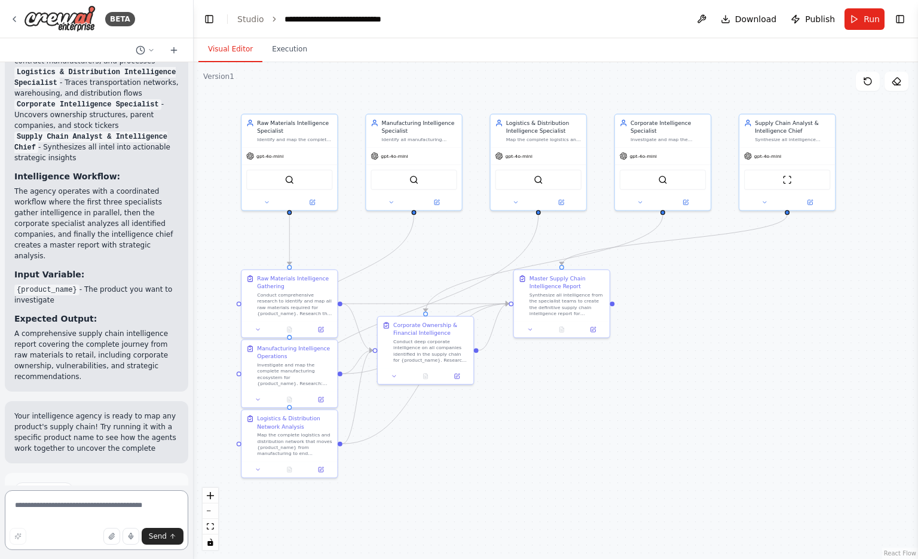
scroll to position [1156, 0]
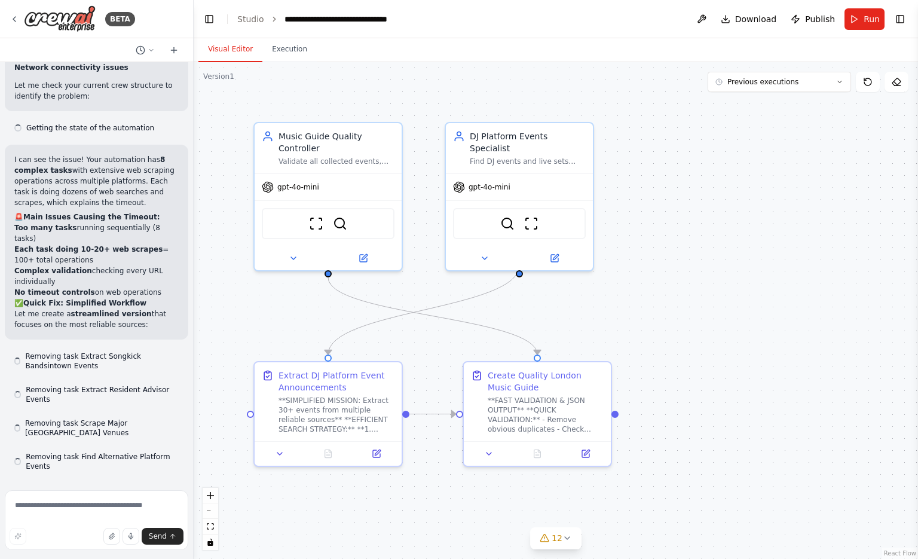
scroll to position [24229, 0]
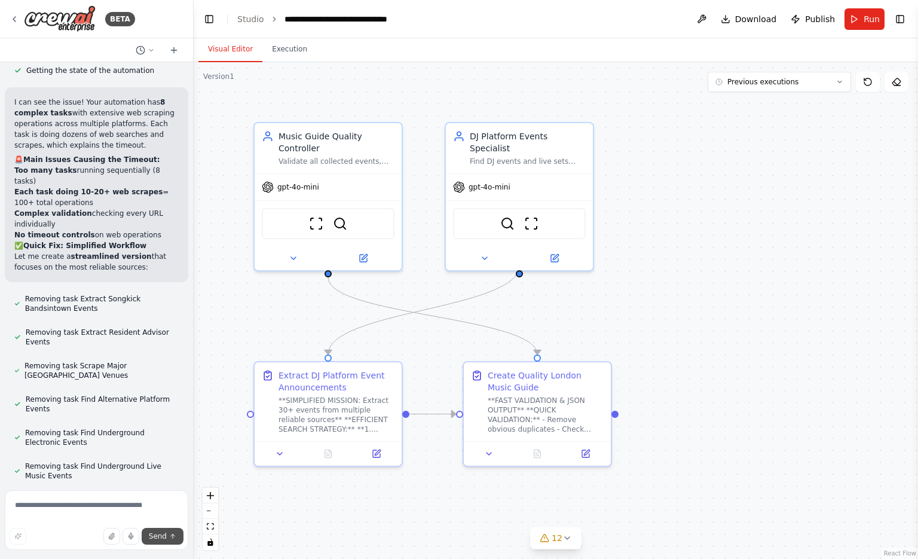
click at [160, 532] on span "Send" at bounding box center [158, 537] width 18 height 10
click at [870, 10] on button "Run" at bounding box center [865, 19] width 40 height 22
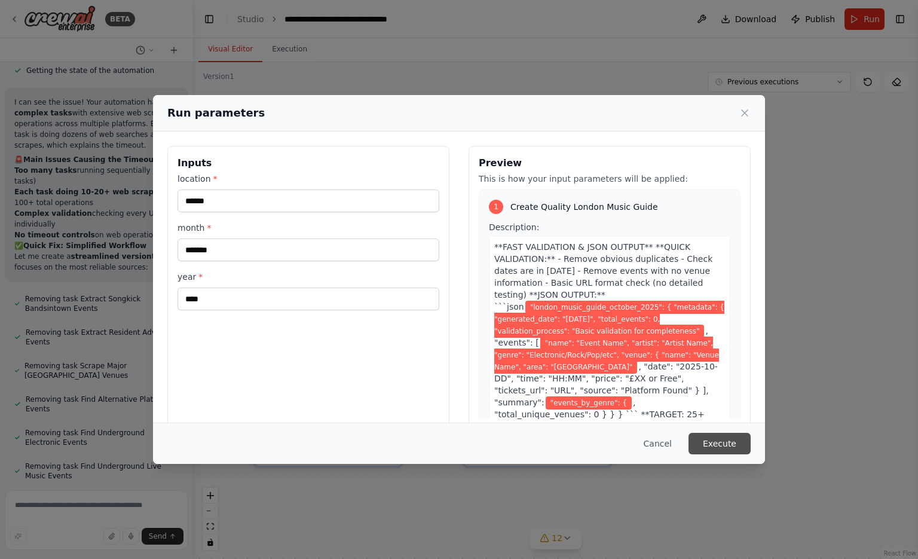
click at [710, 436] on button "Execute" at bounding box center [720, 444] width 62 height 22
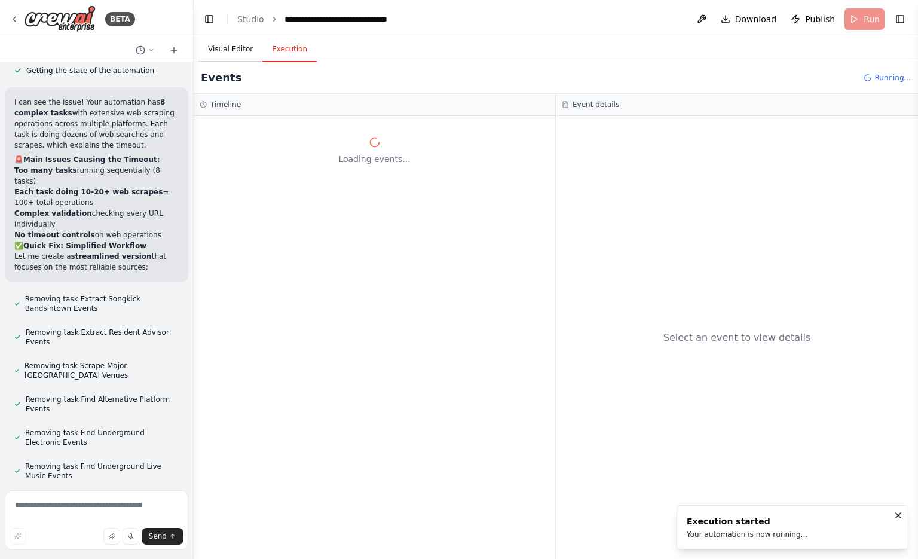
click at [239, 47] on button "Visual Editor" at bounding box center [231, 49] width 64 height 25
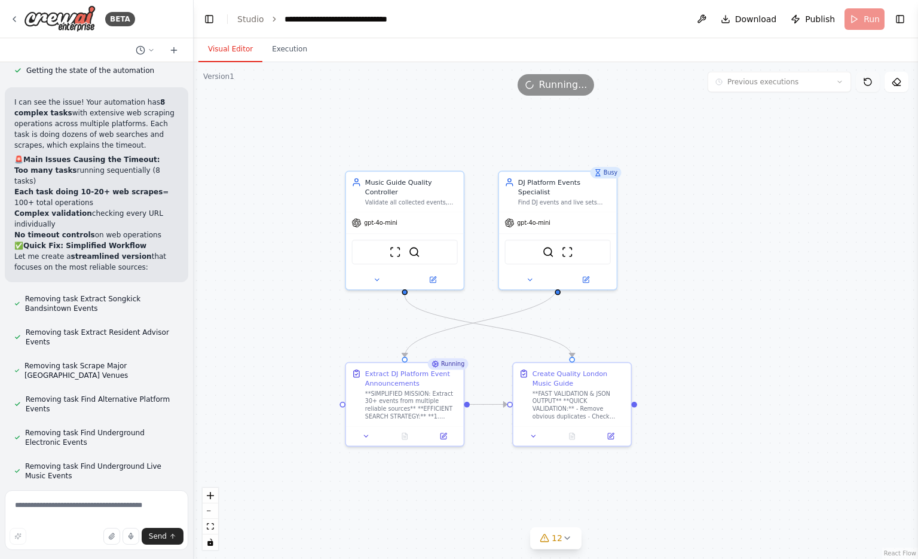
click at [869, 87] on button at bounding box center [868, 82] width 24 height 20
